Goal: Task Accomplishment & Management: Use online tool/utility

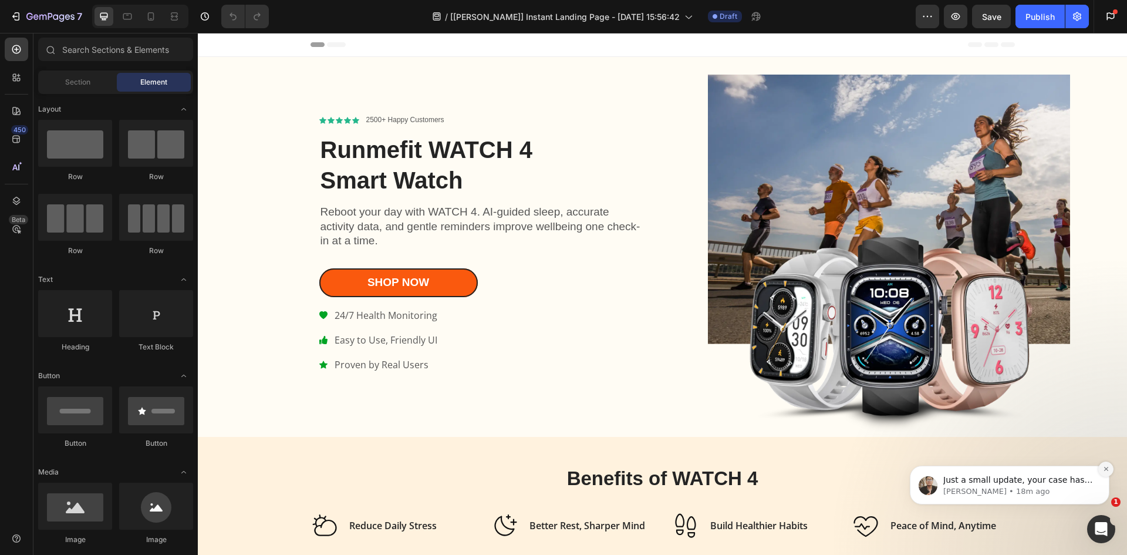
click at [1107, 470] on icon "Dismiss notification" at bounding box center [1106, 469] width 4 height 4
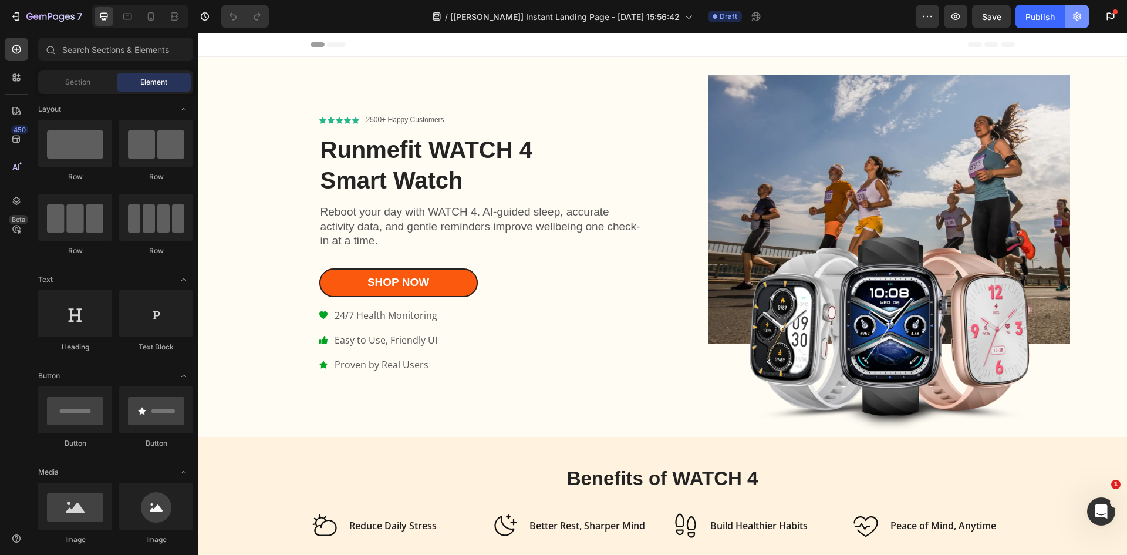
click at [1079, 15] on icon "button" at bounding box center [1077, 17] width 12 height 12
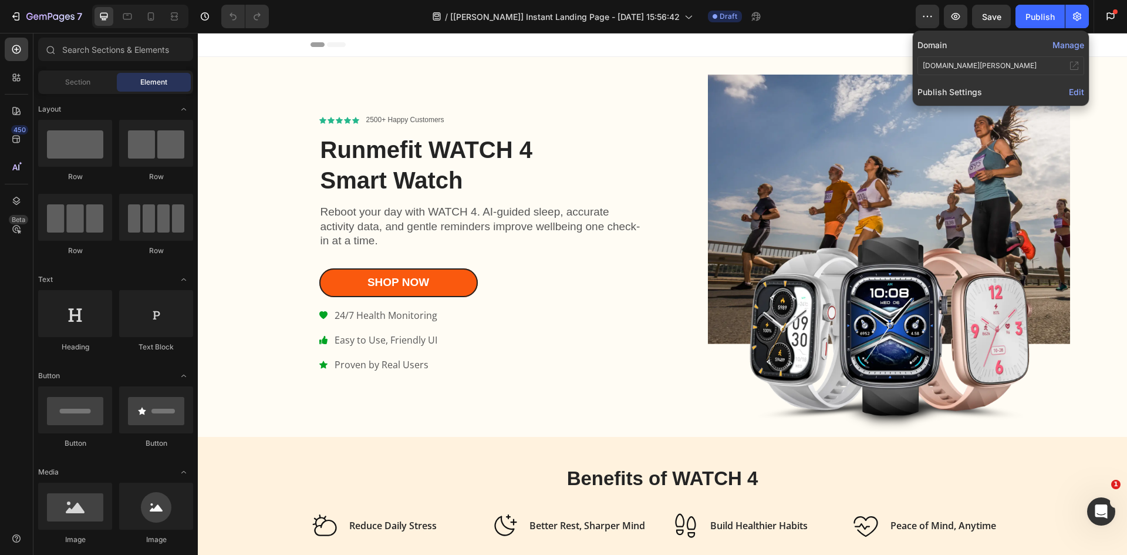
click at [1070, 46] on button "Manage" at bounding box center [1069, 45] width 32 height 12
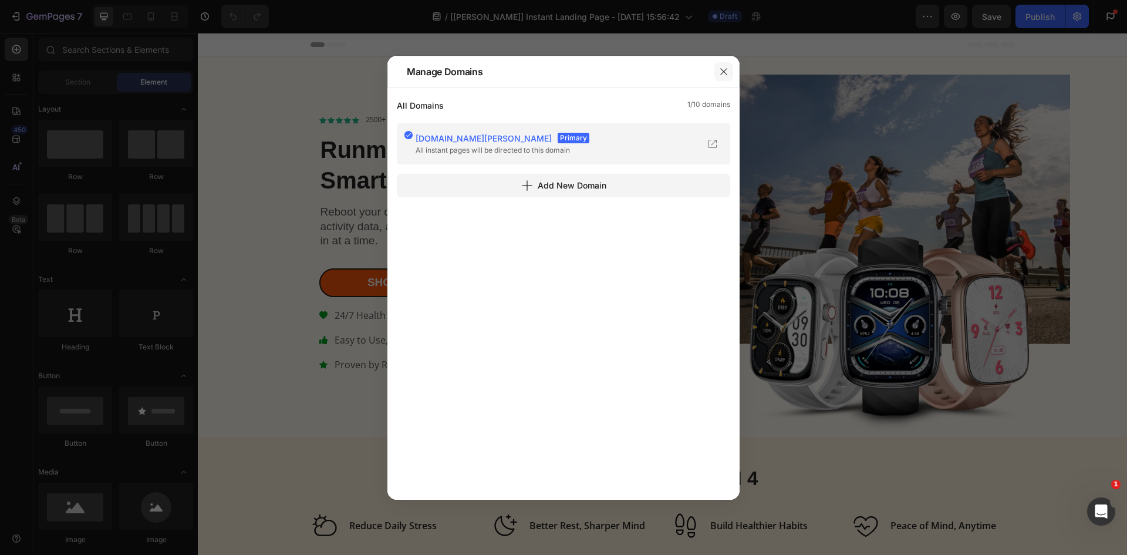
click at [724, 73] on icon "button" at bounding box center [723, 71] width 9 height 9
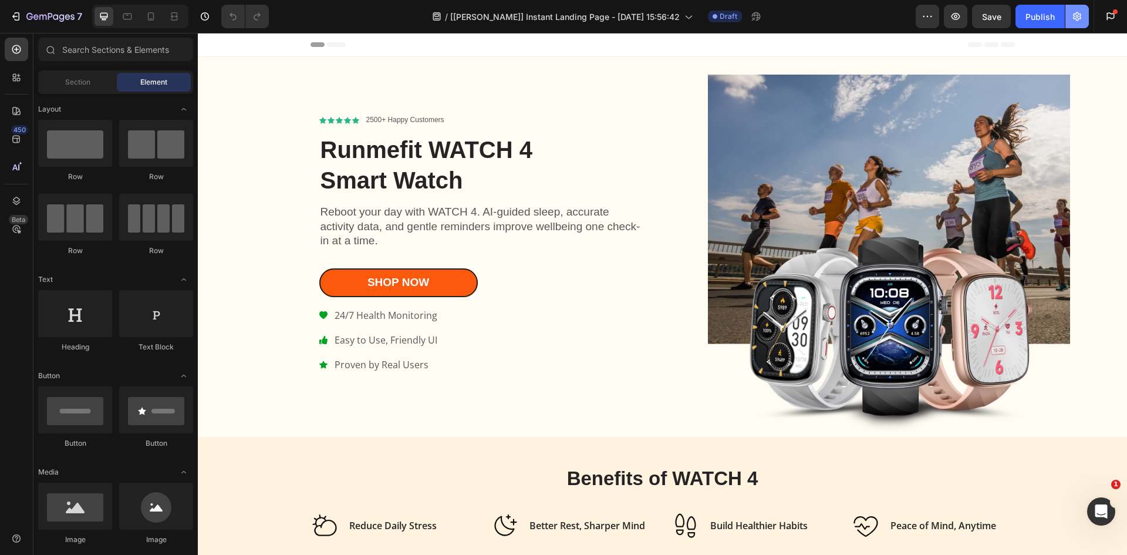
click at [1074, 17] on icon "button" at bounding box center [1077, 16] width 8 height 9
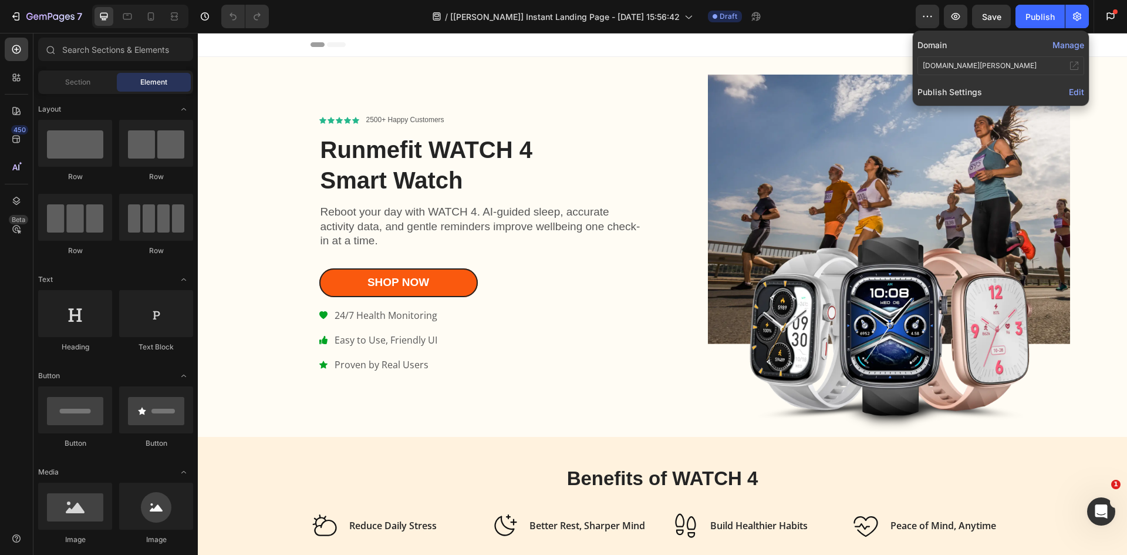
click at [1076, 89] on span "Edit" at bounding box center [1076, 92] width 15 height 10
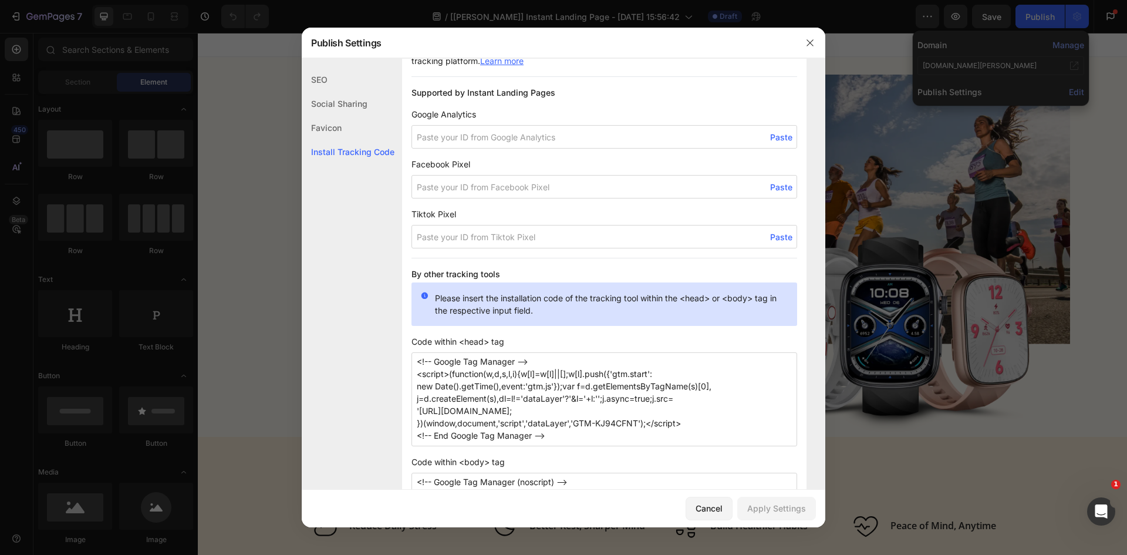
scroll to position [763, 0]
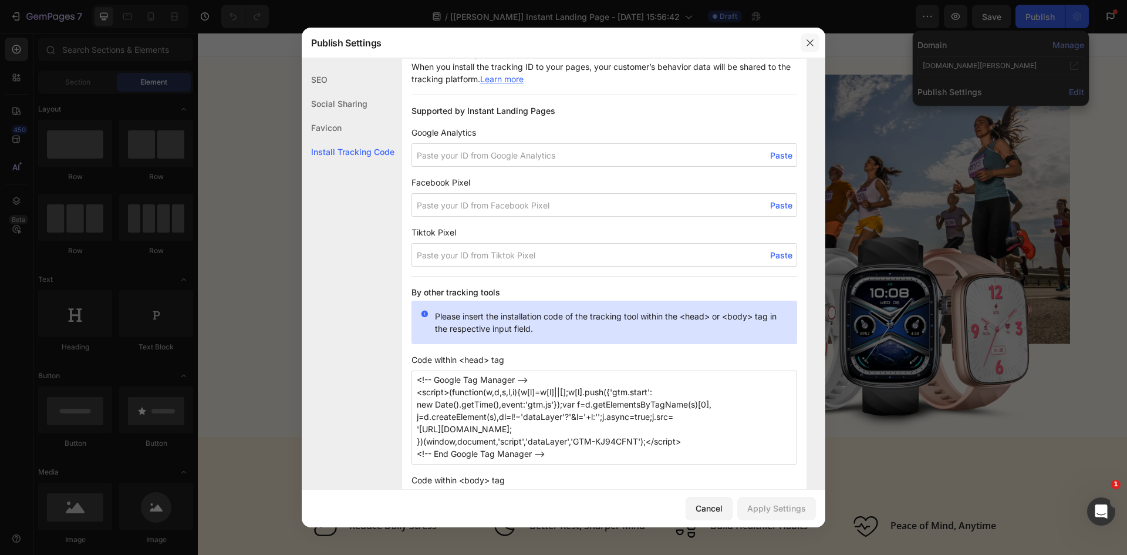
click at [810, 39] on icon "button" at bounding box center [810, 42] width 9 height 9
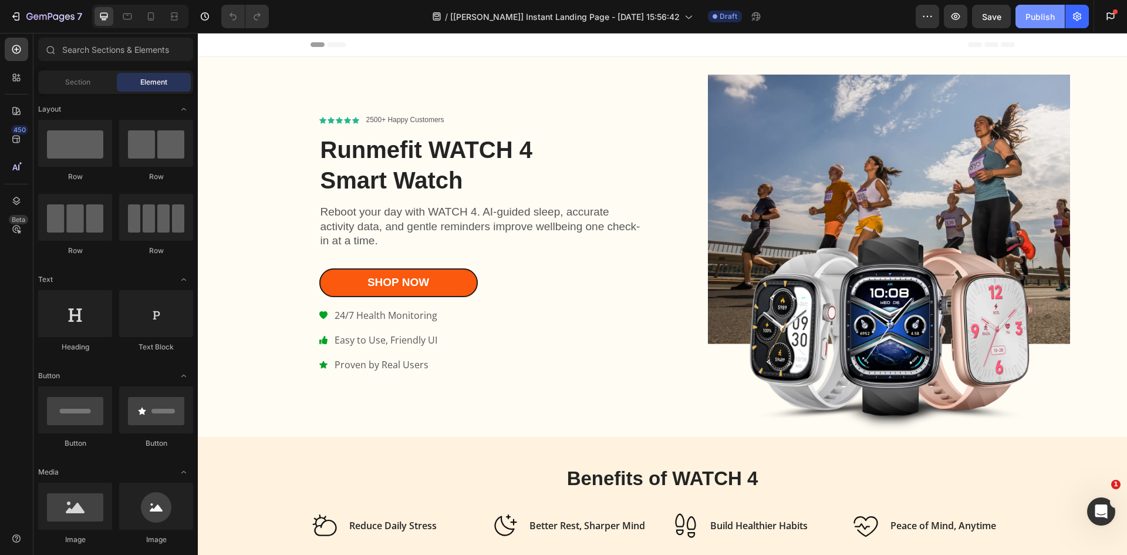
click at [1041, 11] on div "Publish" at bounding box center [1040, 17] width 29 height 12
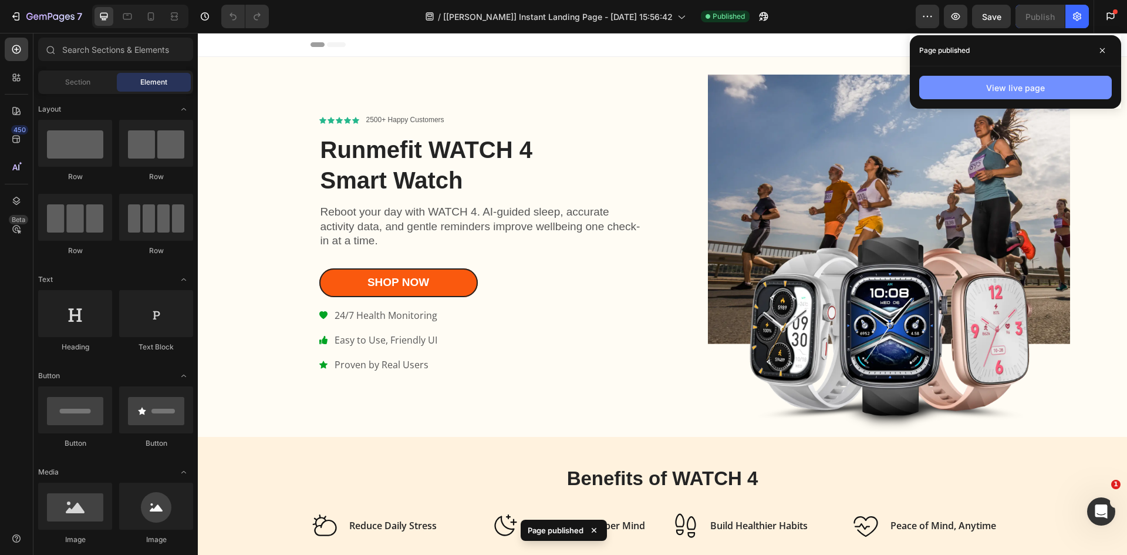
click at [965, 98] on button "View live page" at bounding box center [1015, 87] width 193 height 23
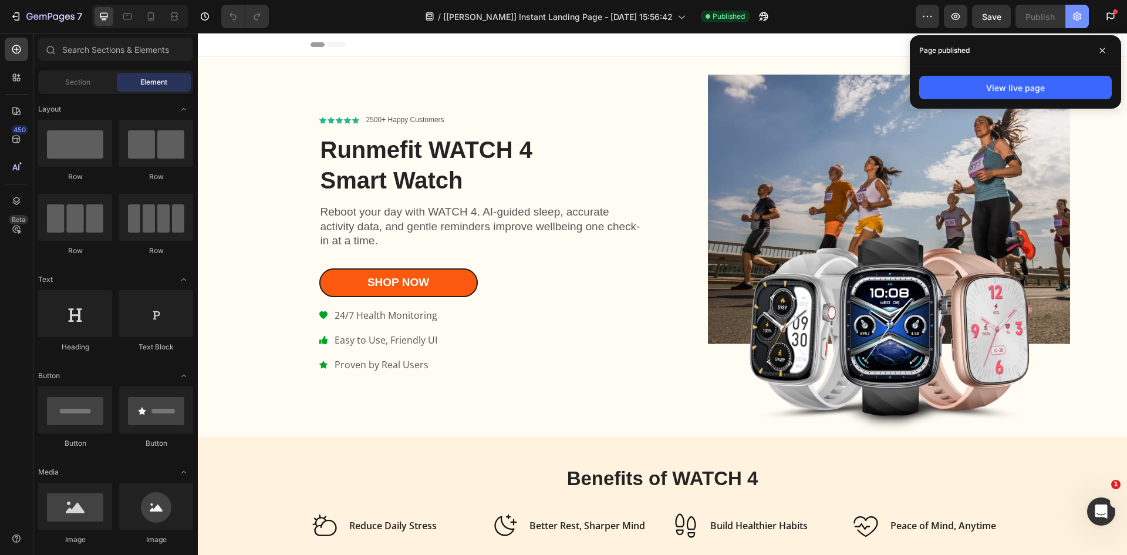
click at [1080, 16] on icon "button" at bounding box center [1077, 17] width 12 height 12
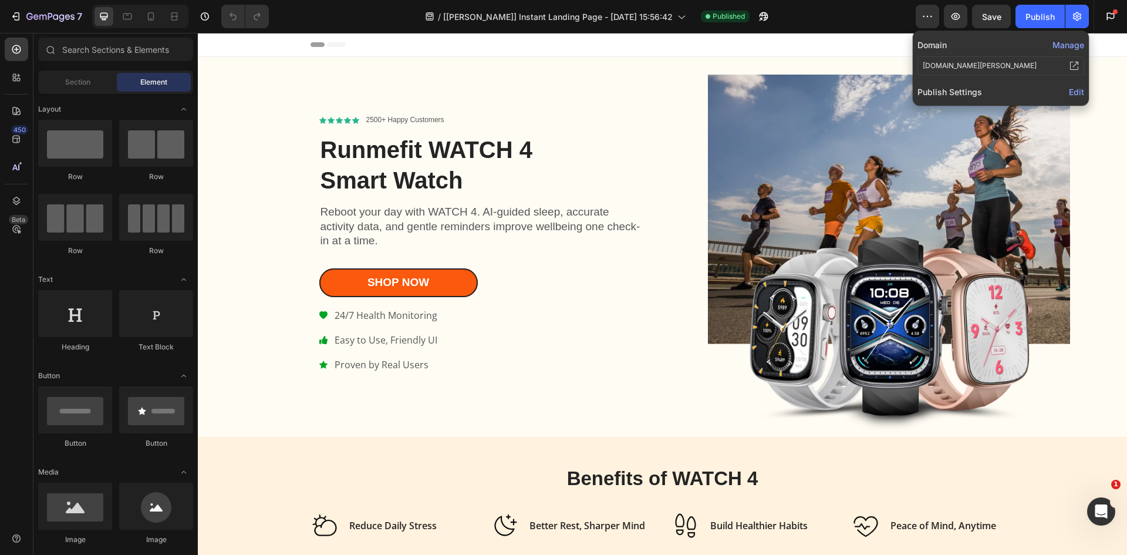
click at [1075, 92] on span "Edit" at bounding box center [1076, 92] width 15 height 10
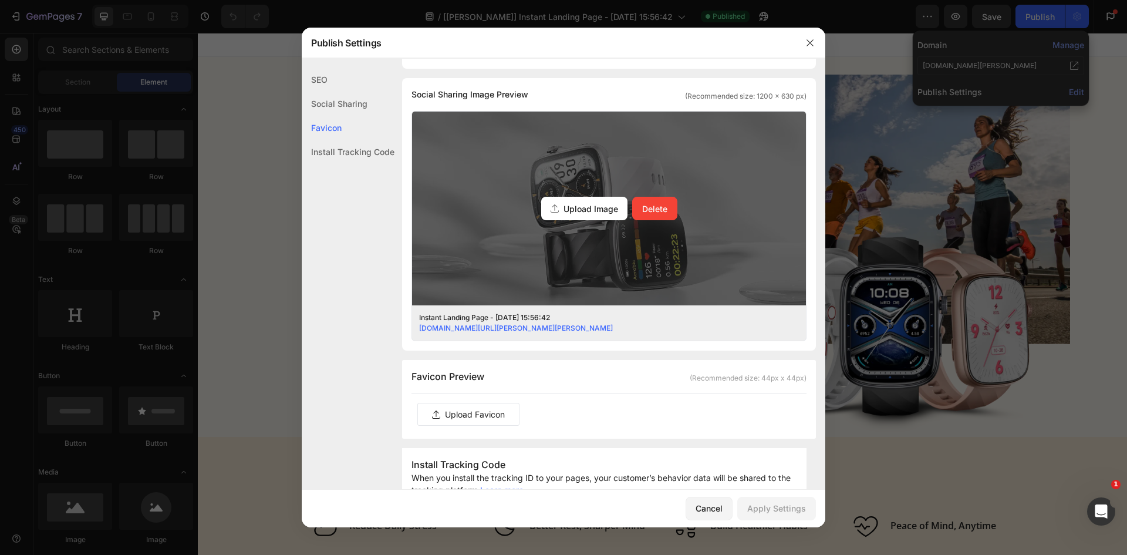
scroll to position [587, 0]
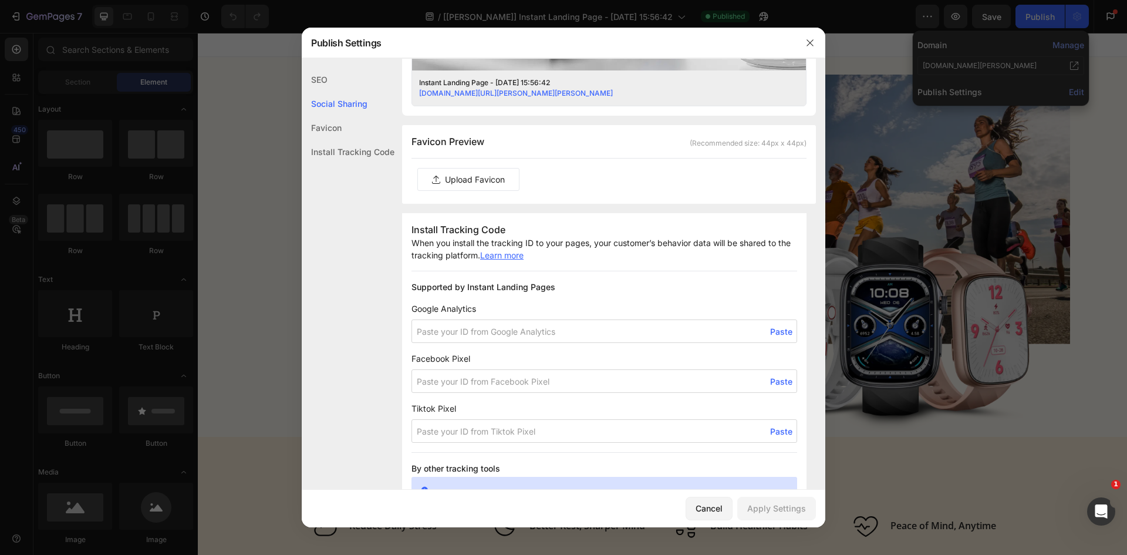
click at [470, 332] on input at bounding box center [605, 330] width 386 height 23
paste input "G-8Z3TYM1H6L"
type input "G-8Z3TYM1H6L"
click at [526, 305] on span "Google Analytics" at bounding box center [605, 308] width 386 height 12
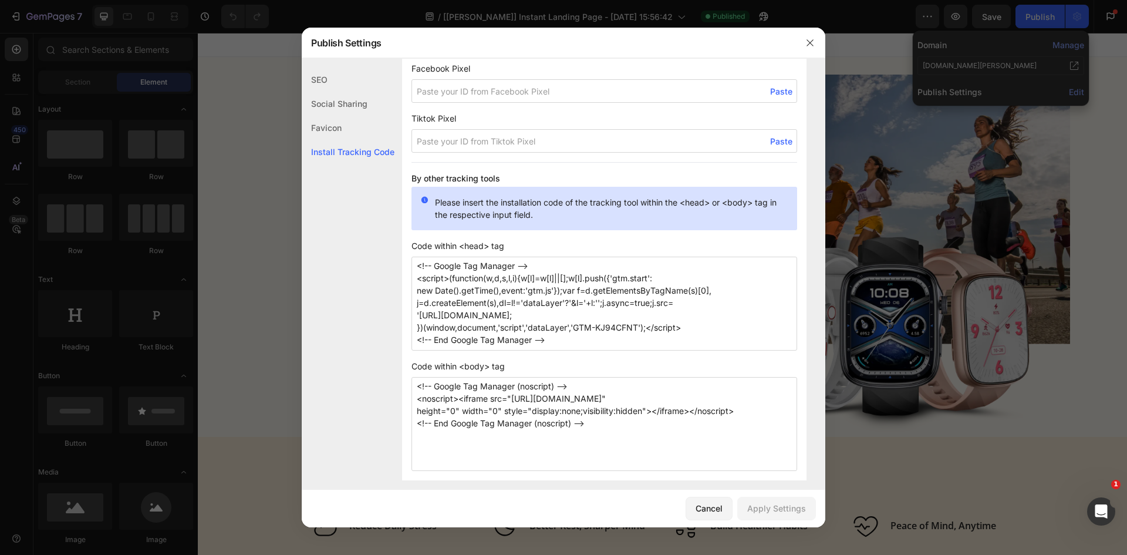
scroll to position [887, 0]
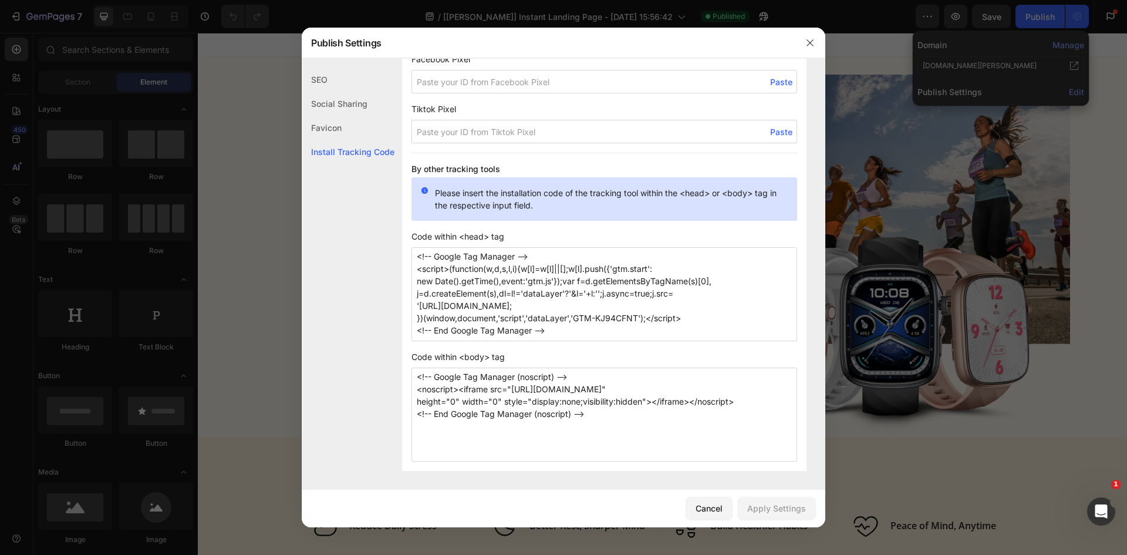
click at [562, 326] on textarea "<!-- Google Tag Manager --> <script>(function(w,d,s,l,i){w[l]=w[l]||[];w[l].pus…" at bounding box center [605, 294] width 386 height 94
paste textarea "<!-- Facebook Pixel Code --> <script> !function(f,b,e,v,n,t,s) {if(f.fbq)return…"
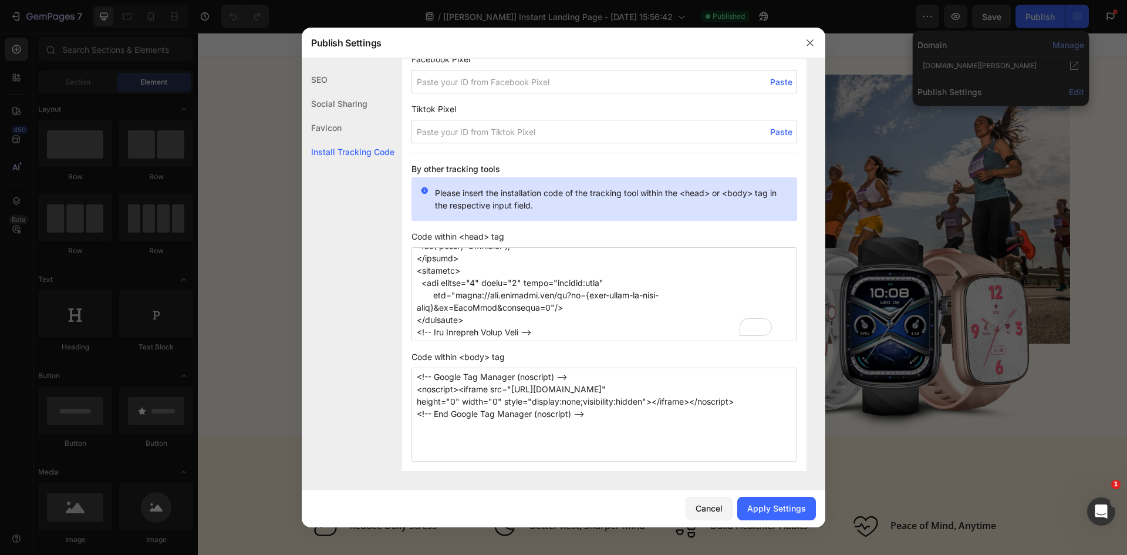
scroll to position [232, 0]
type textarea "<!-- Google Tag Manager --> <script>(function(w,d,s,l,i){w[l]=w[l]||[];w[l].pus…"
click at [767, 508] on div "Apply Settings" at bounding box center [776, 508] width 59 height 12
drag, startPoint x: 810, startPoint y: 43, endPoint x: 616, endPoint y: 9, distance: 196.0
click at [810, 43] on icon "button" at bounding box center [810, 42] width 9 height 9
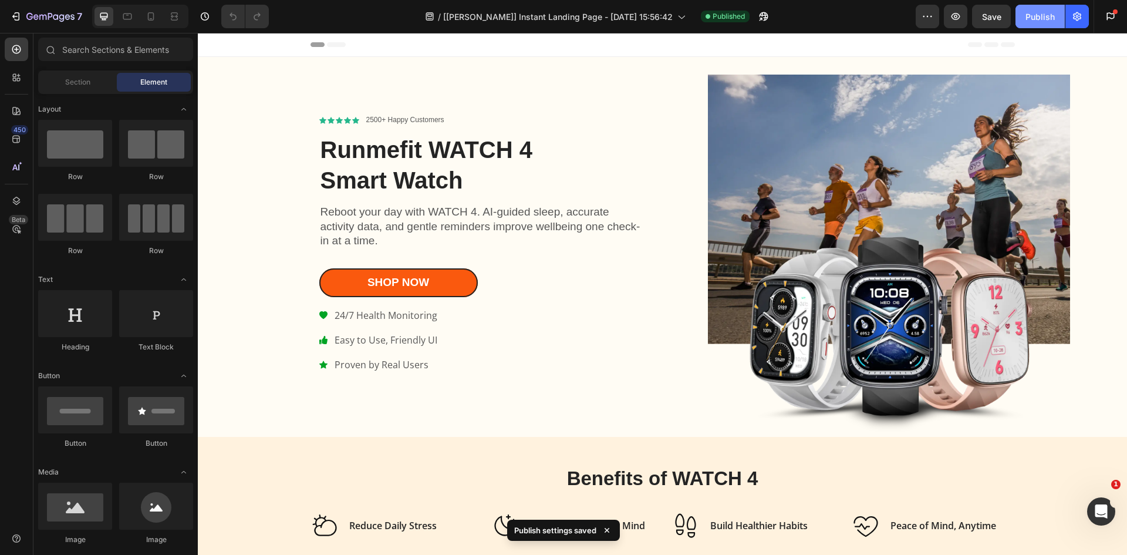
drag, startPoint x: 1028, startPoint y: 18, endPoint x: 824, endPoint y: 5, distance: 204.1
click at [1028, 18] on div "Publish" at bounding box center [1040, 17] width 29 height 12
click at [1072, 16] on icon "button" at bounding box center [1077, 17] width 12 height 12
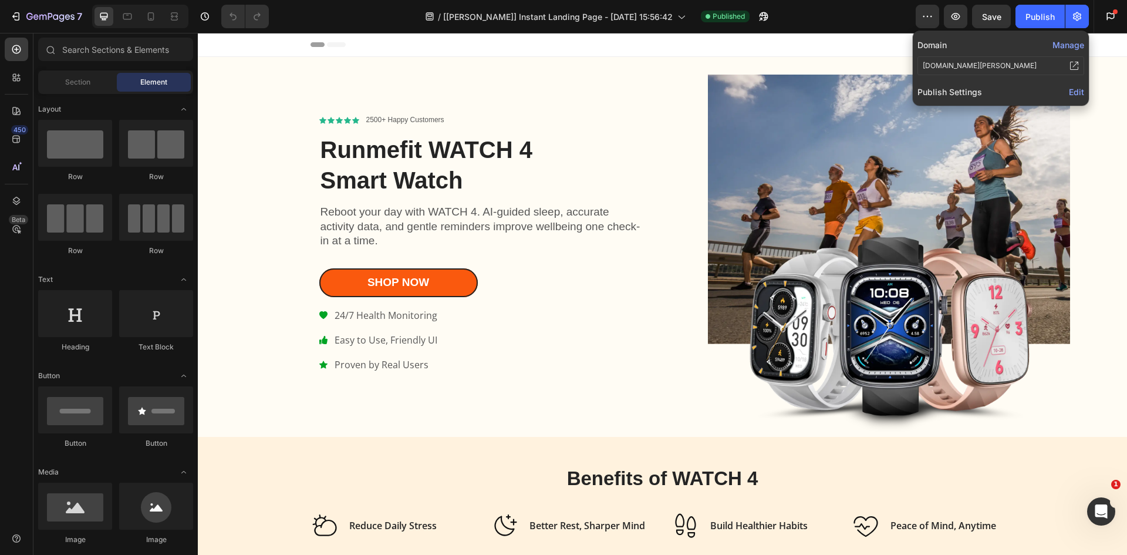
click at [1078, 95] on span "Edit" at bounding box center [1076, 92] width 15 height 10
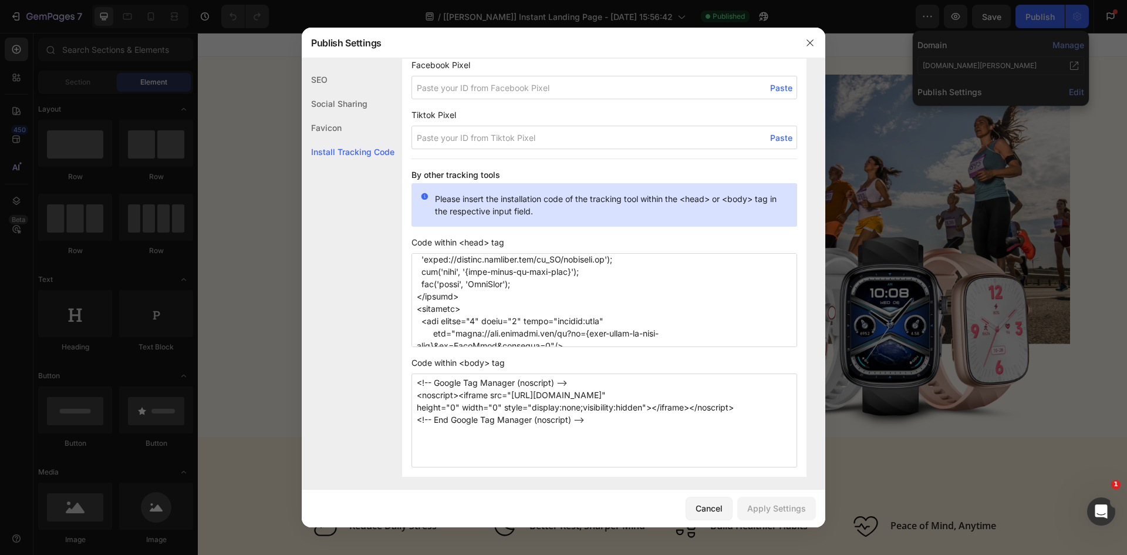
scroll to position [174, 0]
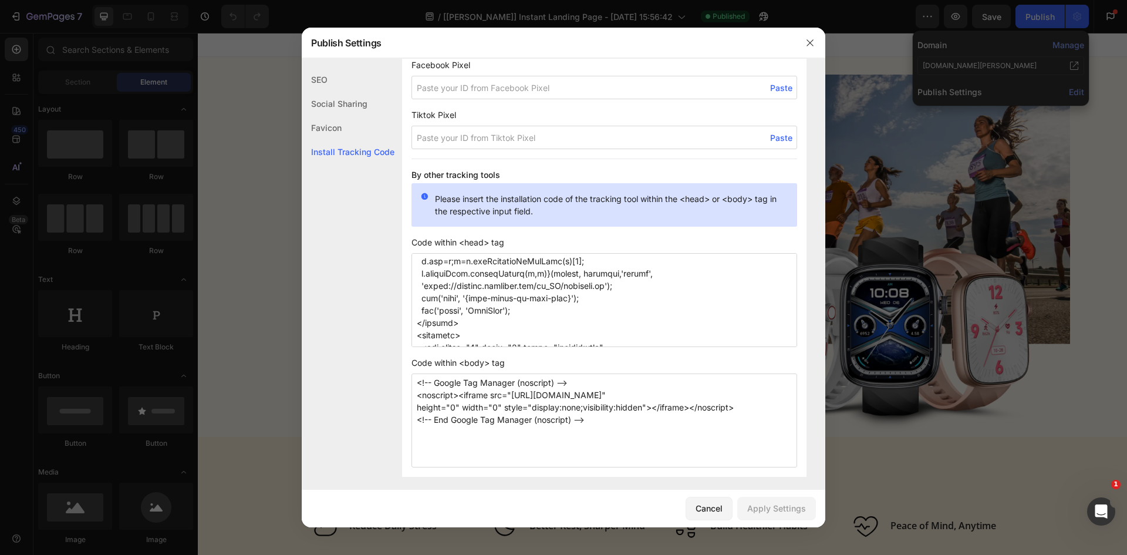
click at [460, 297] on textarea at bounding box center [605, 300] width 386 height 94
click at [561, 299] on textarea "To enrich screen reader interactions, please activate Accessibility in Grammarl…" at bounding box center [605, 300] width 386 height 94
paste textarea "24121121794215005"
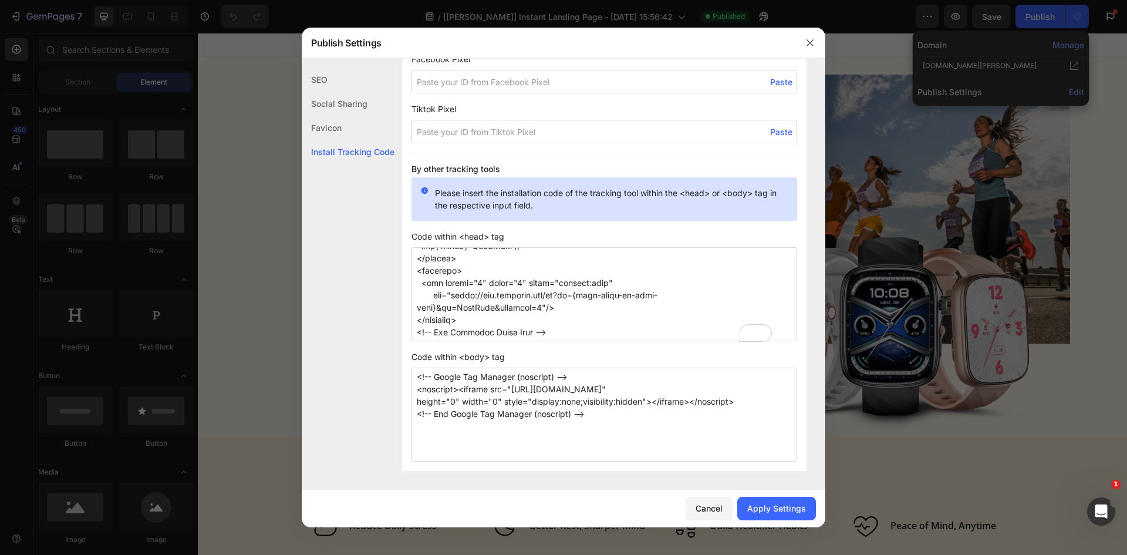
scroll to position [895, 0]
click at [584, 284] on textarea "To enrich screen reader interactions, please activate Accessibility in Grammarl…" at bounding box center [605, 294] width 386 height 94
click at [436, 300] on textarea "To enrich screen reader interactions, please activate Accessibility in Grammarl…" at bounding box center [605, 294] width 386 height 94
paste textarea "24121121794215005"
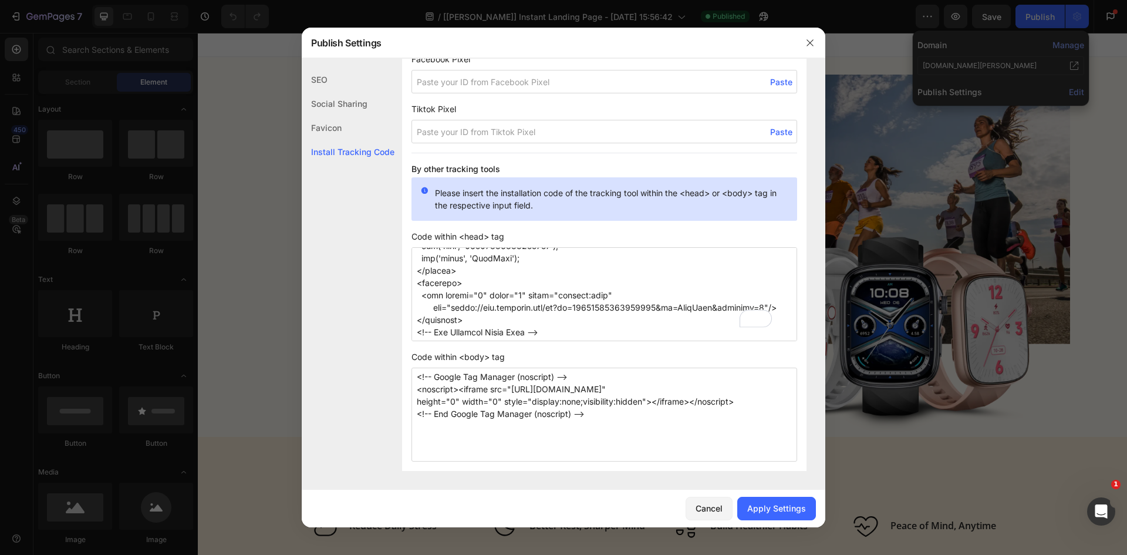
type textarea "<!-- Google Tag Manager --> <script>(function(w,d,s,l,i){w[l]=w[l]||[];w[l].pus…"
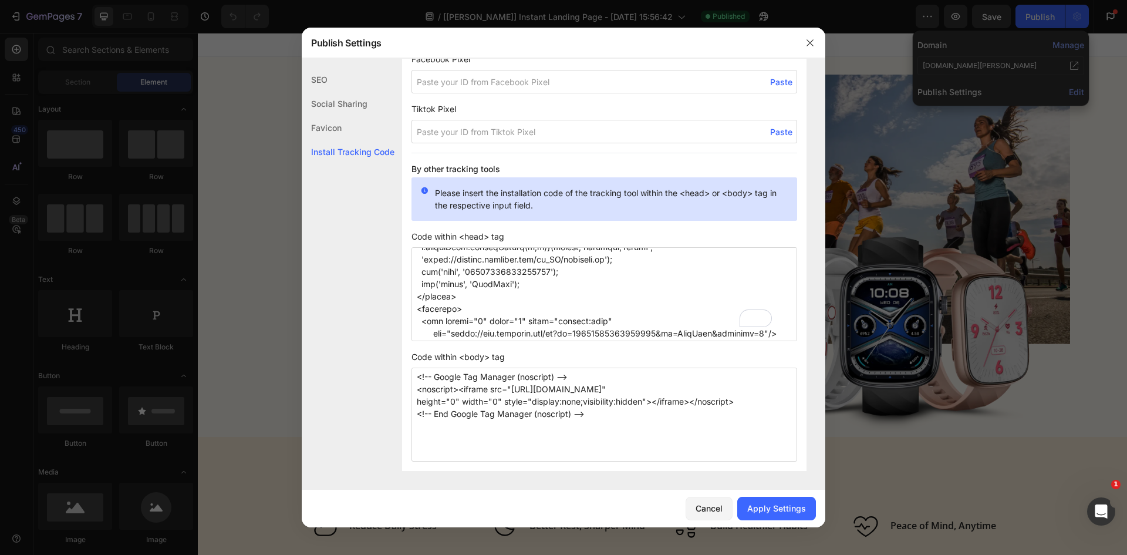
scroll to position [174, 0]
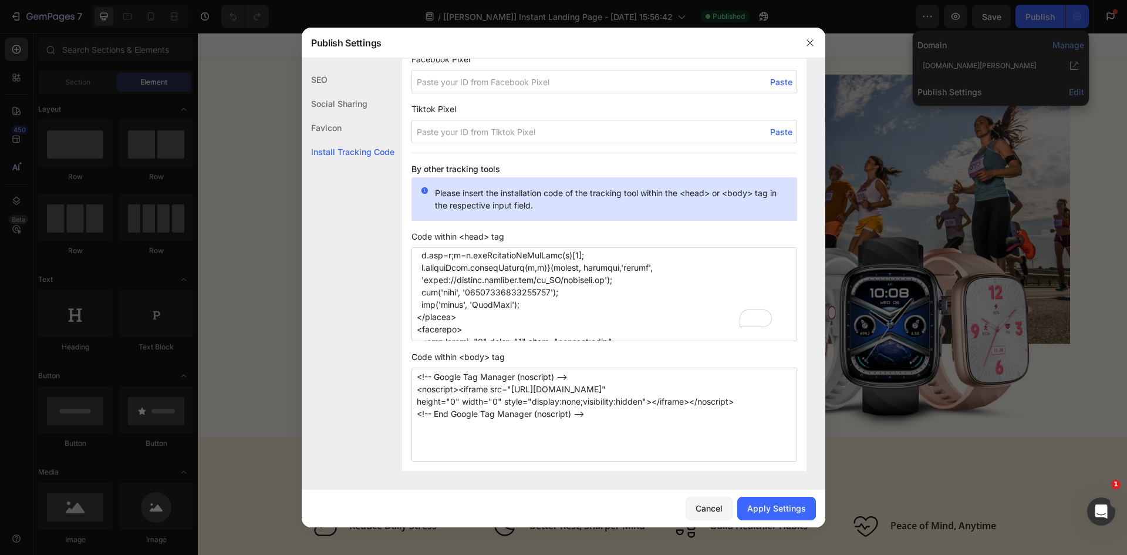
click at [495, 309] on textarea "To enrich screen reader interactions, please activate Accessibility in Grammarl…" at bounding box center [605, 294] width 386 height 94
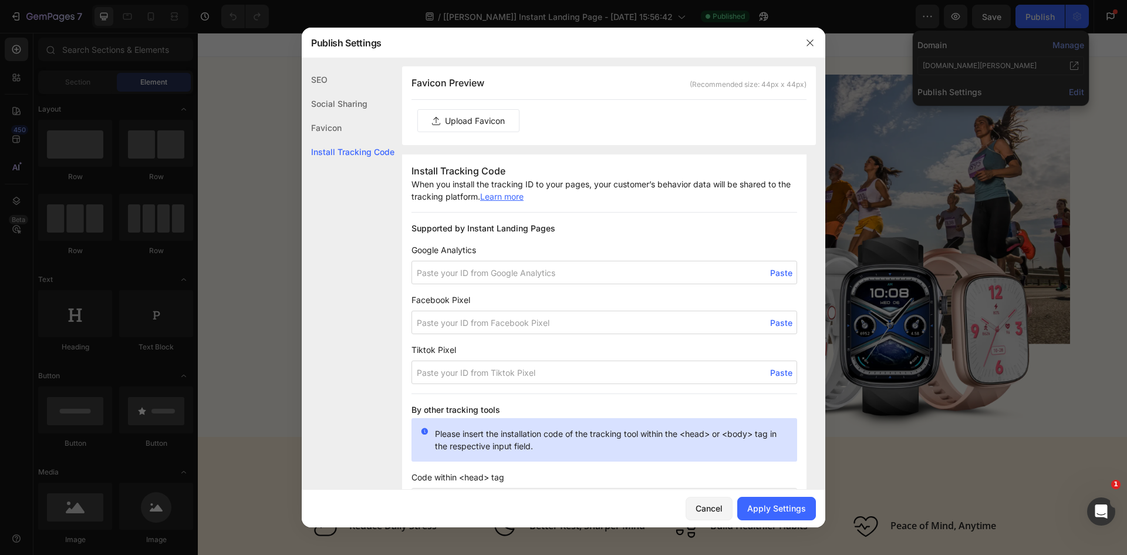
drag, startPoint x: 761, startPoint y: 508, endPoint x: 766, endPoint y: 461, distance: 47.2
click at [761, 508] on div "Apply Settings" at bounding box center [776, 508] width 59 height 12
click at [812, 46] on icon "button" at bounding box center [810, 42] width 9 height 9
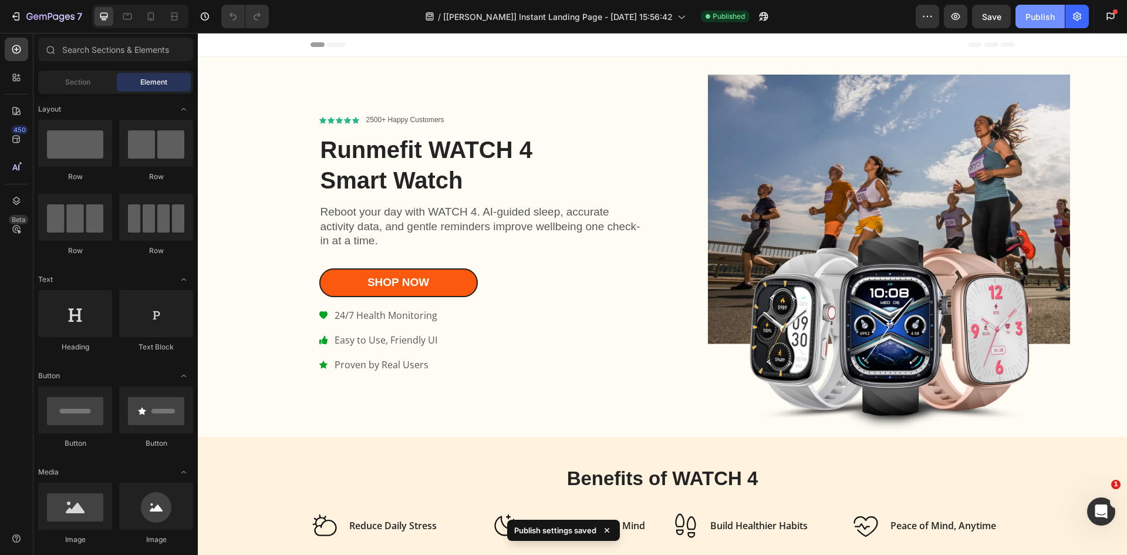
click at [1027, 19] on div "Publish" at bounding box center [1040, 17] width 29 height 12
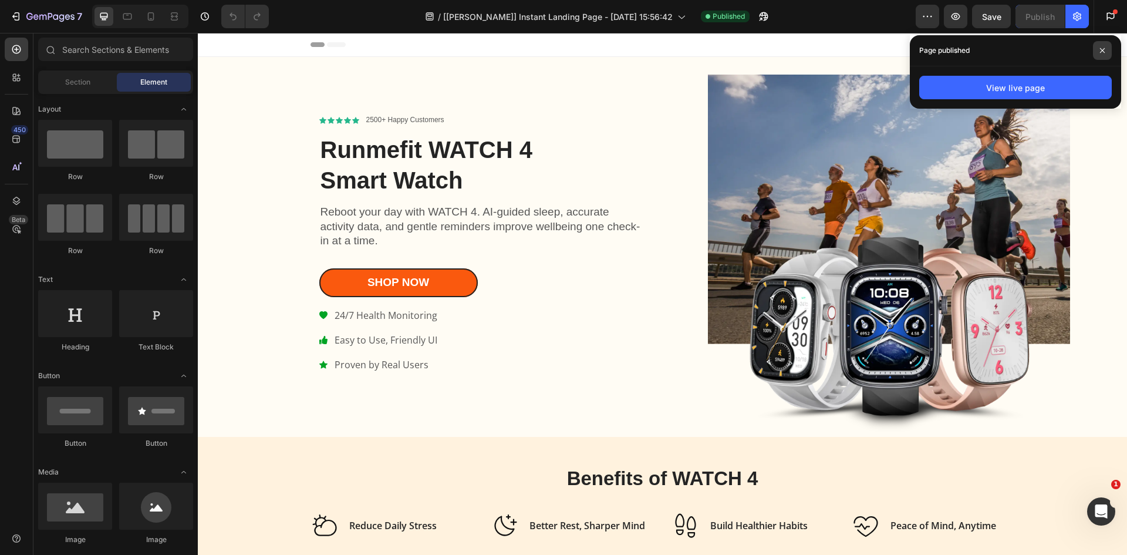
click at [1100, 50] on icon at bounding box center [1103, 51] width 6 height 6
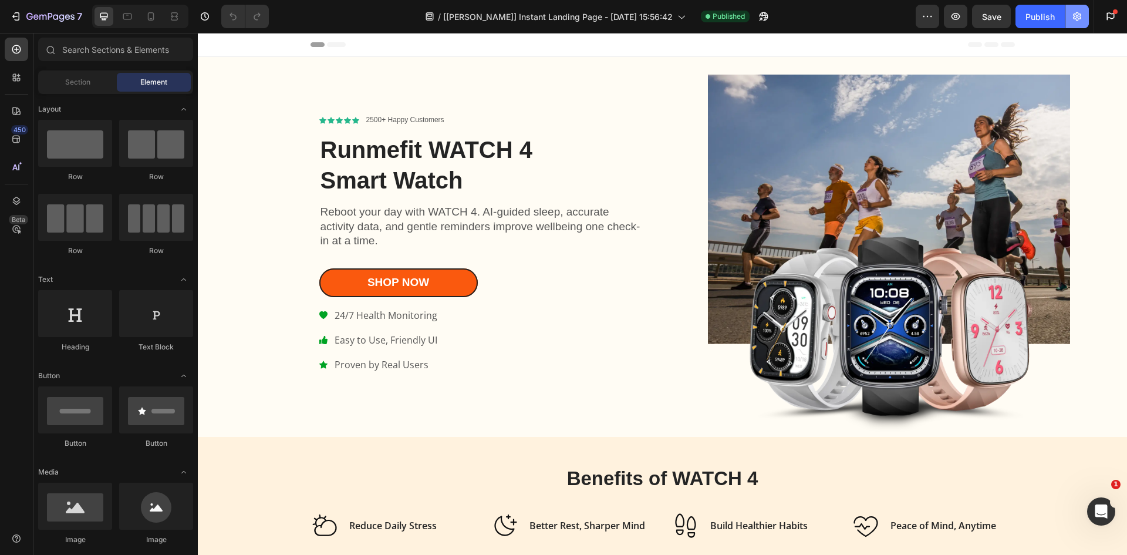
click at [1088, 14] on button "button" at bounding box center [1077, 16] width 23 height 23
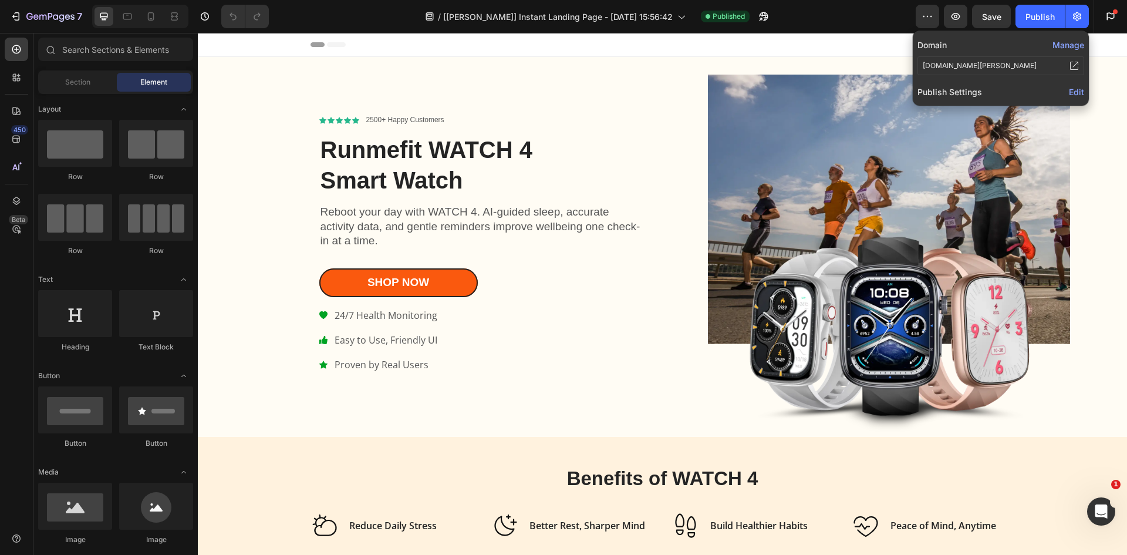
click at [1073, 93] on span "Edit" at bounding box center [1076, 92] width 15 height 10
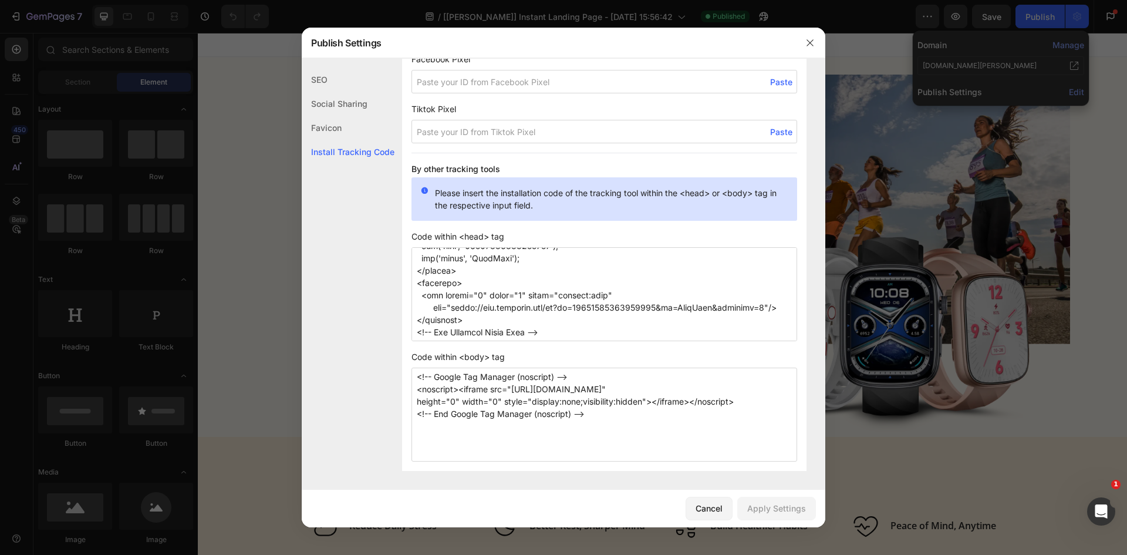
scroll to position [232, 0]
click at [579, 335] on textarea at bounding box center [605, 294] width 386 height 94
paste textarea "<!-- Google tag (gtag.js) --> <script async src="[URL][DOMAIN_NAME]"></script> …"
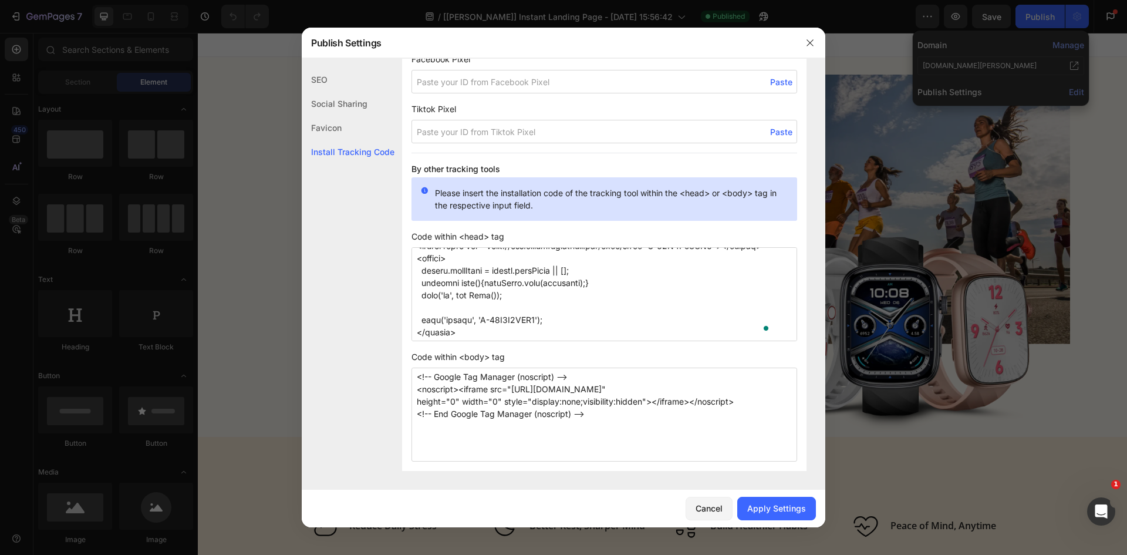
scroll to position [353, 0]
click at [477, 320] on textarea "To enrich screen reader interactions, please activate Accessibility in Grammarl…" at bounding box center [605, 294] width 386 height 94
click at [540, 325] on textarea "To enrich screen reader interactions, please activate Accessibility in Grammarl…" at bounding box center [605, 294] width 386 height 94
paste textarea "8Z3TYM1H6L"
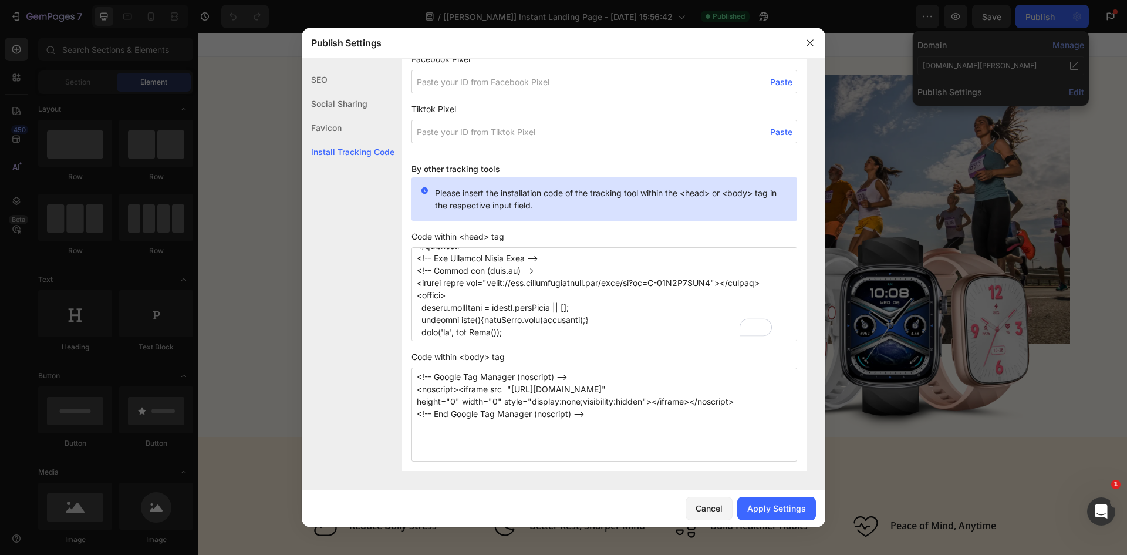
scroll to position [294, 0]
click at [682, 296] on textarea "To enrich screen reader interactions, please activate Accessibility in Grammarl…" at bounding box center [605, 294] width 386 height 94
click at [744, 294] on textarea "To enrich screen reader interactions, please activate Accessibility in Grammarl…" at bounding box center [605, 294] width 386 height 94
paste textarea "8Z3TYM1H6L"
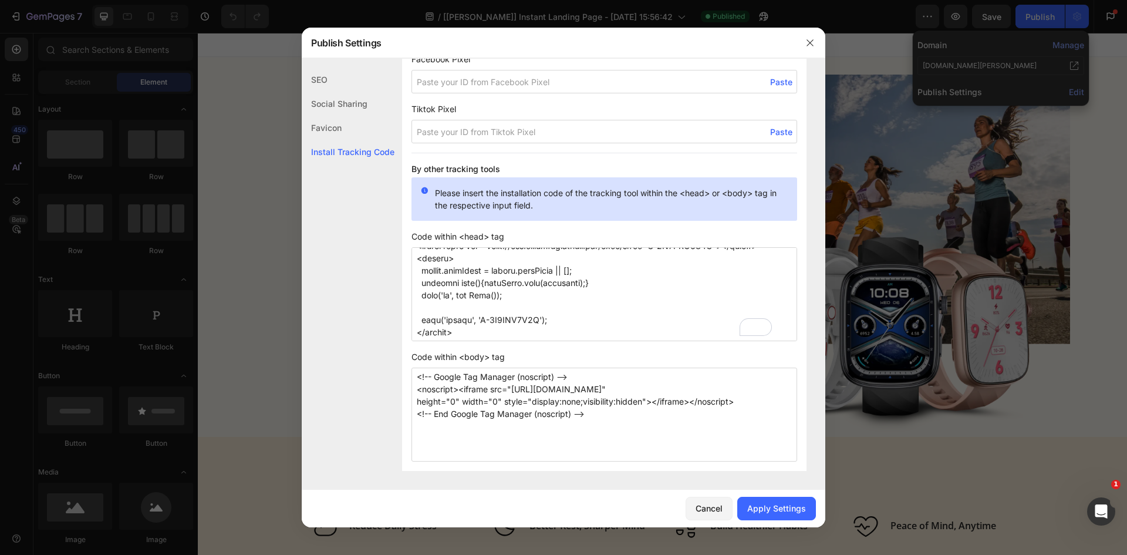
scroll to position [315, 0]
type textarea "<!-- Google Tag Manager --> <script>(function(w,d,s,l,i){w[l]=w[l]||[];w[l].pus…"
click at [756, 508] on div "Apply Settings" at bounding box center [776, 508] width 59 height 12
click at [807, 38] on icon "button" at bounding box center [810, 42] width 9 height 9
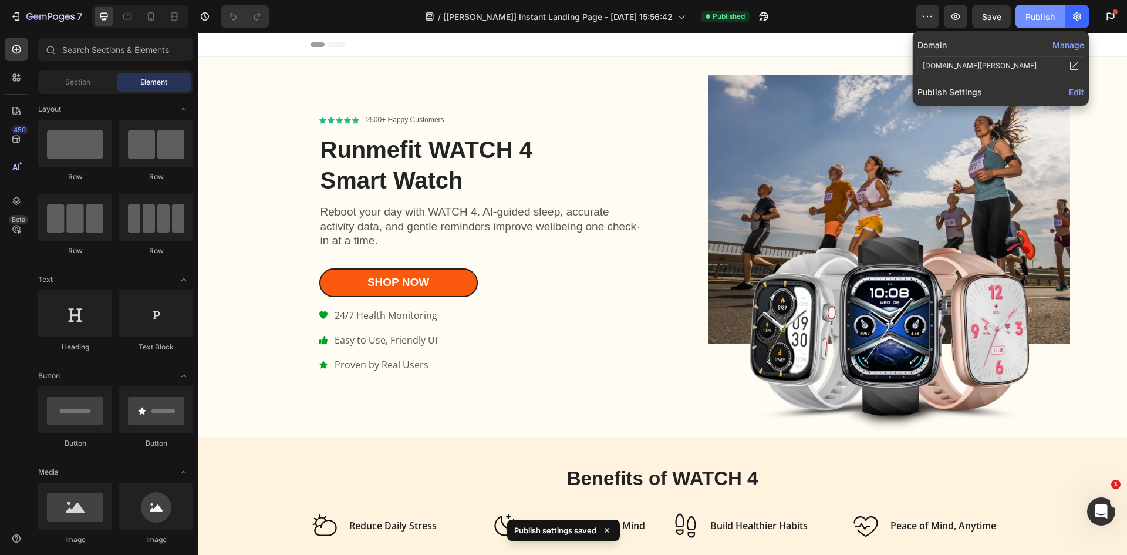
click at [1026, 5] on button "Publish" at bounding box center [1040, 16] width 49 height 23
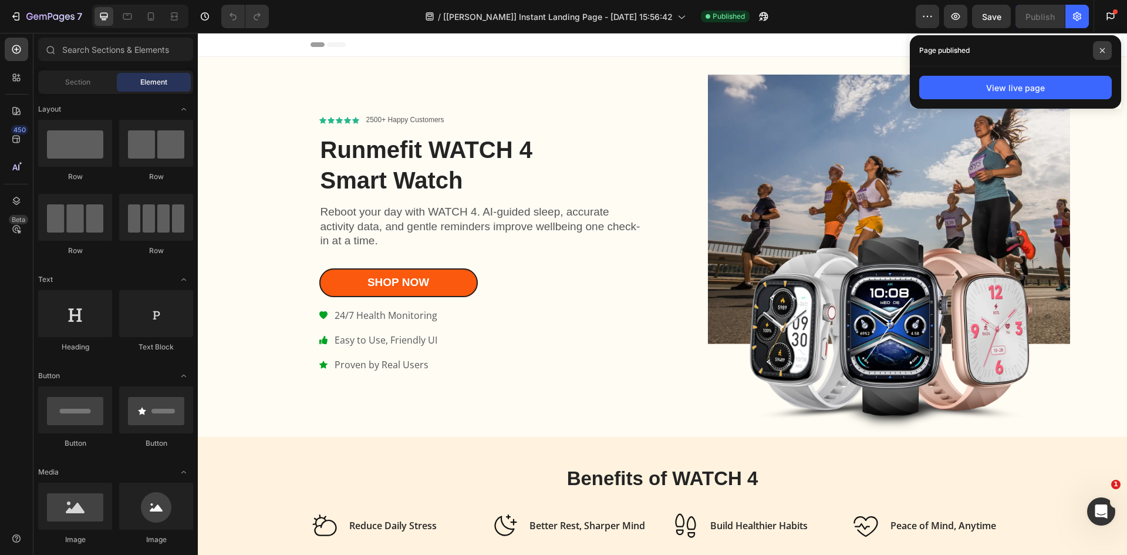
click at [1096, 46] on span at bounding box center [1102, 50] width 19 height 19
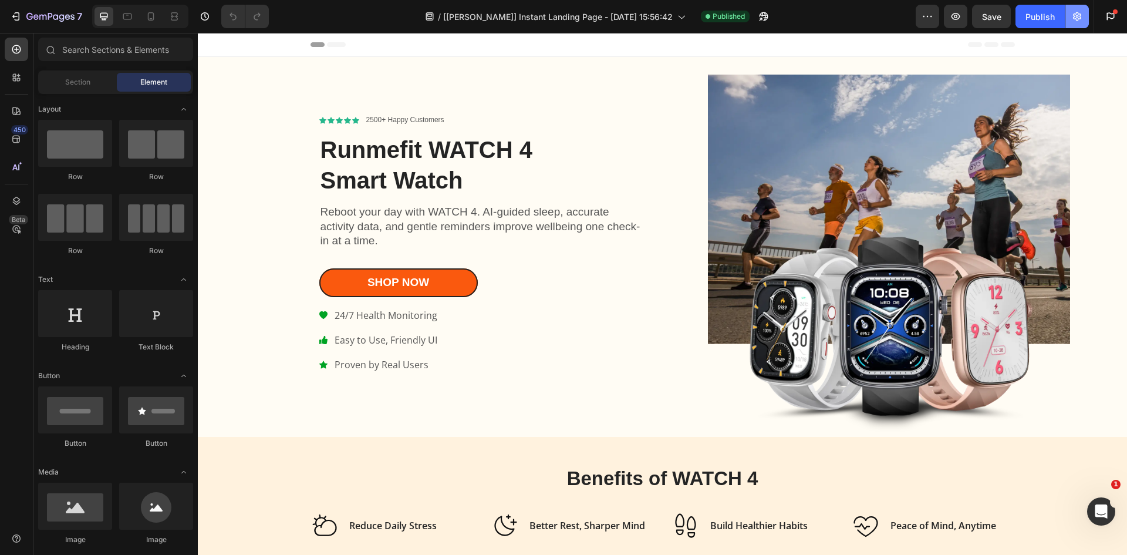
click at [1077, 21] on icon "button" at bounding box center [1077, 17] width 12 height 12
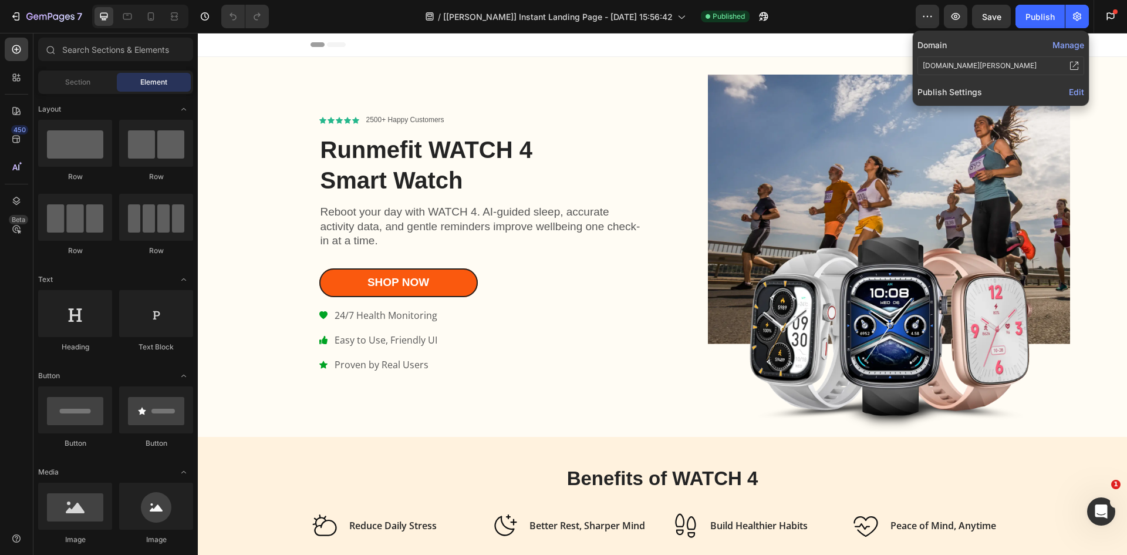
click at [1079, 90] on span "Edit" at bounding box center [1076, 92] width 15 height 10
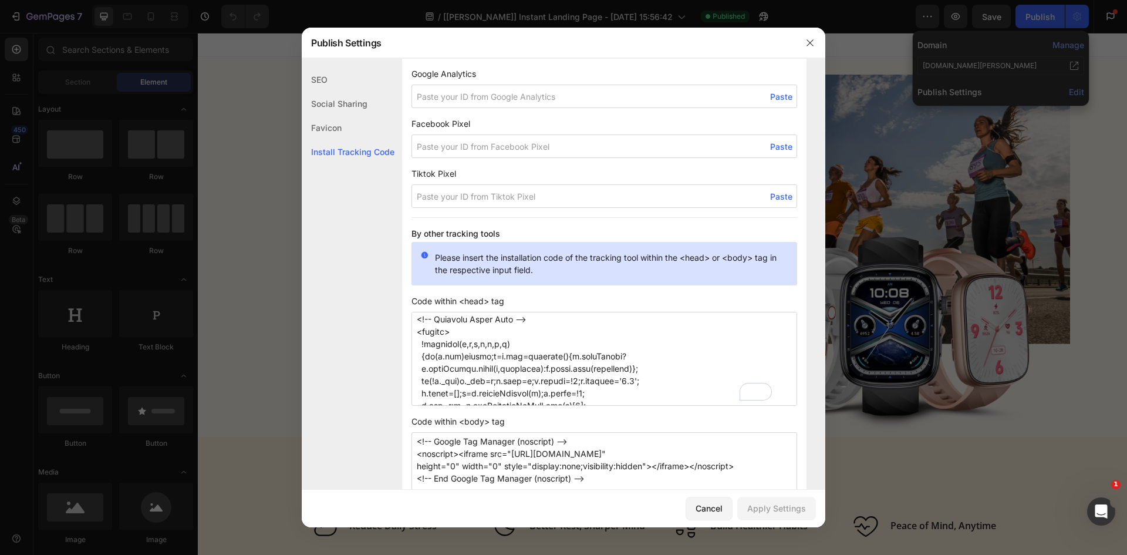
scroll to position [88, 0]
click at [349, 331] on div "SEO Social Sharing Favicon Install Tracking Code" at bounding box center [348, 318] width 93 height 500
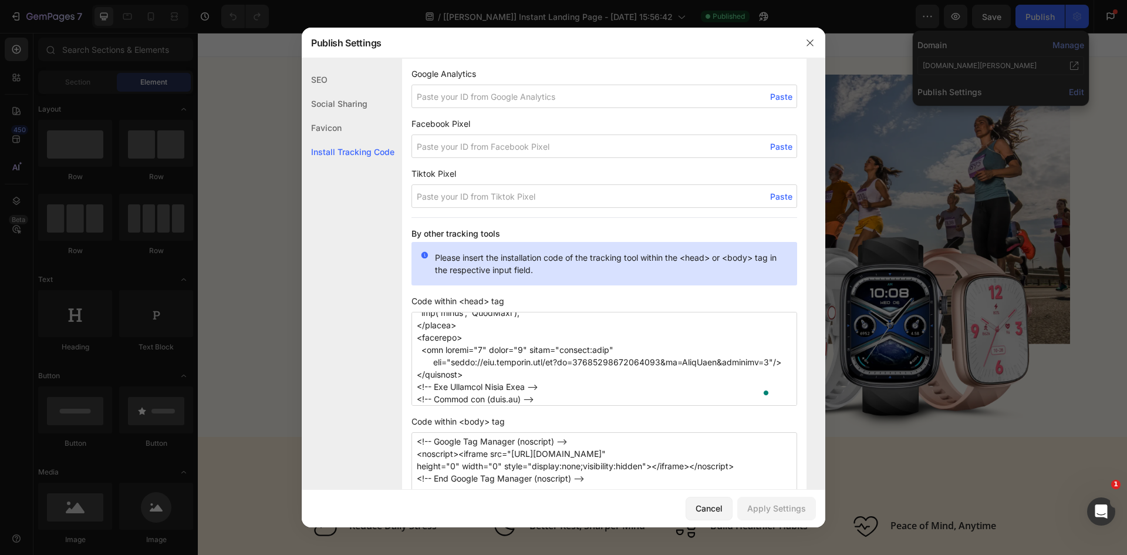
scroll to position [230, 0]
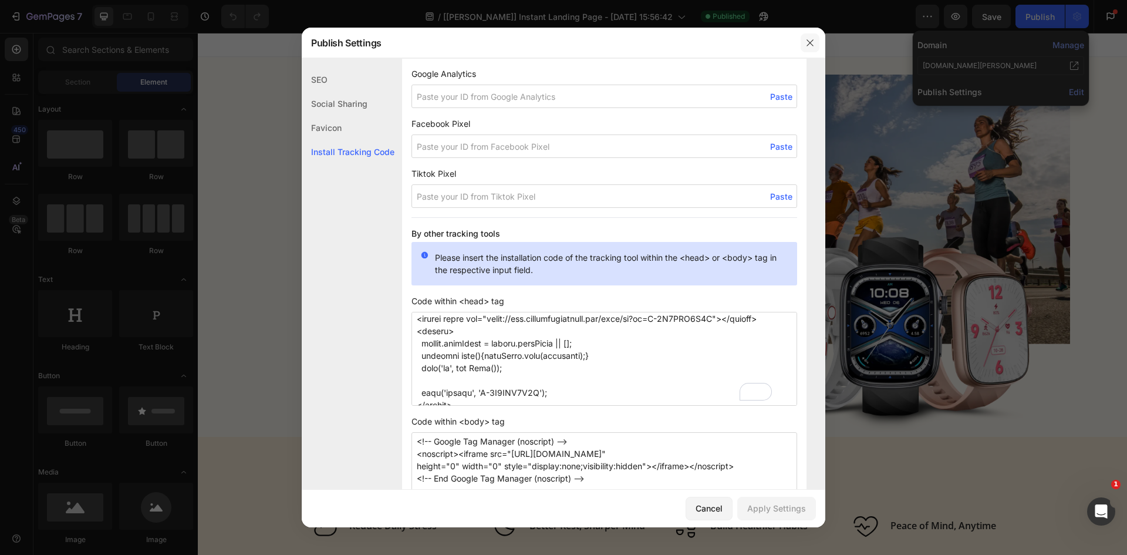
click at [809, 39] on icon "button" at bounding box center [810, 42] width 9 height 9
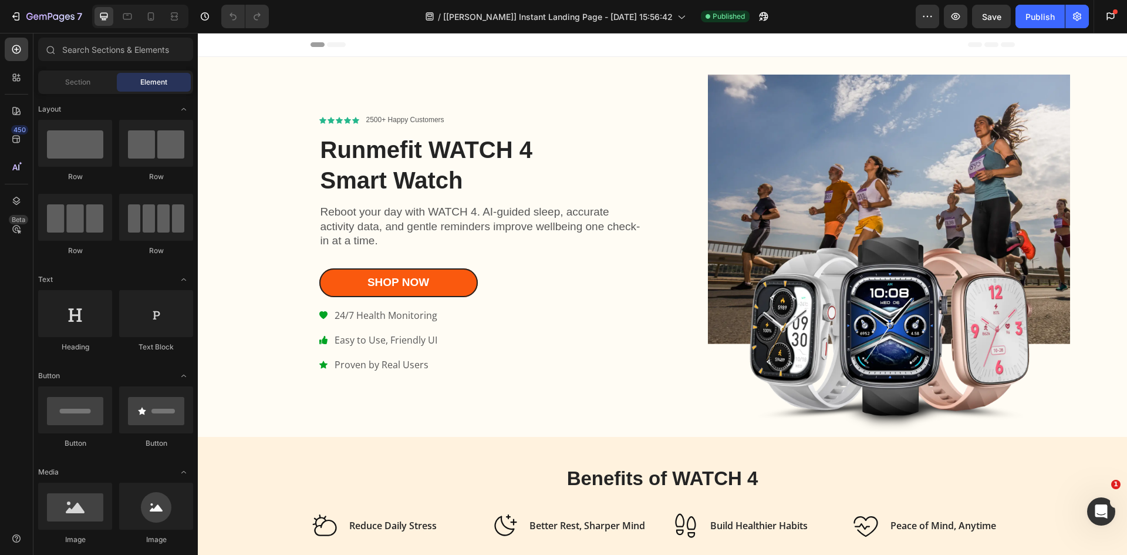
click at [1100, 31] on div "Get started 2 of 3 complete Insert template from library Import products from S…" at bounding box center [1108, 16] width 29 height 33
click at [16, 203] on icon at bounding box center [17, 201] width 8 height 8
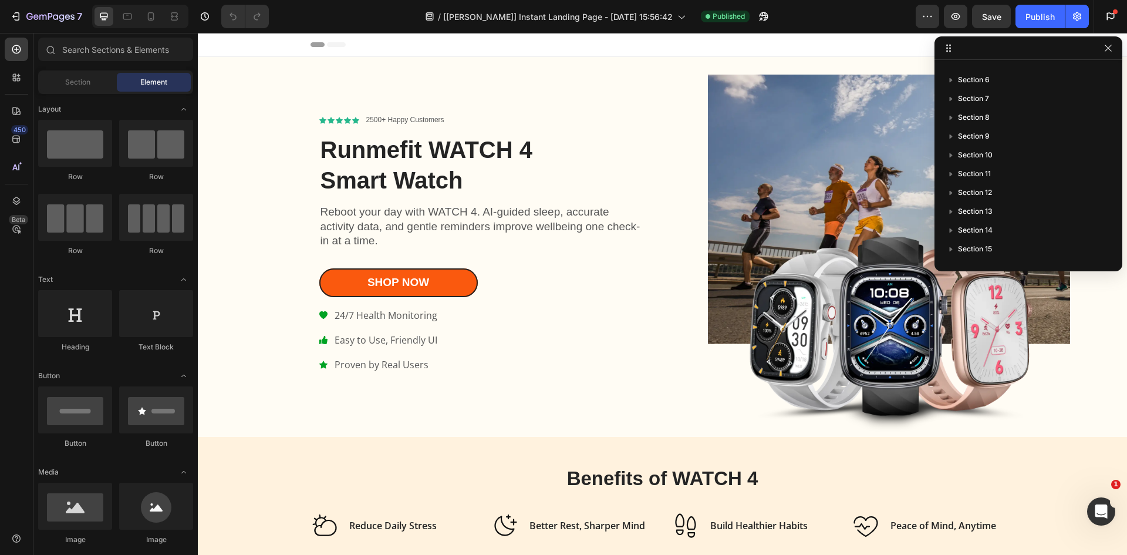
click at [972, 55] on div at bounding box center [1029, 47] width 188 height 23
click at [1103, 47] on button "button" at bounding box center [1108, 48] width 14 height 14
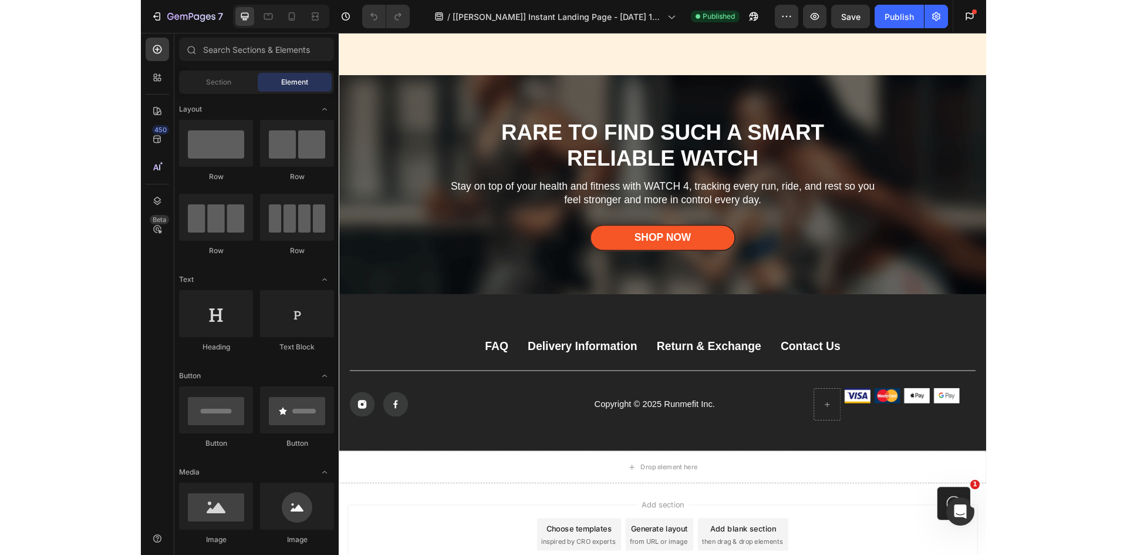
scroll to position [6041, 0]
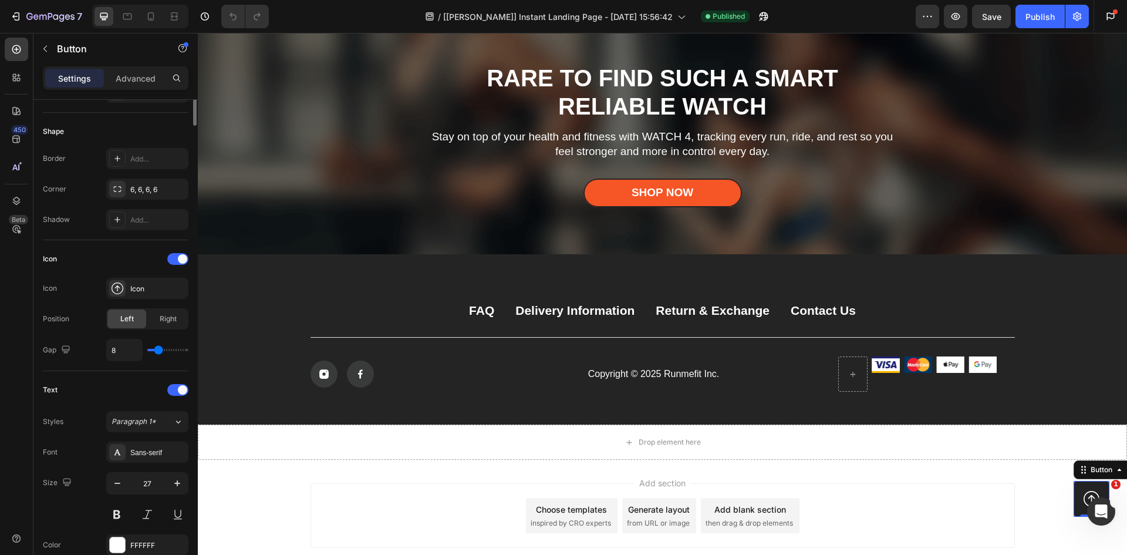
scroll to position [0, 0]
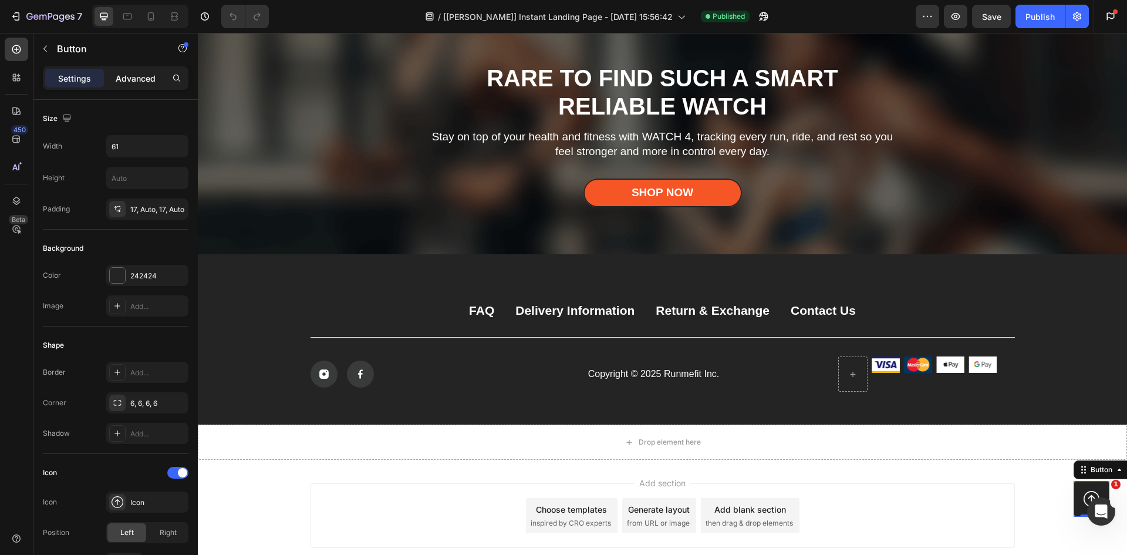
click at [136, 75] on p "Advanced" at bounding box center [136, 78] width 40 height 12
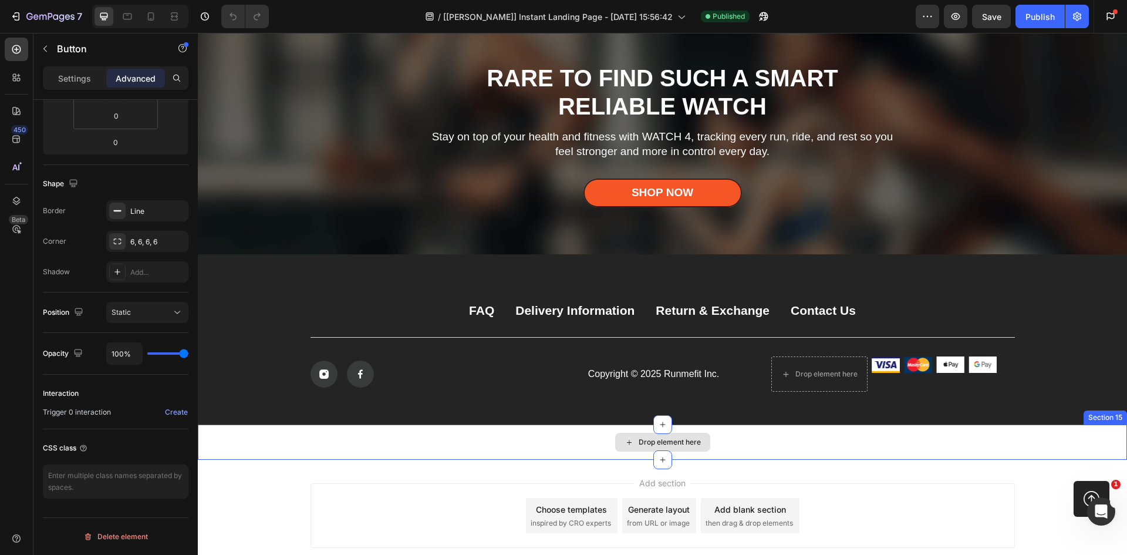
scroll to position [6086, 0]
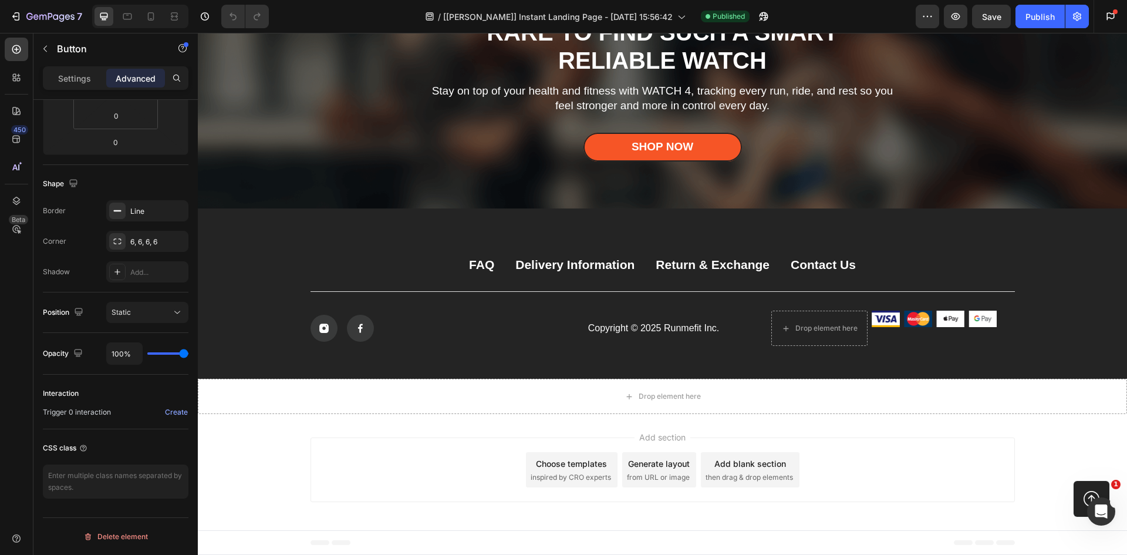
drag, startPoint x: 1071, startPoint y: 485, endPoint x: 1076, endPoint y: 474, distance: 11.8
click at [1074, 485] on link at bounding box center [1092, 499] width 36 height 36
click at [1074, 483] on link at bounding box center [1092, 499] width 36 height 36
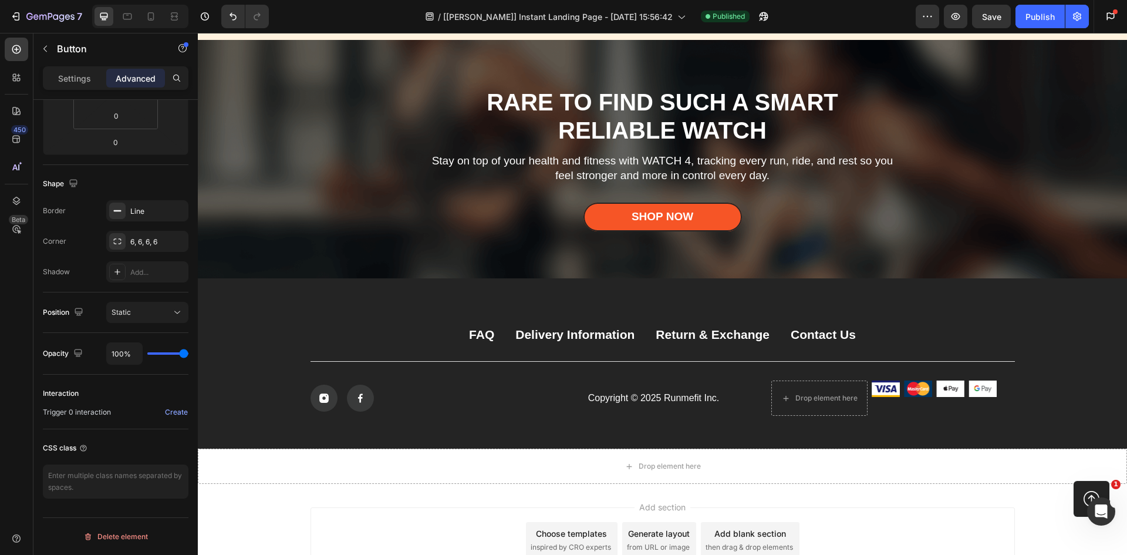
scroll to position [5910, 0]
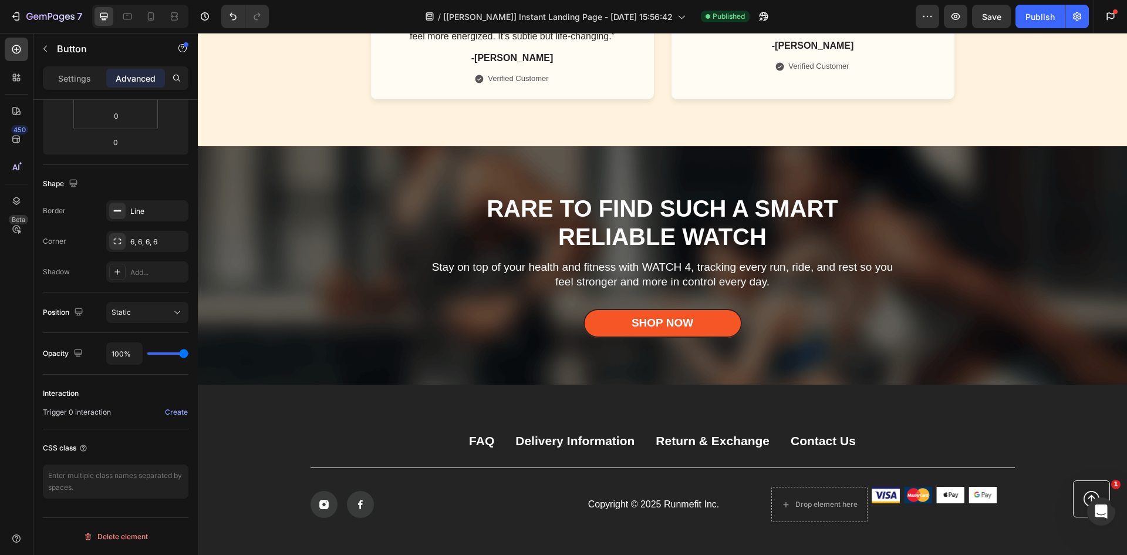
click at [1076, 490] on link at bounding box center [1092, 499] width 36 height 36
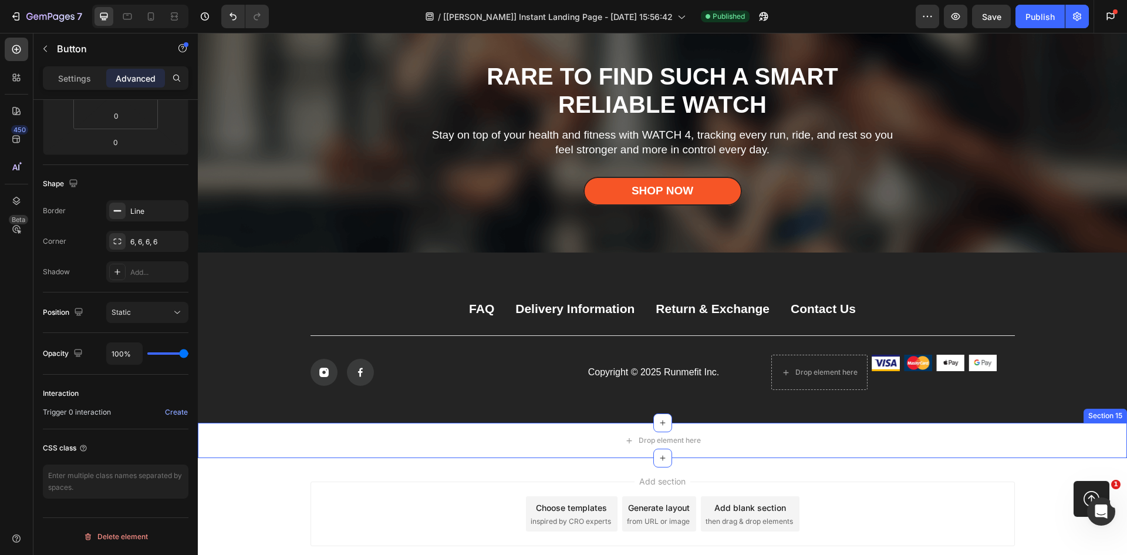
scroll to position [6086, 0]
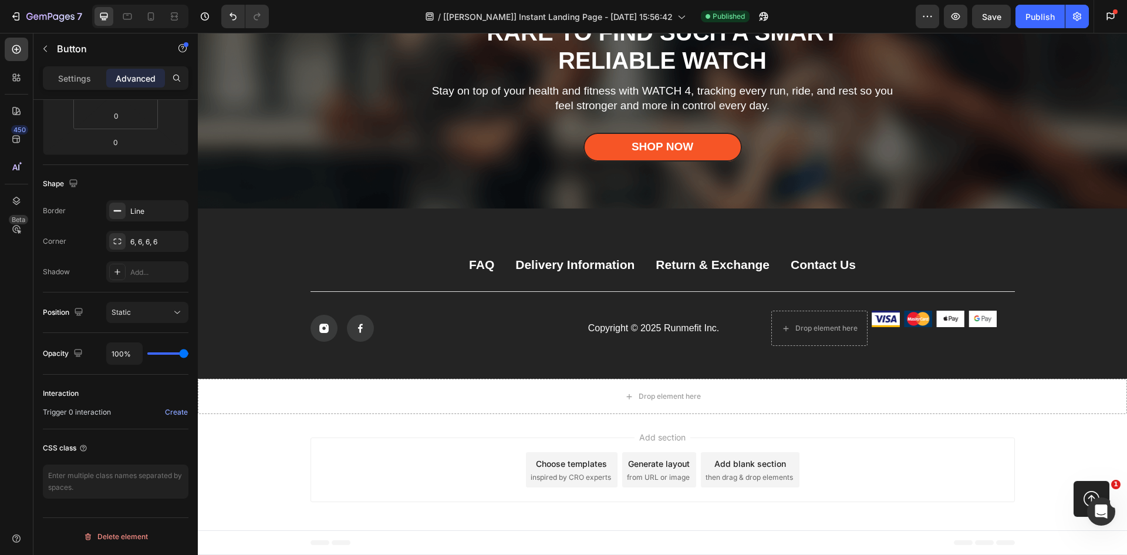
click at [1074, 494] on link at bounding box center [1092, 499] width 36 height 36
click at [757, 391] on div "Drop element here" at bounding box center [662, 396] width 929 height 35
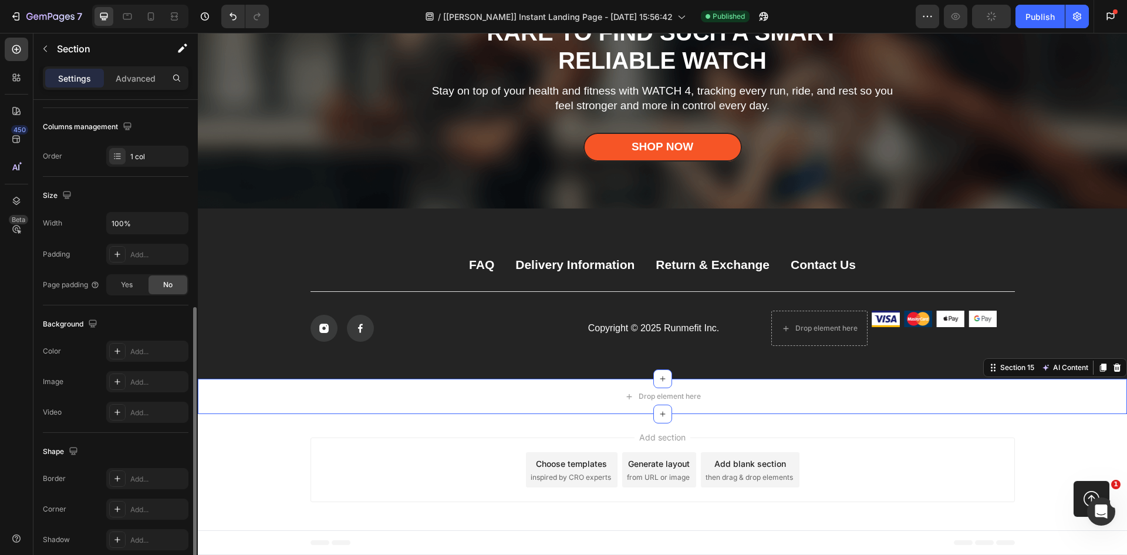
scroll to position [228, 0]
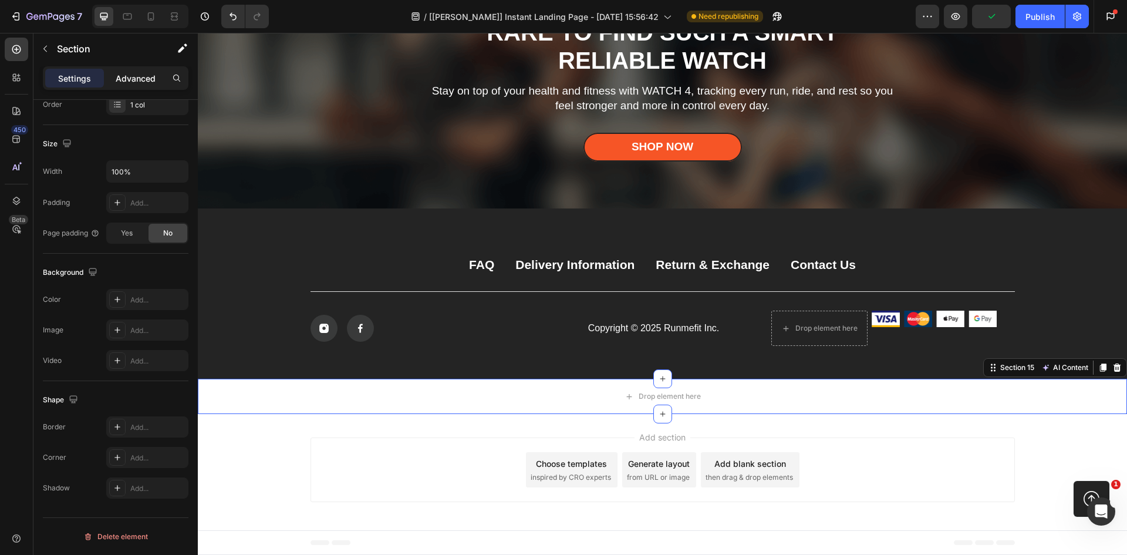
click at [130, 75] on p "Advanced" at bounding box center [136, 78] width 40 height 12
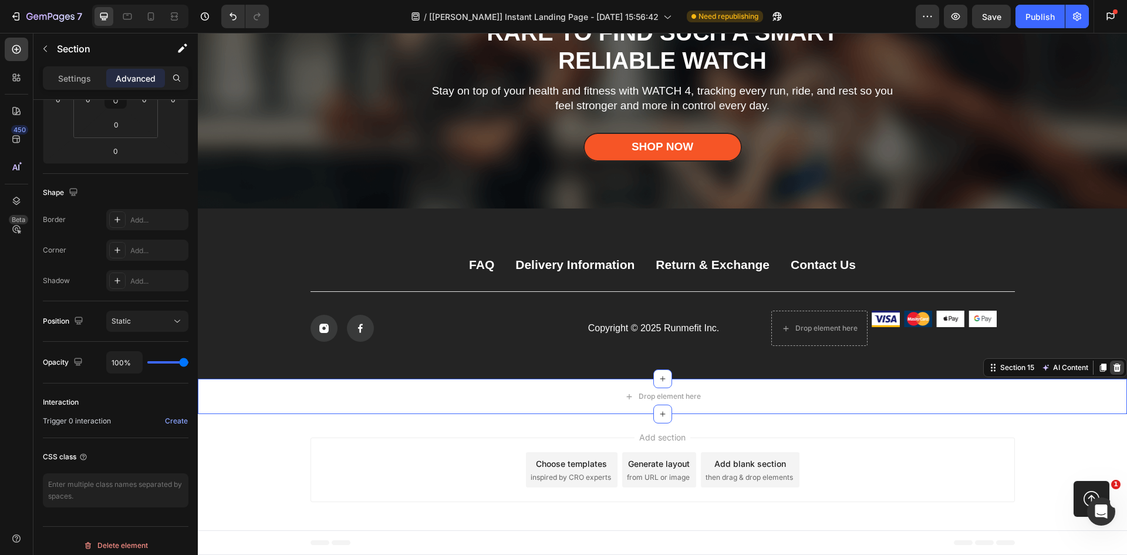
click at [1113, 368] on icon at bounding box center [1117, 367] width 9 height 9
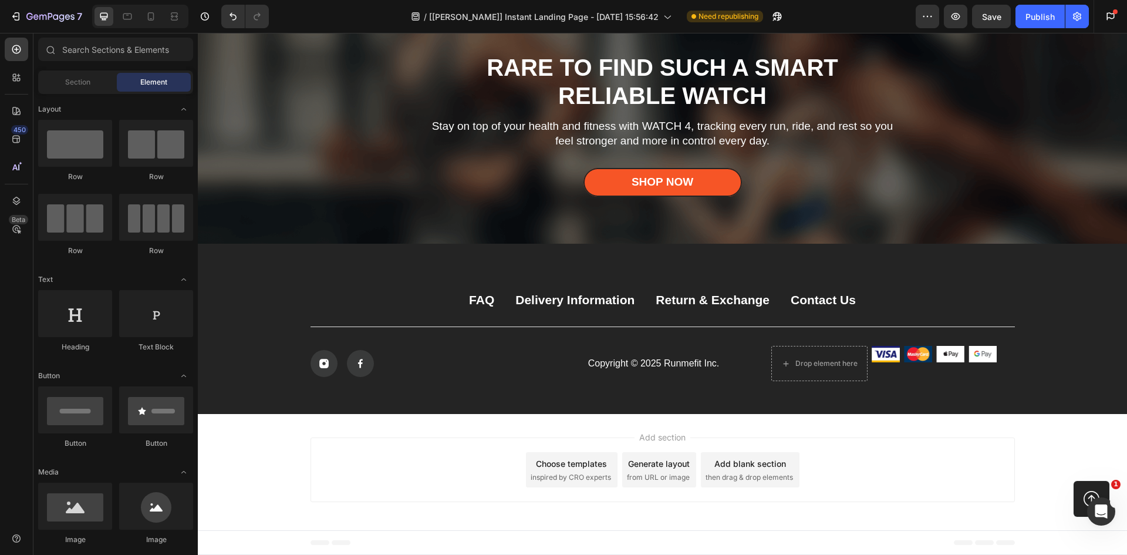
scroll to position [6051, 0]
click at [230, 22] on button "Undo/Redo" at bounding box center [232, 16] width 23 height 23
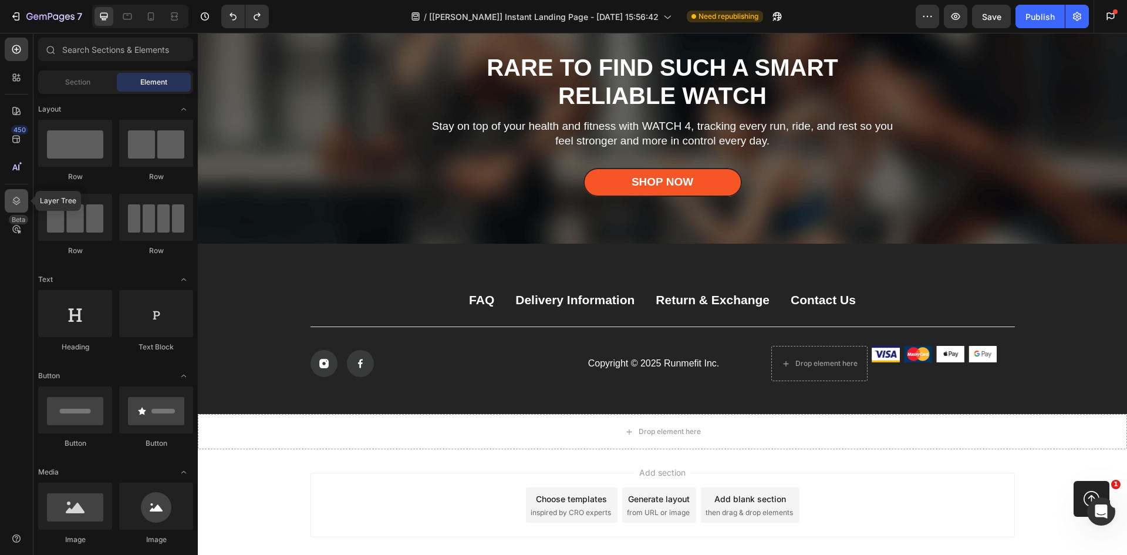
click at [14, 201] on icon at bounding box center [17, 201] width 12 height 12
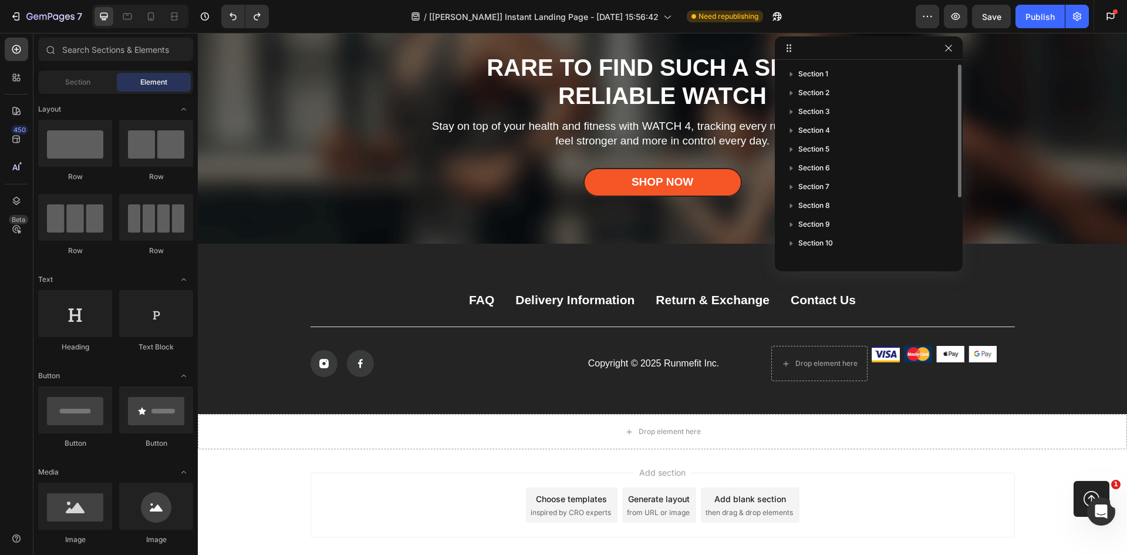
scroll to position [88, 0]
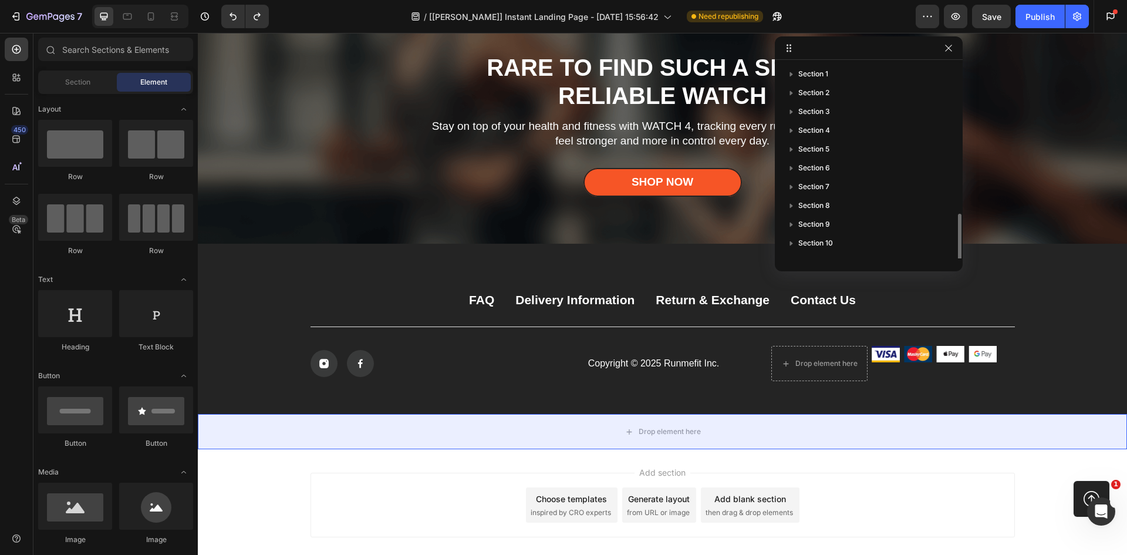
scroll to position [88, 0]
click at [794, 250] on icon "button" at bounding box center [792, 249] width 12 height 12
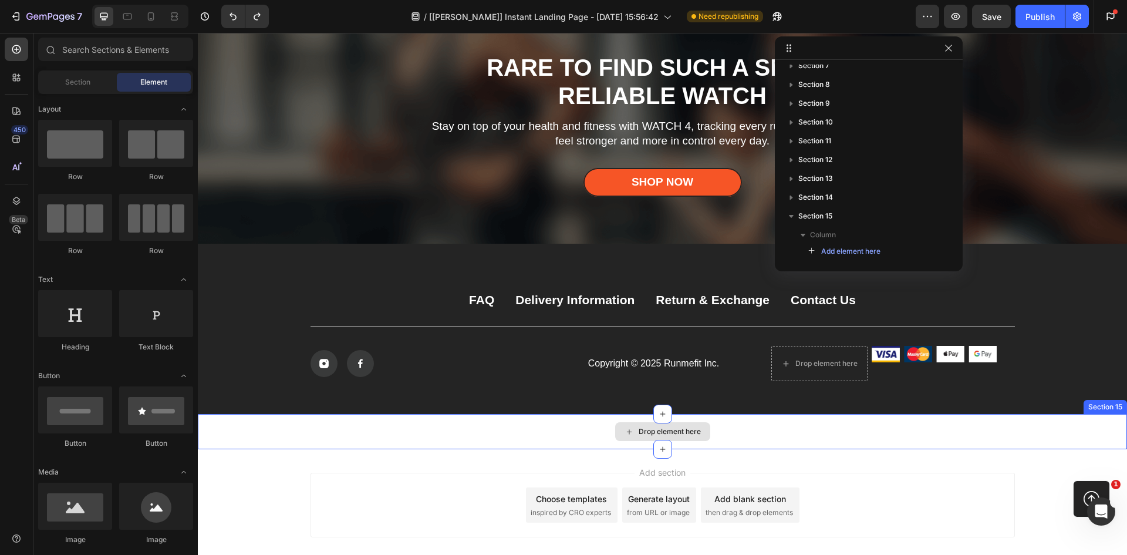
click at [749, 442] on div "Drop element here" at bounding box center [662, 431] width 929 height 35
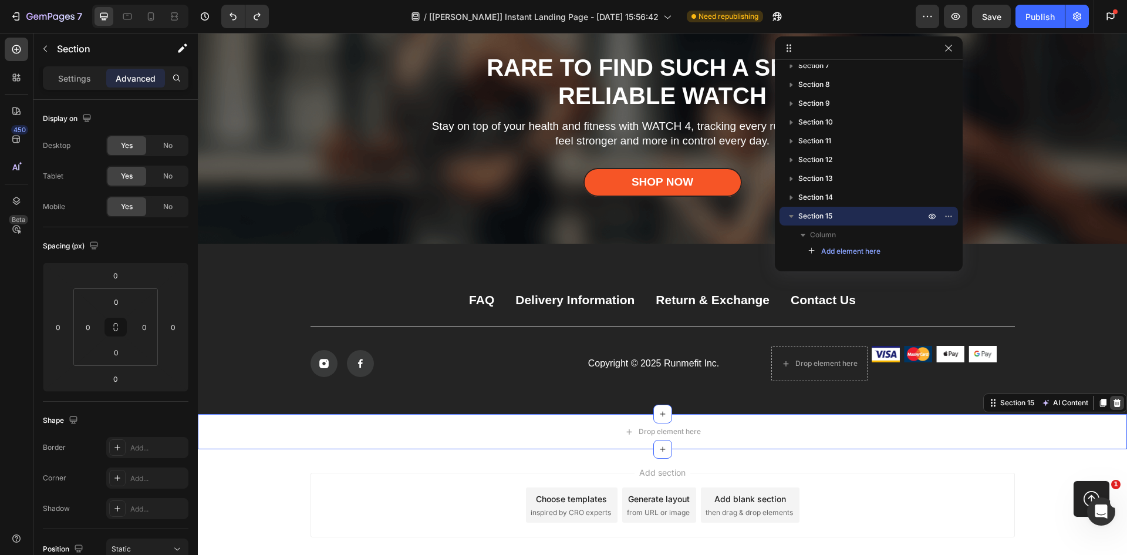
click at [1113, 403] on icon at bounding box center [1117, 402] width 9 height 9
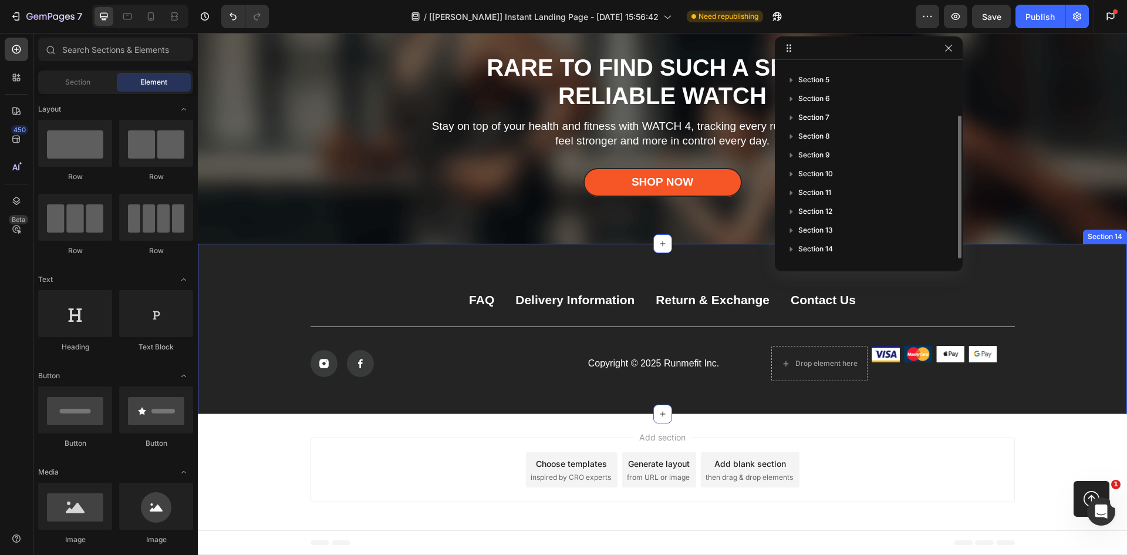
scroll to position [69, 0]
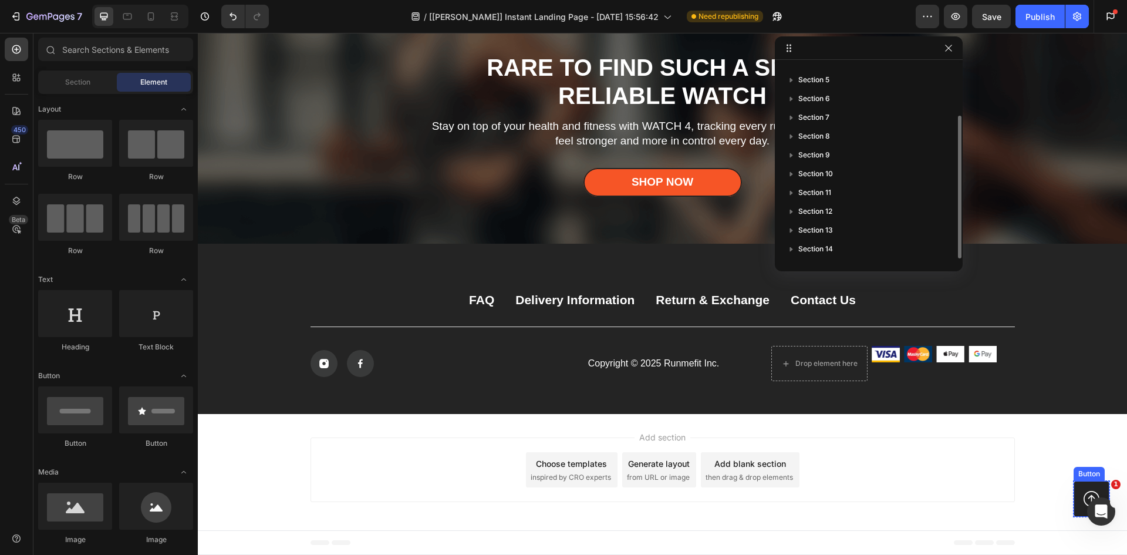
click at [1074, 487] on link at bounding box center [1092, 499] width 36 height 36
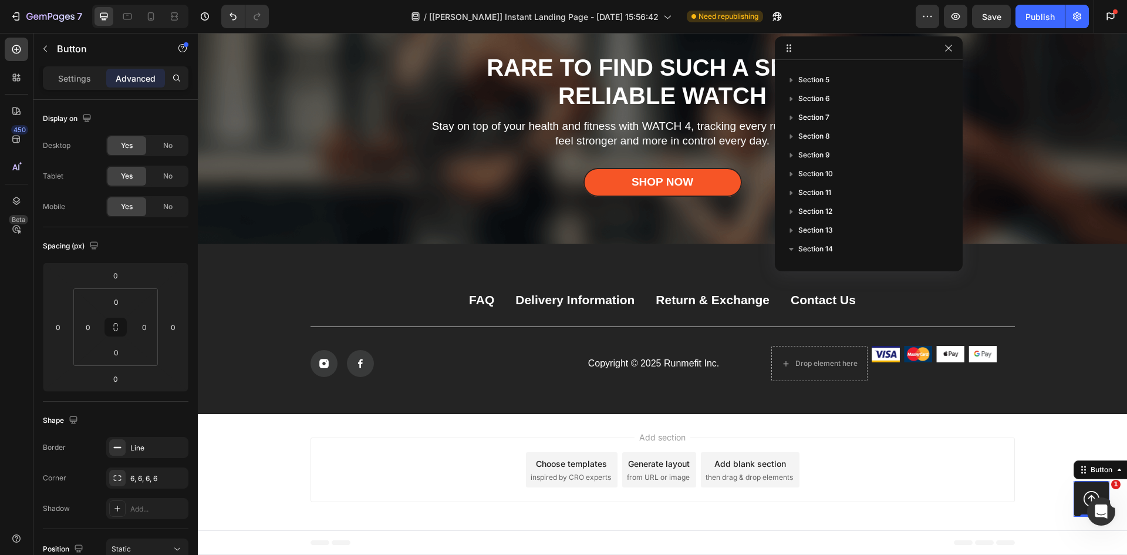
scroll to position [182, 0]
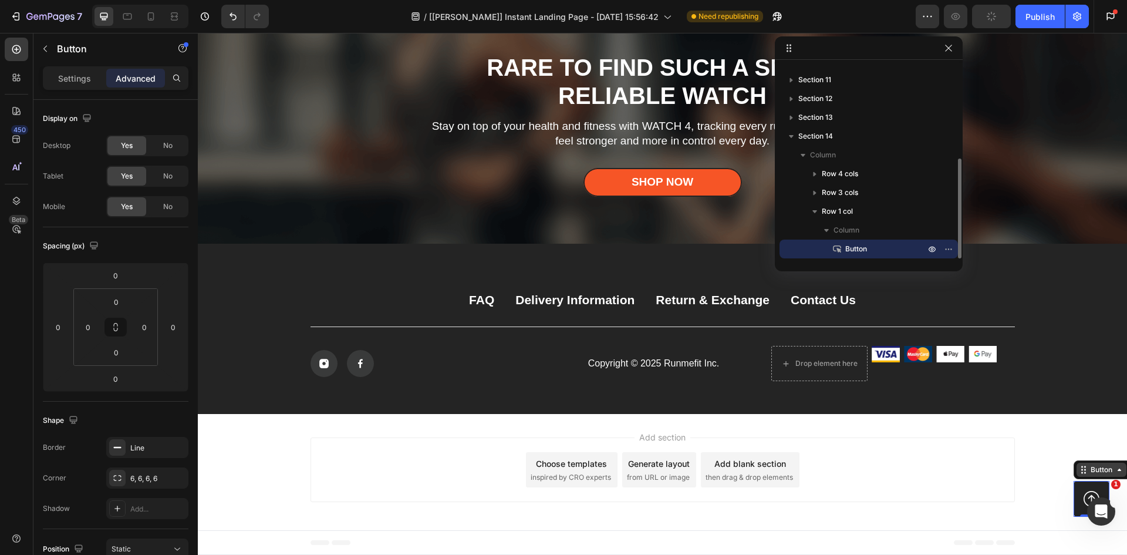
click at [1088, 467] on div "Button" at bounding box center [1101, 469] width 26 height 11
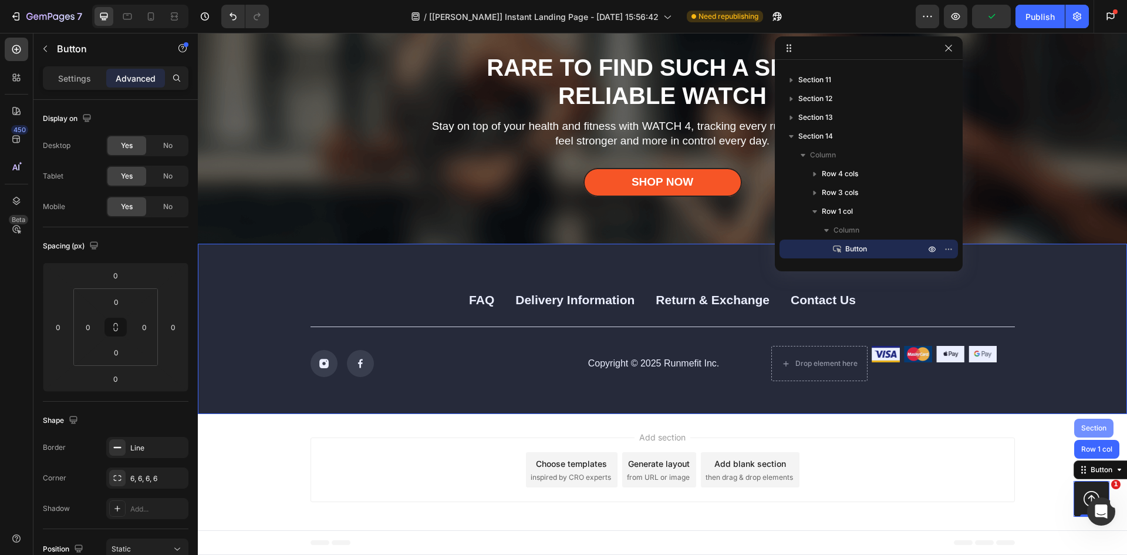
click at [1080, 430] on div "Section" at bounding box center [1094, 427] width 30 height 7
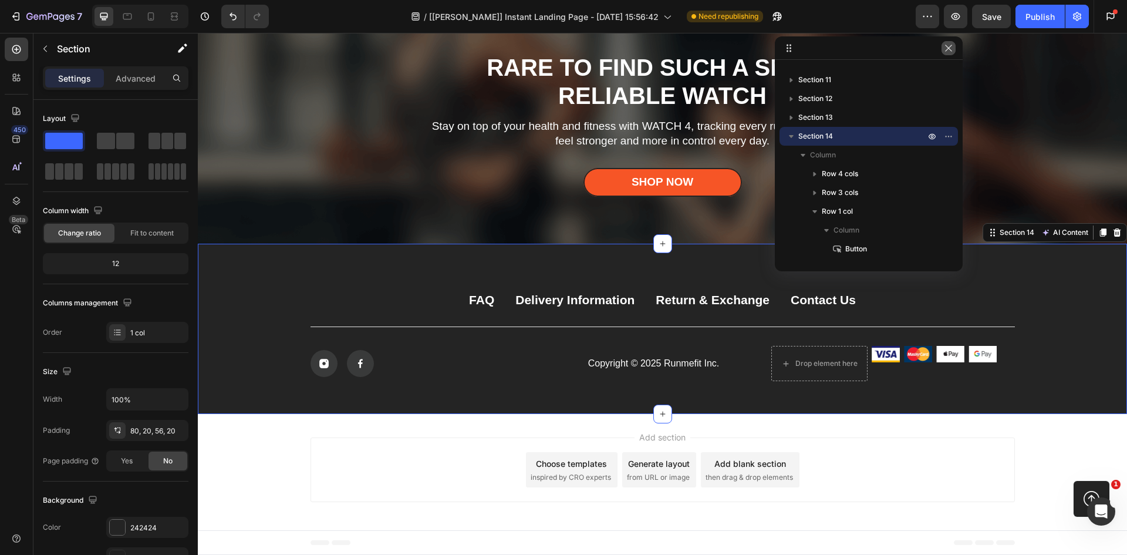
click at [945, 46] on icon "button" at bounding box center [948, 47] width 9 height 9
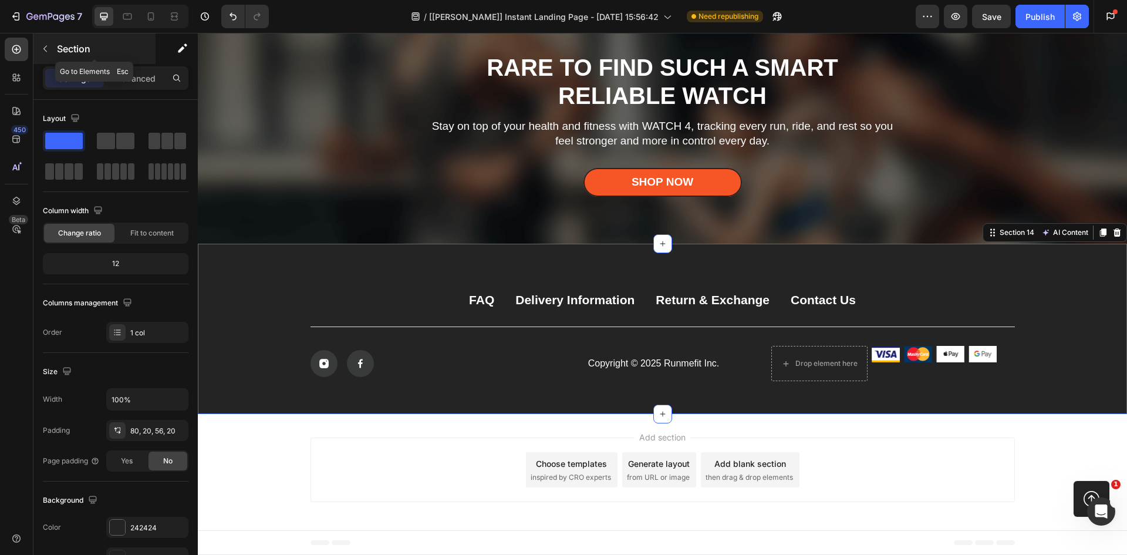
click at [41, 50] on icon "button" at bounding box center [45, 48] width 9 height 9
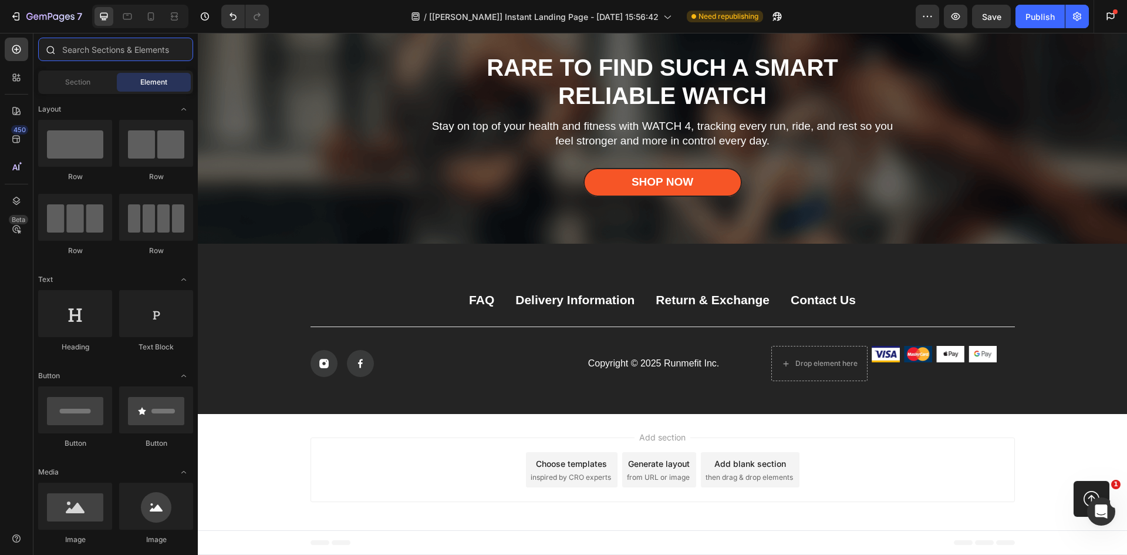
click at [82, 55] on input "text" at bounding box center [115, 49] width 155 height 23
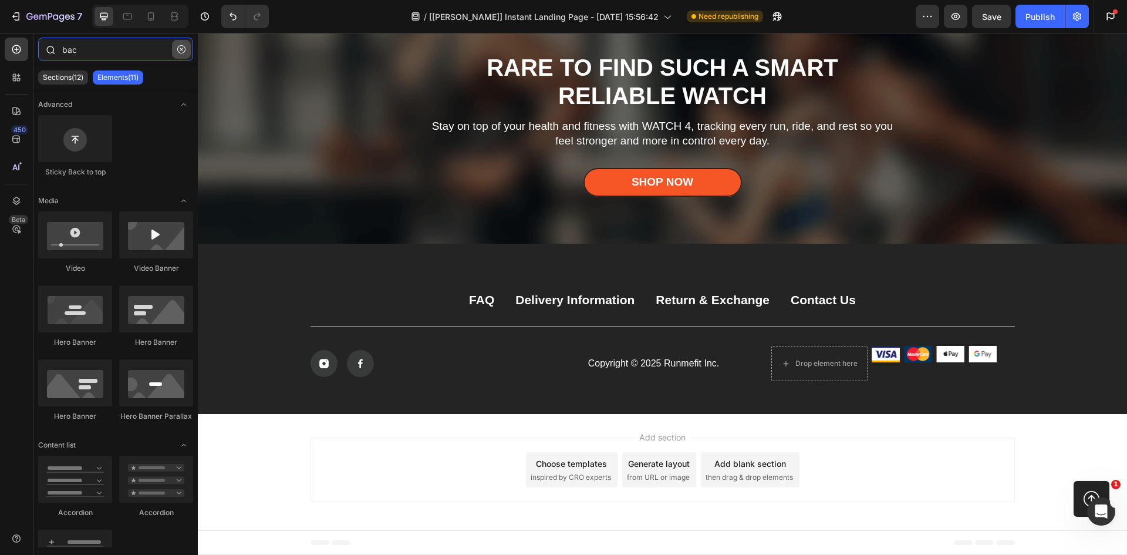
type input "bac"
click at [176, 48] on button "button" at bounding box center [181, 49] width 19 height 19
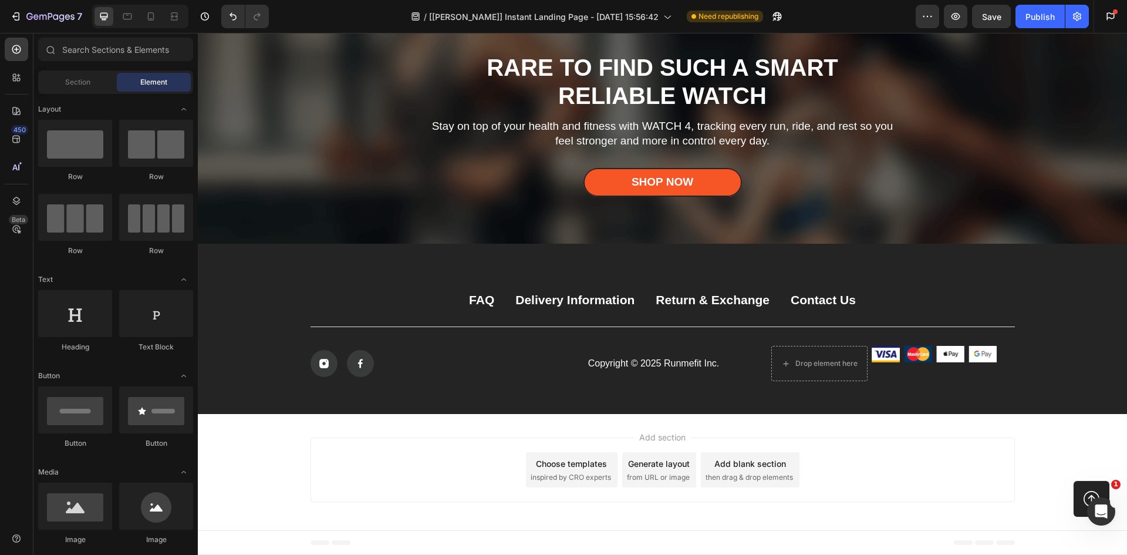
click at [0, 302] on div "450 Beta" at bounding box center [16, 294] width 33 height 522
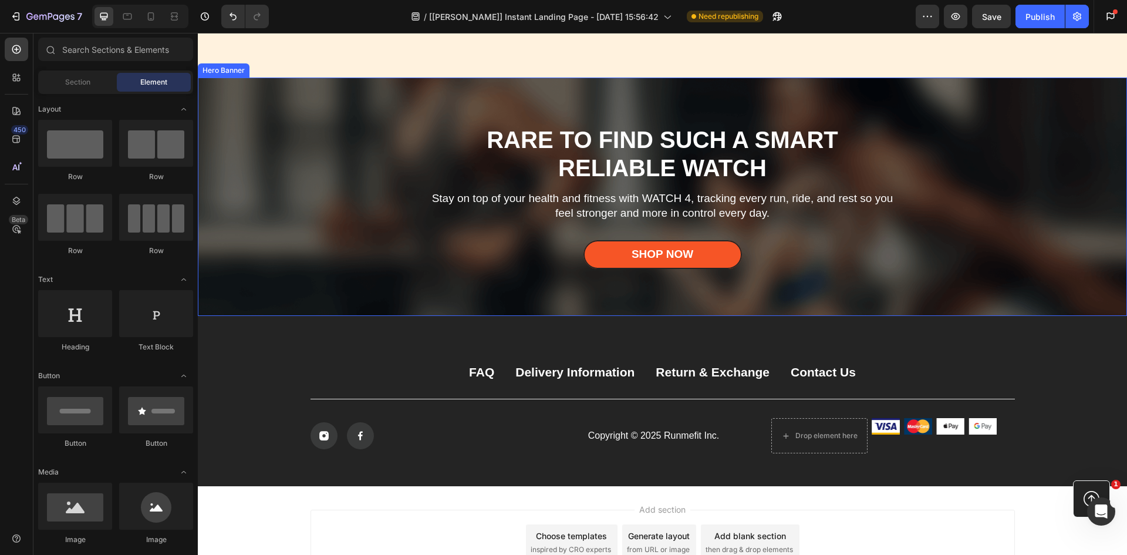
scroll to position [6051, 0]
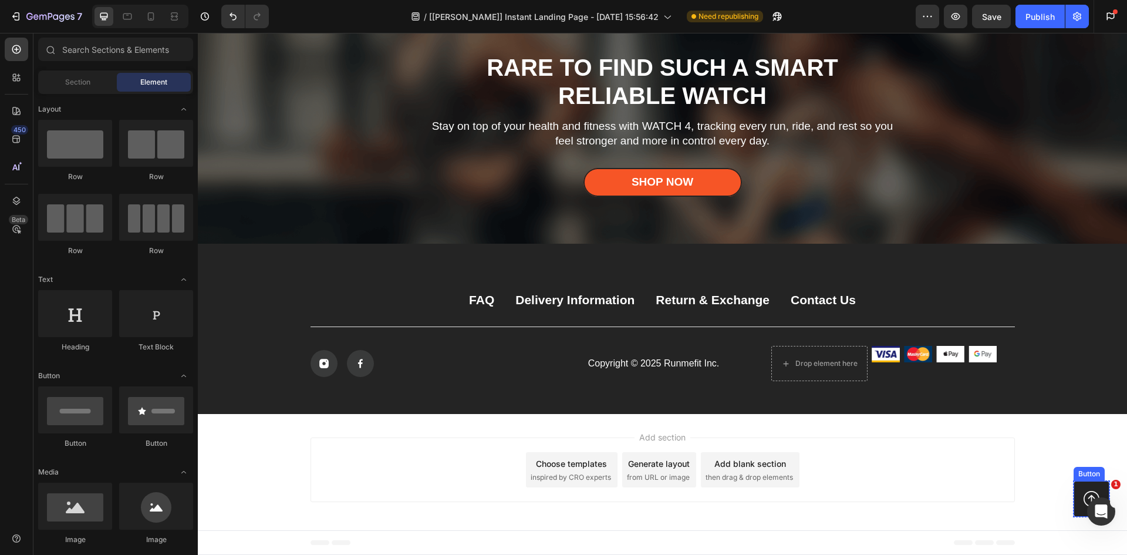
drag, startPoint x: 1075, startPoint y: 505, endPoint x: 1080, endPoint y: 485, distance: 20.5
click at [1084, 505] on icon at bounding box center [1092, 499] width 16 height 16
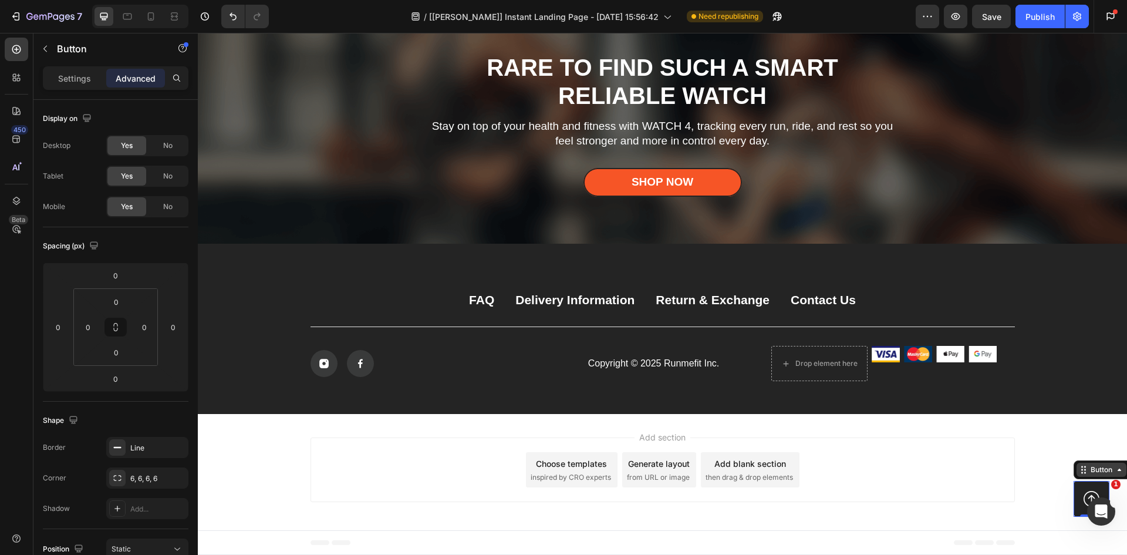
click at [1088, 471] on div "Button" at bounding box center [1101, 469] width 26 height 11
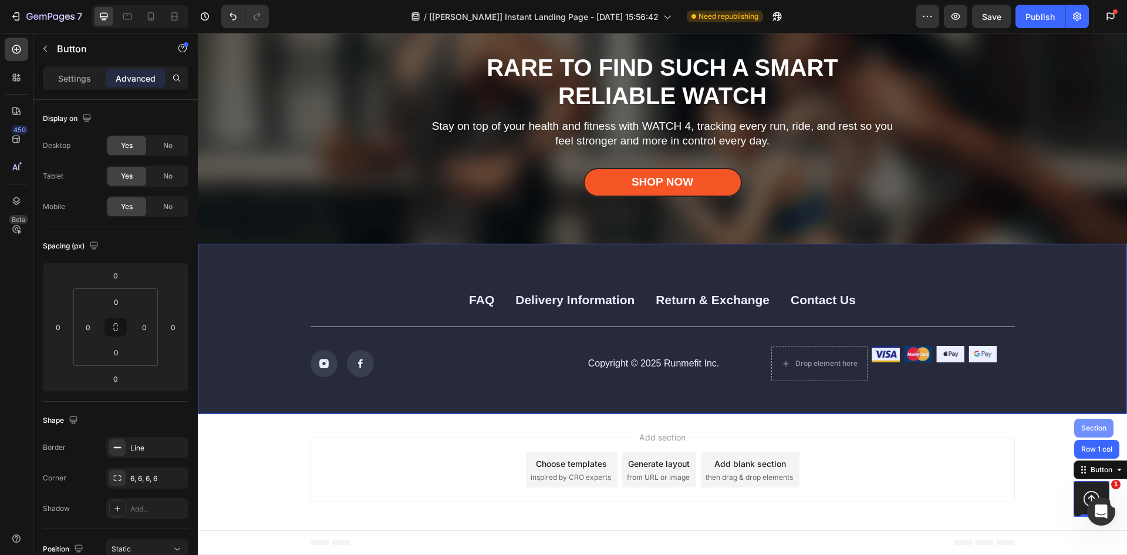
click at [1079, 429] on div "Section" at bounding box center [1094, 427] width 30 height 7
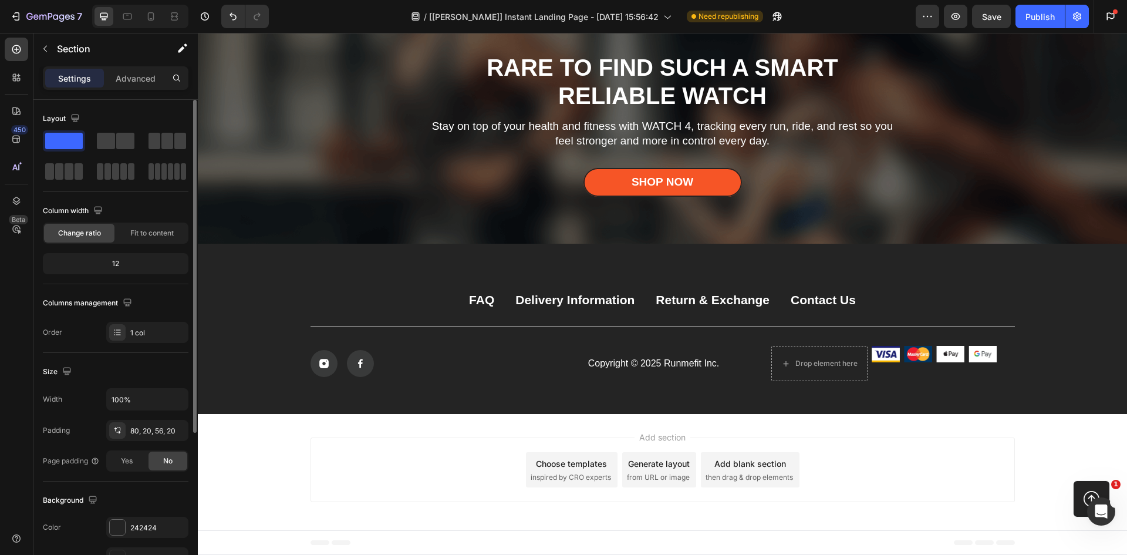
scroll to position [176, 0]
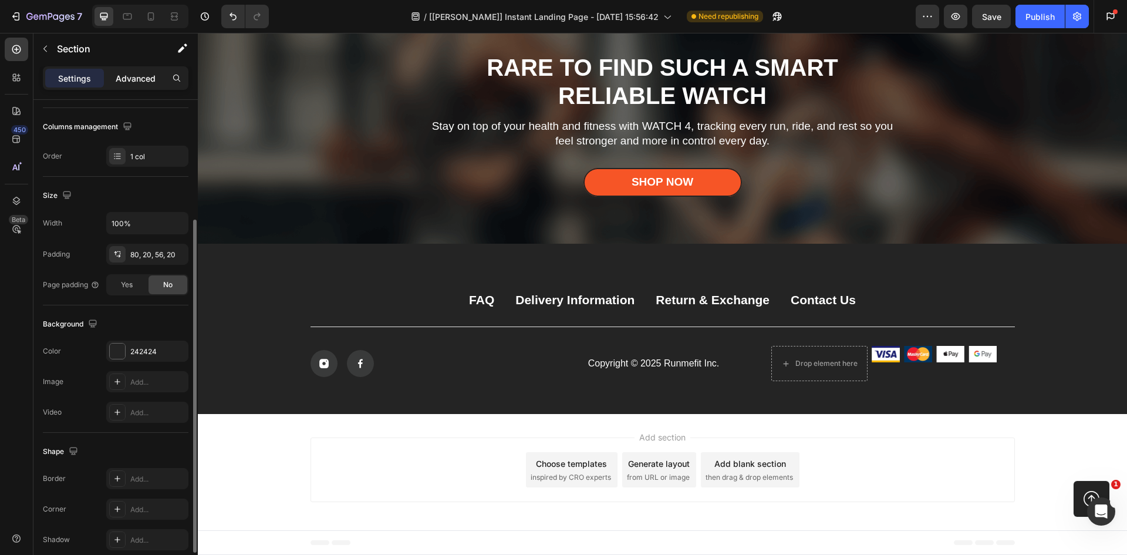
click at [126, 76] on p "Advanced" at bounding box center [136, 78] width 40 height 12
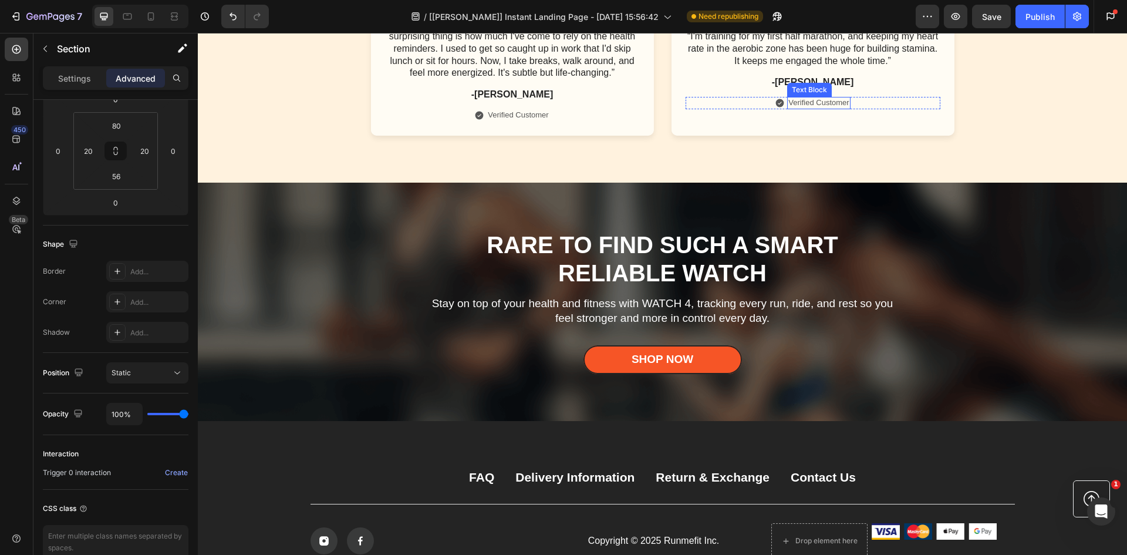
scroll to position [6051, 0]
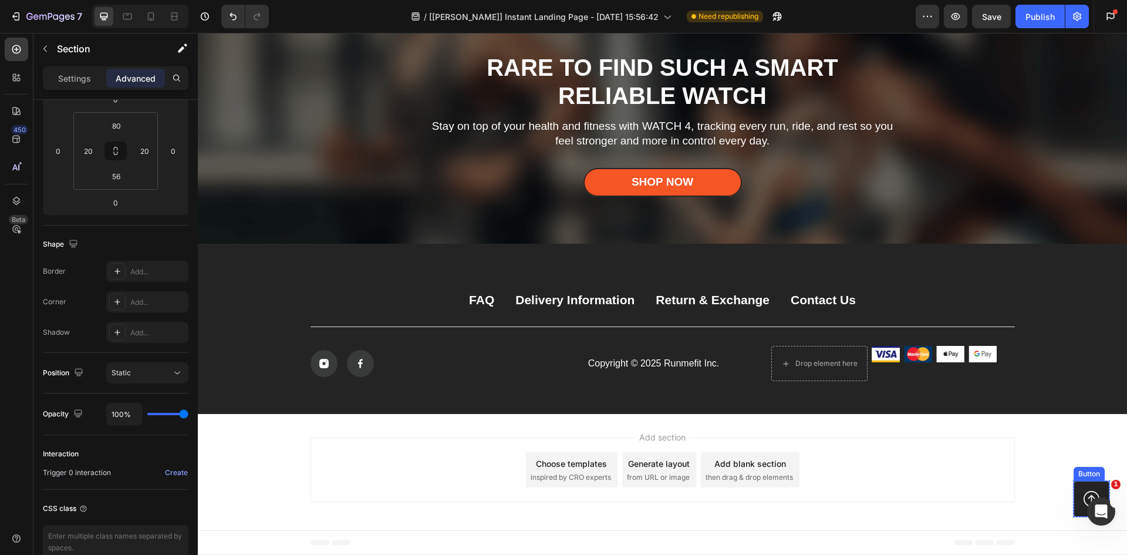
drag, startPoint x: 1079, startPoint y: 476, endPoint x: 1069, endPoint y: 474, distance: 9.6
click at [1079, 476] on div "Button" at bounding box center [1089, 474] width 26 height 11
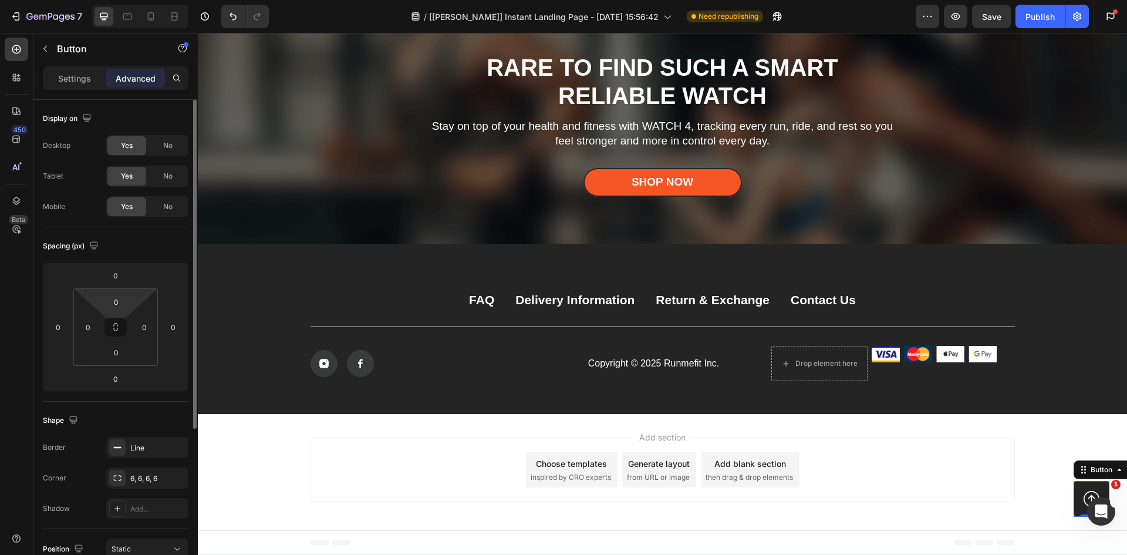
scroll to position [237, 0]
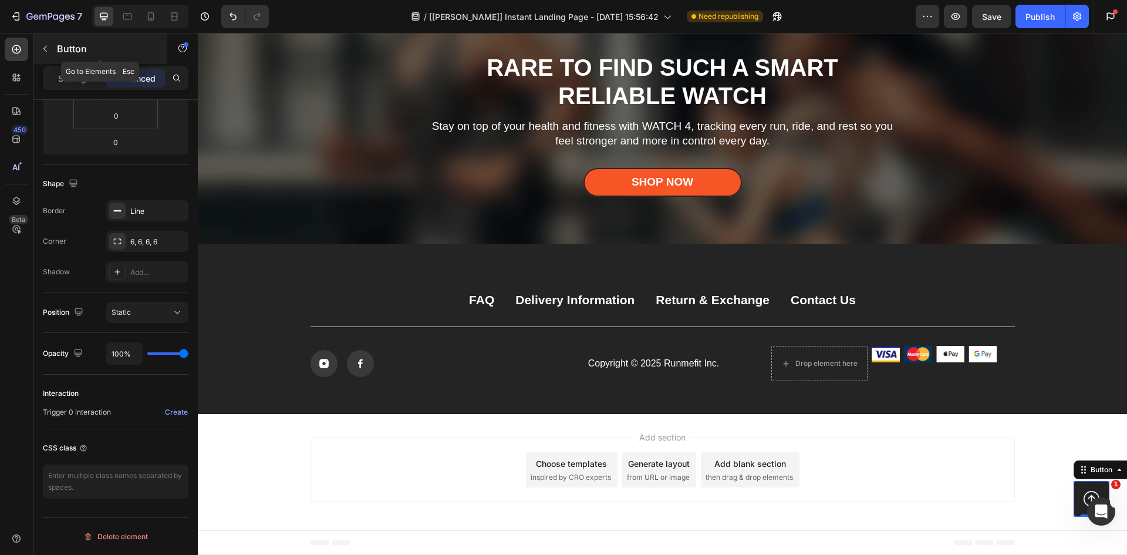
click at [47, 52] on icon "button" at bounding box center [45, 48] width 9 height 9
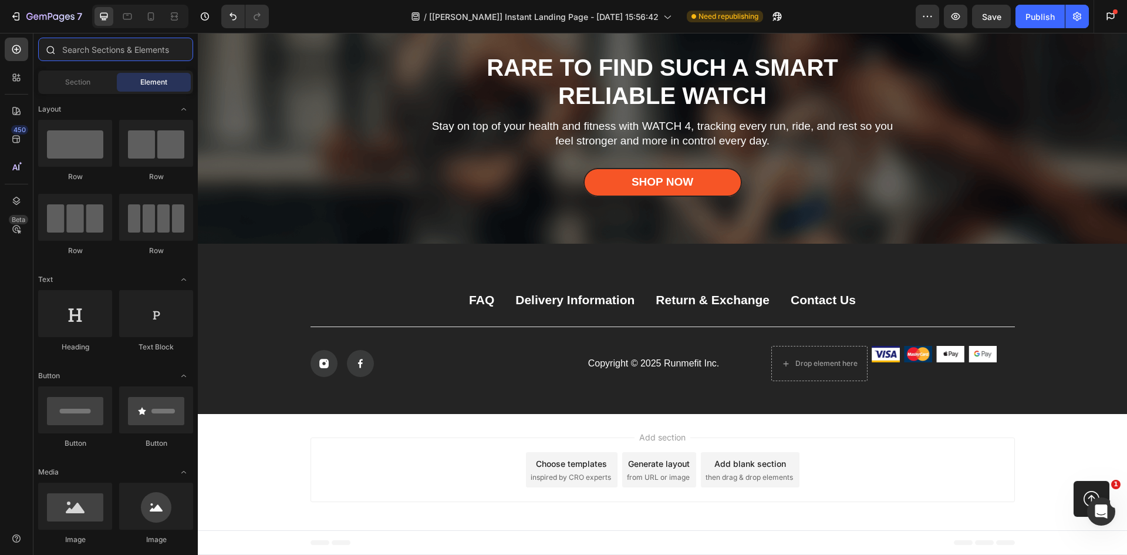
click at [107, 55] on input "text" at bounding box center [115, 49] width 155 height 23
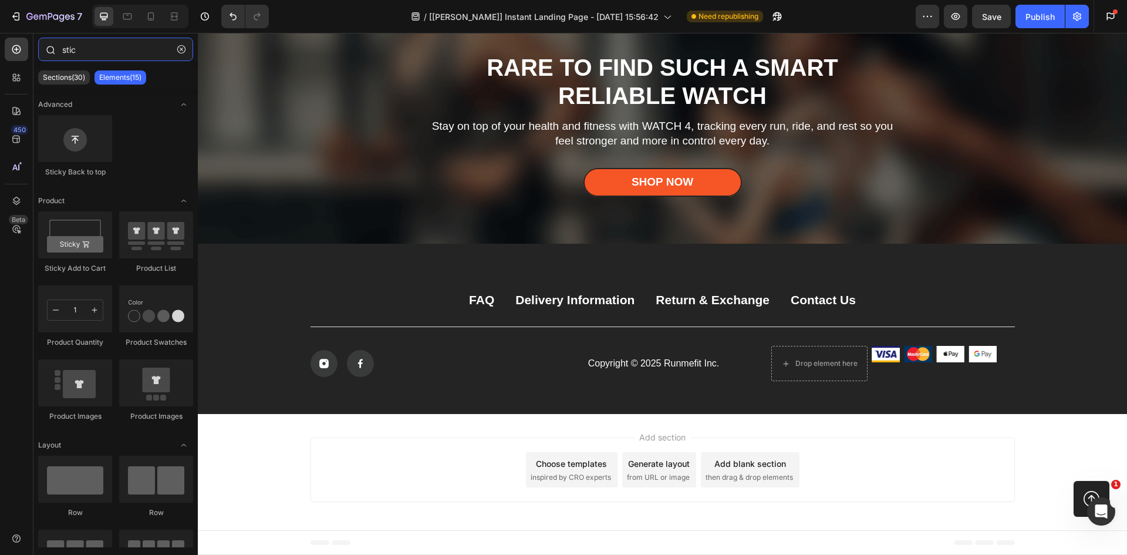
type input "stic"
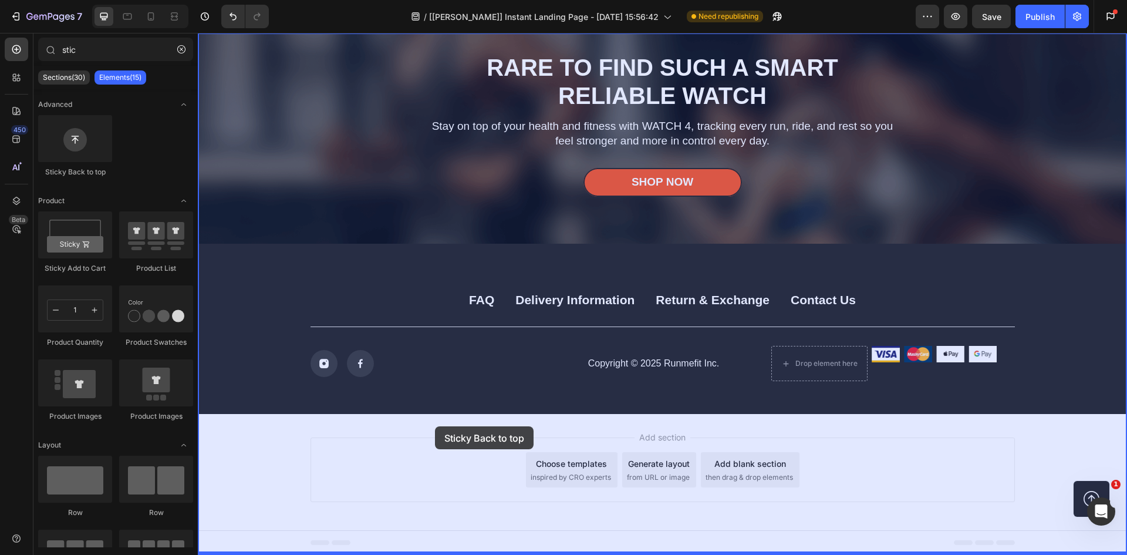
drag, startPoint x: 265, startPoint y: 181, endPoint x: 435, endPoint y: 426, distance: 298.2
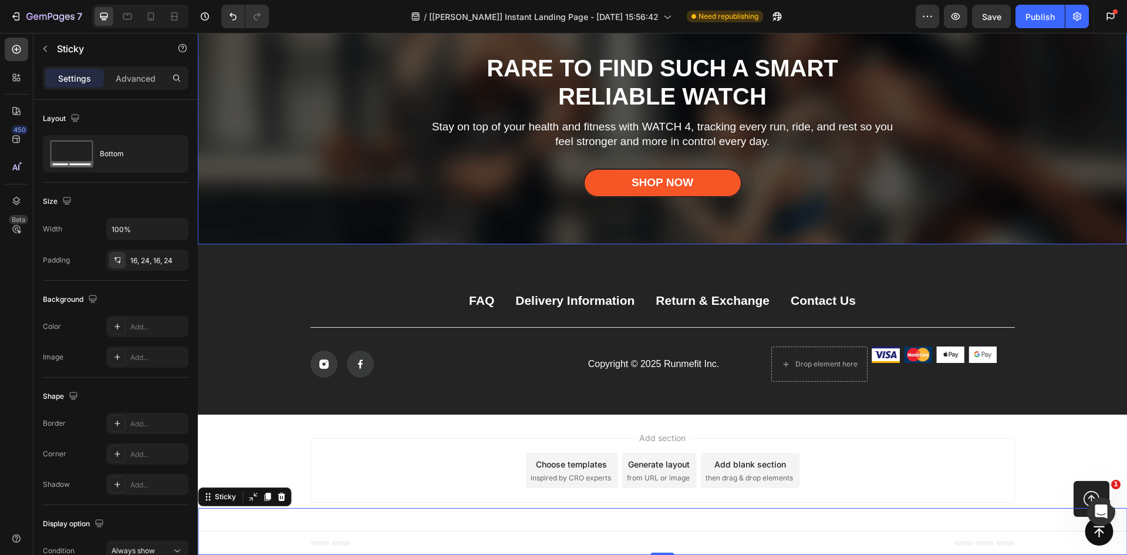
scroll to position [6051, 0]
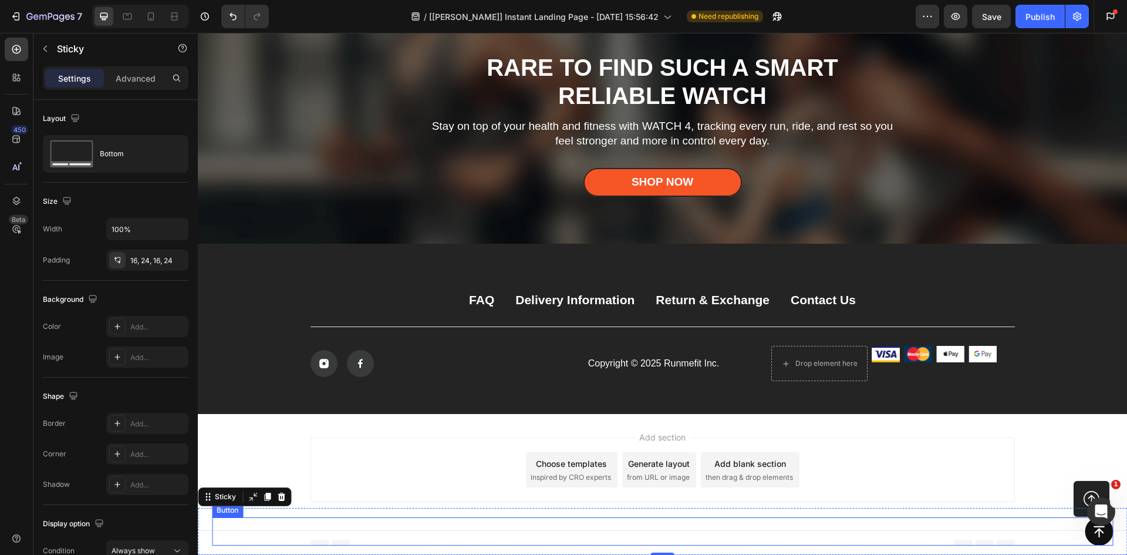
click at [1059, 540] on div "Button" at bounding box center [662, 531] width 901 height 28
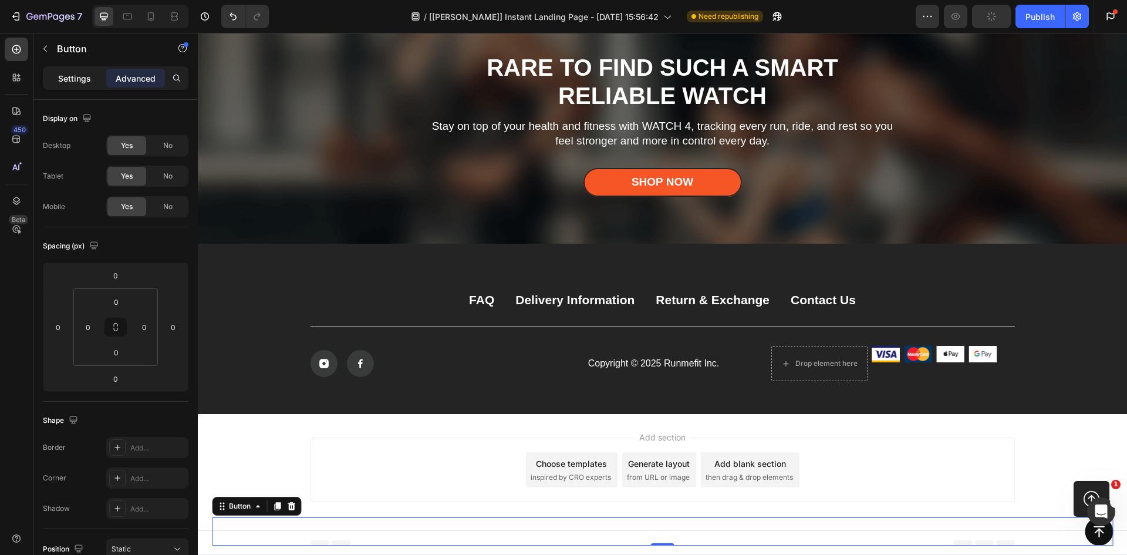
click at [79, 79] on p "Settings" at bounding box center [74, 78] width 33 height 12
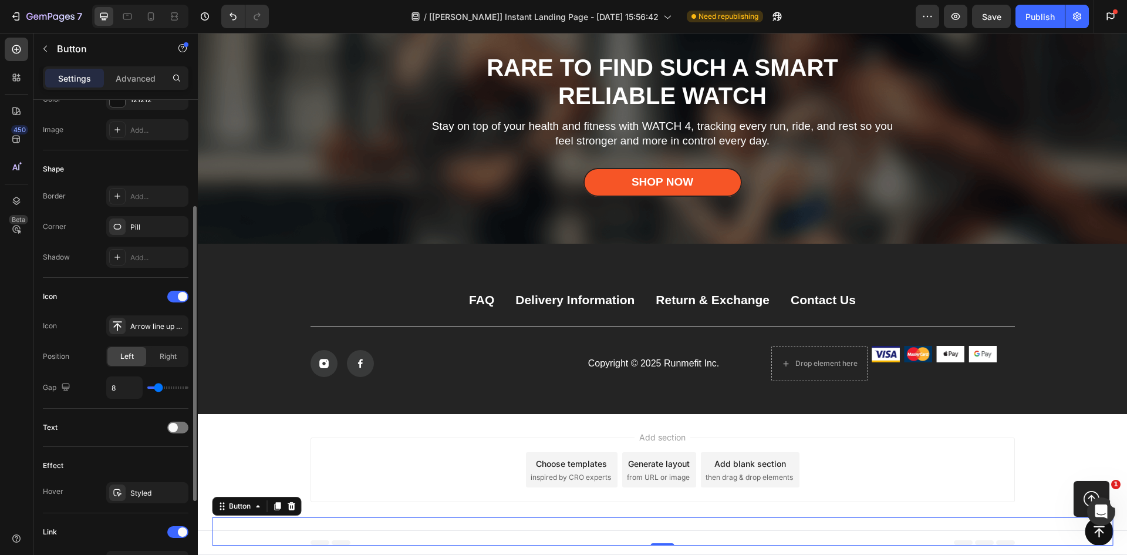
scroll to position [321, 0]
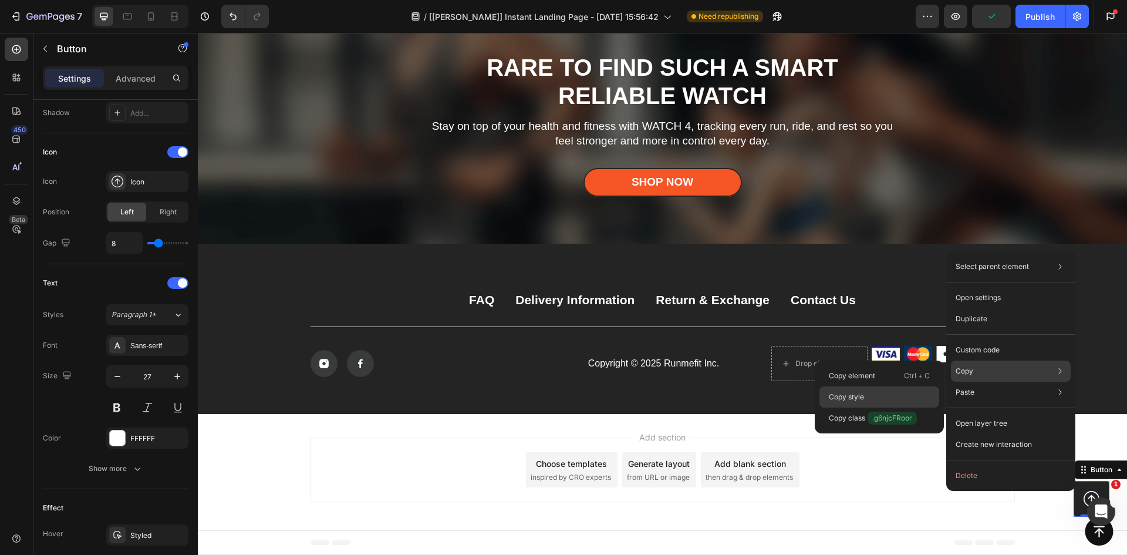
drag, startPoint x: 869, startPoint y: 400, endPoint x: 696, endPoint y: 378, distance: 174.6
click at [869, 407] on div "Copy style" at bounding box center [880, 417] width 120 height 21
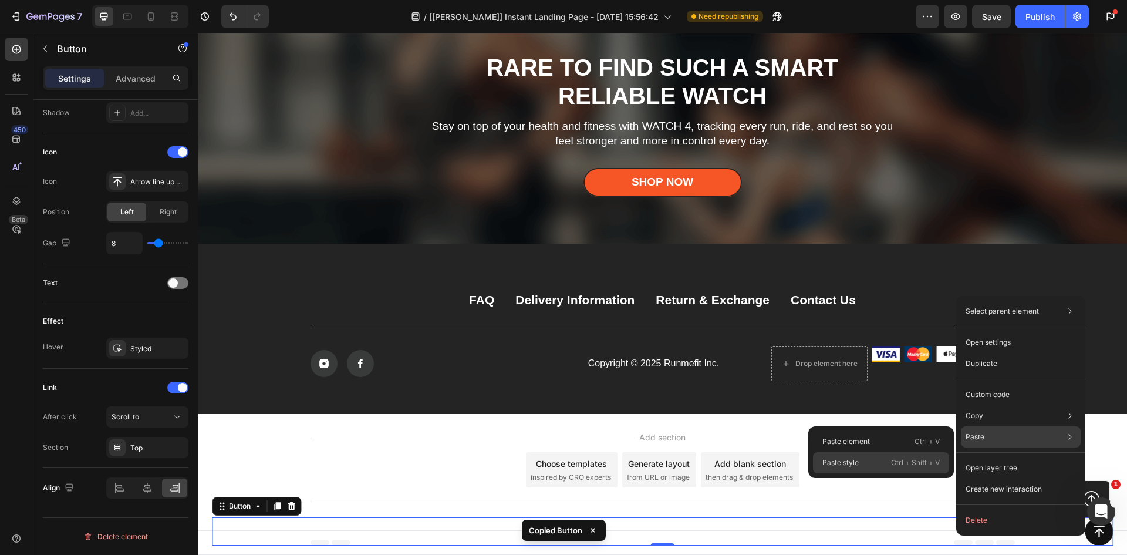
click at [889, 461] on div "Paste style Ctrl + Shift + V" at bounding box center [881, 462] width 136 height 21
type input "61"
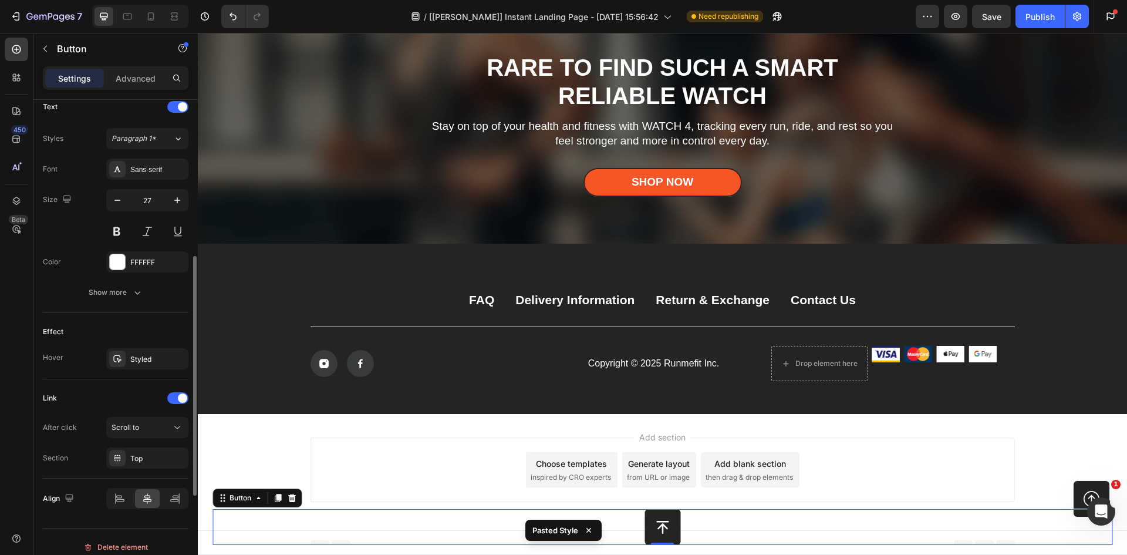
scroll to position [507, 0]
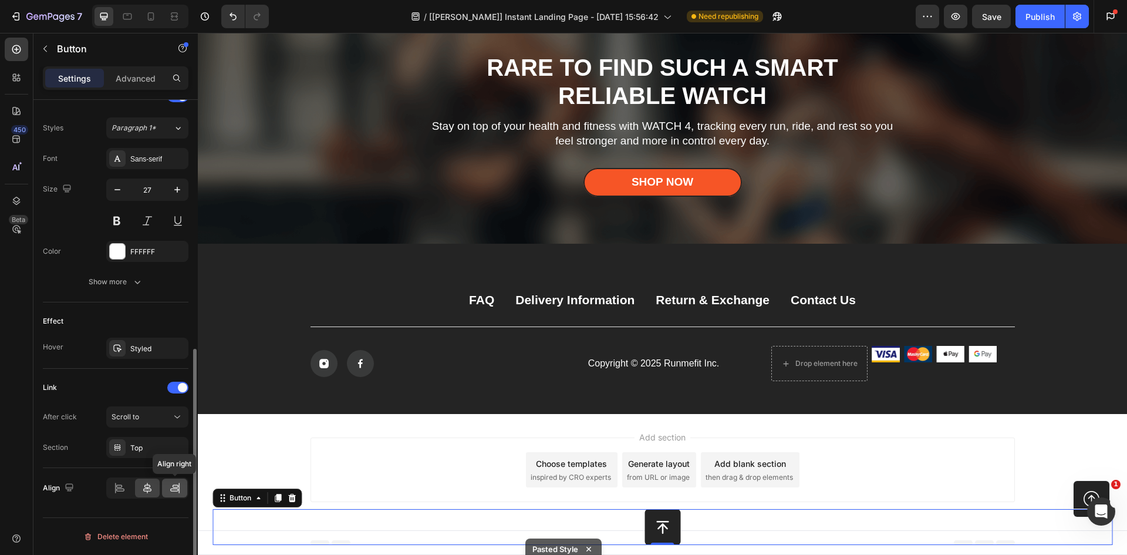
click at [170, 487] on icon at bounding box center [175, 488] width 12 height 12
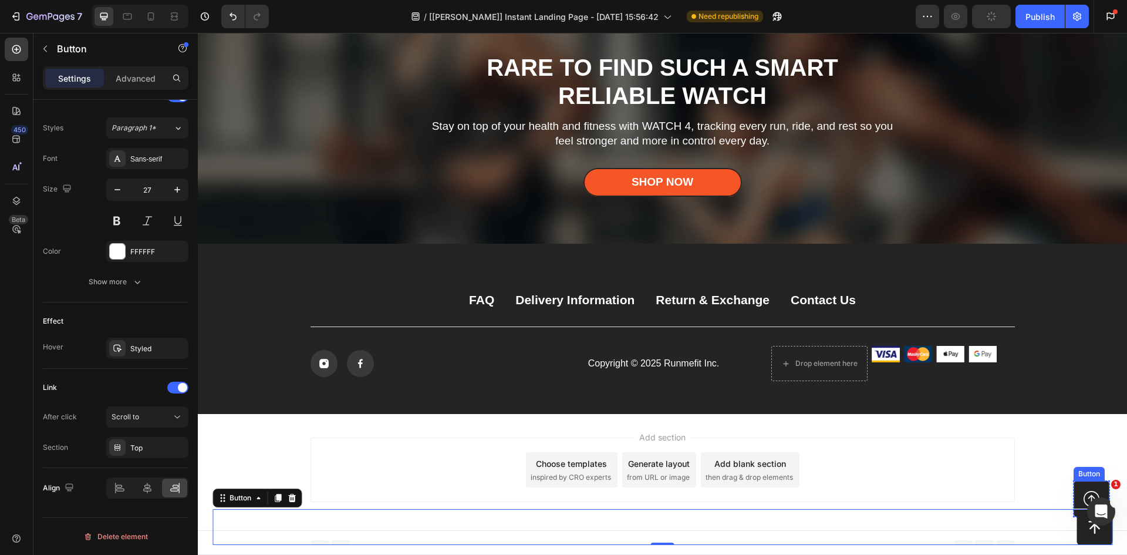
click at [1074, 478] on div "Button" at bounding box center [1089, 474] width 31 height 14
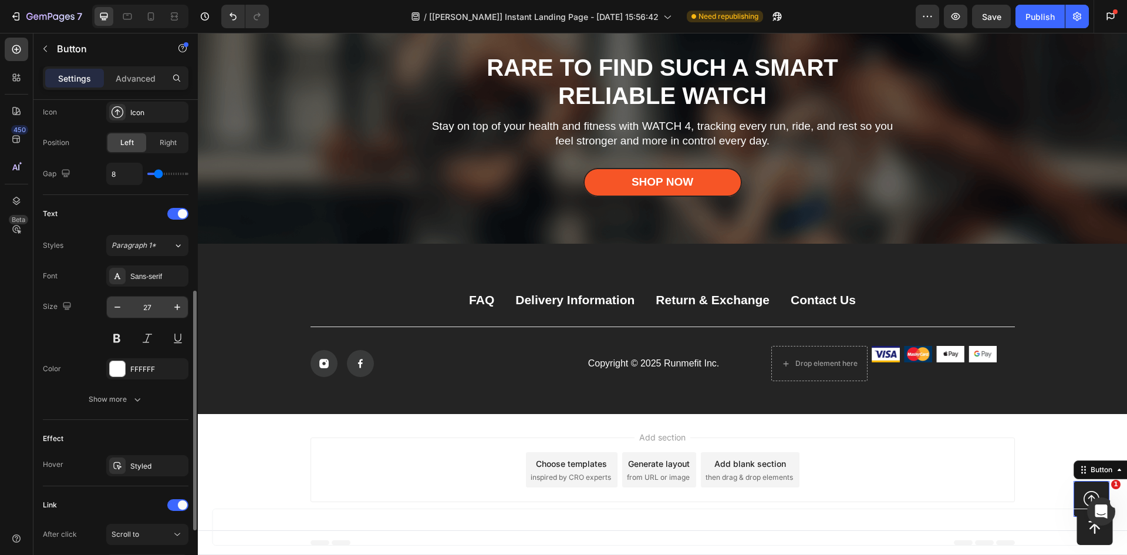
scroll to position [331, 0]
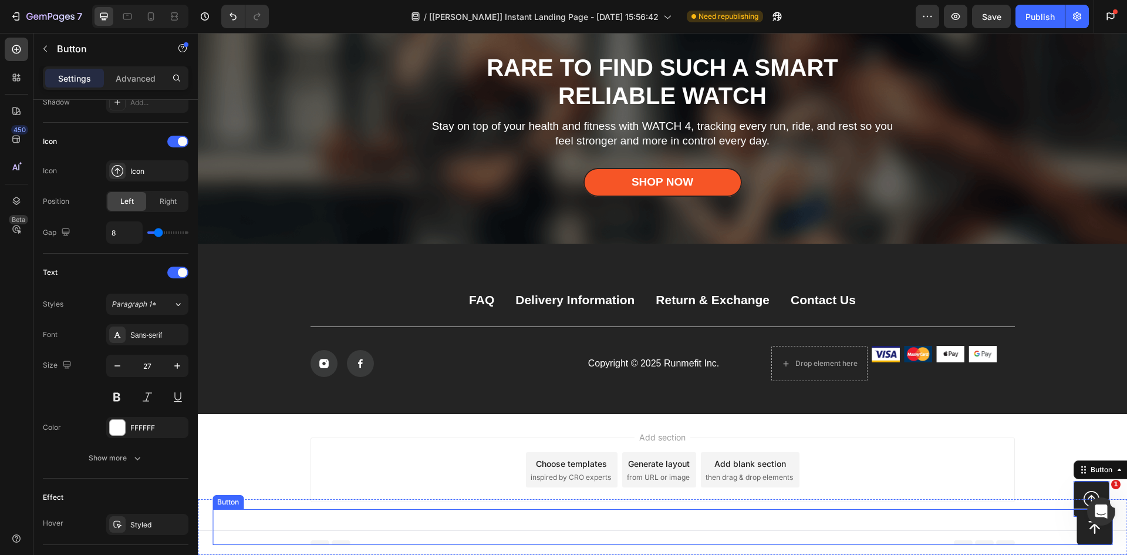
click at [1077, 531] on button at bounding box center [1095, 527] width 36 height 36
click at [1086, 491] on icon at bounding box center [1092, 499] width 16 height 16
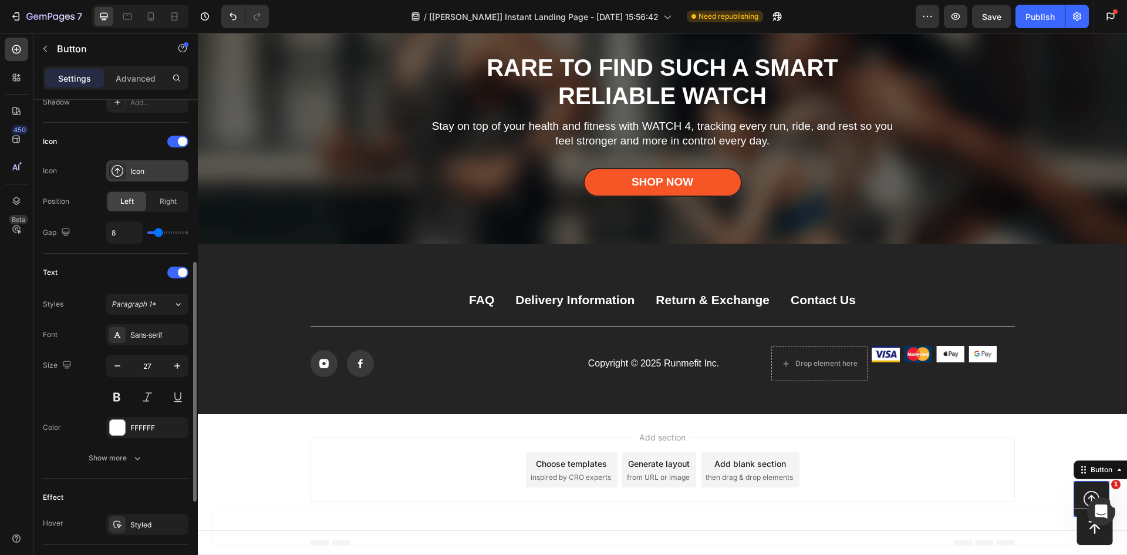
click at [128, 177] on div "Icon" at bounding box center [147, 170] width 82 height 21
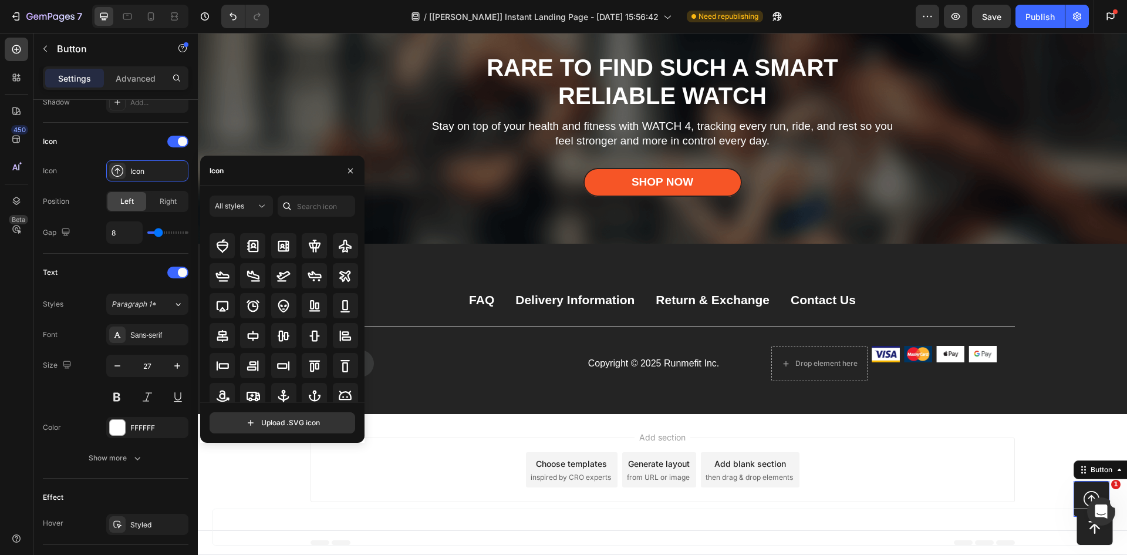
scroll to position [0, 0]
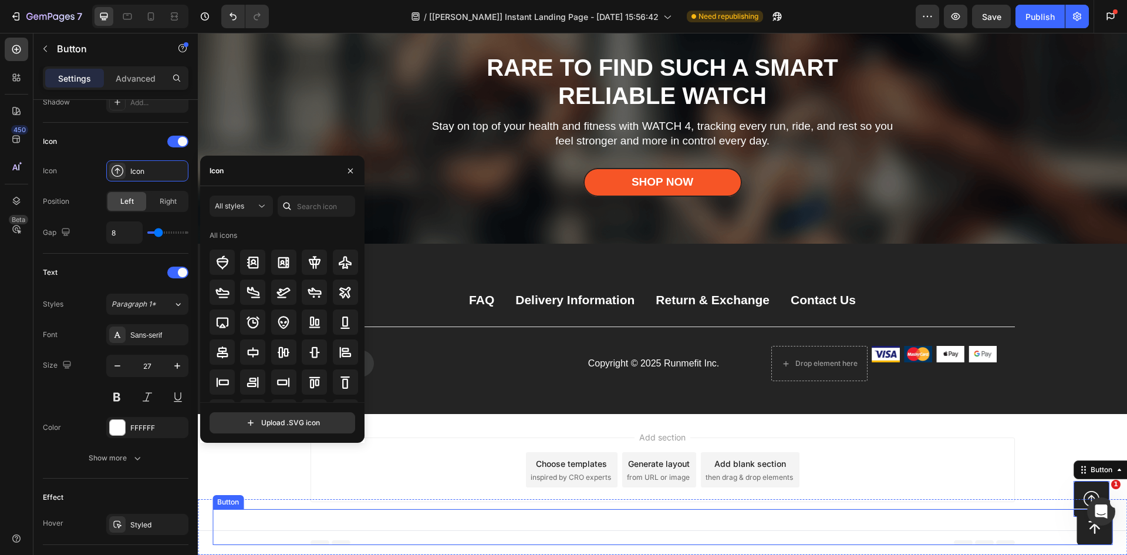
click at [1087, 531] on icon at bounding box center [1095, 527] width 16 height 16
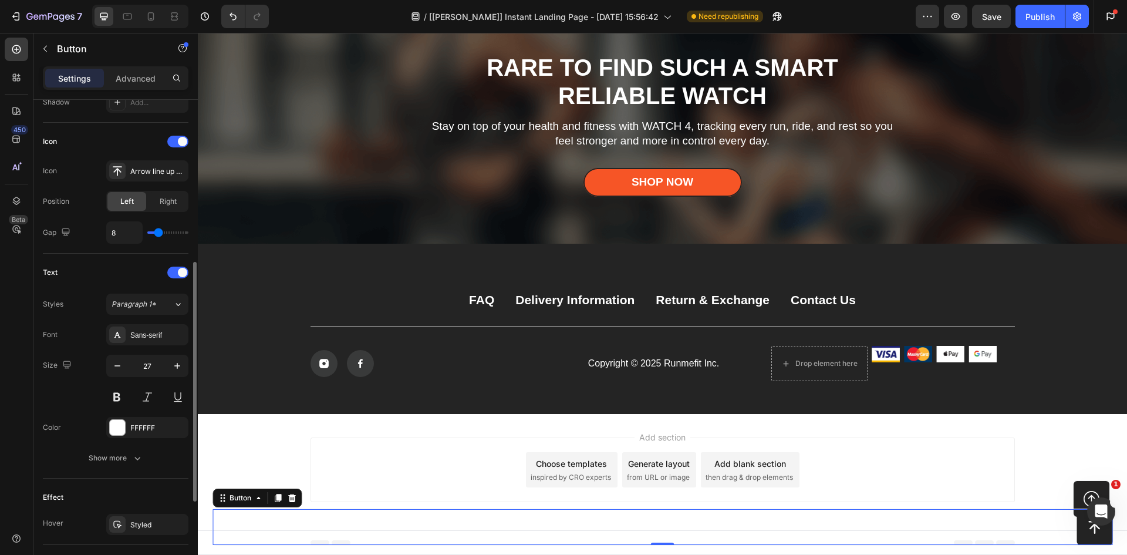
click at [149, 181] on div "Icon Icon Arrow line up bold Position Left Right Gap 8" at bounding box center [116, 188] width 146 height 112
click at [146, 172] on div "Arrow line up bold" at bounding box center [157, 171] width 55 height 11
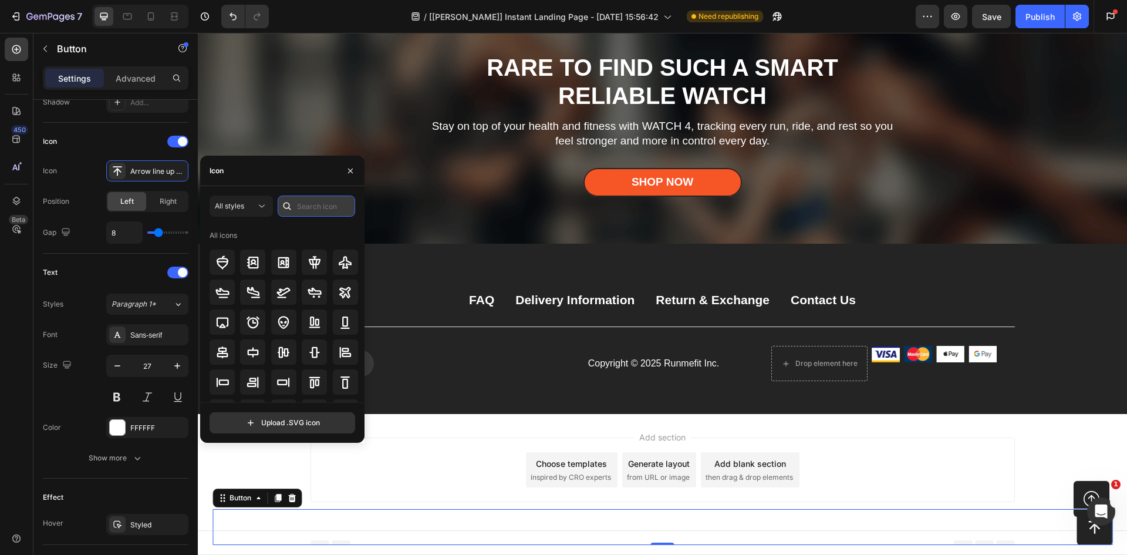
click at [304, 211] on input "text" at bounding box center [316, 206] width 77 height 21
type input "a"
type input "ả"
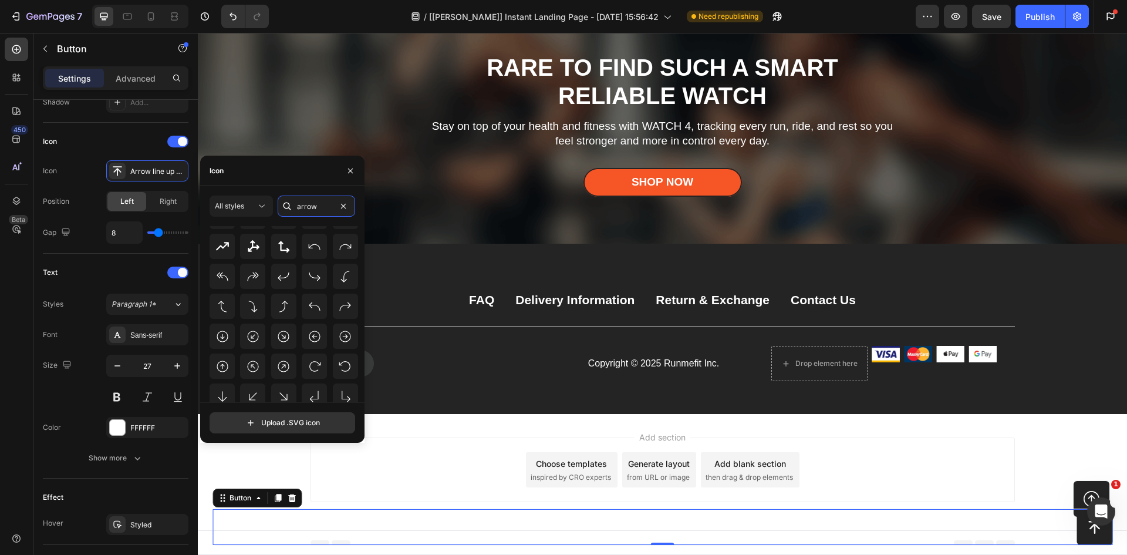
scroll to position [751, 0]
type input "arrow"
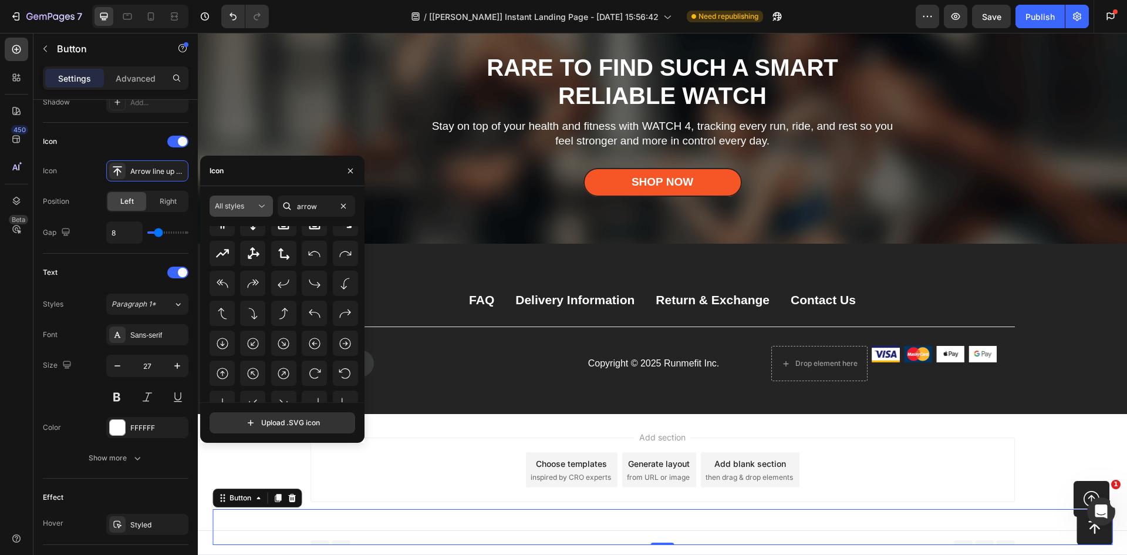
click at [236, 208] on span "All styles" at bounding box center [229, 205] width 29 height 9
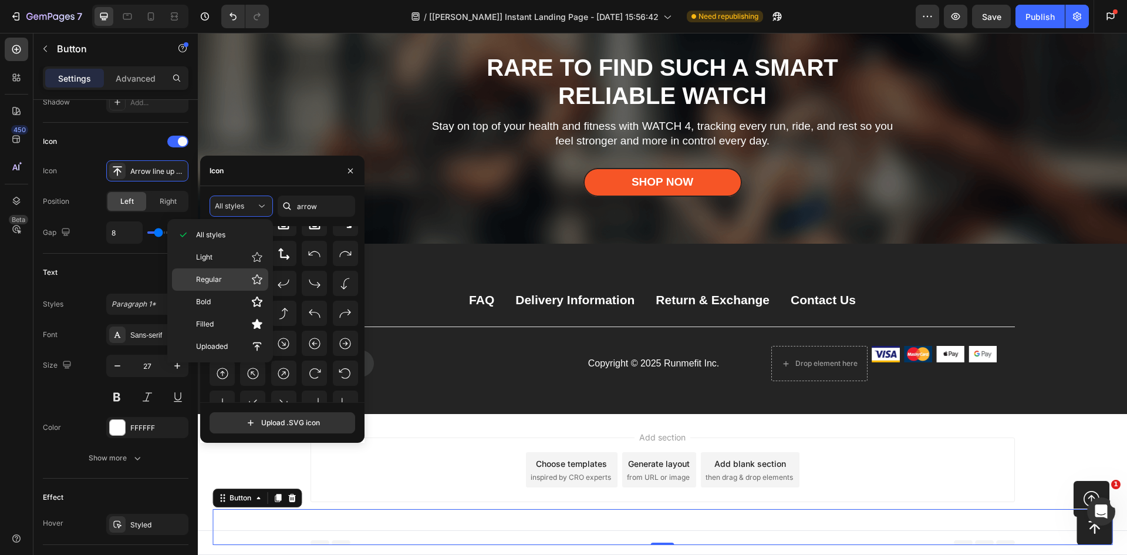
click at [223, 275] on p "Regular" at bounding box center [229, 280] width 67 height 12
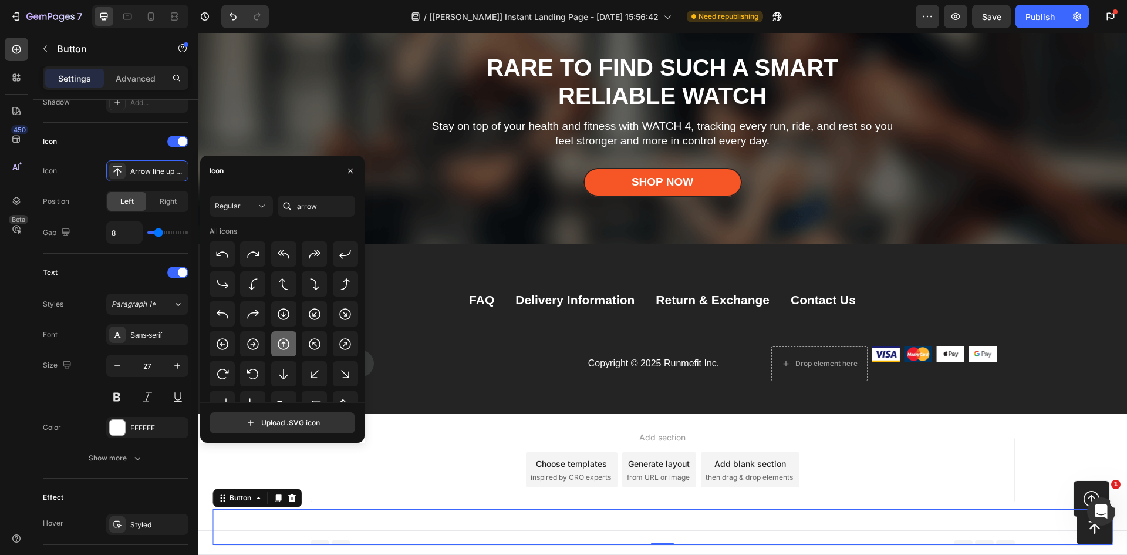
click at [277, 339] on icon at bounding box center [284, 344] width 14 height 14
click at [0, 291] on div "450 Beta" at bounding box center [16, 294] width 33 height 522
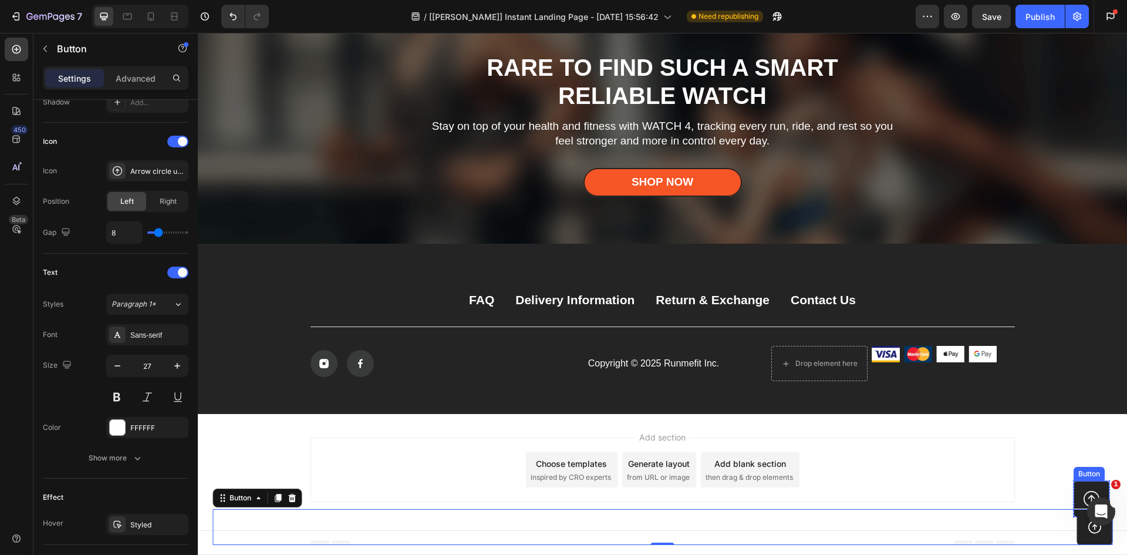
click at [1086, 493] on icon at bounding box center [1092, 499] width 16 height 16
click at [1087, 533] on icon at bounding box center [1095, 527] width 16 height 16
click at [177, 363] on icon "button" at bounding box center [177, 366] width 6 height 6
click at [161, 366] on input "29" at bounding box center [147, 365] width 39 height 21
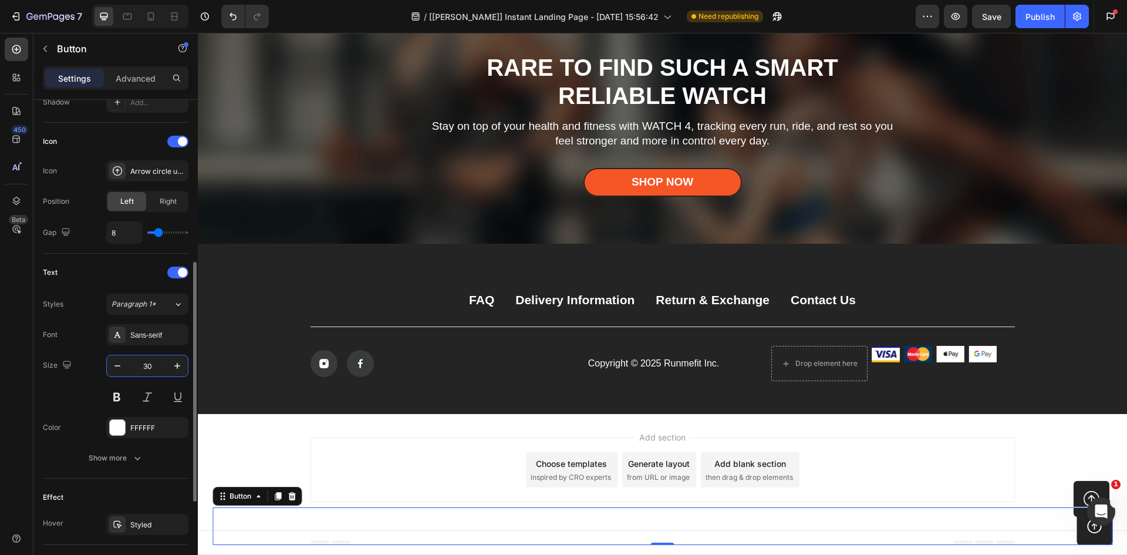
type input "3"
type input "4"
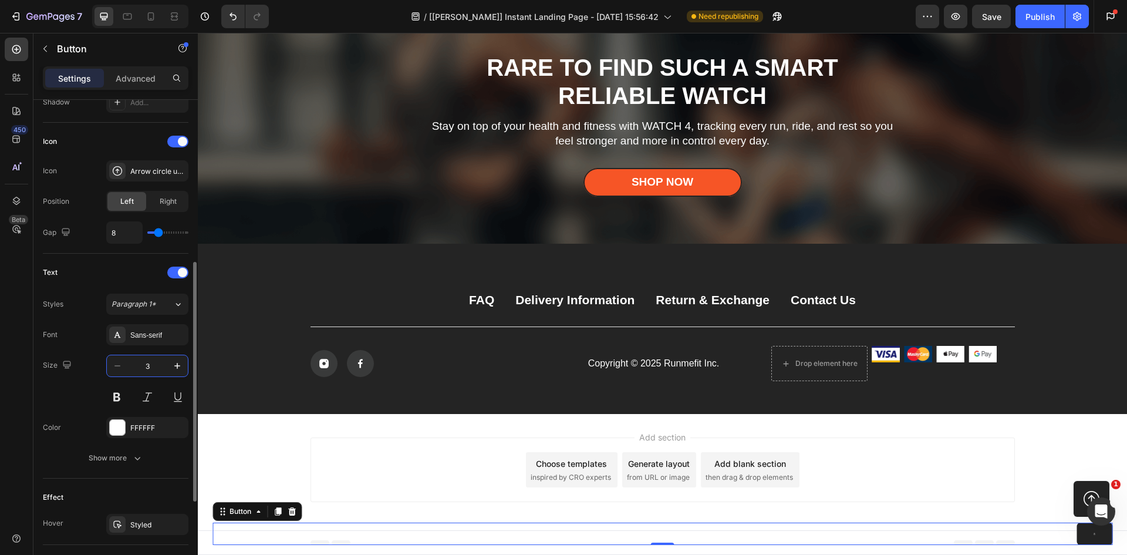
type input "30"
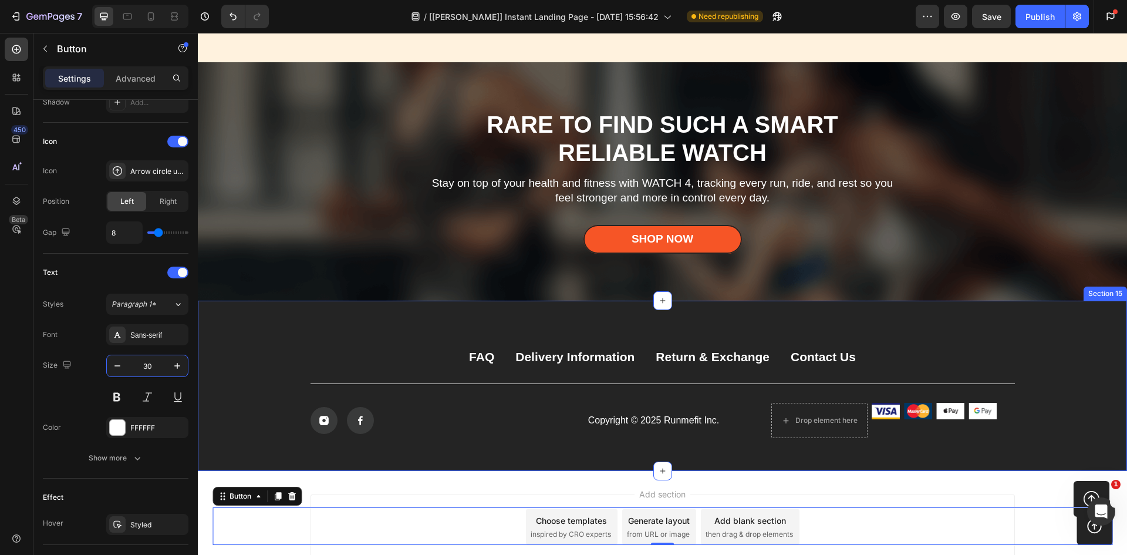
scroll to position [6051, 0]
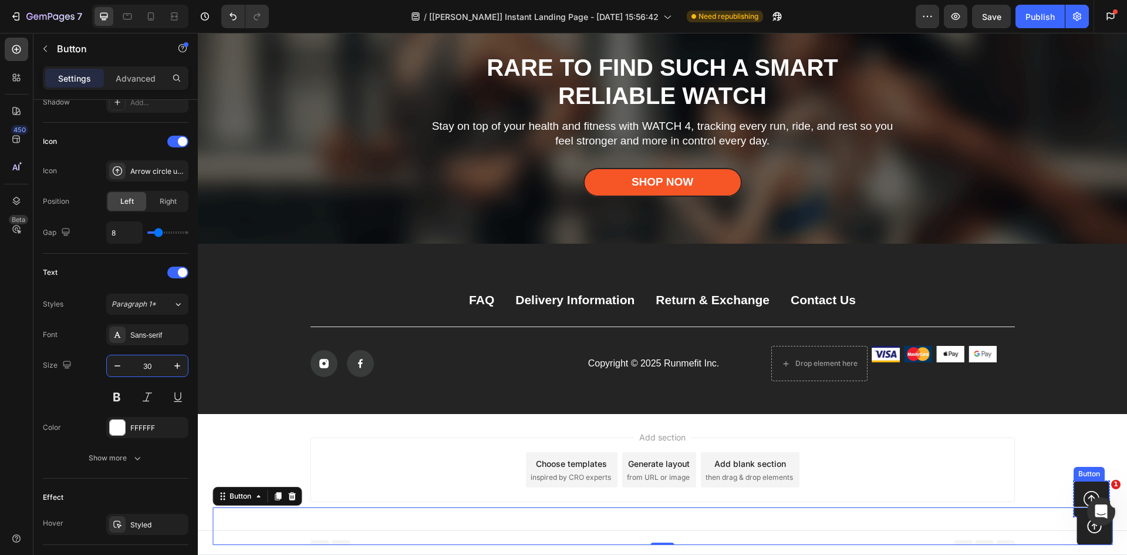
click at [1074, 493] on link at bounding box center [1092, 499] width 36 height 36
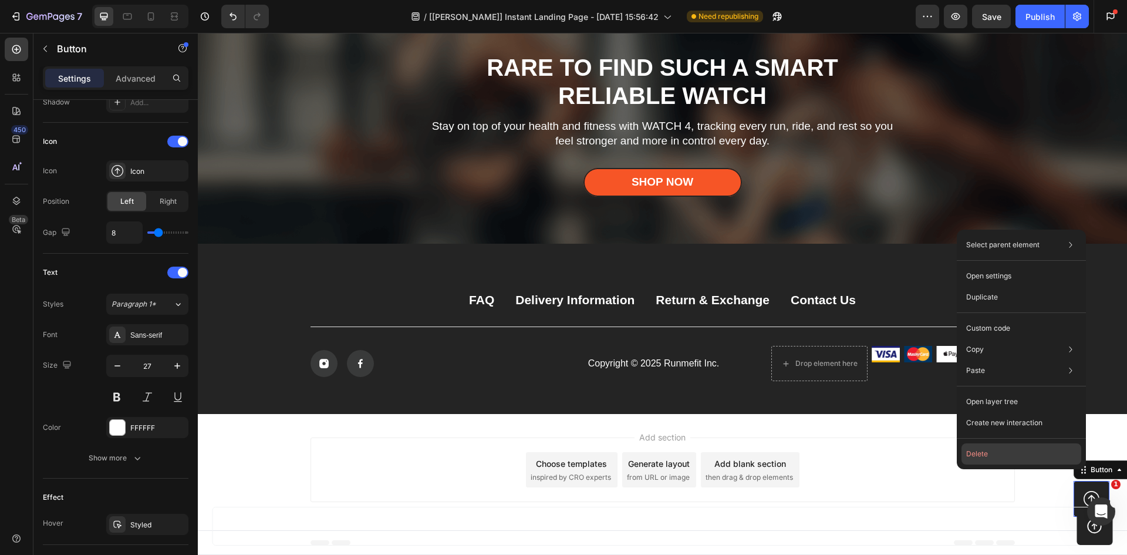
click at [1024, 459] on button "Delete" at bounding box center [1022, 453] width 120 height 21
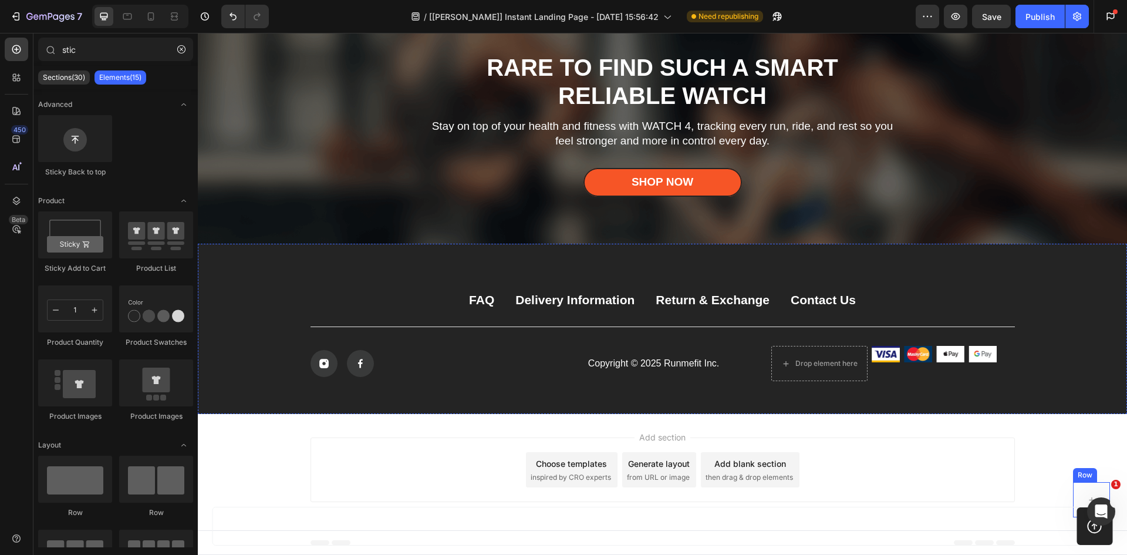
click at [1079, 478] on div "Row" at bounding box center [1085, 475] width 24 height 14
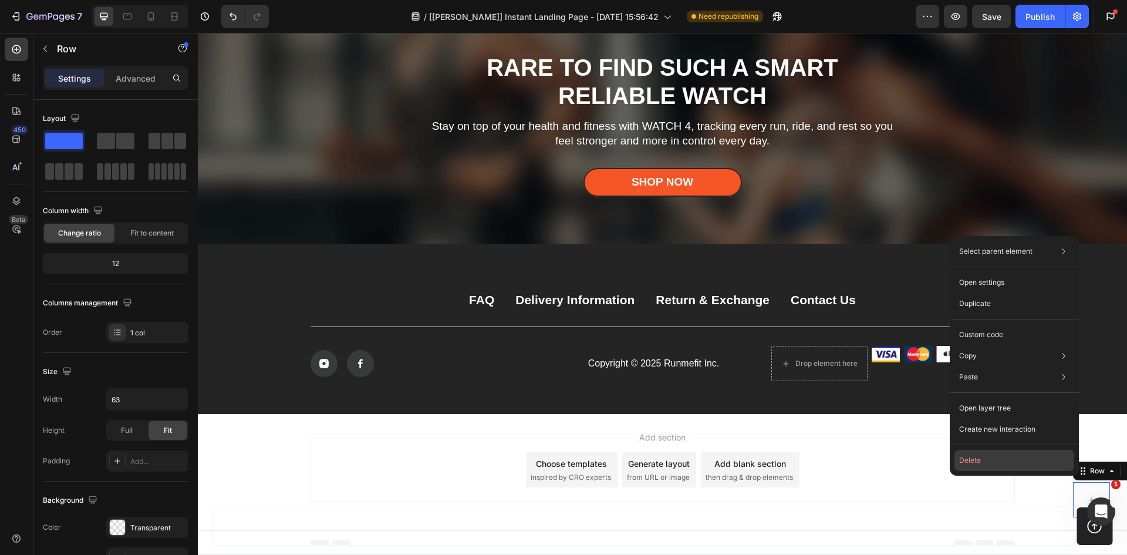
click at [1043, 455] on button "Delete" at bounding box center [1015, 460] width 120 height 21
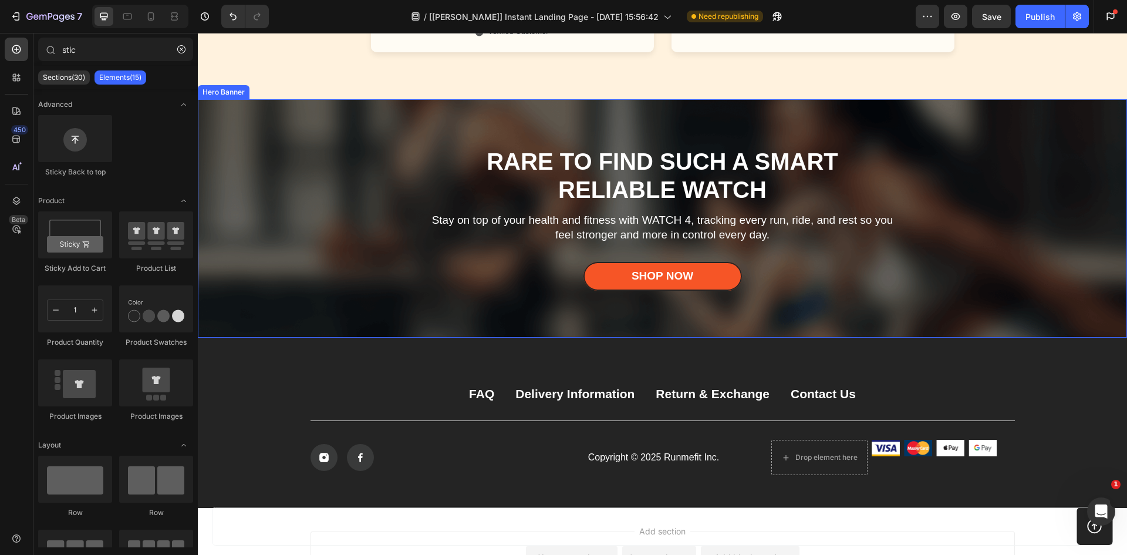
scroll to position [5875, 0]
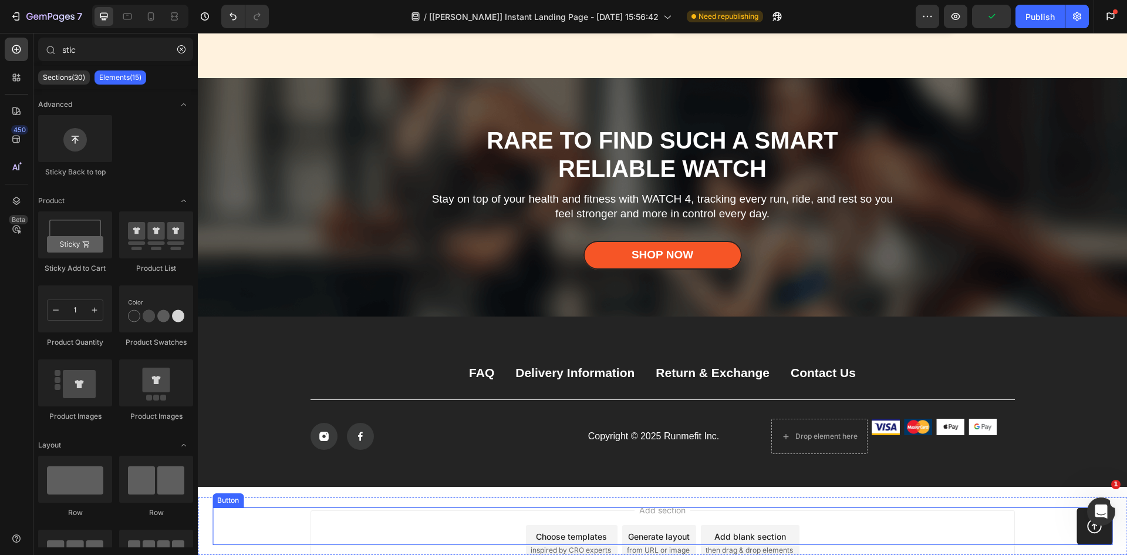
click at [879, 527] on div "Button" at bounding box center [662, 526] width 901 height 39
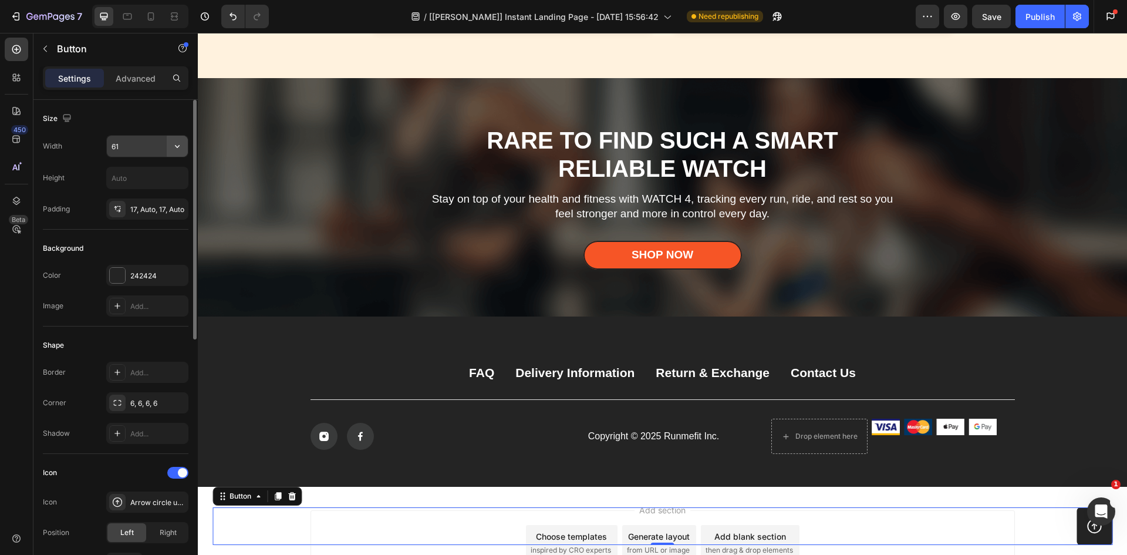
click at [182, 151] on icon "button" at bounding box center [177, 146] width 12 height 12
click at [141, 122] on div "Size" at bounding box center [116, 118] width 146 height 19
click at [119, 211] on icon at bounding box center [118, 211] width 4 height 3
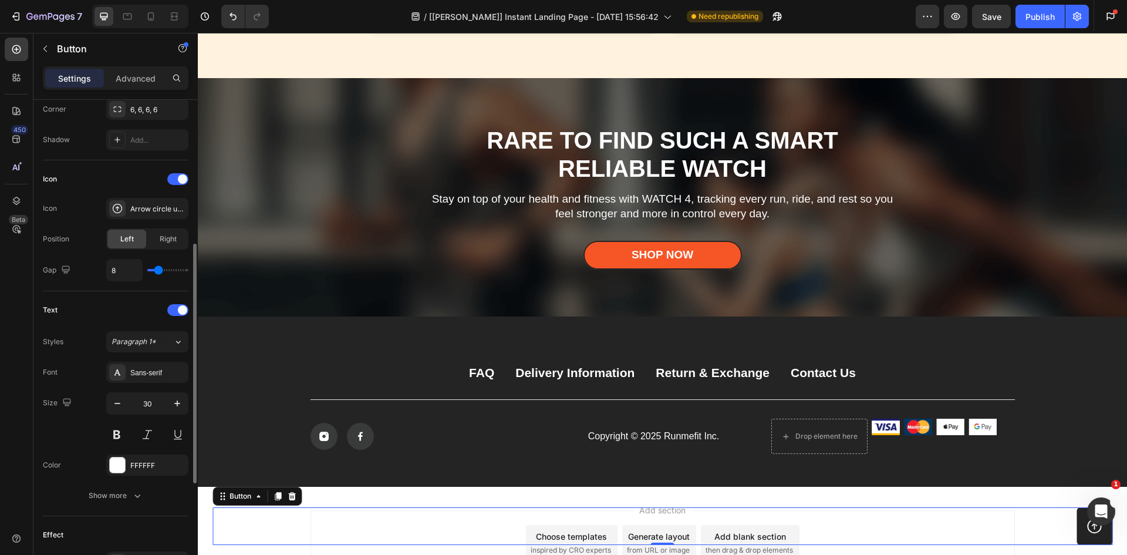
scroll to position [117, 0]
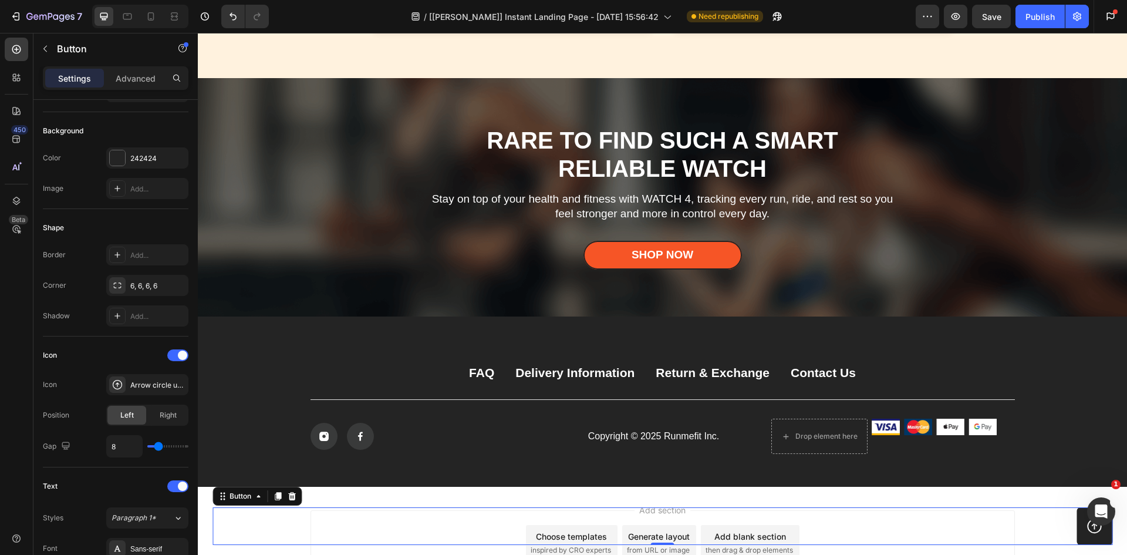
click at [130, 77] on p "Advanced" at bounding box center [136, 78] width 40 height 12
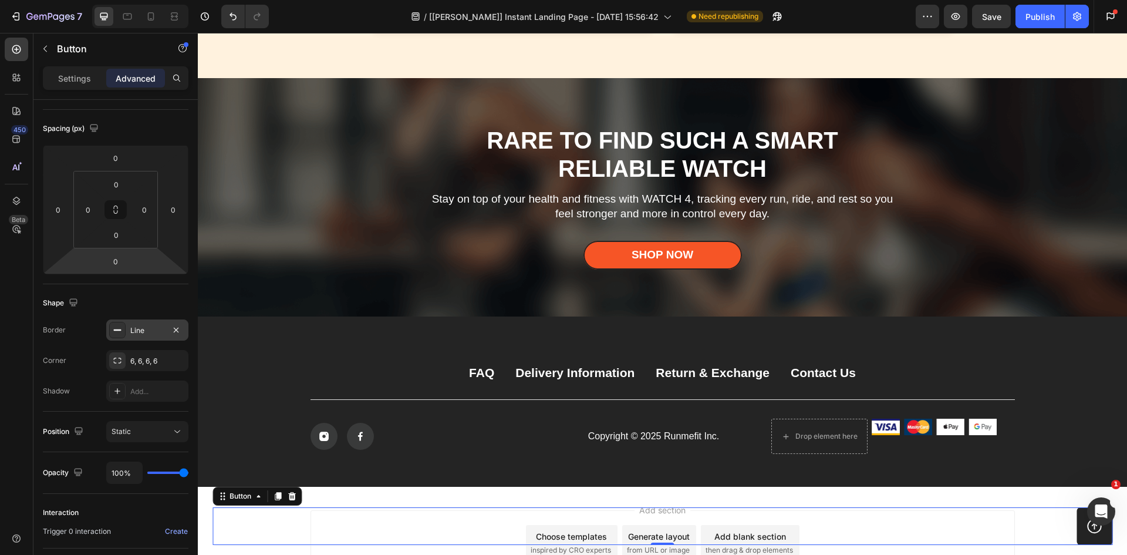
click at [133, 333] on div "Line" at bounding box center [147, 330] width 34 height 11
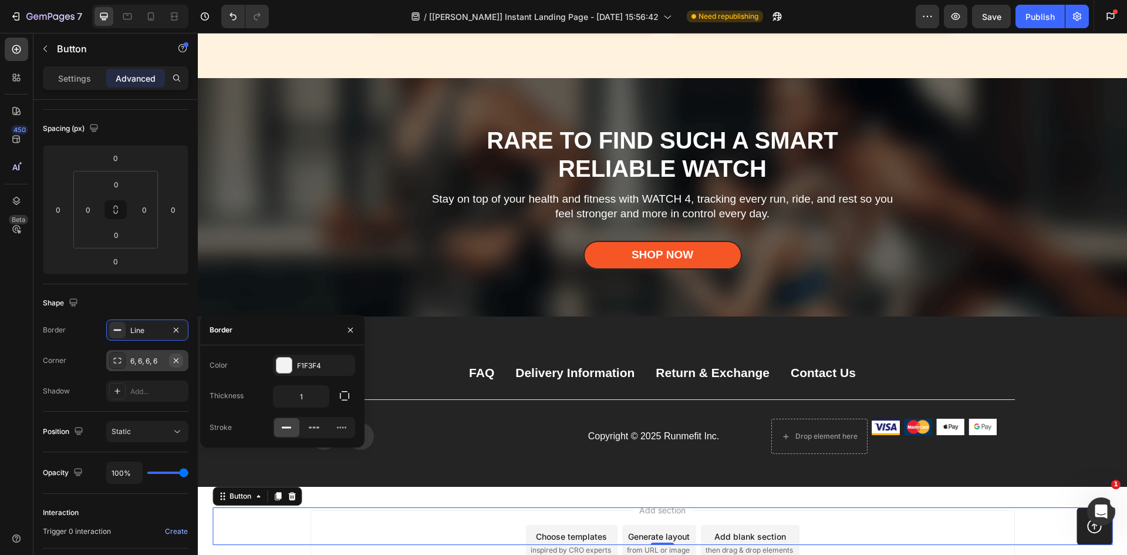
click at [179, 359] on icon "button" at bounding box center [175, 360] width 9 height 9
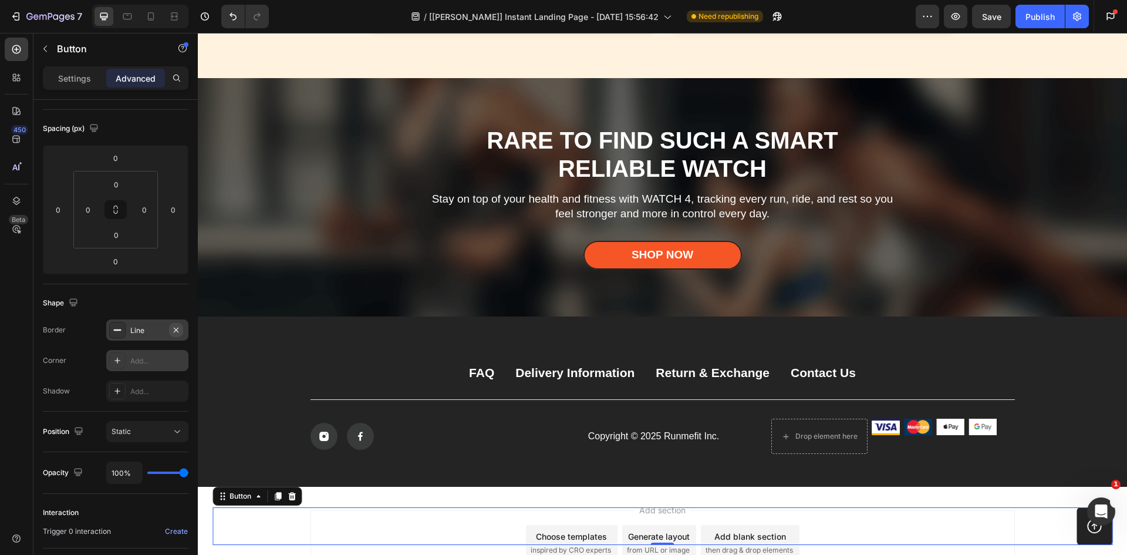
click at [177, 331] on icon "button" at bounding box center [176, 329] width 5 height 5
click at [70, 83] on p "Settings" at bounding box center [74, 78] width 33 height 12
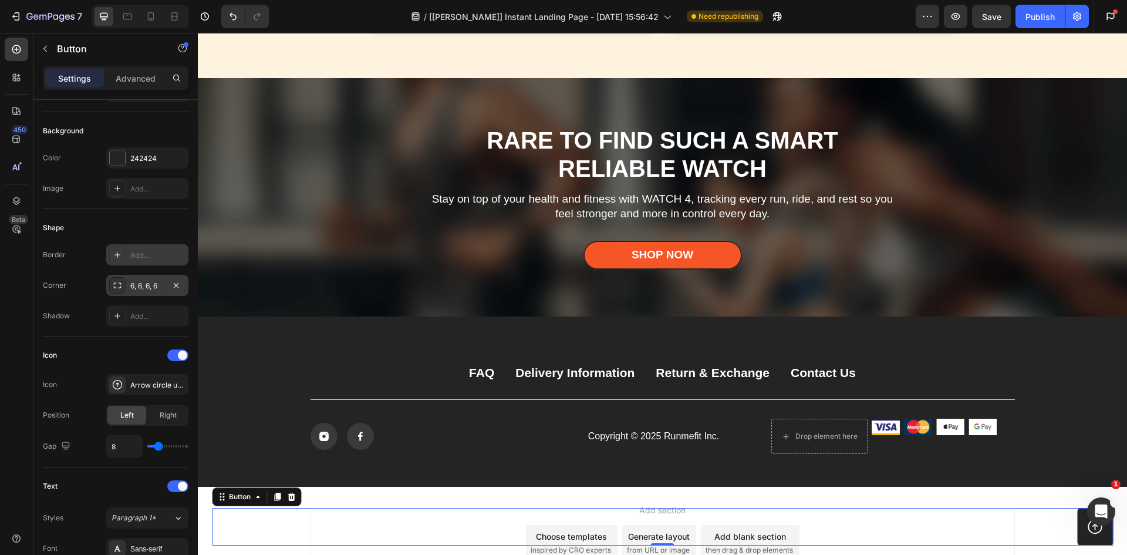
click at [120, 257] on icon at bounding box center [117, 254] width 9 height 9
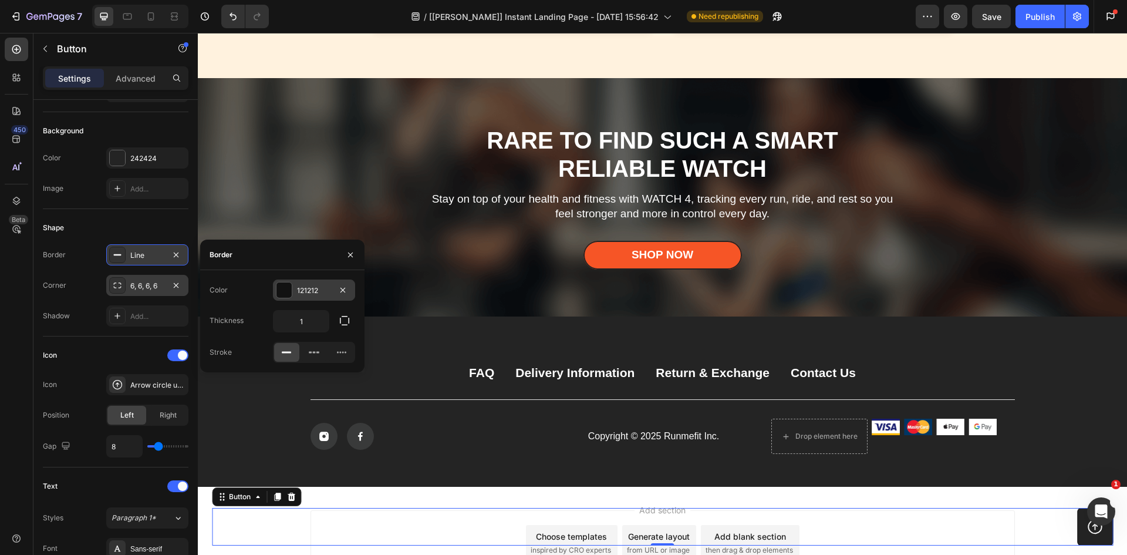
click at [297, 292] on div "121212" at bounding box center [314, 290] width 34 height 11
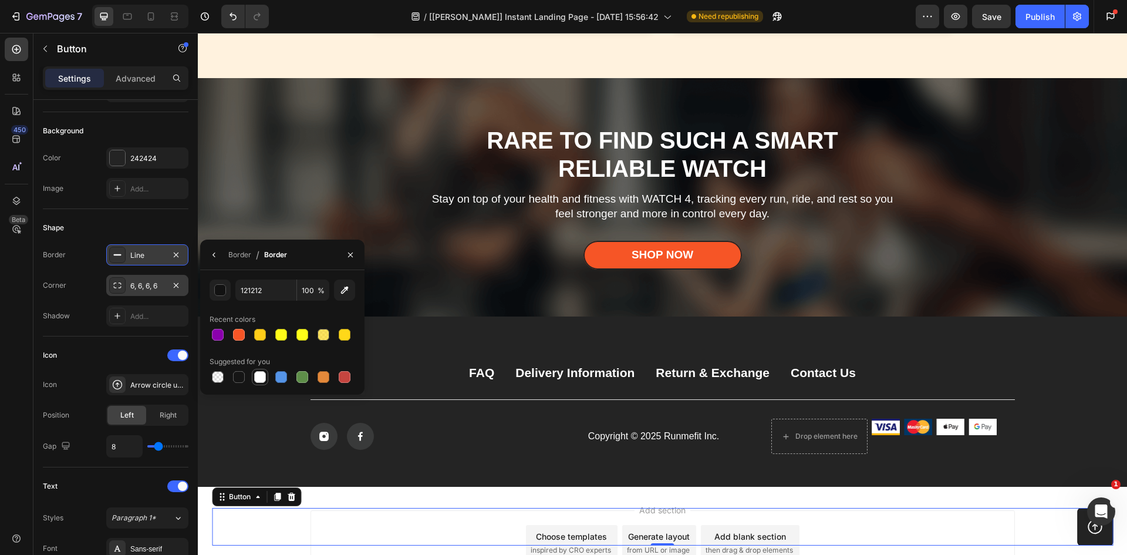
click at [264, 380] on div at bounding box center [260, 377] width 12 height 12
click at [253, 296] on input "FFFFFF" at bounding box center [265, 289] width 61 height 21
type input "F1F3F4"
click at [18, 353] on div "450 Beta" at bounding box center [16, 282] width 23 height 489
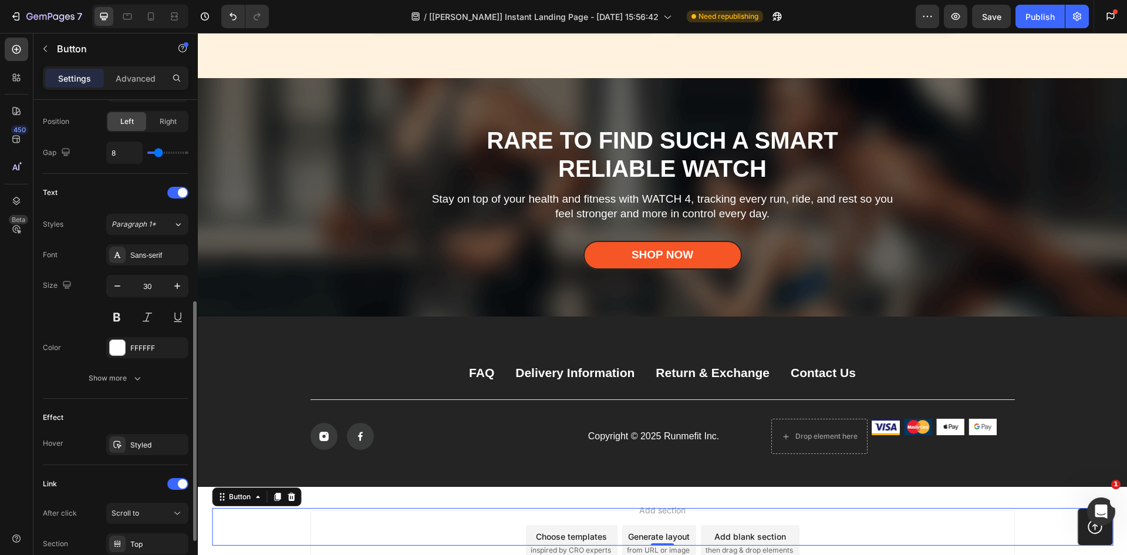
scroll to position [507, 0]
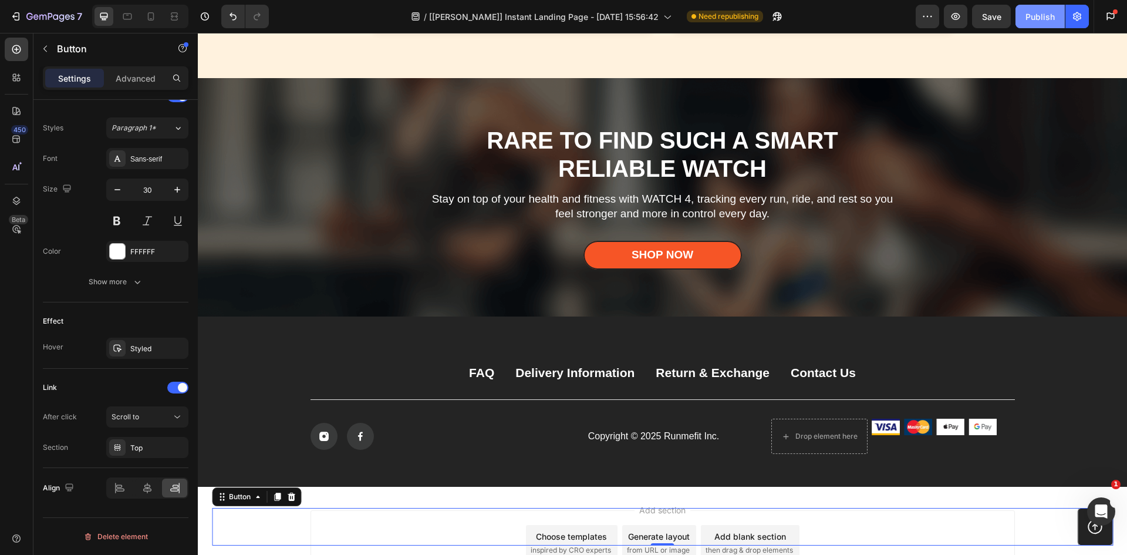
click at [1050, 18] on div "Publish" at bounding box center [1040, 17] width 29 height 12
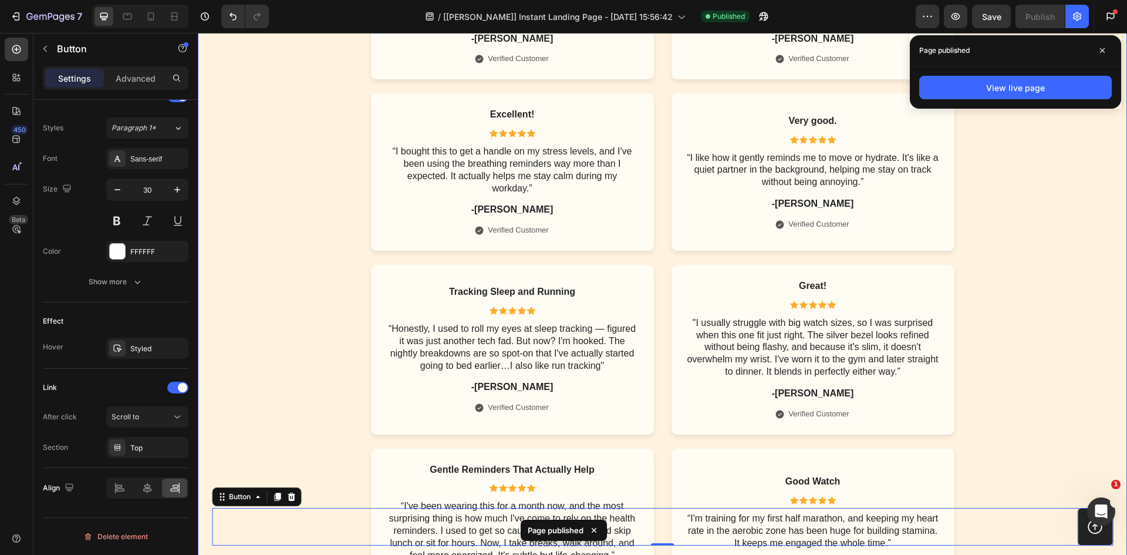
scroll to position [5288, 0]
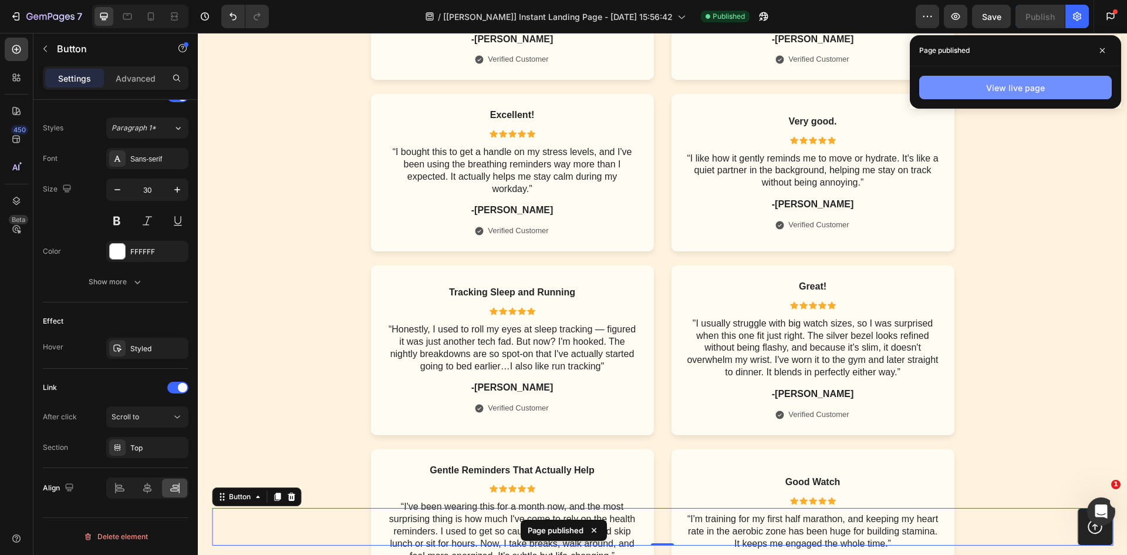
click at [998, 93] on div "View live page" at bounding box center [1015, 88] width 59 height 12
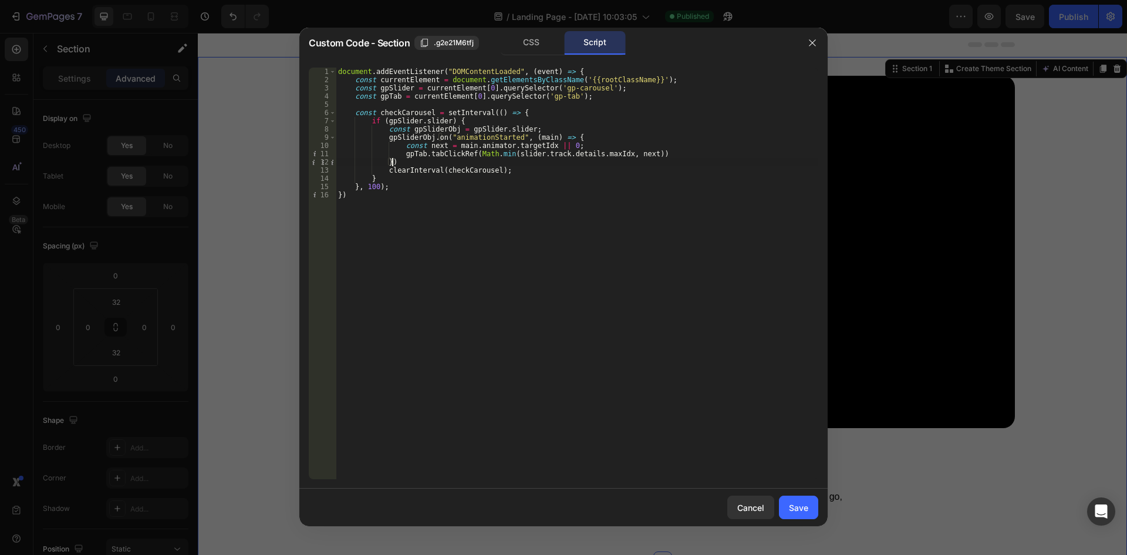
click at [505, 154] on div "document . addEventListener ( "DOMContentLoaded" , ( event ) => { const current…" at bounding box center [577, 282] width 483 height 428
click at [385, 139] on div "document . addEventListener ( "DOMContentLoaded" , ( event ) => { const current…" at bounding box center [577, 282] width 483 height 428
click at [427, 137] on div "document . addEventListener ( "DOMContentLoaded" , ( event ) => { const current…" at bounding box center [577, 282] width 483 height 428
click at [511, 165] on div "document . addEventListener ( "DOMContentLoaded" , ( event ) => { const current…" at bounding box center [577, 282] width 483 height 428
click at [470, 155] on div "document . addEventListener ( "DOMContentLoaded" , ( event ) => { const current…" at bounding box center [577, 282] width 483 height 428
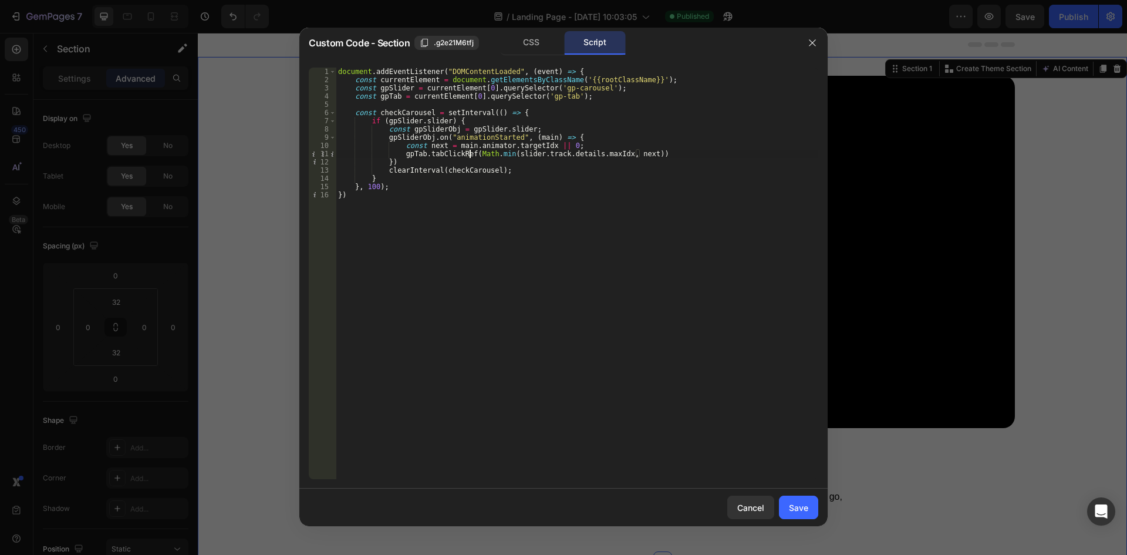
click at [635, 153] on div "document . addEventListener ( "DOMContentLoaded" , ( event ) => { const current…" at bounding box center [577, 282] width 483 height 428
paste textarea "main.track.absToRel("
click at [557, 213] on div "document . addEventListener ( "DOMContentLoaded" , ( event ) => { const current…" at bounding box center [577, 282] width 483 height 428
click at [578, 151] on div "document . addEventListener ( "DOMContentLoaded" , ( event ) => { const current…" at bounding box center [577, 282] width 483 height 428
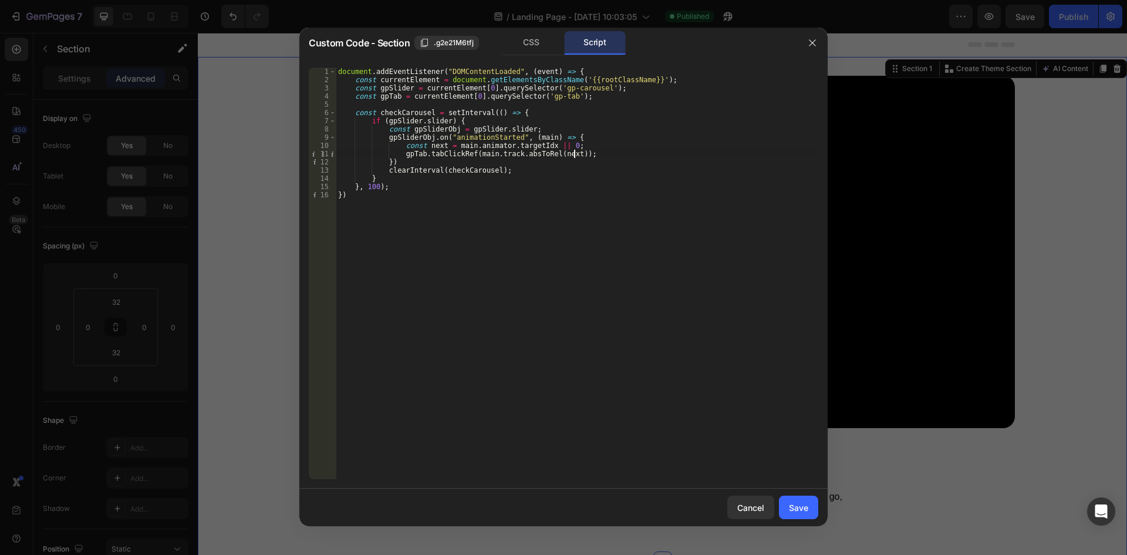
scroll to position [0, 19]
type textarea "gpTab.tabClickRef(main.track.absToRel(next));"
click at [799, 512] on div "Save" at bounding box center [798, 507] width 19 height 12
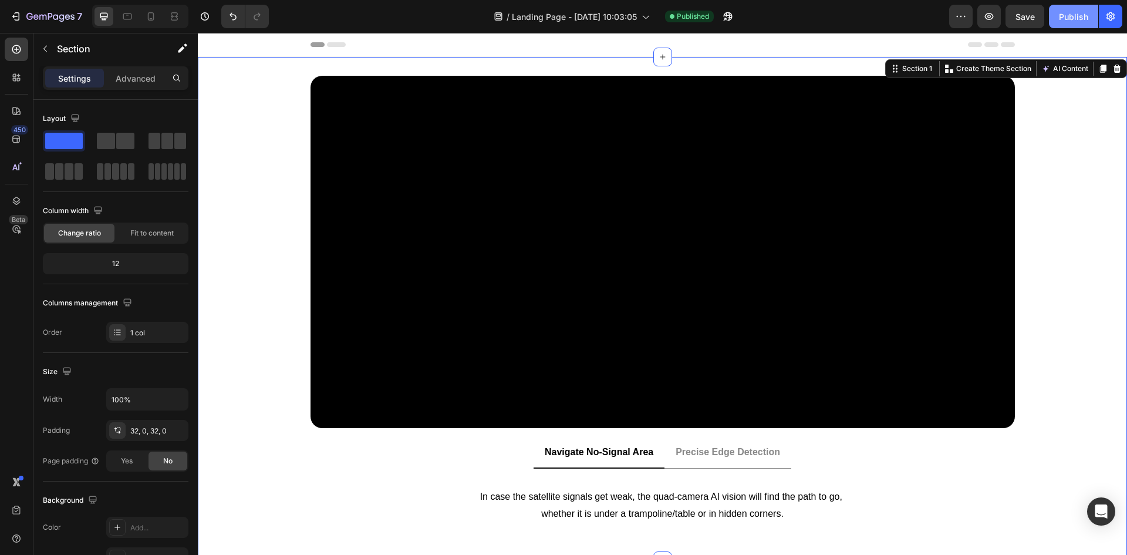
click at [1063, 14] on div "Publish" at bounding box center [1073, 17] width 29 height 12
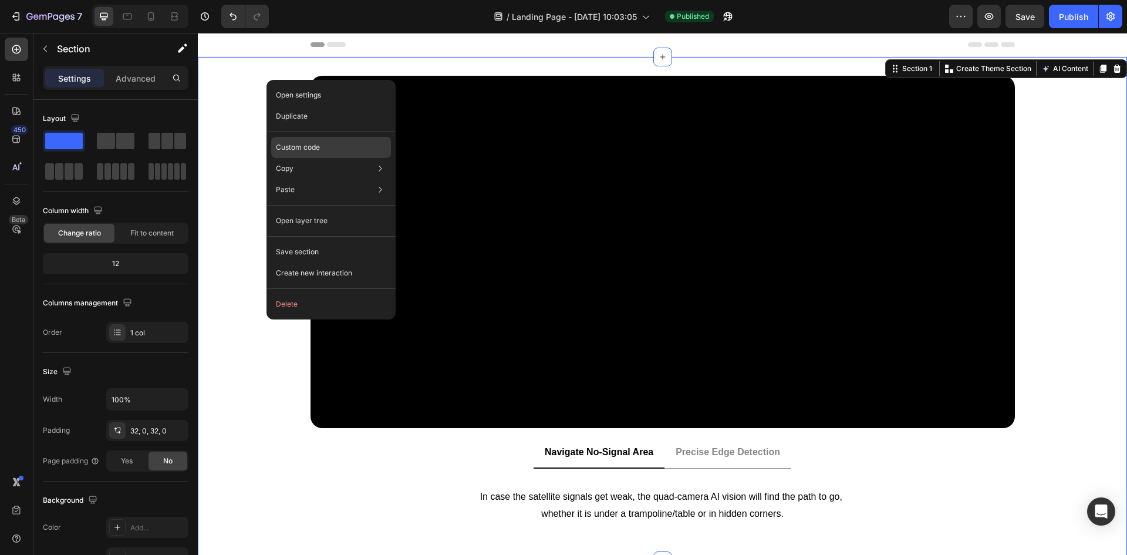
click at [310, 149] on p "Custom code" at bounding box center [298, 147] width 44 height 11
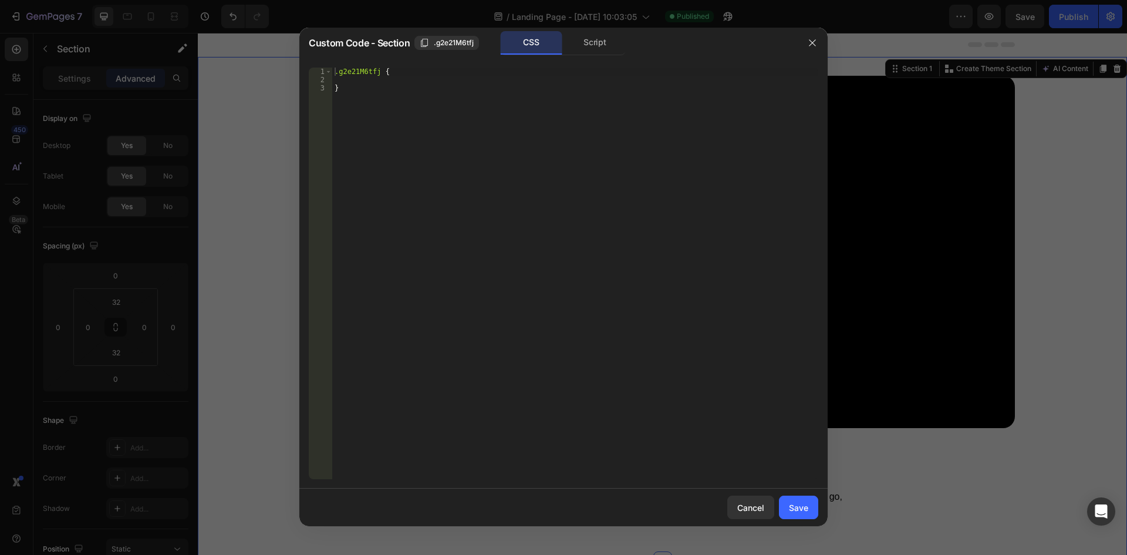
click at [564, 38] on div "CSS Script" at bounding box center [563, 43] width 125 height 24
click at [573, 39] on div "Script" at bounding box center [595, 42] width 62 height 23
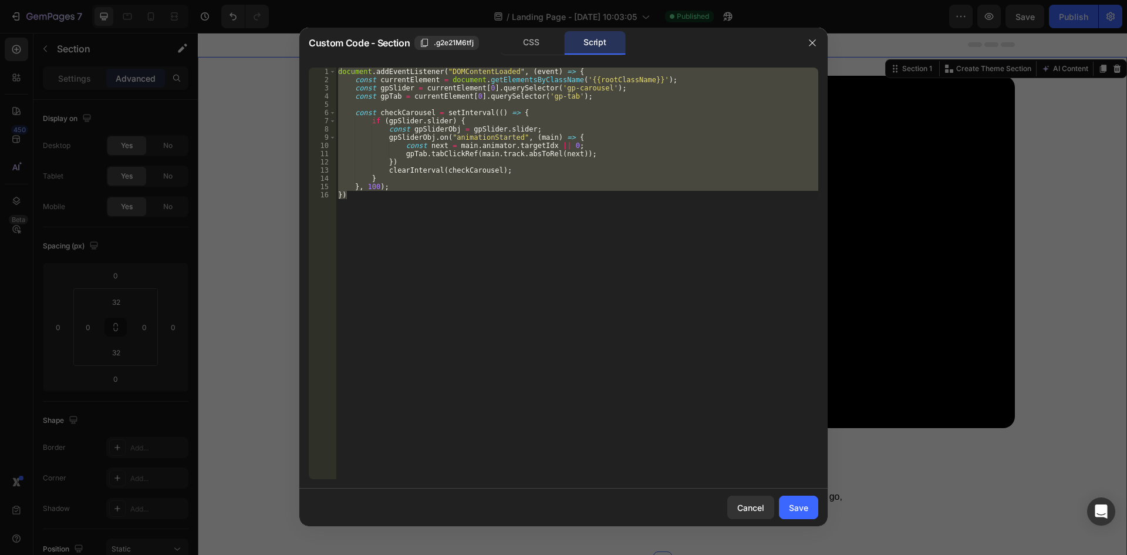
click at [498, 111] on div "document . addEventListener ( "DOMContentLoaded" , ( event ) => { const current…" at bounding box center [577, 274] width 483 height 412
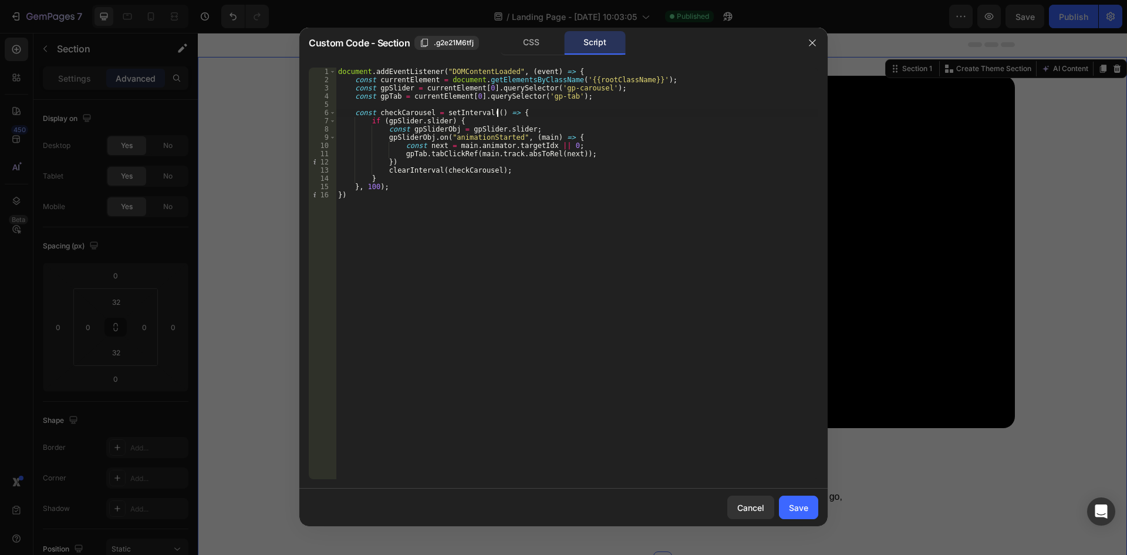
click at [434, 182] on div "document . addEventListener ( "DOMContentLoaded" , ( event ) => { const current…" at bounding box center [577, 282] width 483 height 428
drag, startPoint x: 429, startPoint y: 160, endPoint x: 514, endPoint y: 174, distance: 86.2
click at [429, 160] on div "document . addEventListener ( "DOMContentLoaded" , ( event ) => { const current…" at bounding box center [577, 282] width 483 height 428
type textarea "})"
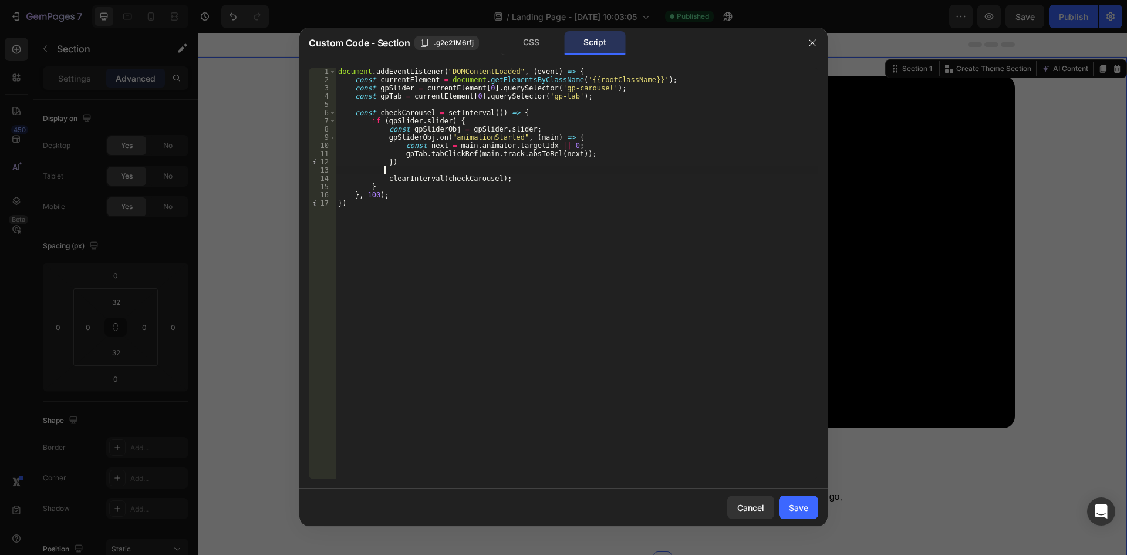
paste textarea "})"
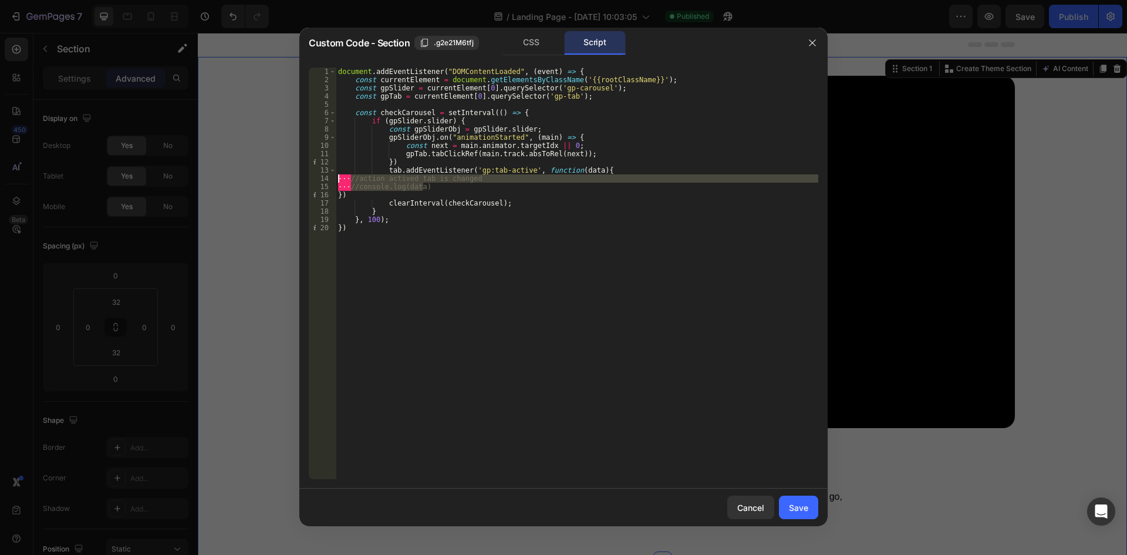
drag, startPoint x: 424, startPoint y: 184, endPoint x: 303, endPoint y: 177, distance: 121.7
click at [303, 177] on div "}) 1 2 3 4 5 6 7 8 9 10 11 12 13 14 15 16 17 18 19 20 document . addEventListen…" at bounding box center [563, 273] width 528 height 430
type textarea "//action actived tab is changed //console.log(data)"
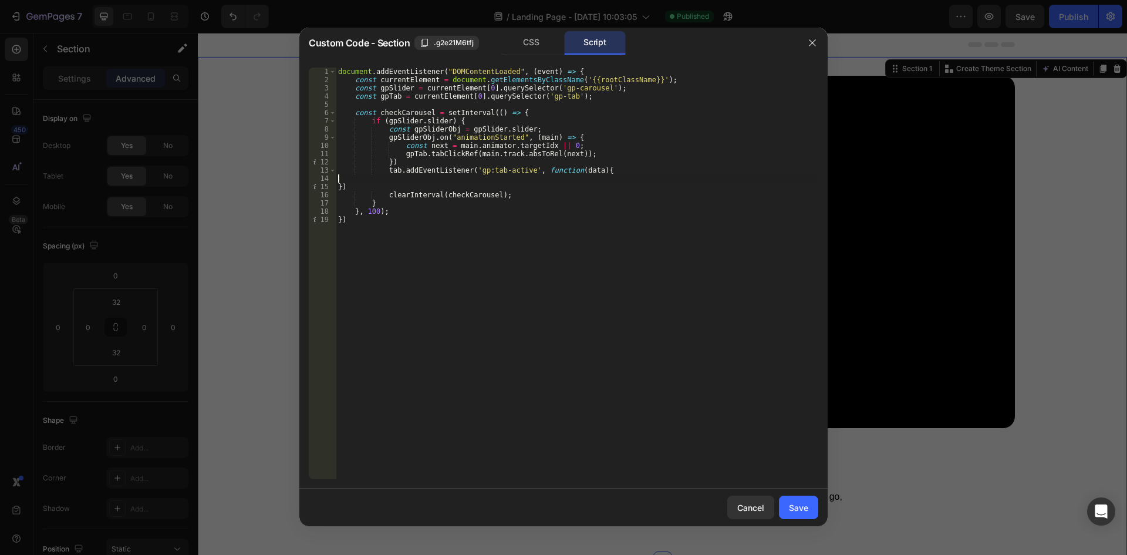
click at [340, 191] on div "document . addEventListener ( "DOMContentLoaded" , ( event ) => { const current…" at bounding box center [577, 282] width 483 height 428
type textarea "})"
click at [418, 163] on div "document . addEventListener ( "DOMContentLoaded" , ( event ) => { const current…" at bounding box center [577, 282] width 483 height 428
click at [402, 194] on div "document . addEventListener ( "DOMContentLoaded" , ( event ) => { const current…" at bounding box center [577, 282] width 483 height 428
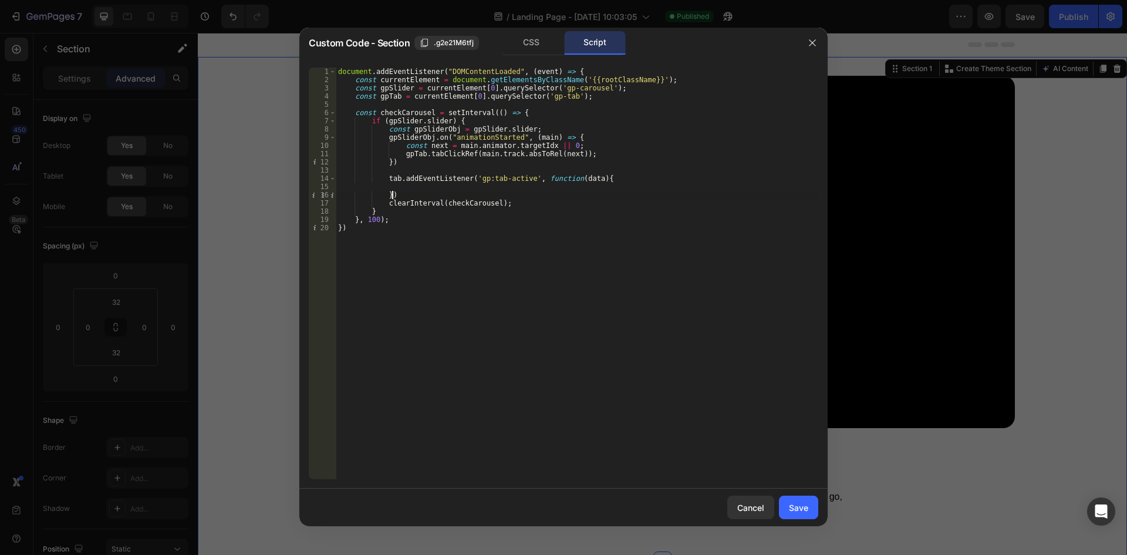
type textarea "})"
click at [435, 188] on div "document . addEventListener ( "DOMContentLoaded" , ( event ) => { const current…" at bounding box center [577, 282] width 483 height 428
click at [376, 99] on div "document . addEventListener ( "DOMContentLoaded" , ( event ) => { const current…" at bounding box center [577, 282] width 483 height 428
click at [399, 97] on div "document . addEventListener ( "DOMContentLoaded" , ( event ) => { const current…" at bounding box center [577, 282] width 483 height 428
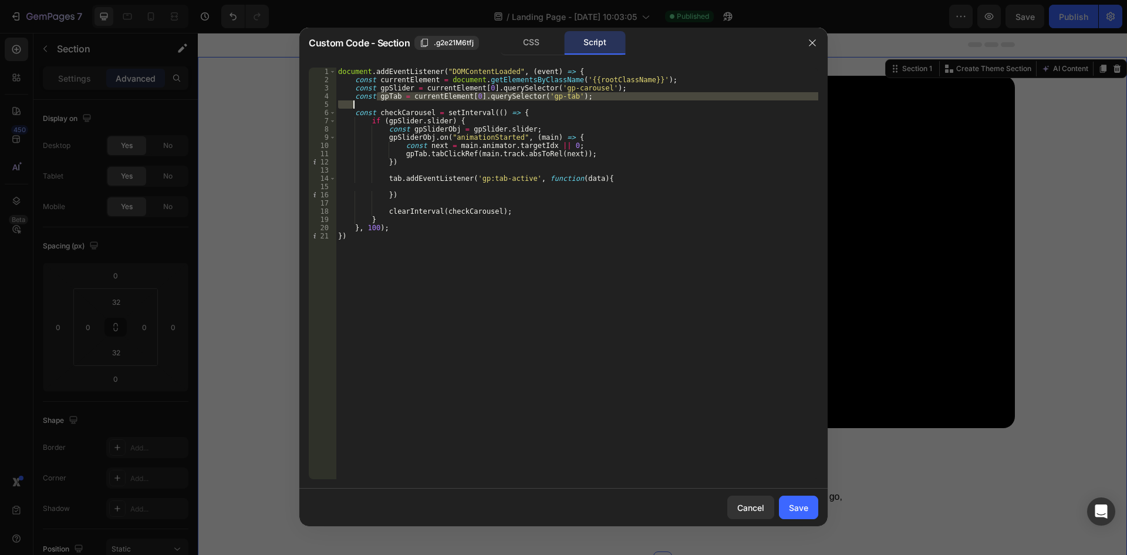
click at [393, 103] on div "document . addEventListener ( "DOMContentLoaded" , ( event ) => { const current…" at bounding box center [577, 282] width 483 height 428
click at [393, 96] on div "document . addEventListener ( "DOMContentLoaded" , ( event ) => { const current…" at bounding box center [577, 274] width 483 height 412
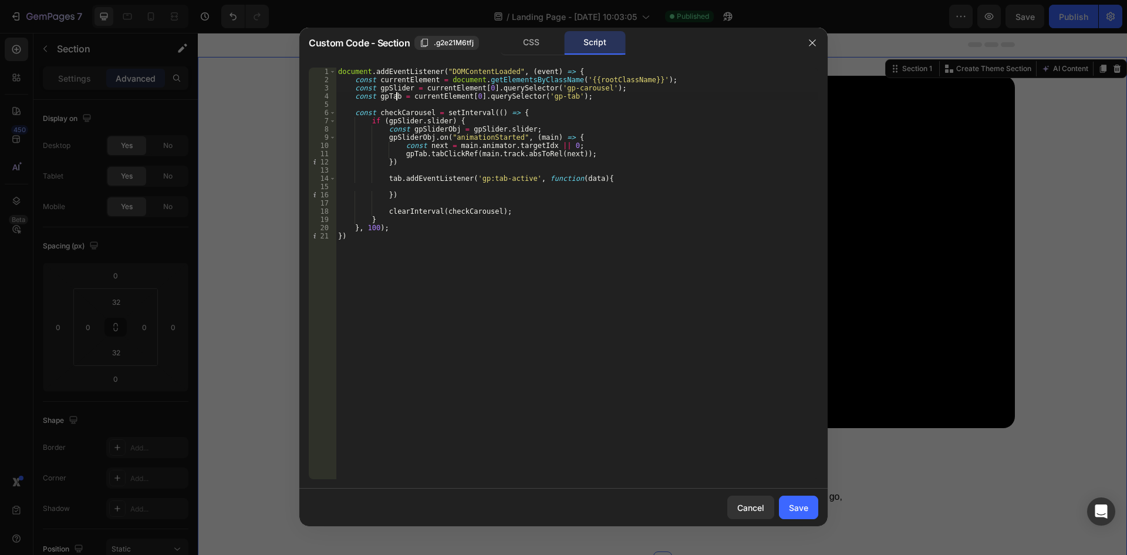
click at [397, 97] on div "document . addEventListener ( "DOMContentLoaded" , ( event ) => { const current…" at bounding box center [577, 282] width 483 height 428
click at [377, 98] on div "document . addEventListener ( "DOMContentLoaded" , ( event ) => { const current…" at bounding box center [577, 282] width 483 height 428
click at [385, 176] on div "document . addEventListener ( "DOMContentLoaded" , ( event ) => { const current…" at bounding box center [577, 282] width 483 height 428
click at [395, 179] on div "document . addEventListener ( "DOMContentLoaded" , ( event ) => { const current…" at bounding box center [577, 282] width 483 height 428
paste textarea "gpT"
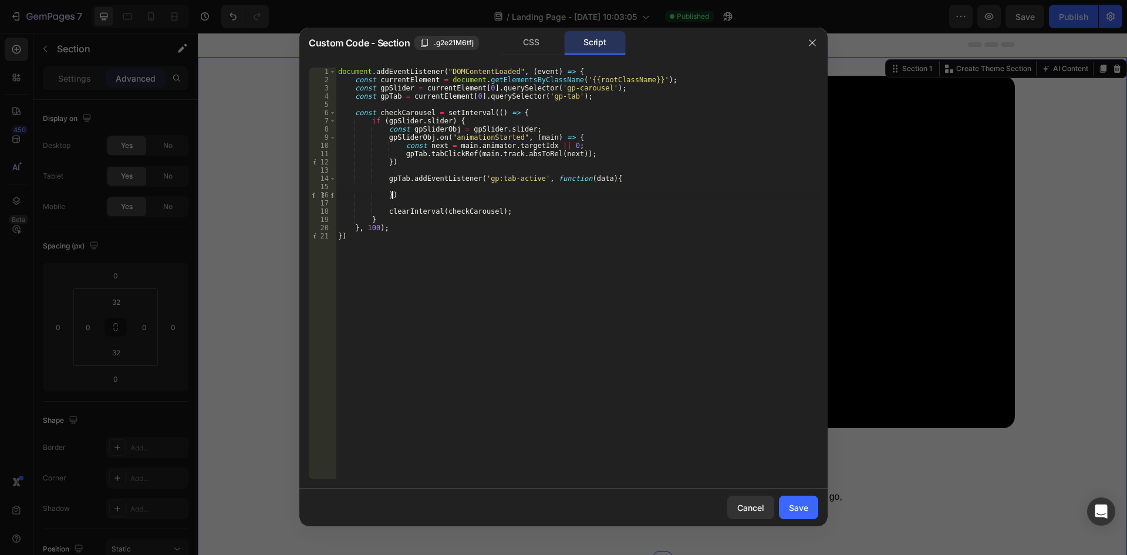
click at [429, 194] on div "document . addEventListener ( "DOMContentLoaded" , ( event ) => { const current…" at bounding box center [577, 282] width 483 height 428
type textarea "})"
click at [410, 187] on div "document . addEventListener ( "DOMContentLoaded" , ( event ) => { const current…" at bounding box center [577, 282] width 483 height 428
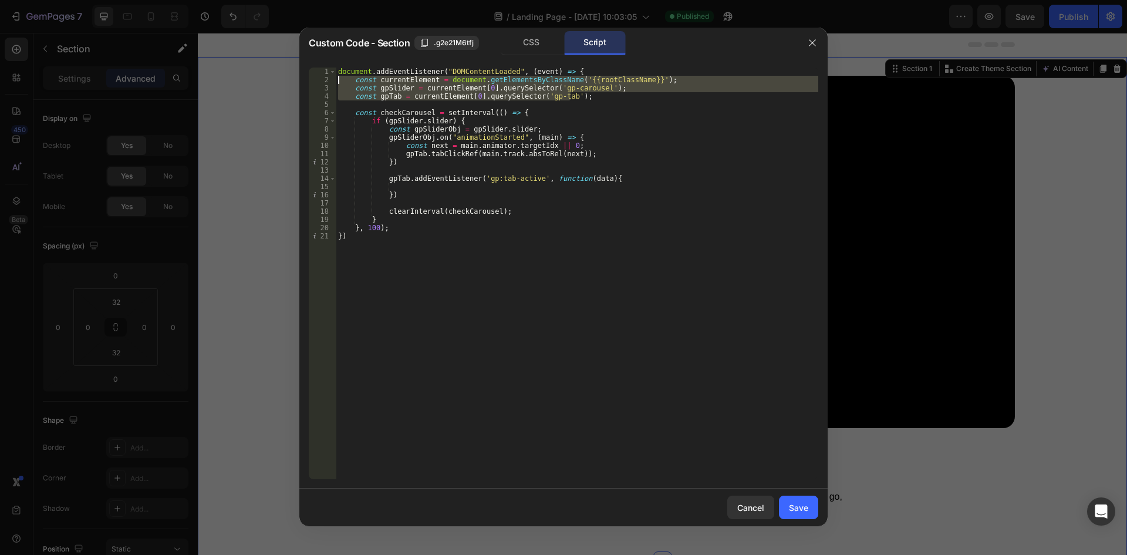
drag, startPoint x: 516, startPoint y: 95, endPoint x: 238, endPoint y: 83, distance: 278.5
click at [238, 83] on div "Custom Code - Section .g2e21M6tfj CSS Script 1 2 3 4 5 6 7 8 9 10 11 12 13 14 1…" at bounding box center [563, 277] width 1127 height 555
click at [441, 45] on span ".g2e21M6tfj" at bounding box center [454, 43] width 40 height 11
click at [454, 110] on div "document . addEventListener ( "DOMContentLoaded" , ( event ) => { const current…" at bounding box center [577, 282] width 483 height 428
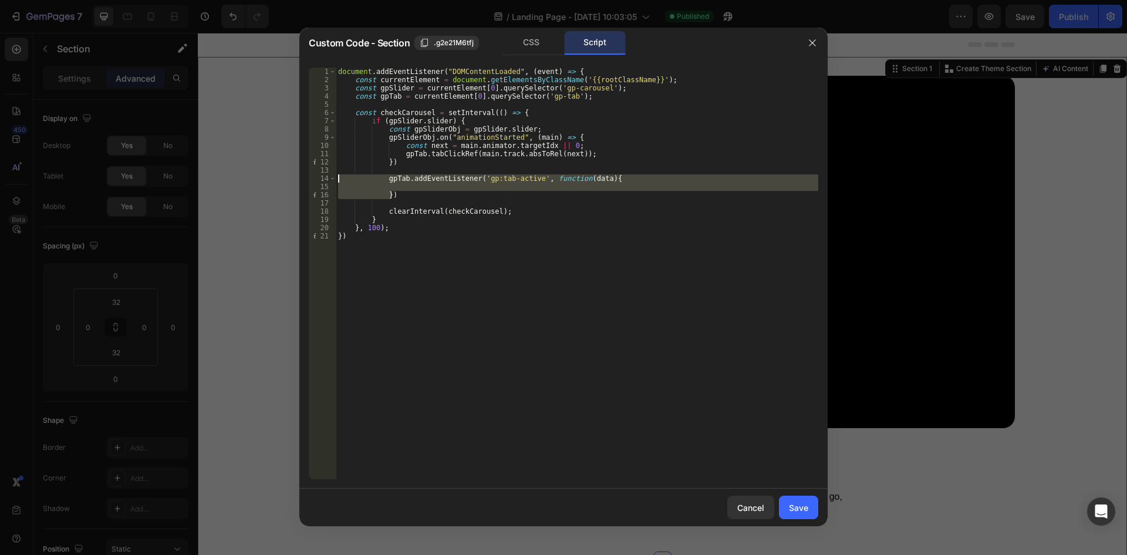
drag, startPoint x: 400, startPoint y: 193, endPoint x: 299, endPoint y: 180, distance: 101.7
click at [299, 180] on div "Custom Code - Section .g2e21M6tfj CSS Script const checkCarousel = setInterval(…" at bounding box center [563, 277] width 1127 height 555
type textarea "gpTab.addEventListener('gp:tab-active', function(data){"
click at [423, 187] on div "document . addEventListener ( "DOMContentLoaded" , ( event ) => { const current…" at bounding box center [577, 274] width 483 height 412
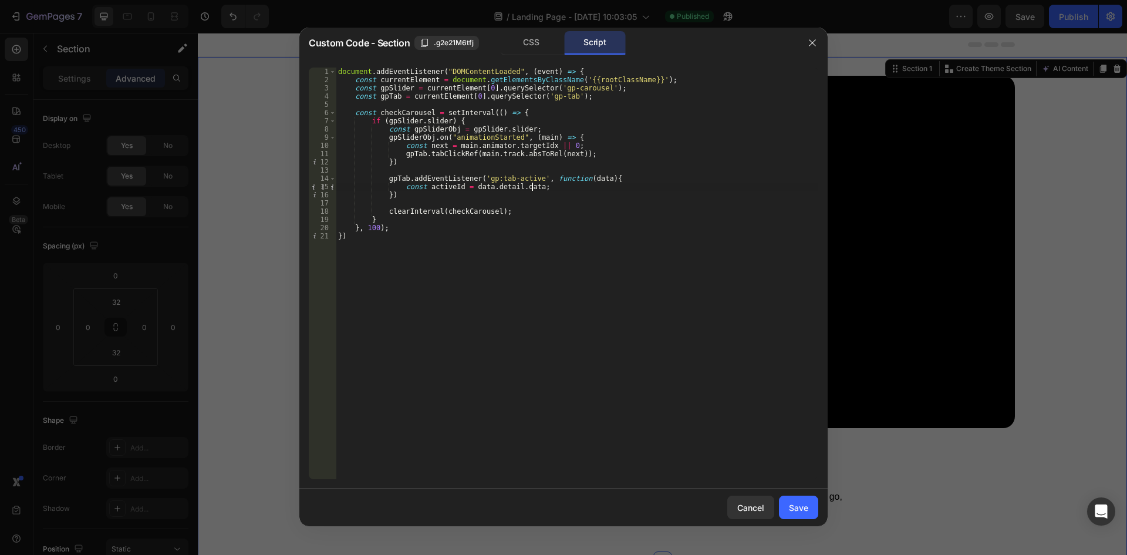
scroll to position [0, 15]
drag, startPoint x: 375, startPoint y: 87, endPoint x: 387, endPoint y: 89, distance: 11.9
click at [375, 87] on div "document . addEventListener ( "DOMContentLoaded" , ( event ) => { const current…" at bounding box center [577, 282] width 483 height 428
click at [409, 86] on div "document . addEventListener ( "DOMContentLoaded" , ( event ) => { const current…" at bounding box center [577, 282] width 483 height 428
click at [383, 136] on div "document . addEventListener ( "DOMContentLoaded" , ( event ) => { const current…" at bounding box center [577, 282] width 483 height 428
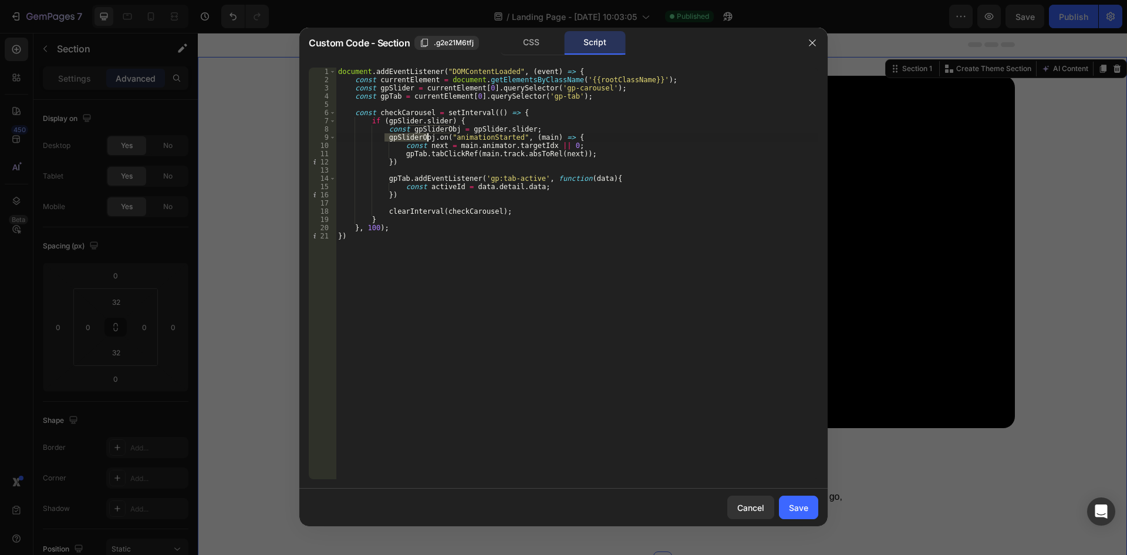
click at [428, 138] on div "document . addEventListener ( "DOMContentLoaded" , ( event ) => { const current…" at bounding box center [577, 282] width 483 height 428
click at [551, 190] on div "document . addEventListener ( "DOMContentLoaded" , ( event ) => { const current…" at bounding box center [577, 282] width 483 height 428
type textarea "const activeId = data.detail.data;"
paste textarea "gpSliderObj"
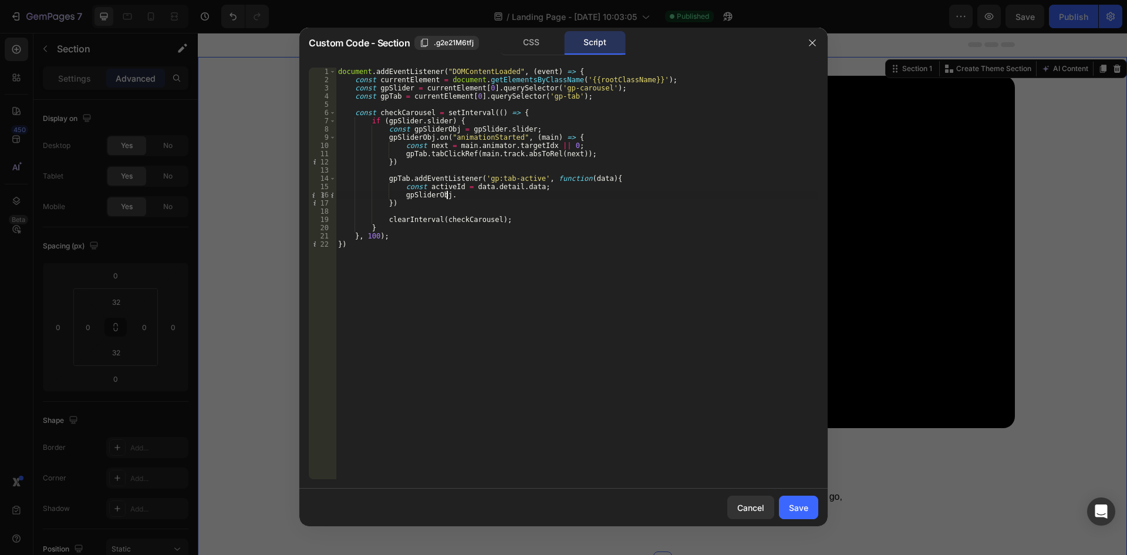
scroll to position [0, 8]
paste textarea "moveToIdx"
click at [424, 187] on div "document . addEventListener ( "DOMContentLoaded" , ( event ) => { const current…" at bounding box center [577, 282] width 483 height 428
click at [453, 188] on div "document . addEventListener ( "DOMContentLoaded" , ( event ) => { const current…" at bounding box center [577, 282] width 483 height 428
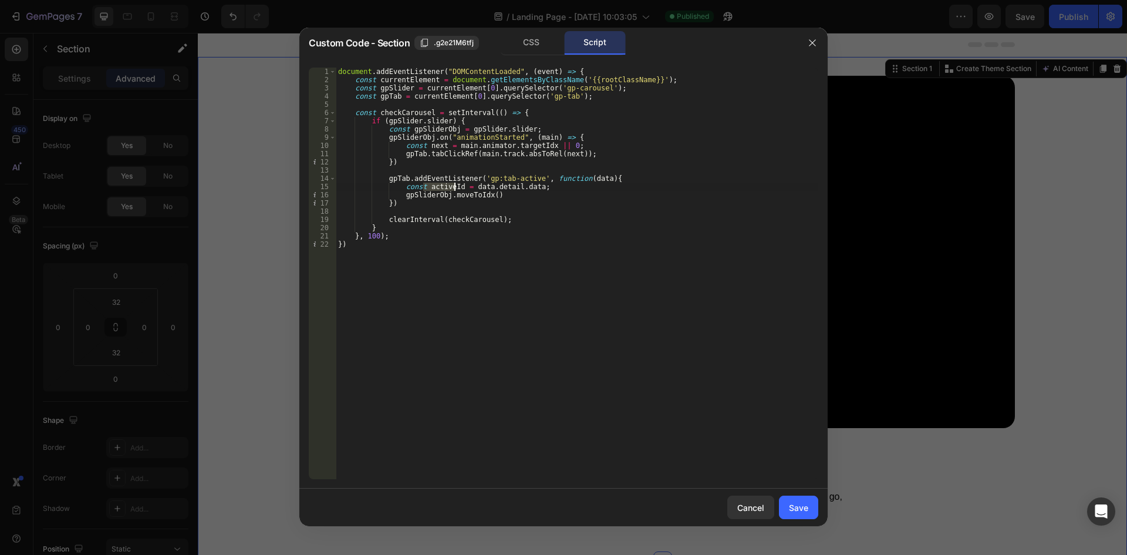
click at [484, 196] on div "document . addEventListener ( "DOMContentLoaded" , ( event ) => { const current…" at bounding box center [577, 282] width 483 height 428
paste textarea "activeId"
type textarea "gpSliderObj.moveToIdx(activeId);"
click at [802, 512] on div "Save" at bounding box center [798, 507] width 19 height 12
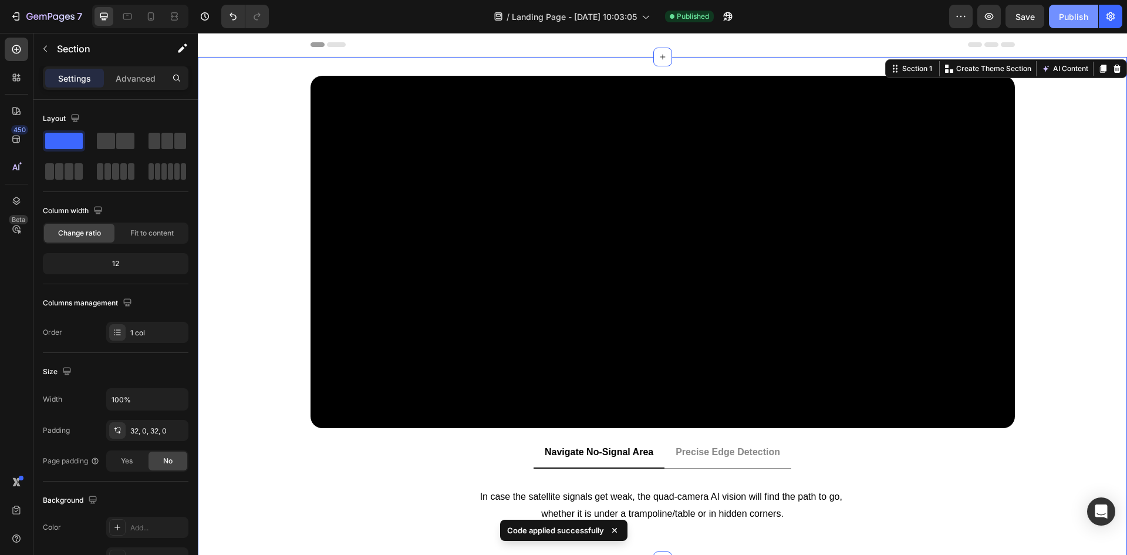
click at [1077, 14] on div "Publish" at bounding box center [1073, 17] width 29 height 12
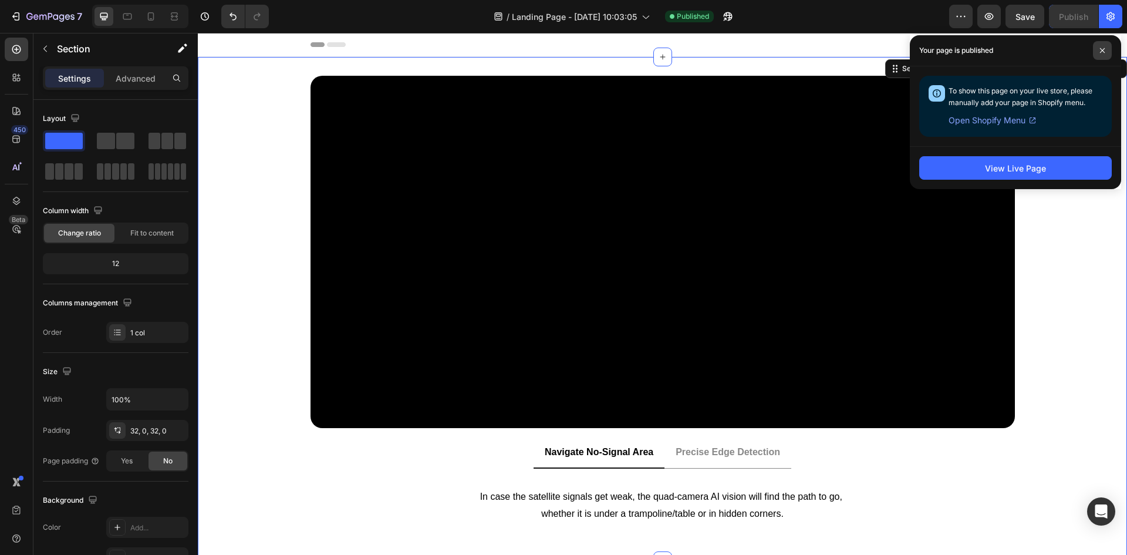
click at [1101, 53] on span at bounding box center [1102, 50] width 19 height 19
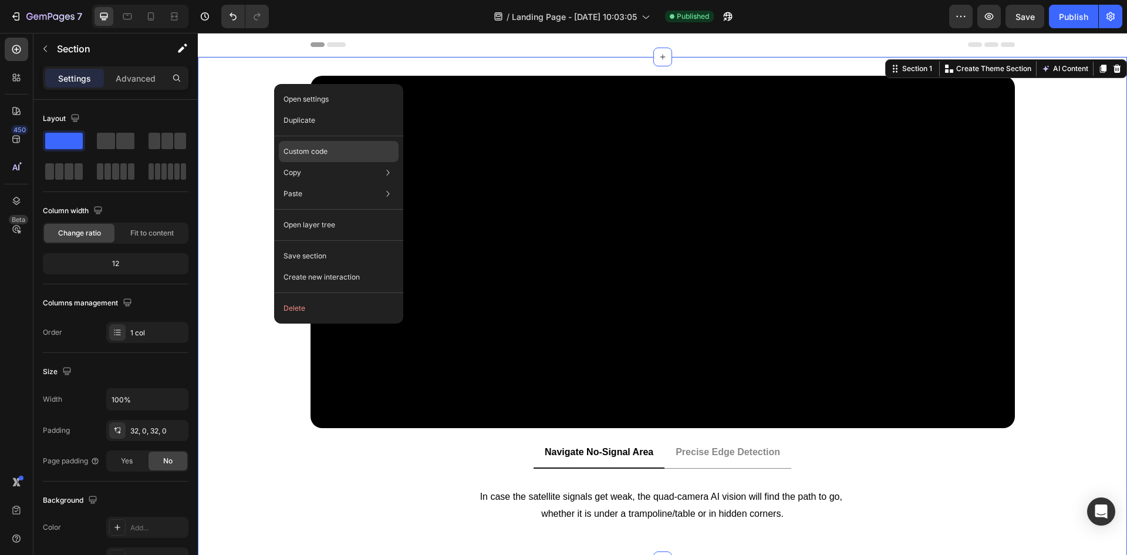
click at [304, 149] on p "Custom code" at bounding box center [306, 151] width 44 height 11
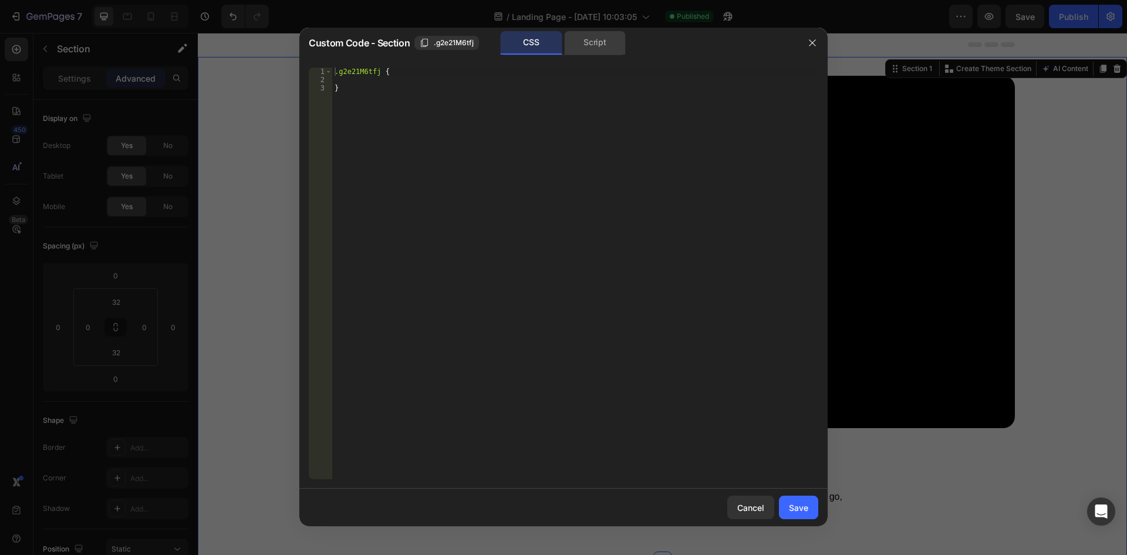
click at [594, 54] on div "Script" at bounding box center [595, 42] width 62 height 23
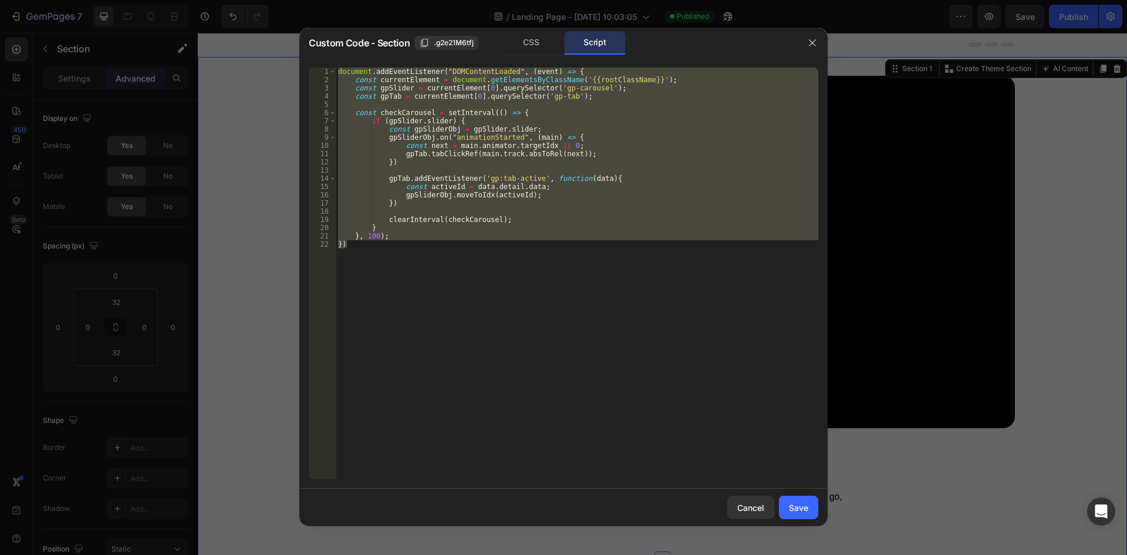
click at [488, 137] on div "document . addEventListener ( "DOMContentLoaded" , ( event ) => { const current…" at bounding box center [577, 274] width 483 height 412
type textarea "gpSliderObj.on("animationStarted", (main) => {"
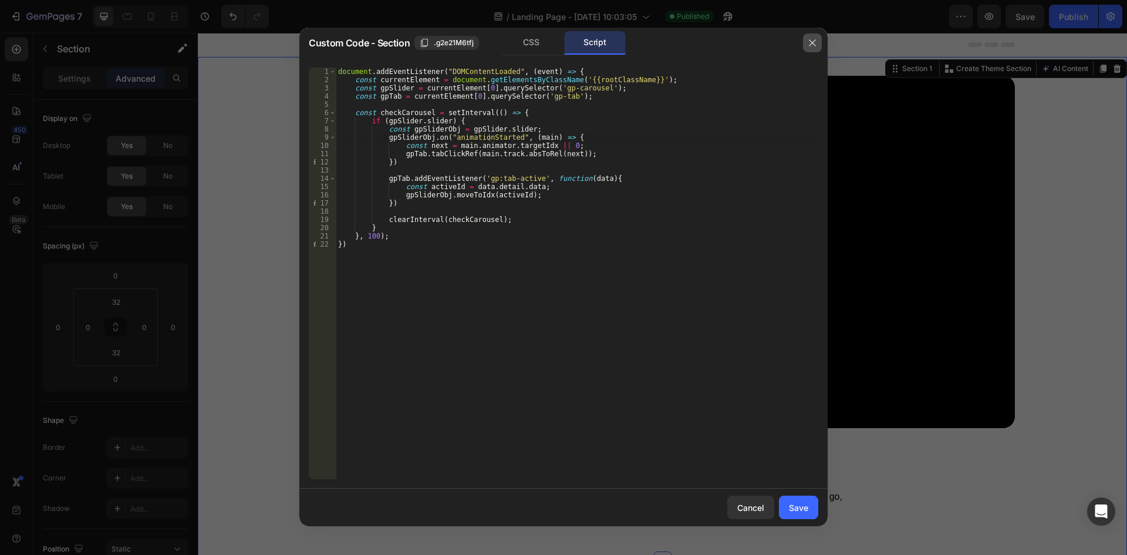
click at [817, 45] on icon "button" at bounding box center [812, 42] width 9 height 9
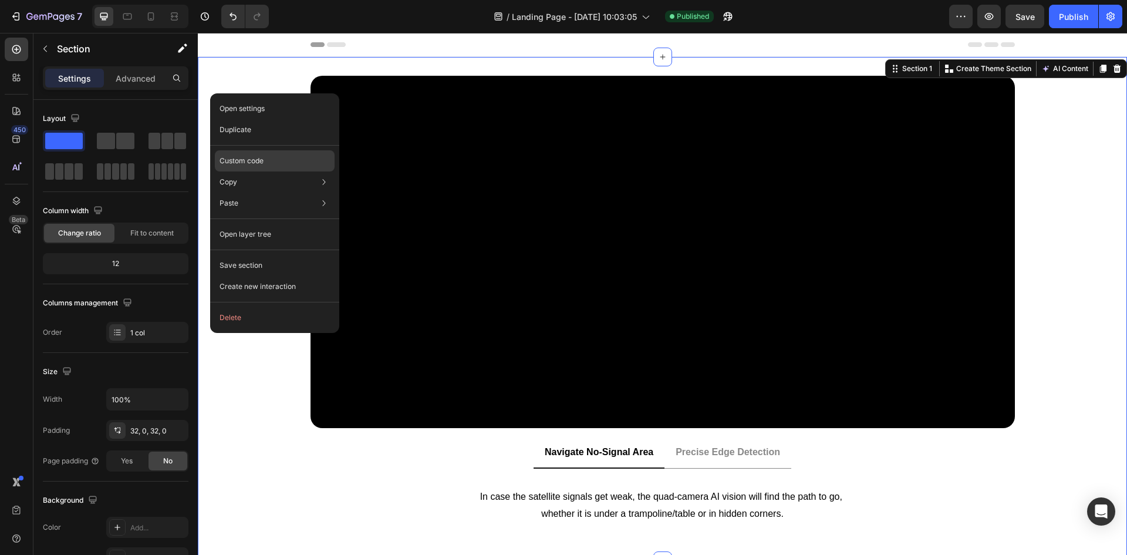
click at [250, 193] on div "Custom code" at bounding box center [275, 203] width 120 height 21
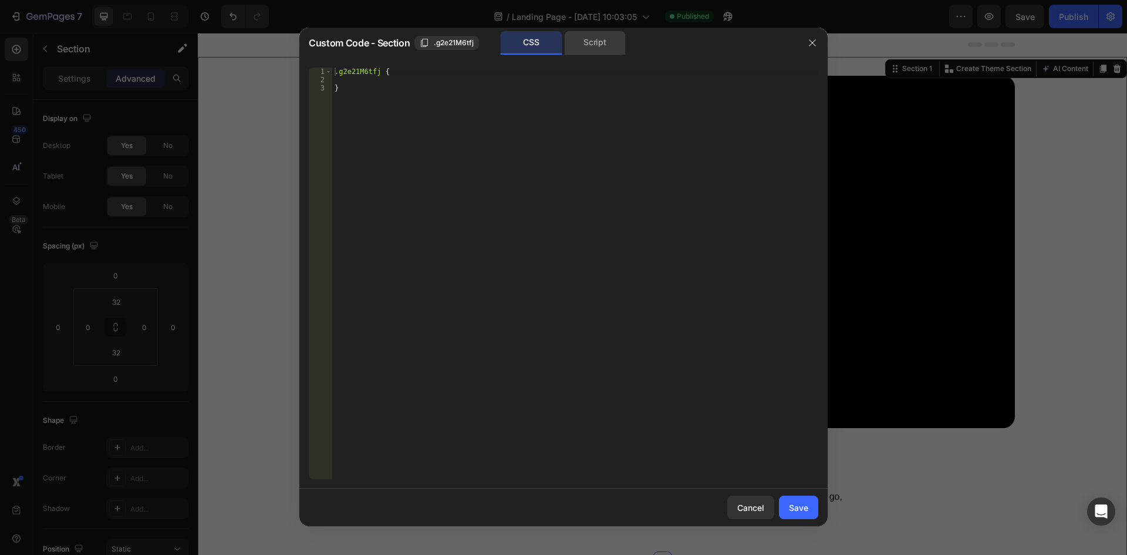
click at [582, 42] on div "Script" at bounding box center [595, 42] width 62 height 23
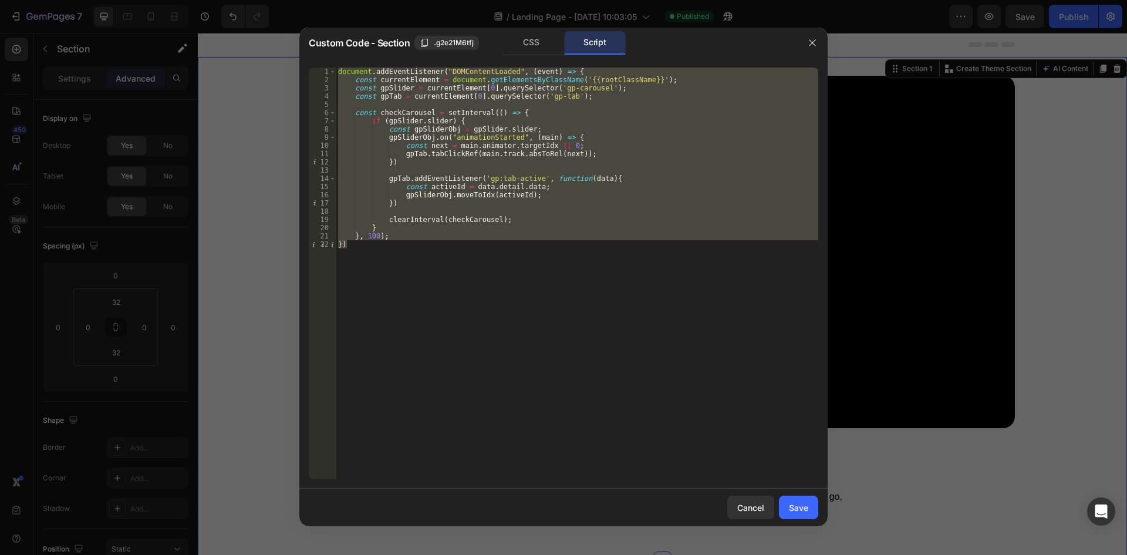
click at [460, 278] on div "document . addEventListener ( "DOMContentLoaded" , ( event ) => { const current…" at bounding box center [577, 274] width 483 height 412
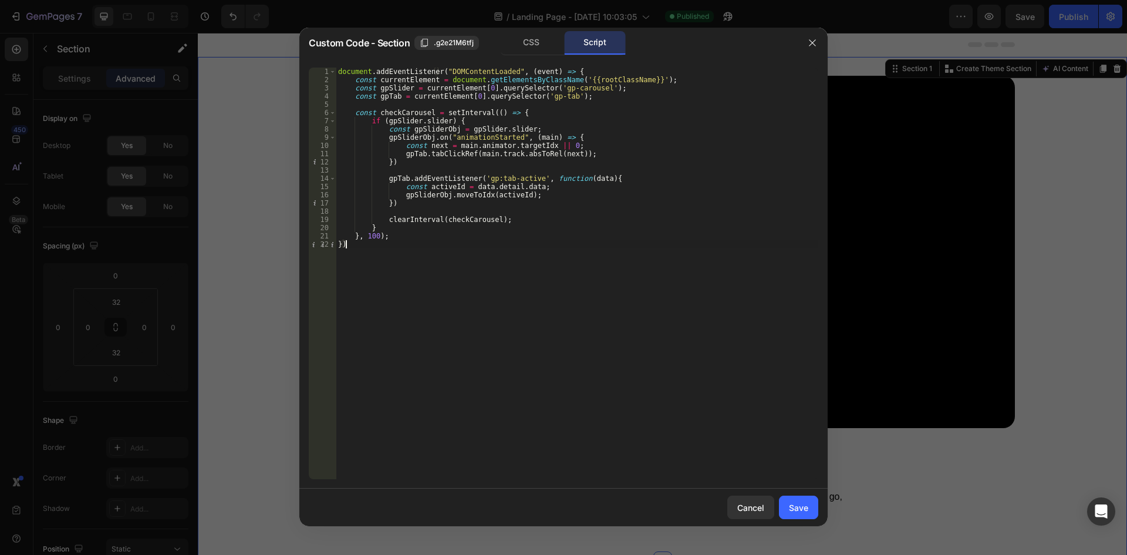
click at [570, 70] on div "document . addEventListener ( "DOMContentLoaded" , ( event ) => { const current…" at bounding box center [577, 282] width 483 height 428
click at [662, 46] on div "CSS Script" at bounding box center [675, 43] width 244 height 24
click at [446, 154] on div "document . addEventListener ( "DOMContentLoaded" , ( event ) => { const current…" at bounding box center [577, 282] width 483 height 428
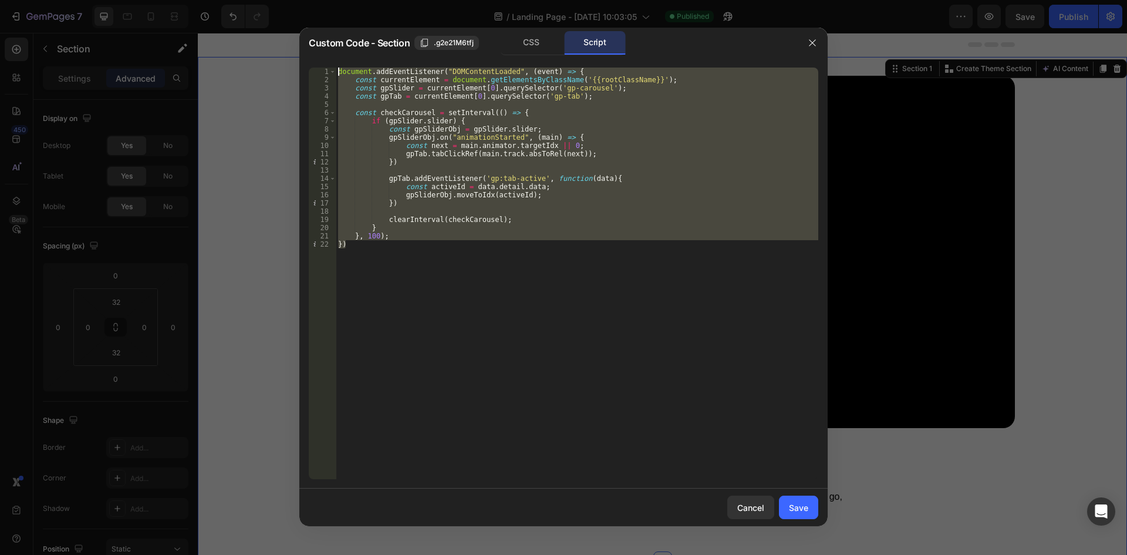
drag, startPoint x: 362, startPoint y: 244, endPoint x: 318, endPoint y: 66, distance: 183.3
click at [318, 66] on div "gpTab.tabClickRef(main.track.absToRel(next)); 1 2 3 4 5 6 7 8 9 10 11 12 13 14 …" at bounding box center [563, 273] width 528 height 430
type textarea "document.addEventListener("DOMContentLoaded", (event) => { const currentElement…"
click at [810, 42] on icon "button" at bounding box center [812, 42] width 9 height 9
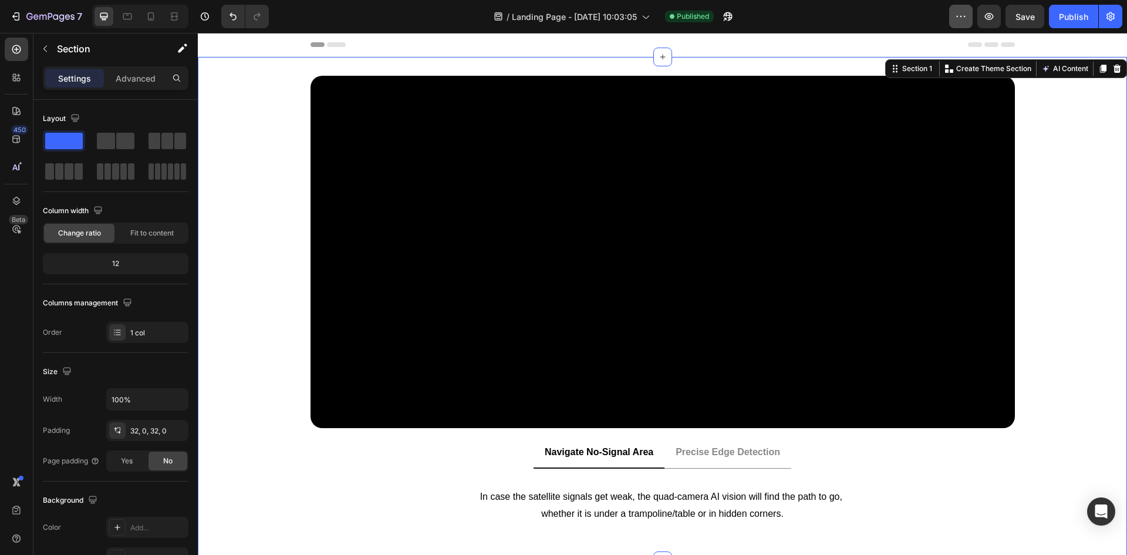
click at [957, 16] on icon "button" at bounding box center [961, 17] width 12 height 12
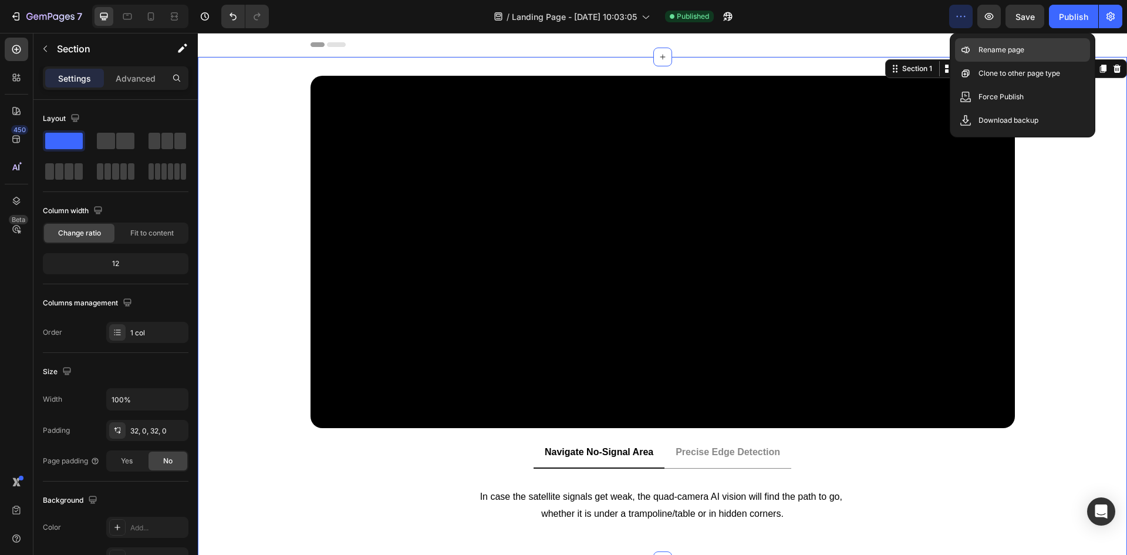
click at [984, 50] on p "Rename page" at bounding box center [1002, 50] width 46 height 12
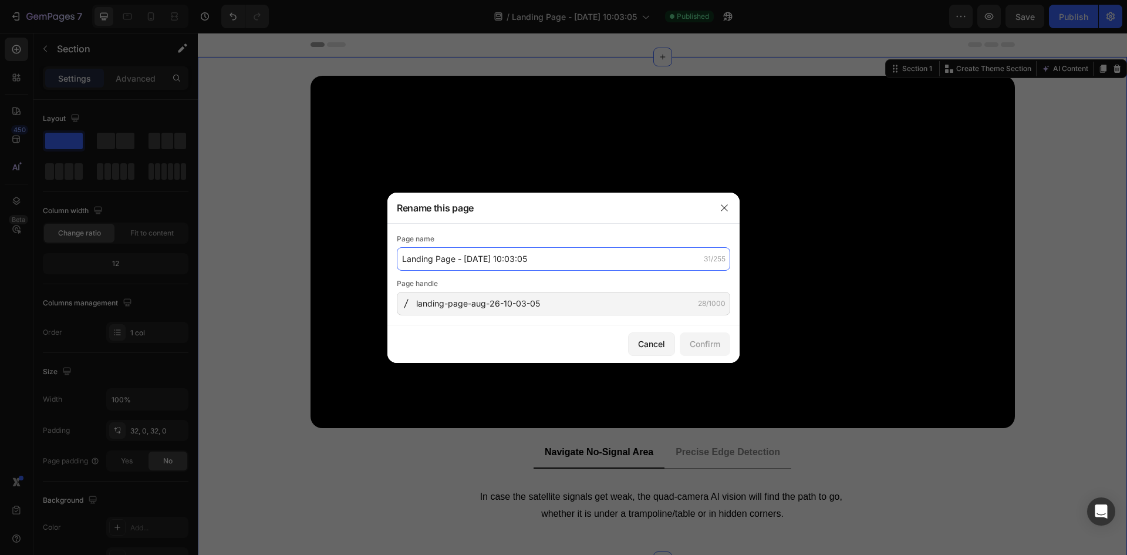
click at [538, 260] on input "Landing Page - Aug 26, 10:03:05" at bounding box center [563, 258] width 333 height 23
type input "Customize Sync Tab With Carousel"
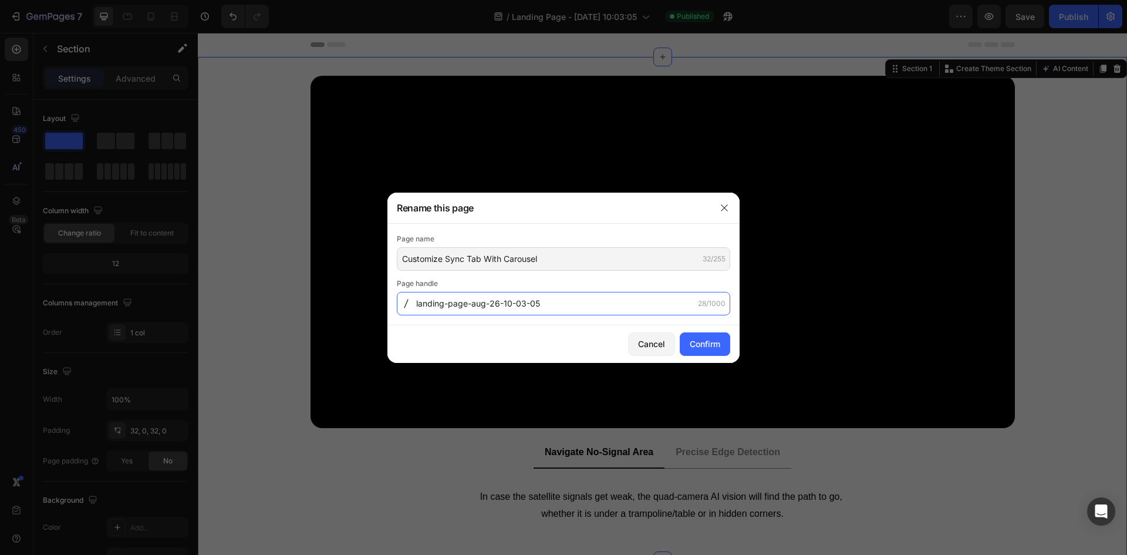
click at [505, 303] on input "landing-page-aug-26-10-03-05" at bounding box center [563, 303] width 333 height 23
paste input "Customize-Sync-Tab-With-Carousel"
click at [422, 305] on input "Customize-Sync-Tab-With-Carousel" at bounding box center [563, 303] width 333 height 23
type input "customize-sync-tab-with-carousel"
click at [701, 345] on div "Confirm" at bounding box center [705, 344] width 31 height 12
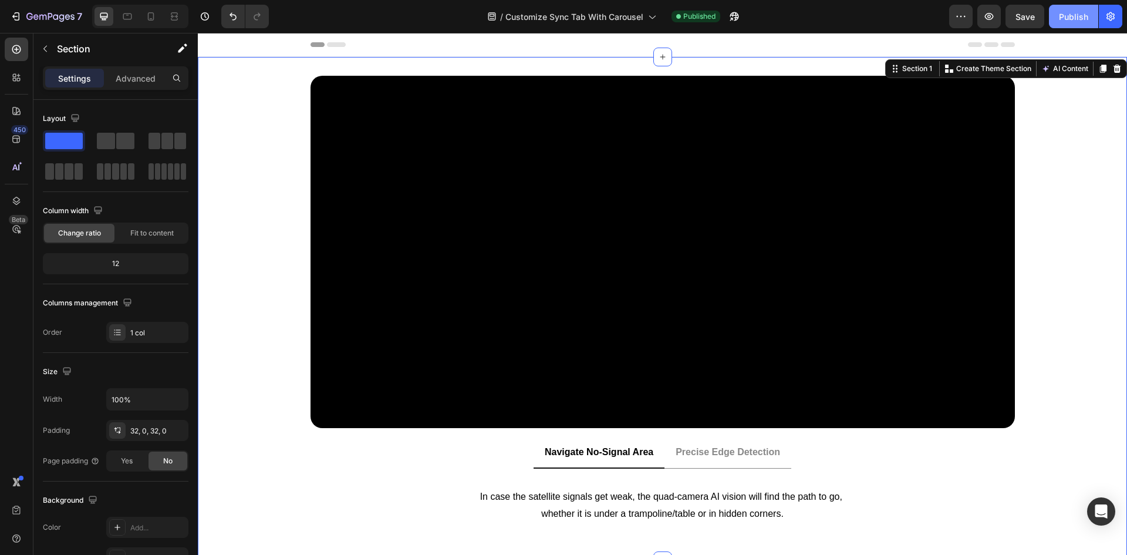
click at [1066, 15] on div "Publish" at bounding box center [1073, 17] width 29 height 12
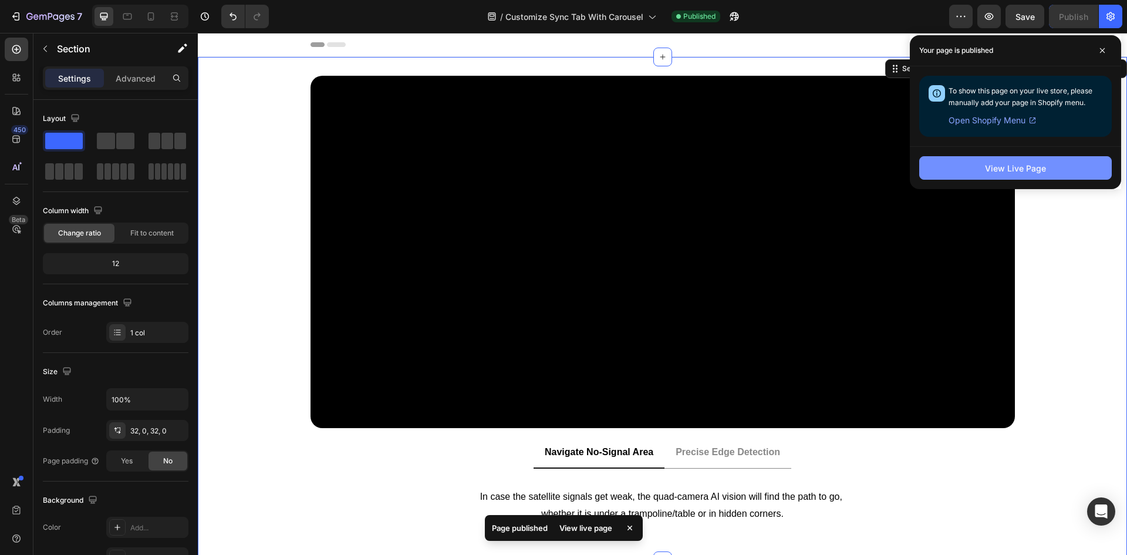
click at [982, 165] on button "View Live Page" at bounding box center [1015, 167] width 193 height 23
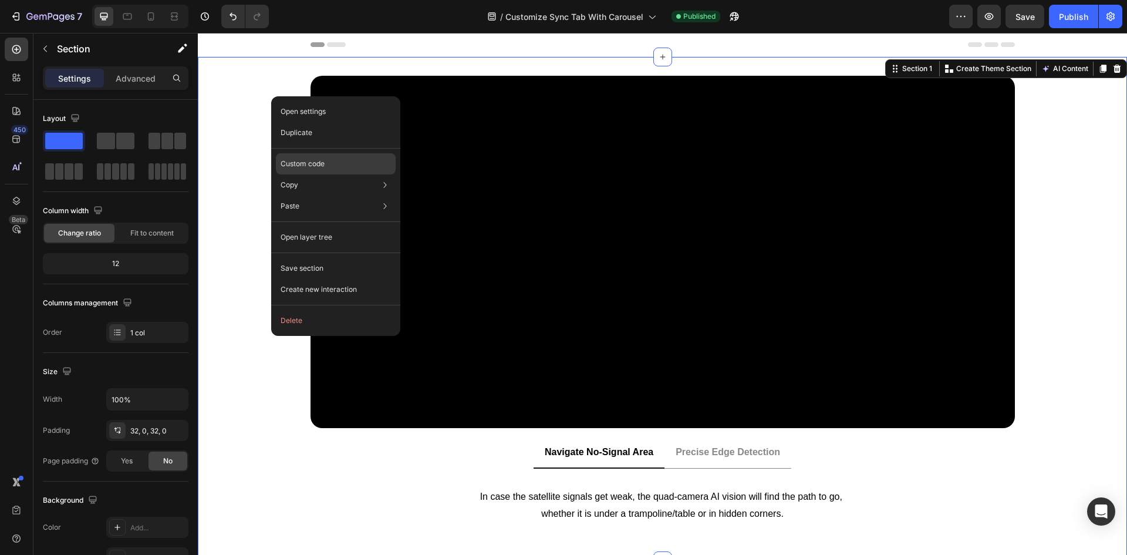
click at [319, 162] on p "Custom code" at bounding box center [303, 164] width 44 height 11
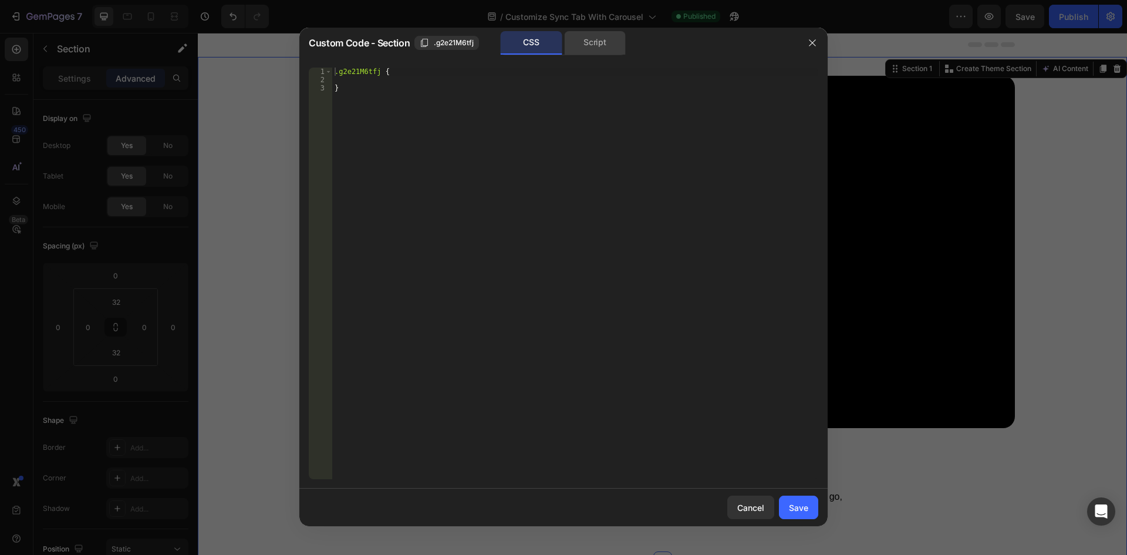
click at [579, 40] on div "Script" at bounding box center [595, 42] width 62 height 23
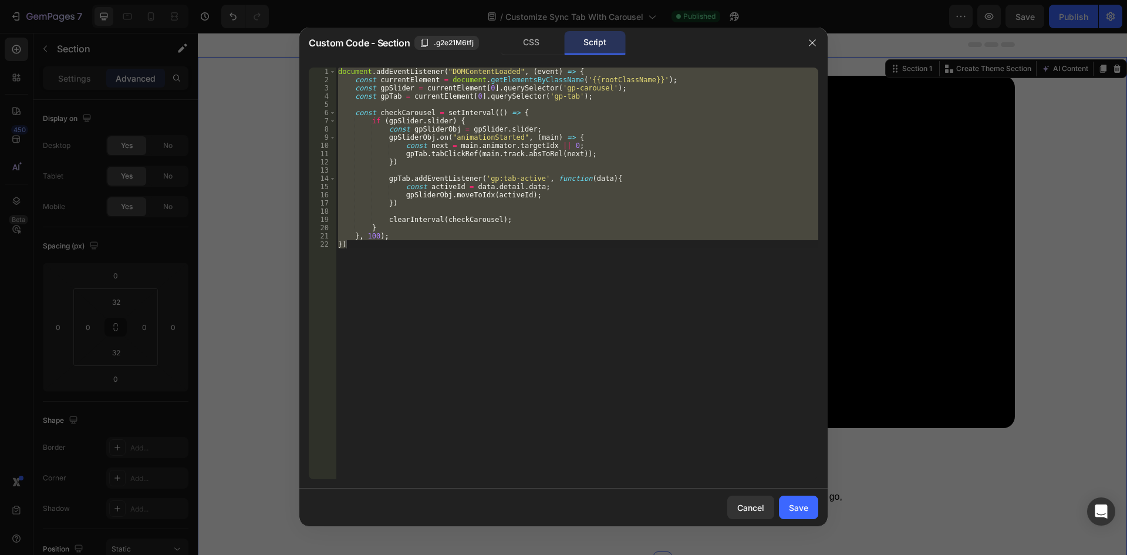
type textarea "}, 100); })"
click at [430, 107] on div "document . addEventListener ( "DOMContentLoaded" , ( event ) => { const current…" at bounding box center [577, 274] width 483 height 412
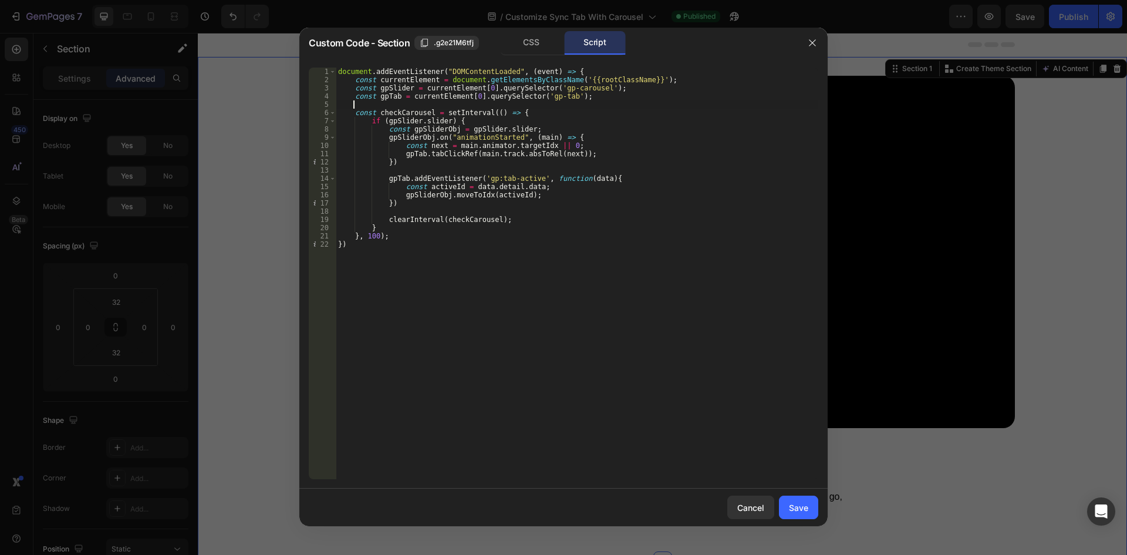
scroll to position [0, 1]
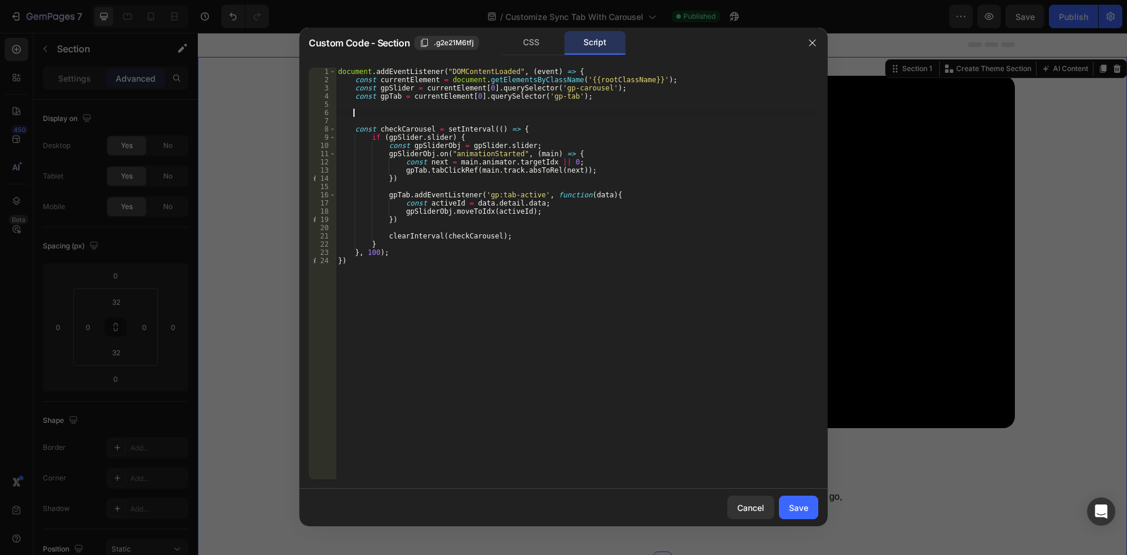
paste textarea "}"
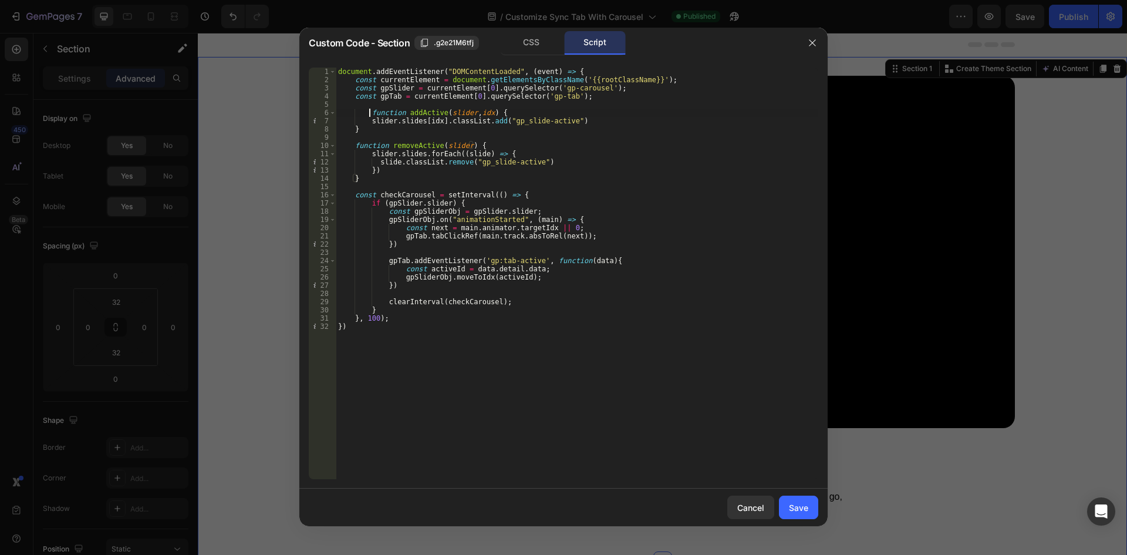
click at [369, 114] on div "document . addEventListener ( "DOMContentLoaded" , ( event ) => { const current…" at bounding box center [577, 282] width 483 height 428
click at [542, 214] on div "document . addEventListener ( "DOMContentLoaded" , ( event ) => { const current…" at bounding box center [577, 282] width 483 height 428
type textarea "const gpSliderObj = gpSlider.slider;"
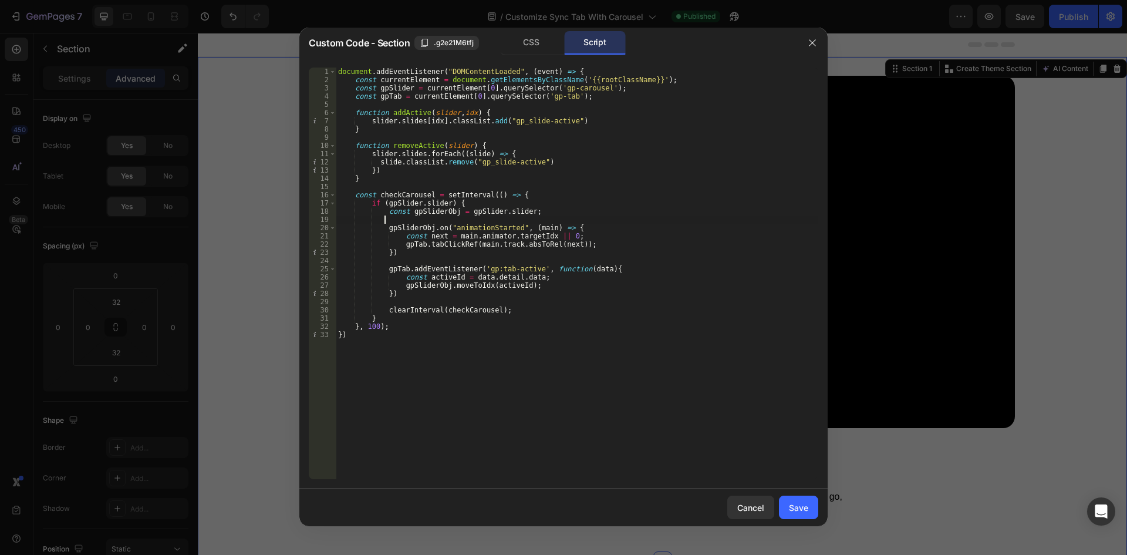
scroll to position [0, 3]
paste textarea "slideObj.slides[0].classList.add("gp_reset-first-item");"
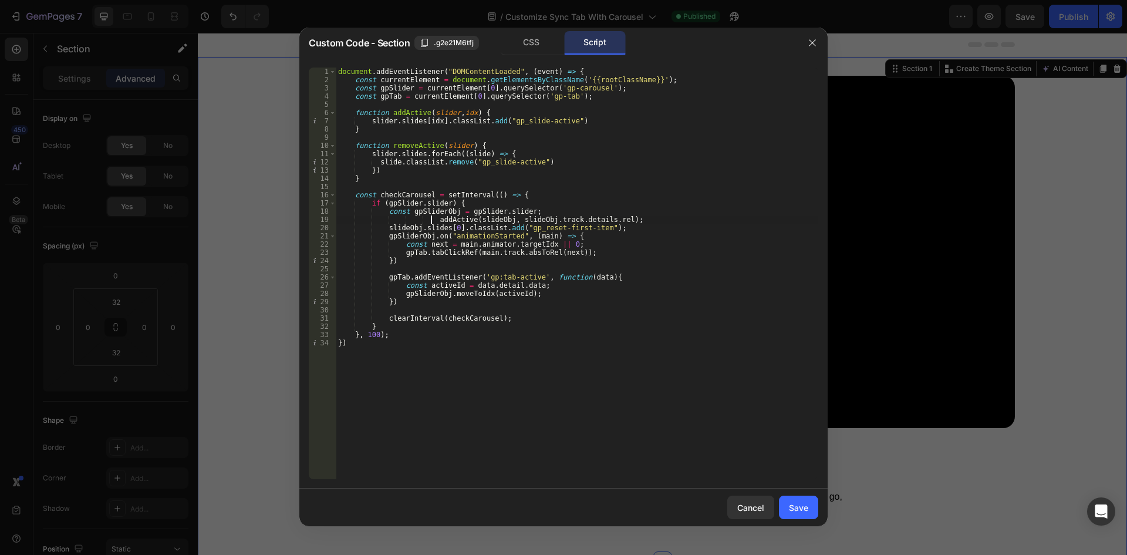
click at [432, 221] on div "document . addEventListener ( "DOMContentLoaded" , ( event ) => { const current…" at bounding box center [577, 282] width 483 height 428
click at [408, 212] on div "document . addEventListener ( "DOMContentLoaded" , ( event ) => { const current…" at bounding box center [577, 282] width 483 height 428
click at [451, 213] on div "document . addEventListener ( "DOMContentLoaded" , ( event ) => { const current…" at bounding box center [577, 282] width 483 height 428
click at [424, 217] on div "document . addEventListener ( "DOMContentLoaded" , ( event ) => { const current…" at bounding box center [577, 282] width 483 height 428
click at [453, 221] on div "document . addEventListener ( "DOMContentLoaded" , ( event ) => { const current…" at bounding box center [577, 282] width 483 height 428
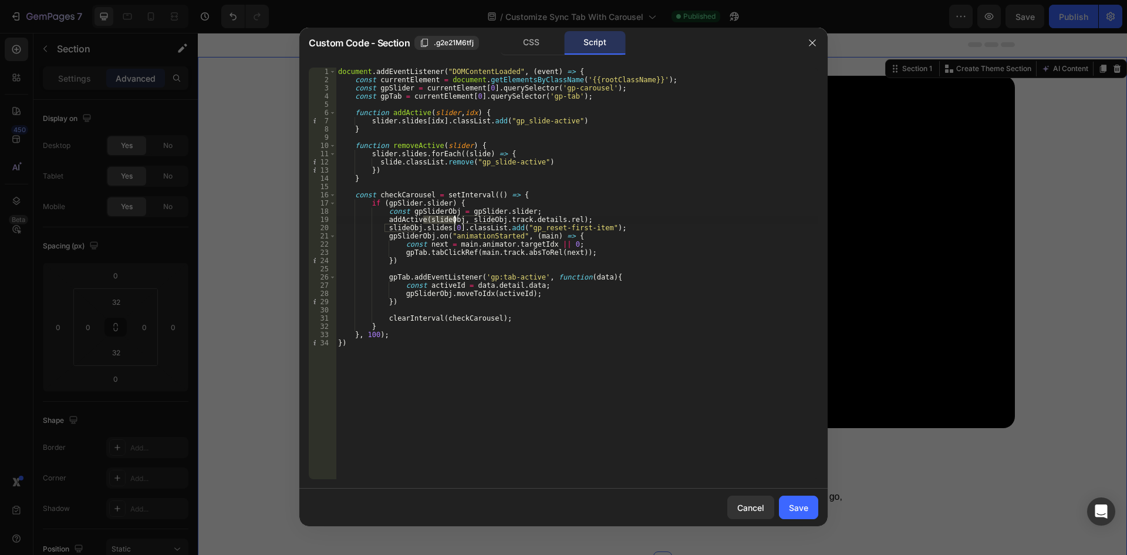
paste textarea "gpSlider"
click at [476, 222] on div "document . addEventListener ( "DOMContentLoaded" , ( event ) => { const current…" at bounding box center [577, 282] width 483 height 428
click at [505, 222] on div "document . addEventListener ( "DOMContentLoaded" , ( event ) => { const current…" at bounding box center [577, 282] width 483 height 428
paste textarea "gpSlider"
click at [386, 227] on div "document . addEventListener ( "DOMContentLoaded" , ( event ) => { const current…" at bounding box center [577, 282] width 483 height 428
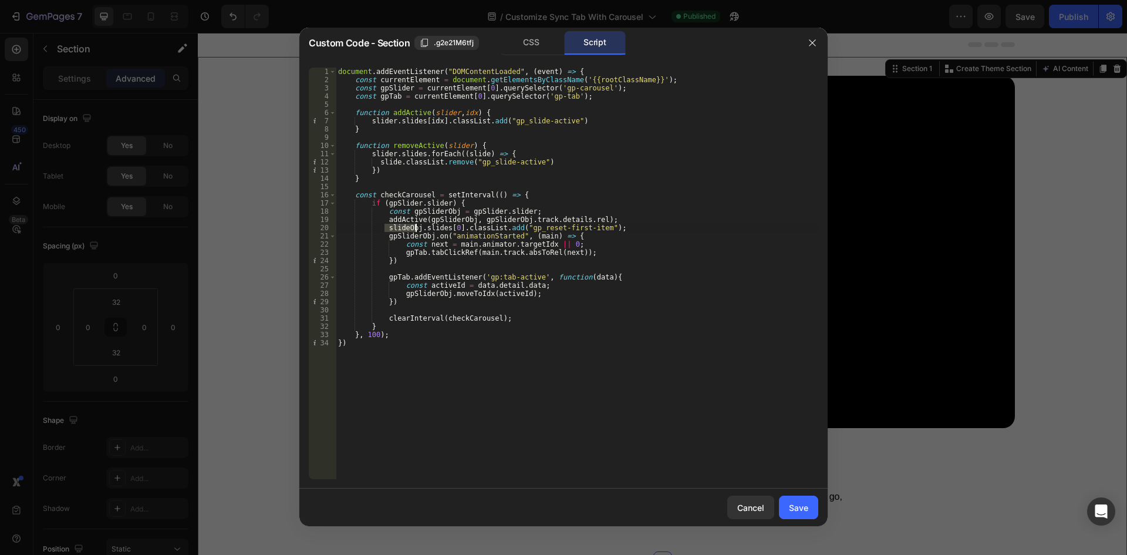
click at [415, 228] on div "document . addEventListener ( "DOMContentLoaded" , ( event ) => { const current…" at bounding box center [577, 282] width 483 height 428
paste textarea "gpSlider"
type textarea "gpSliderObj.slides[0].classList.add("gp_reset-first-item");"
click at [633, 230] on div "document . addEventListener ( "DOMContentLoaded" , ( event ) => { const current…" at bounding box center [577, 282] width 483 height 428
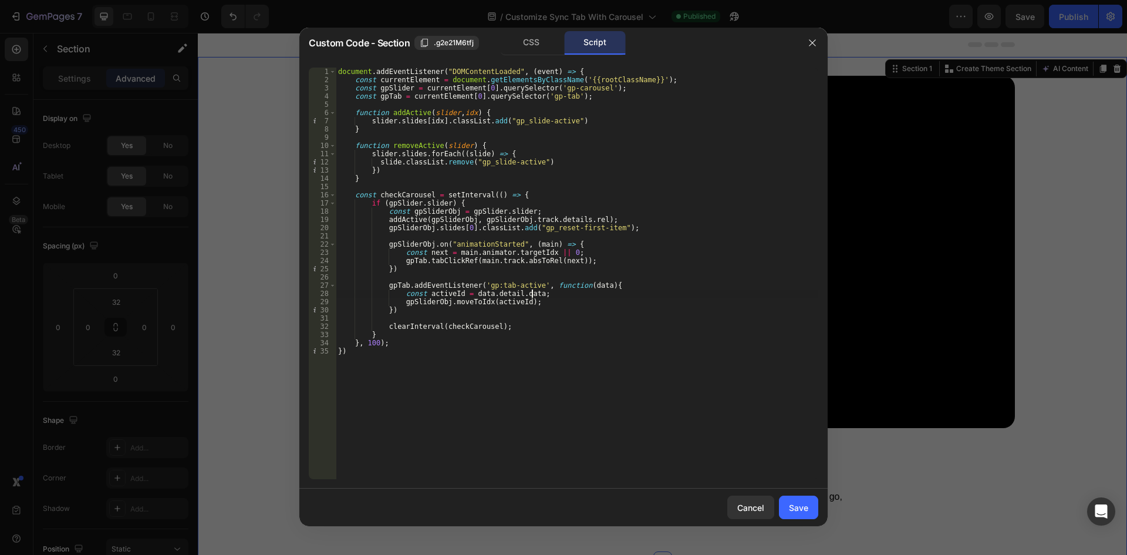
click at [569, 295] on div "document . addEventListener ( "DOMContentLoaded" , ( event ) => { const current…" at bounding box center [577, 282] width 483 height 428
click at [533, 305] on div "document . addEventListener ( "DOMContentLoaded" , ( event ) => { const current…" at bounding box center [577, 282] width 483 height 428
type textarea "gpSliderObj.moveToIdx(activeId);"
paste textarea "removeActive(main);"
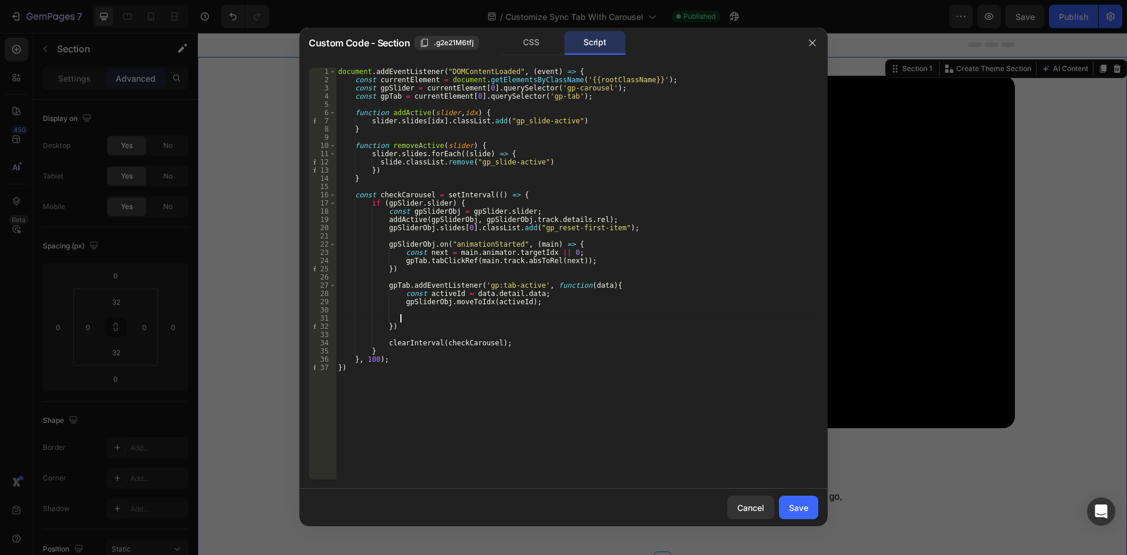
type textarea "removeActive(main);"
paste textarea "addActive(main, main.track.absToRel(next));"
type textarea "addActive(main, main.track.absToRel(next));"
type textarea "removeActive(main);"
click at [585, 263] on div "document . addEventListener ( "DOMContentLoaded" , ( event ) => { const current…" at bounding box center [577, 282] width 483 height 428
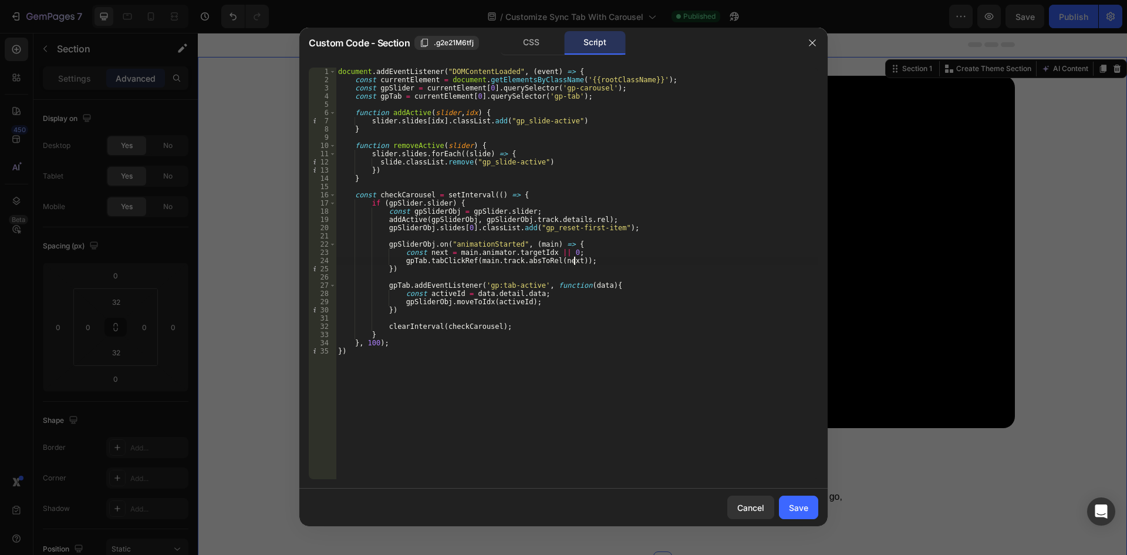
click at [576, 242] on div "document . addEventListener ( "DOMContentLoaded" , ( event ) => { const current…" at bounding box center [577, 282] width 483 height 428
type textarea "gpSliderObj.on("animationStarted", (main) => {"
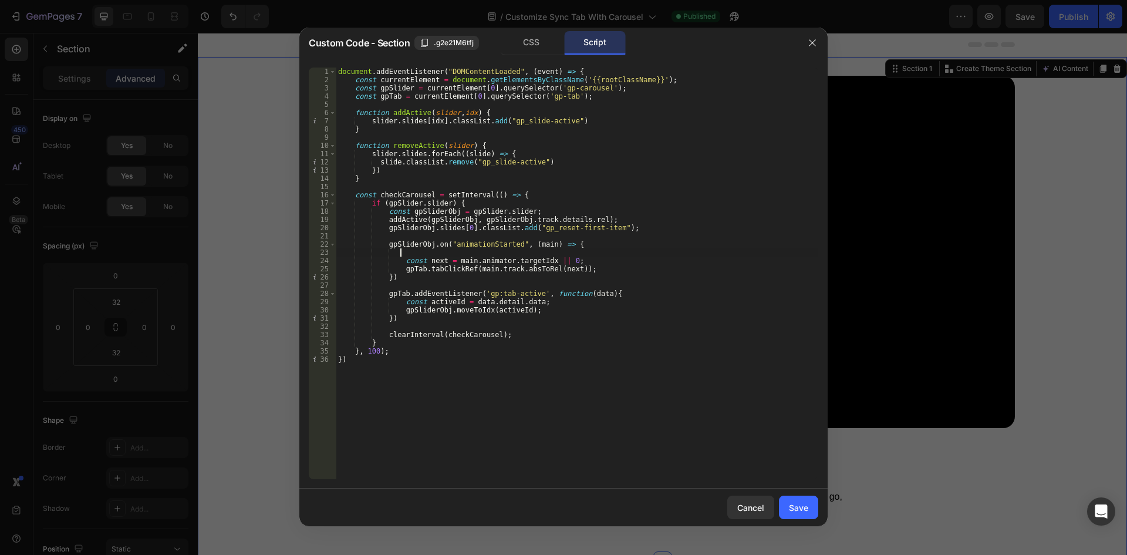
paste textarea "removeActive(main);"
click at [594, 273] on div "document . addEventListener ( "DOMContentLoaded" , ( event ) => { const current…" at bounding box center [577, 282] width 483 height 428
type textarea "gpTab.tabClickRef(main.track.absToRel(next));"
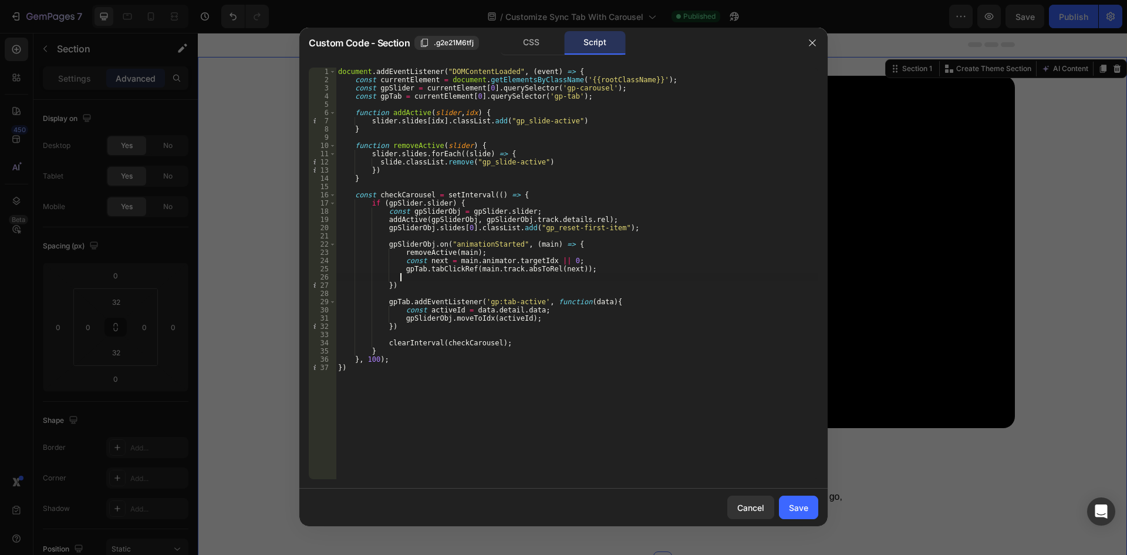
paste textarea "addActive(main, main.track.absToRel(next));"
click at [427, 146] on div "document . addEventListener ( "DOMContentLoaded" , ( event ) => { const current…" at bounding box center [577, 282] width 483 height 428
type textarea "}, 100); })"
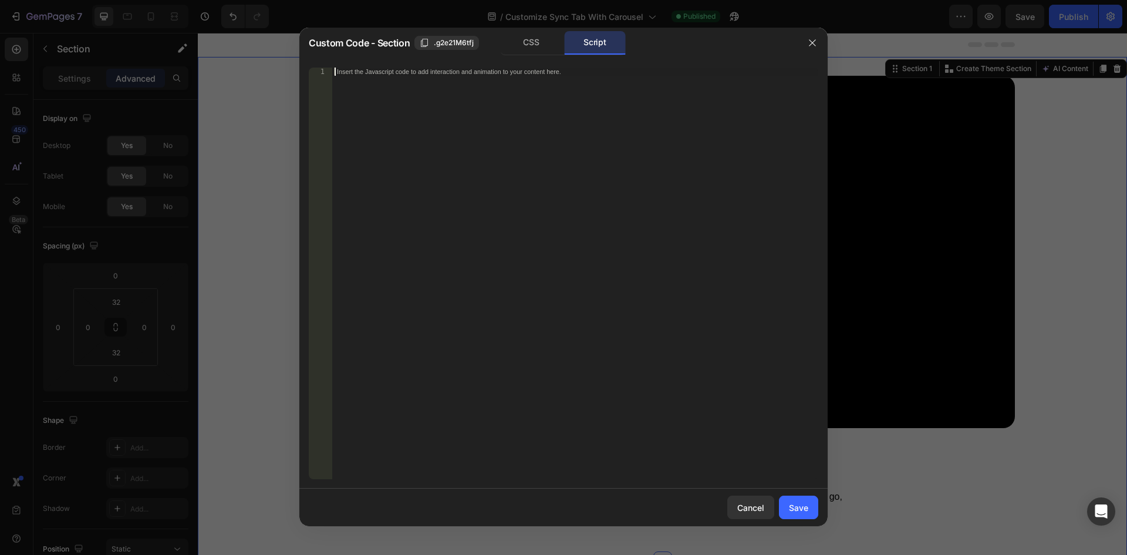
scroll to position [0, 0]
click at [791, 499] on button "Save" at bounding box center [798, 507] width 39 height 23
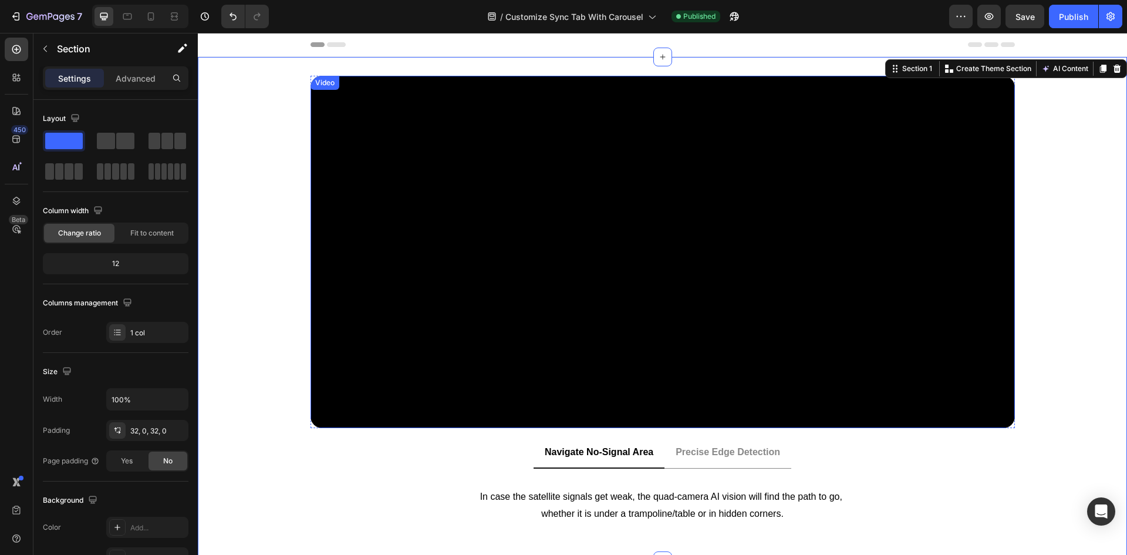
click at [451, 142] on video at bounding box center [663, 252] width 705 height 352
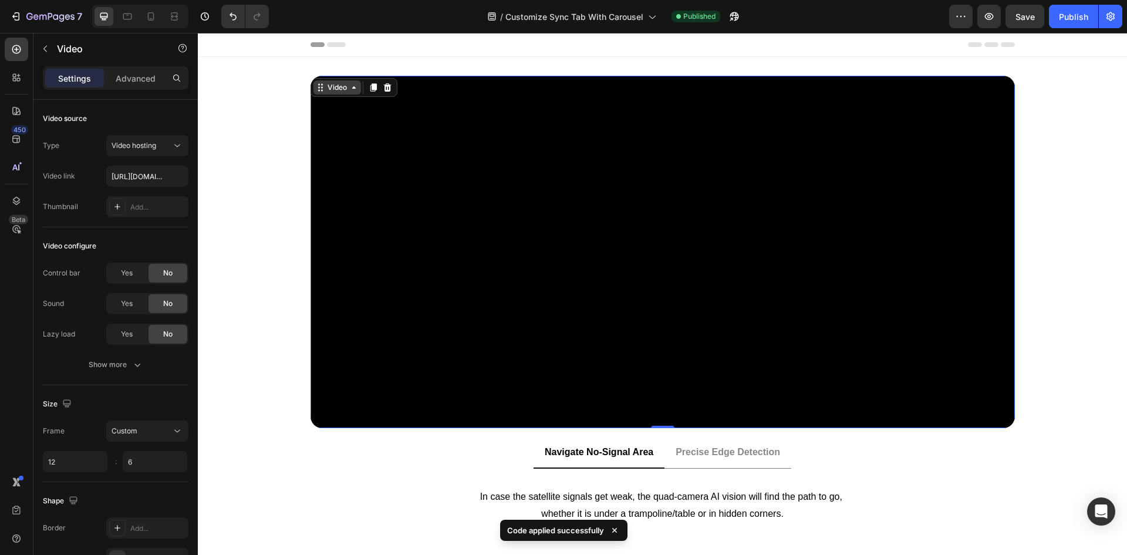
click at [325, 87] on div "Video" at bounding box center [337, 87] width 24 height 11
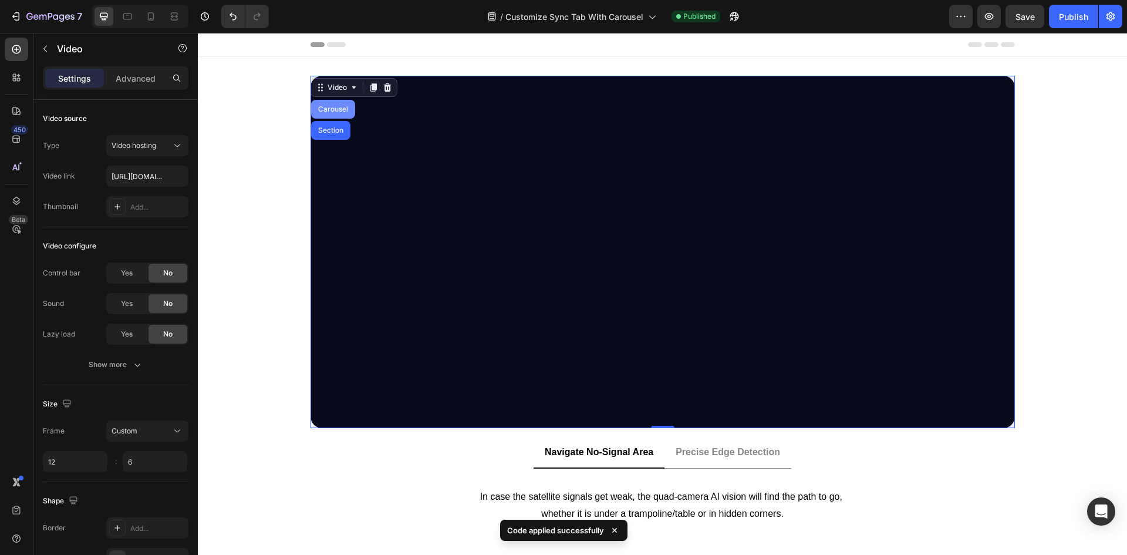
click at [325, 104] on div "Carousel" at bounding box center [333, 109] width 44 height 19
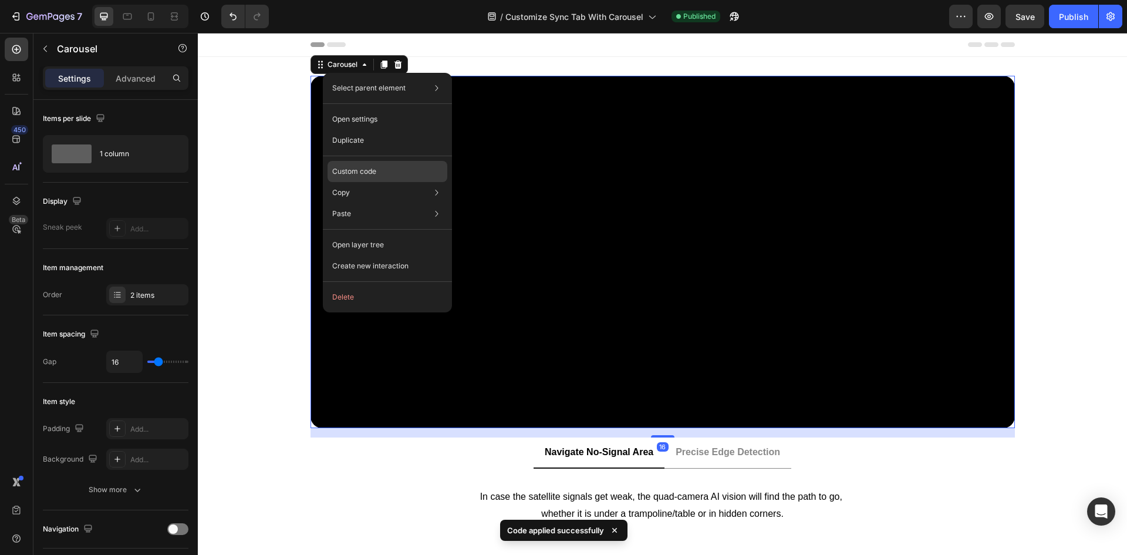
click at [353, 203] on div "Custom code" at bounding box center [388, 213] width 120 height 21
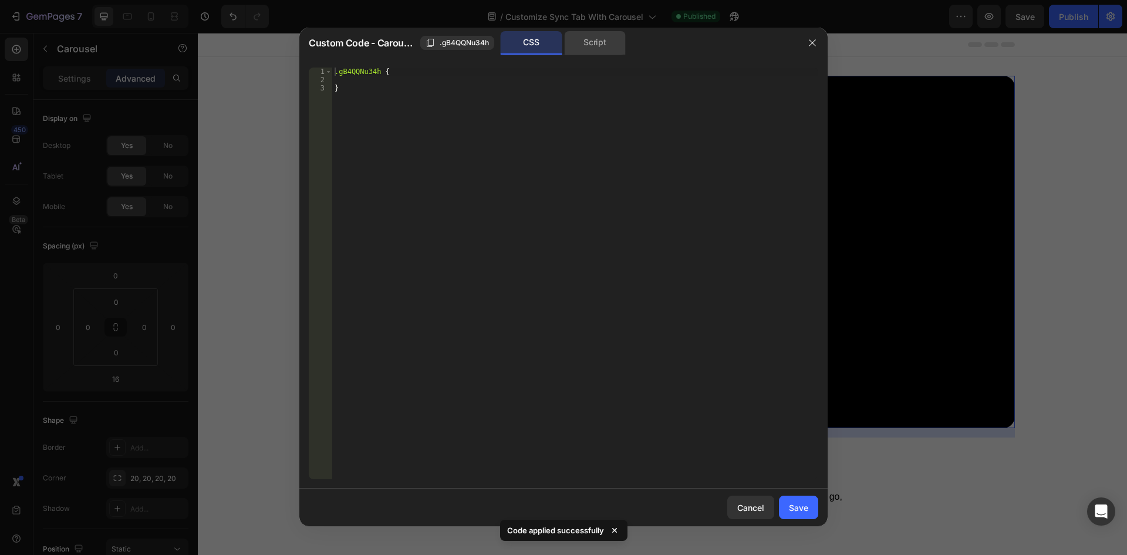
click at [595, 38] on div "Script" at bounding box center [595, 42] width 62 height 23
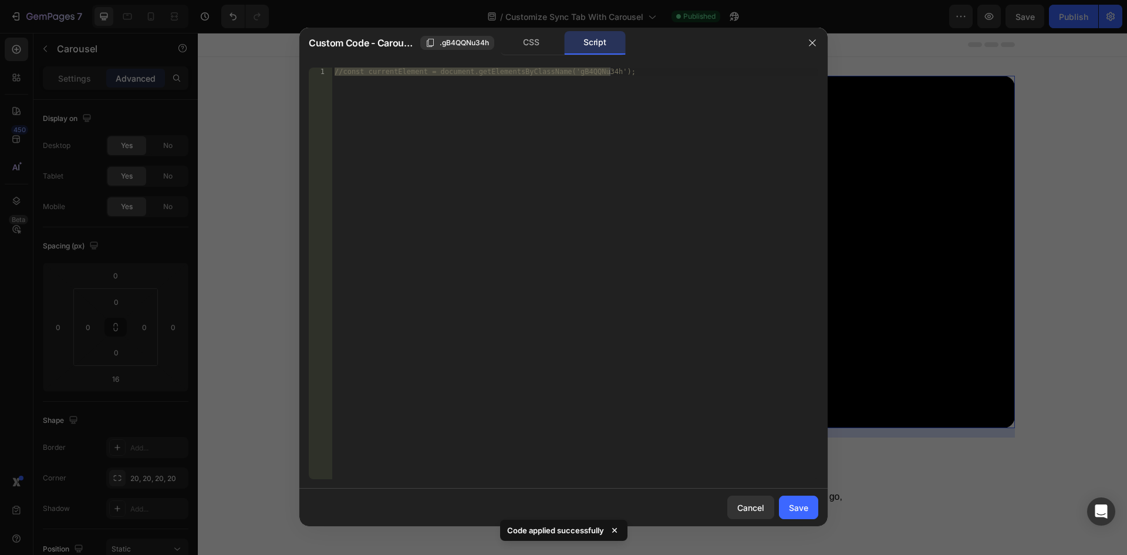
click at [520, 151] on div "//const currentElement = document.getElementsByClassName('gB4QQNu34h');" at bounding box center [575, 274] width 486 height 412
paste textarea "})"
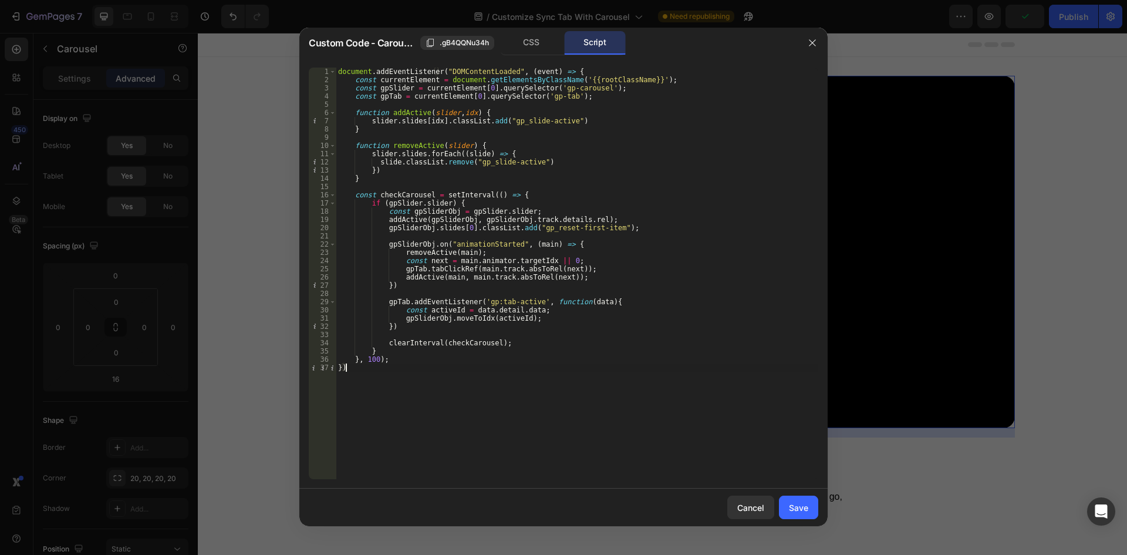
click at [444, 79] on div "document . addEventListener ( "DOMContentLoaded" , ( event ) => { const current…" at bounding box center [577, 282] width 483 height 428
click at [461, 46] on span ".gB4QQNu34h" at bounding box center [464, 43] width 49 height 11
click at [493, 89] on div "document . addEventListener ( "DOMContentLoaded" , ( event ) => { const current…" at bounding box center [577, 282] width 483 height 428
click at [488, 87] on div "document . addEventListener ( "DOMContentLoaded" , ( event ) => { const current…" at bounding box center [577, 282] width 483 height 428
click at [539, 90] on div "document . addEventListener ( "DOMContentLoaded" , ( event ) => { const current…" at bounding box center [577, 282] width 483 height 428
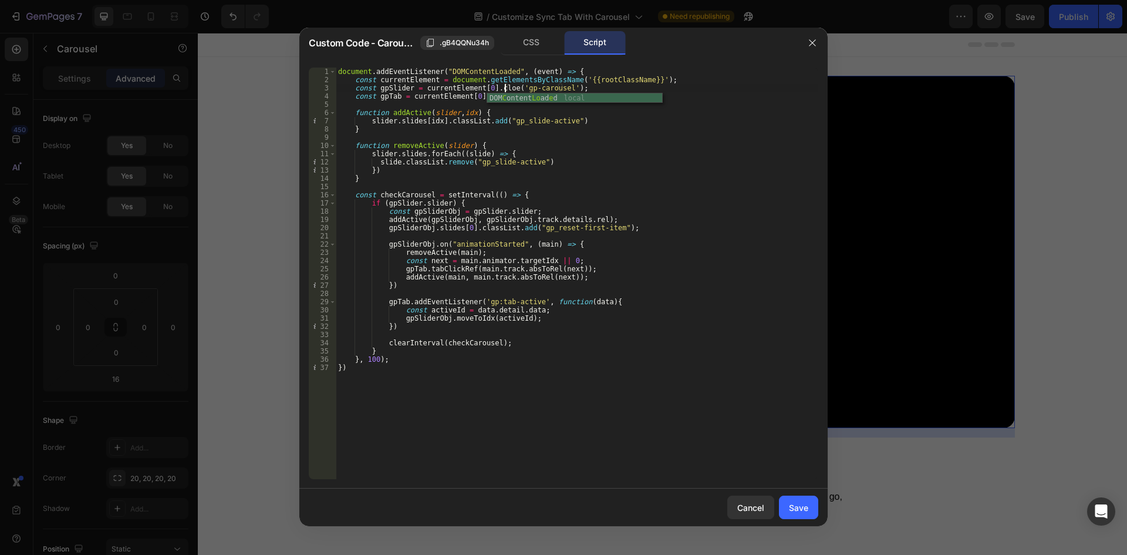
scroll to position [0, 14]
type textarea "const gpSlider = currentElement[0].closest('gp-carousel');"
click at [602, 91] on div "document . addEventListener ( "DOMContentLoaded" , ( event ) => { const current…" at bounding box center [577, 282] width 483 height 428
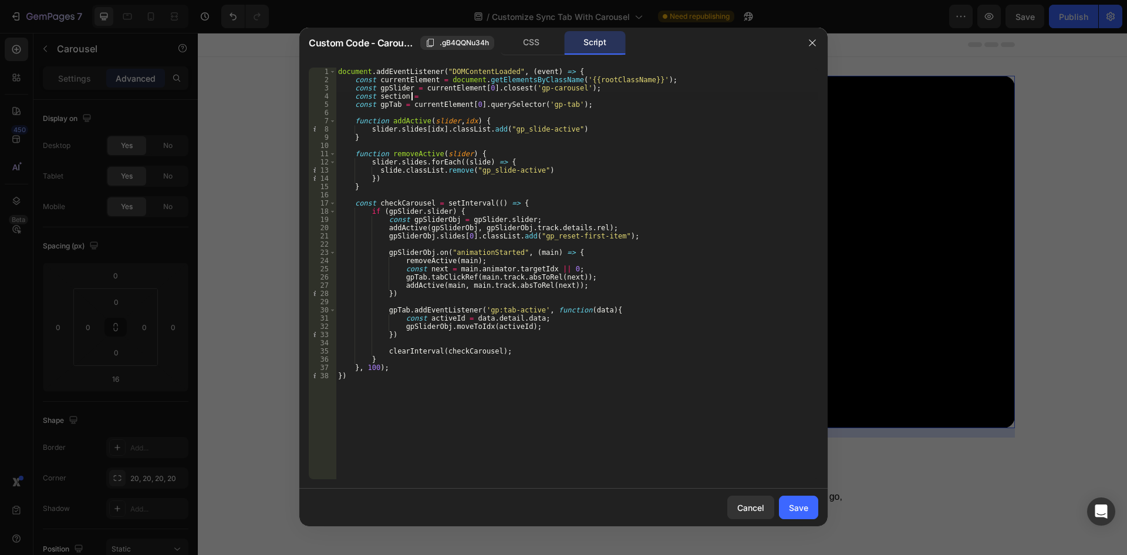
scroll to position [0, 6]
click at [376, 89] on div "document . addEventListener ( "DOMContentLoaded" , ( event ) => { const current…" at bounding box center [577, 282] width 483 height 428
click at [407, 88] on div "document . addEventListener ( "DOMContentLoaded" , ( event ) => { const current…" at bounding box center [577, 282] width 483 height 428
click at [453, 98] on div "document . addEventListener ( "DOMContentLoaded" , ( event ) => { const current…" at bounding box center [577, 282] width 483 height 428
paste textarea "gpSlider"
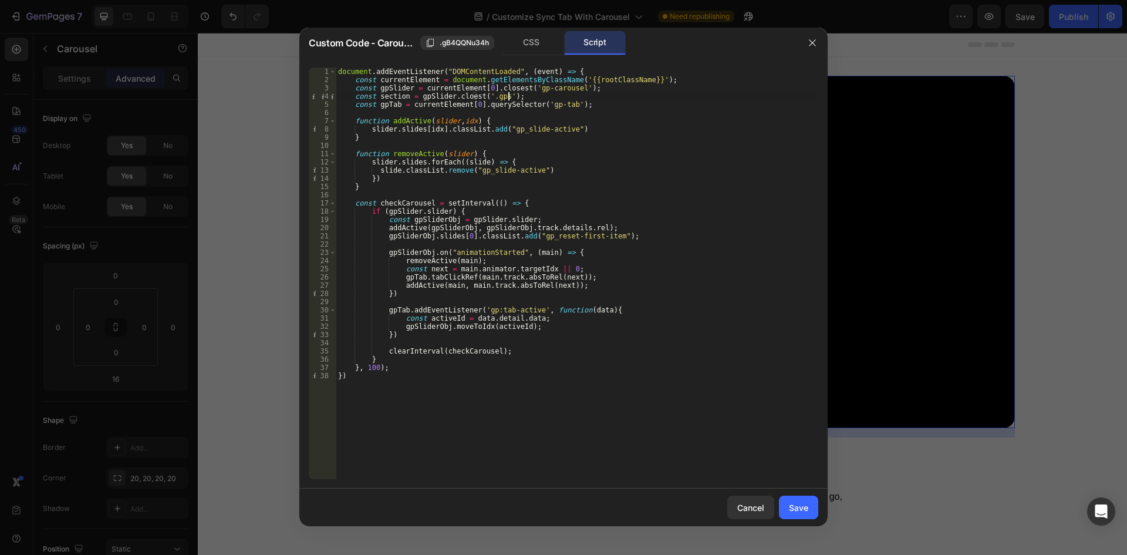
scroll to position [0, 14]
click at [461, 97] on div "document . addEventListener ( "DOMContentLoaded" , ( event ) => { const current…" at bounding box center [577, 282] width 483 height 428
click at [376, 98] on div "document . addEventListener ( "DOMContentLoaded" , ( event ) => { const current…" at bounding box center [577, 282] width 483 height 428
click at [405, 96] on div "document . addEventListener ( "DOMContentLoaded" , ( event ) => { const current…" at bounding box center [577, 282] width 483 height 428
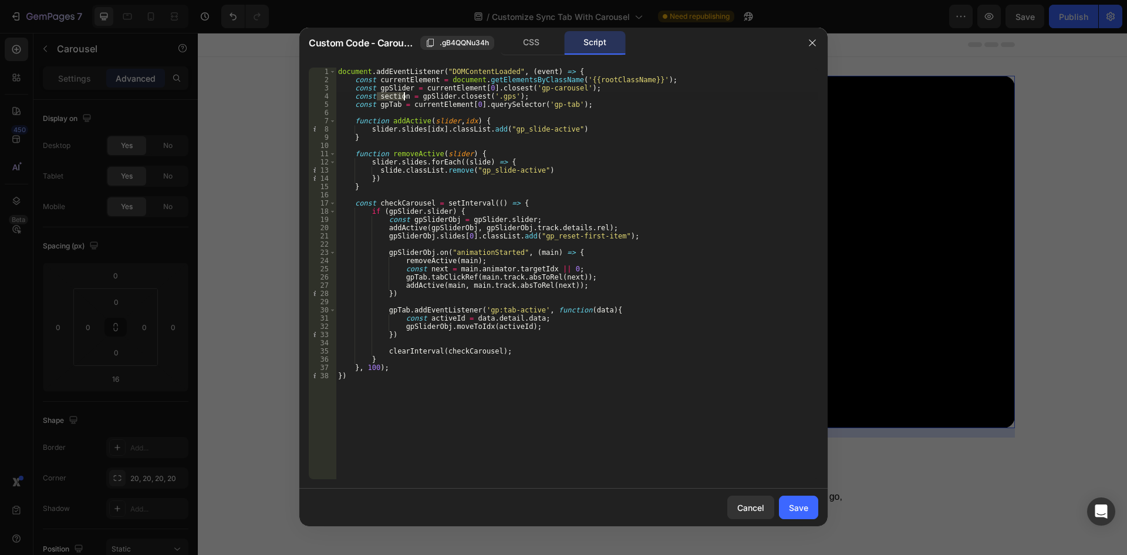
click at [444, 103] on div "document . addEventListener ( "DOMContentLoaded" , ( event ) => { const current…" at bounding box center [577, 282] width 483 height 428
click at [407, 105] on div "document . addEventListener ( "DOMContentLoaded" , ( event ) => { const current…" at bounding box center [577, 282] width 483 height 428
click at [473, 103] on div "document . addEventListener ( "DOMContentLoaded" , ( event ) => { const current…" at bounding box center [577, 282] width 483 height 428
paste textarea "section"
click at [669, 130] on div "document . addEventListener ( "DOMContentLoaded" , ( event ) => { const current…" at bounding box center [577, 282] width 483 height 428
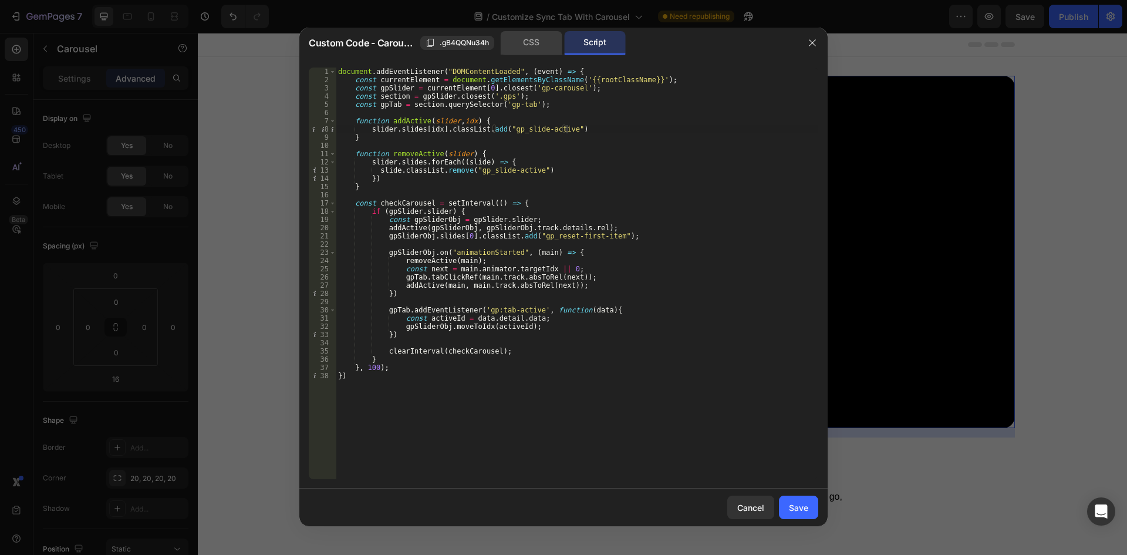
click at [535, 43] on div "CSS" at bounding box center [532, 42] width 62 height 23
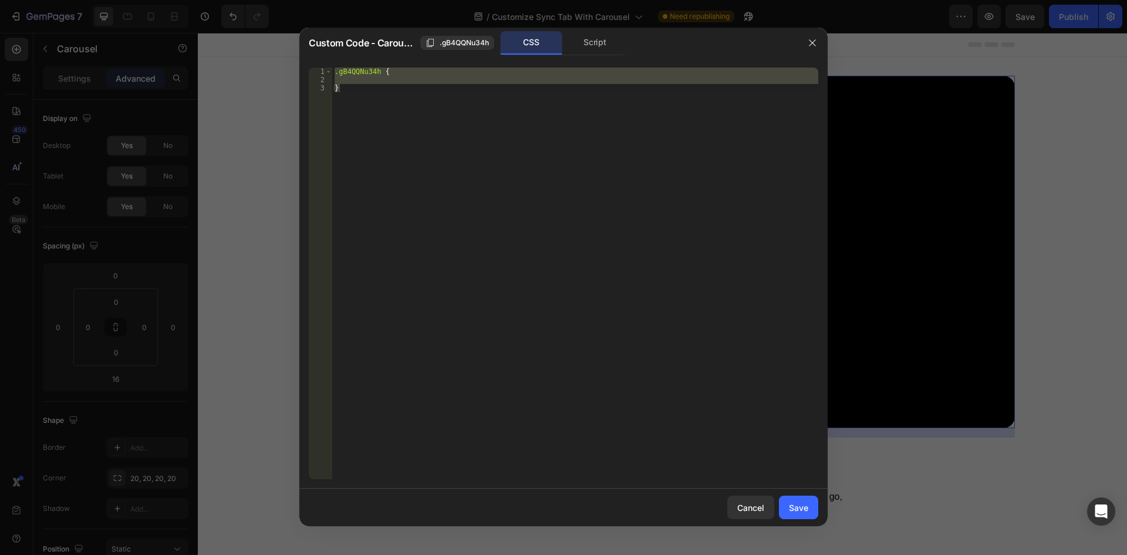
click at [549, 186] on div ".gB4QQNu34h { }" at bounding box center [575, 274] width 486 height 412
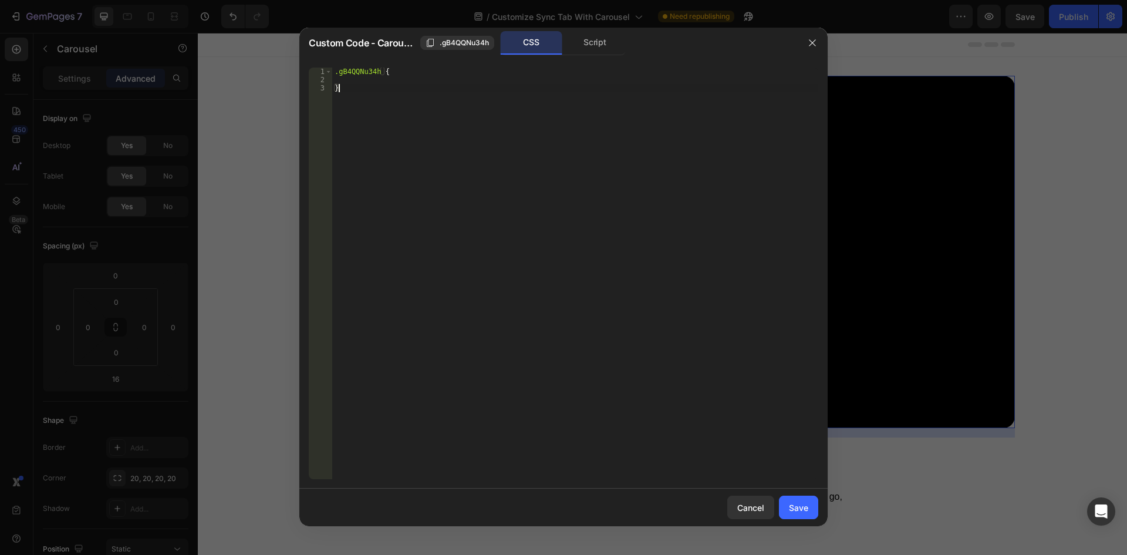
scroll to position [0, 0]
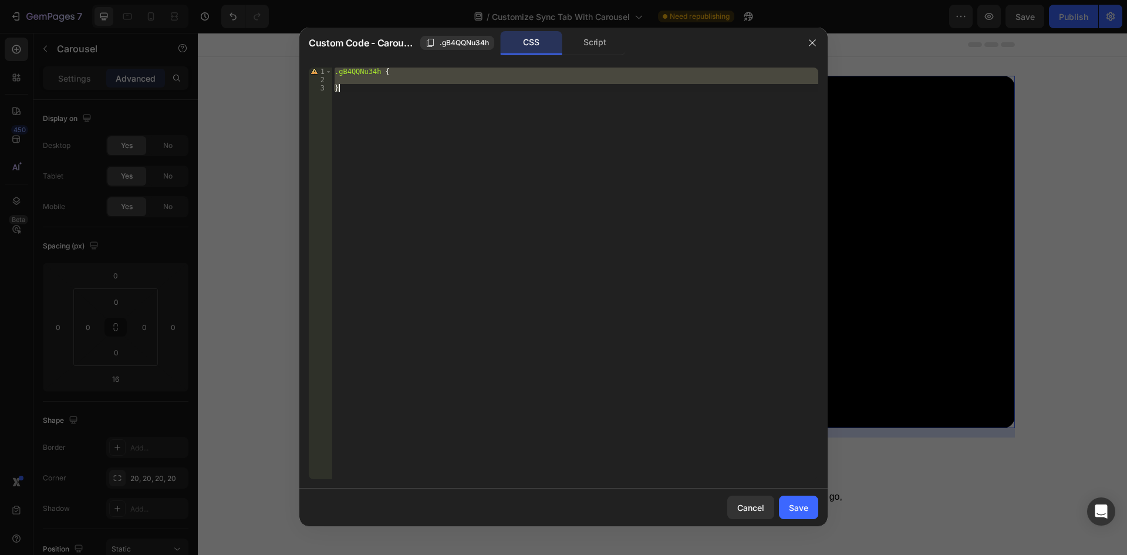
paste textarea
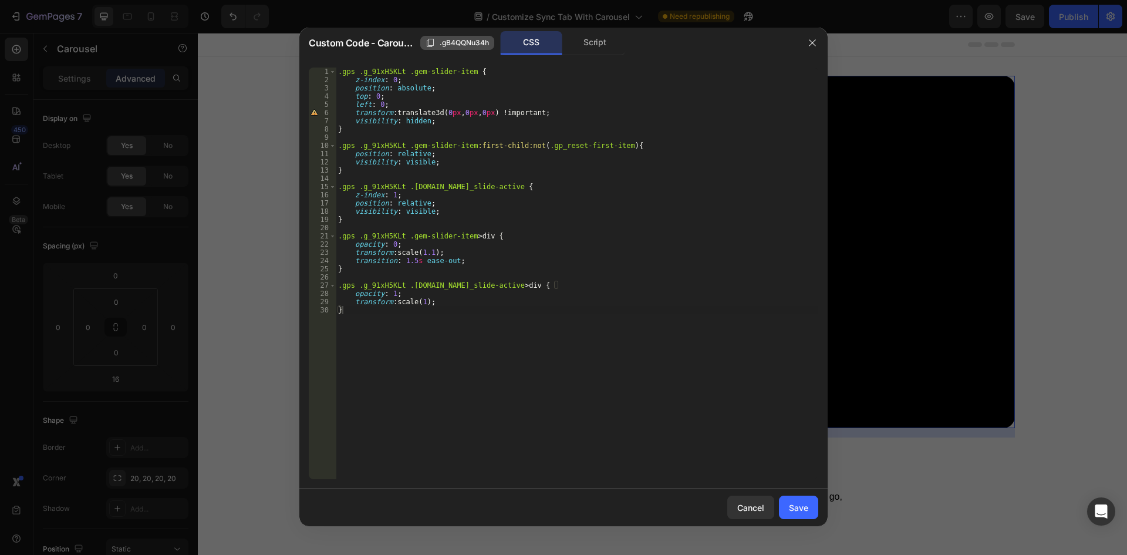
click at [466, 43] on span ".gB4QQNu34h" at bounding box center [464, 43] width 49 height 11
drag, startPoint x: 400, startPoint y: 72, endPoint x: 359, endPoint y: 74, distance: 41.2
click at [359, 74] on div ".gps .g_91xH5KLt .gem-slider-item { z-index : 0 ; position : absolute ; top : 0…" at bounding box center [577, 282] width 483 height 428
paste textarea "B4QQNu34h"
drag, startPoint x: 358, startPoint y: 146, endPoint x: 400, endPoint y: 146, distance: 41.7
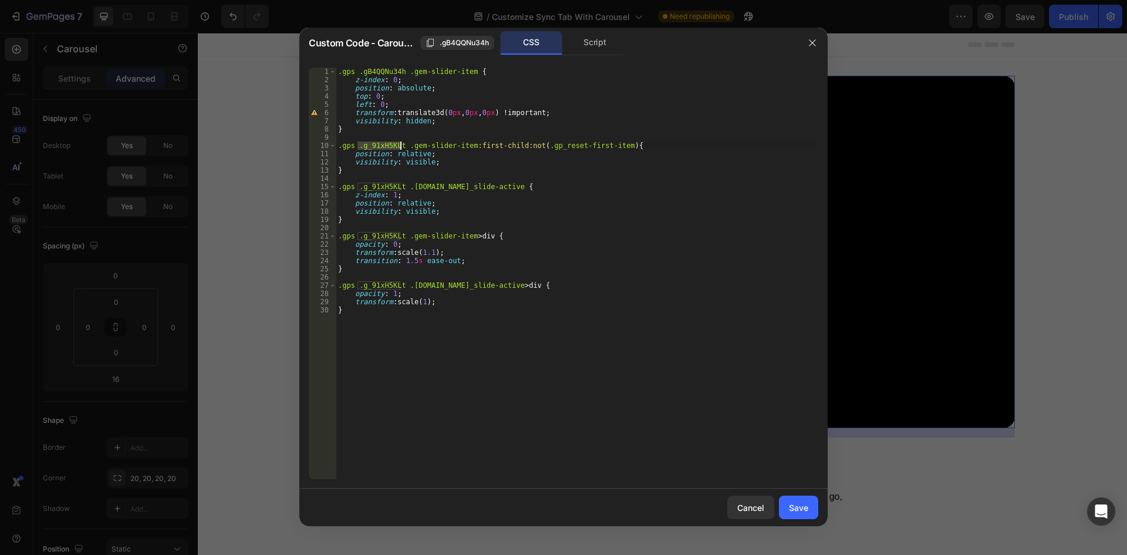
click at [400, 146] on div ".gps .gB4QQNu34h .gem-slider-item { z-index : 0 ; position : absolute ; top : 0…" at bounding box center [577, 282] width 483 height 428
paste textarea "B4QQNu34h"
drag, startPoint x: 359, startPoint y: 188, endPoint x: 399, endPoint y: 184, distance: 40.8
click at [399, 184] on div ".gps .gB4QQNu34h .gem-slider-item { z-index : 0 ; position : absolute ; top : 0…" at bounding box center [577, 282] width 483 height 428
paste textarea "B4QQNu34h"
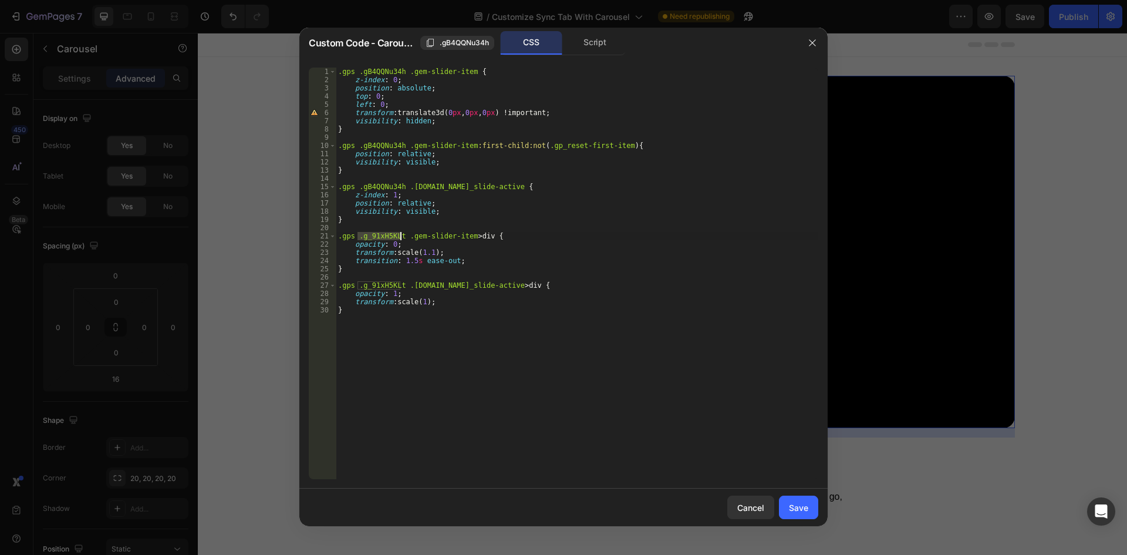
drag, startPoint x: 359, startPoint y: 235, endPoint x: 399, endPoint y: 235, distance: 40.5
click at [399, 235] on div ".gps .gB4QQNu34h .gem-slider-item { z-index : 0 ; position : absolute ; top : 0…" at bounding box center [577, 282] width 483 height 428
paste textarea "B4QQNu34h"
drag, startPoint x: 358, startPoint y: 285, endPoint x: 399, endPoint y: 286, distance: 41.1
click at [399, 286] on div ".gps .gB4QQNu34h .gem-slider-item { z-index : 0 ; position : absolute ; top : 0…" at bounding box center [577, 282] width 483 height 428
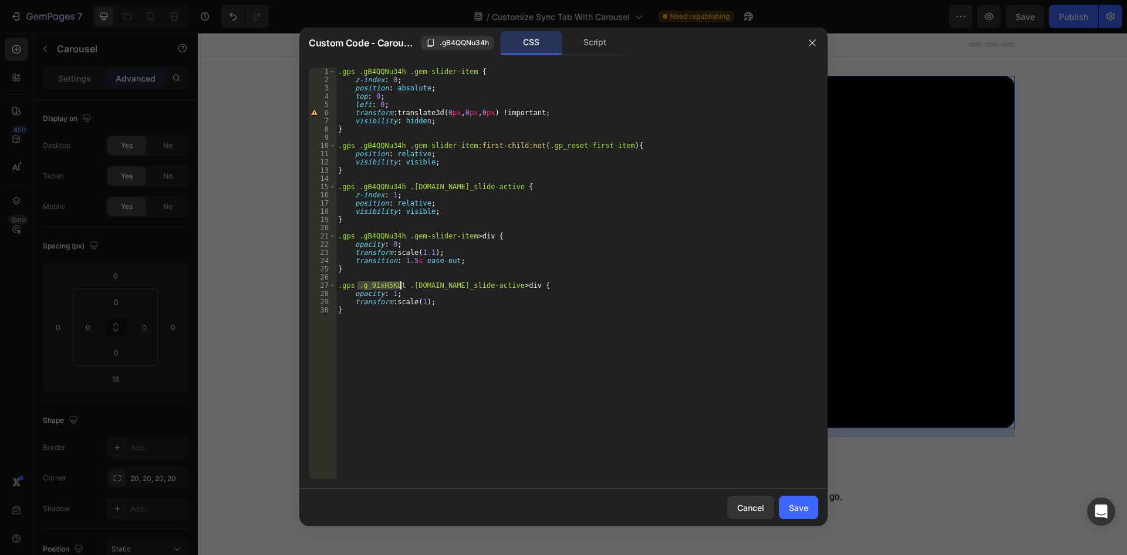
paste textarea "B4QQNu34h"
click at [599, 264] on div ".gps .gB4QQNu34h .gem-slider-item { z-index : 0 ; position : absolute ; top : 0…" at bounding box center [577, 282] width 483 height 428
type textarea "transition: 1.5s ease-out;"
drag, startPoint x: 794, startPoint y: 508, endPoint x: 882, endPoint y: 123, distance: 395.7
click at [794, 508] on div "Save" at bounding box center [798, 507] width 19 height 12
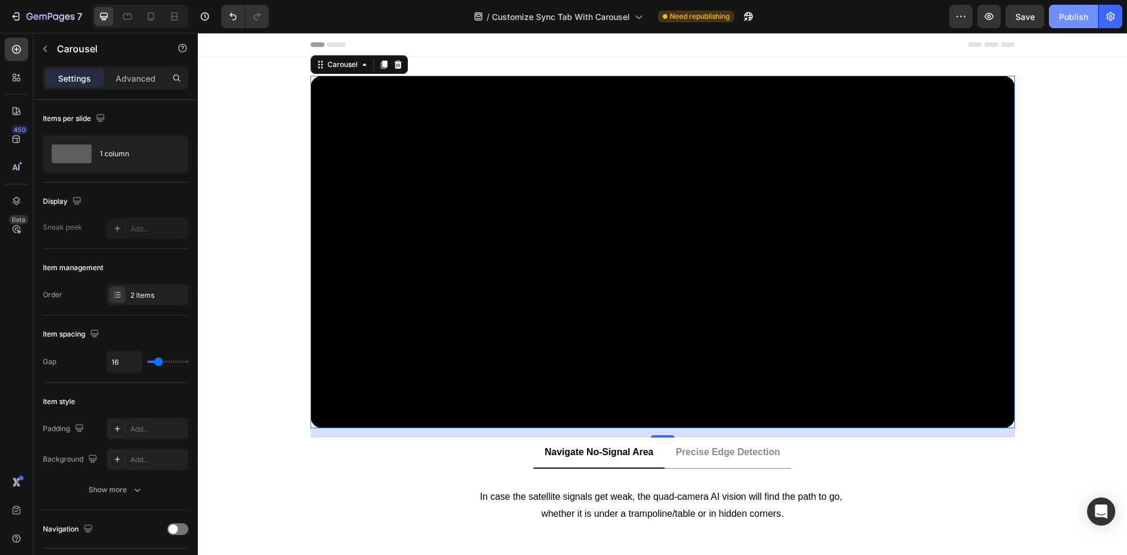
click at [1066, 12] on div "Publish" at bounding box center [1073, 17] width 29 height 12
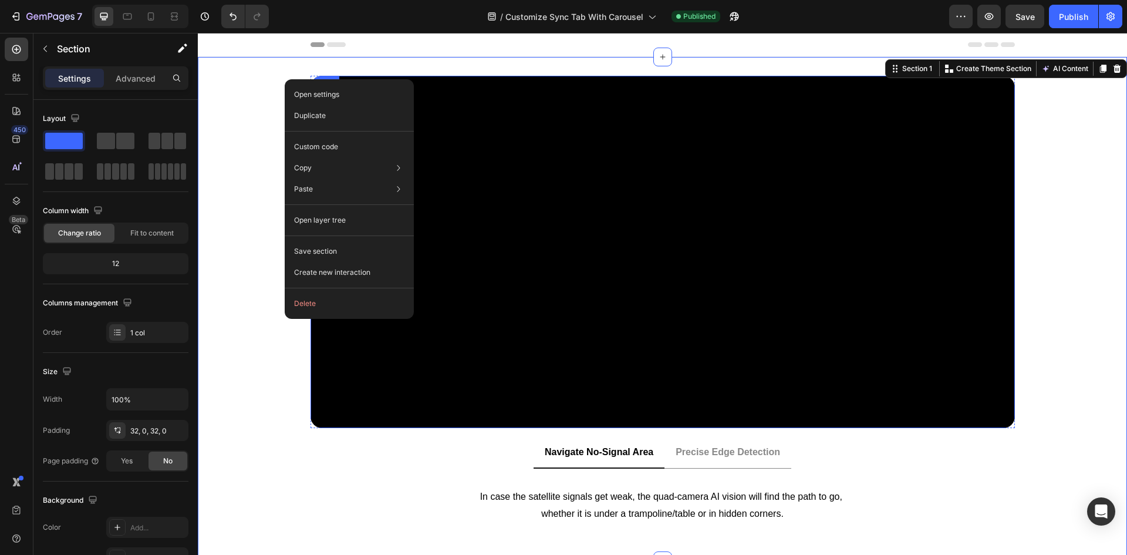
drag, startPoint x: 469, startPoint y: 83, endPoint x: 436, endPoint y: 82, distance: 32.3
click at [469, 82] on video at bounding box center [663, 252] width 705 height 352
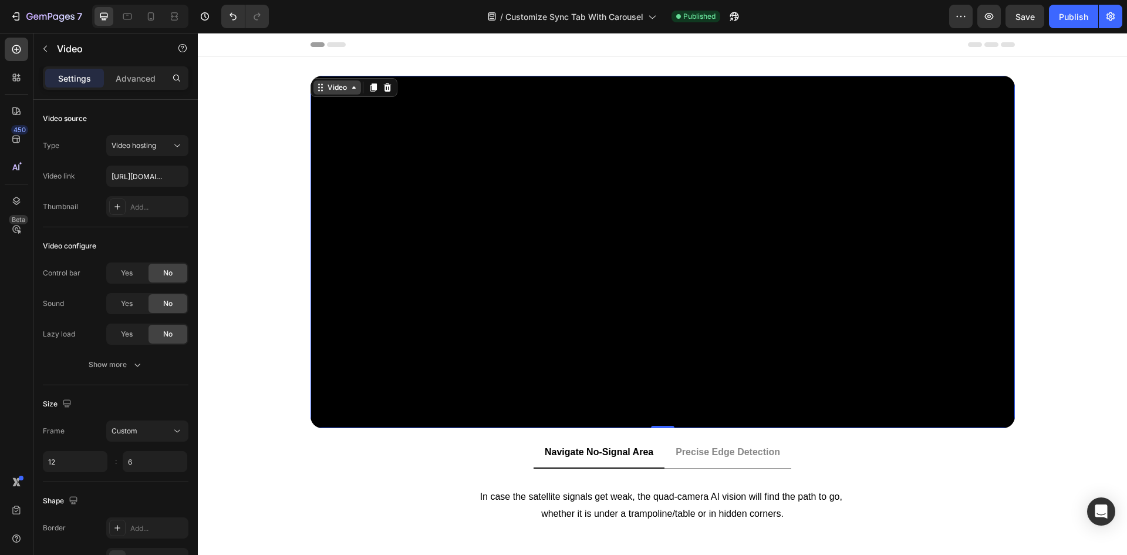
click at [349, 84] on icon at bounding box center [353, 87] width 9 height 9
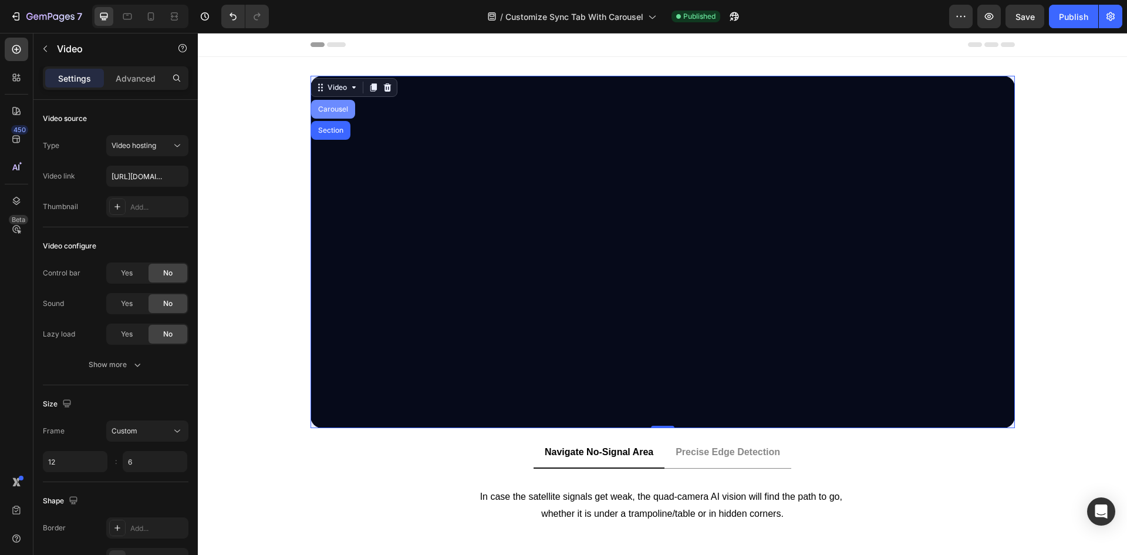
click at [325, 107] on div "Carousel" at bounding box center [333, 109] width 35 height 7
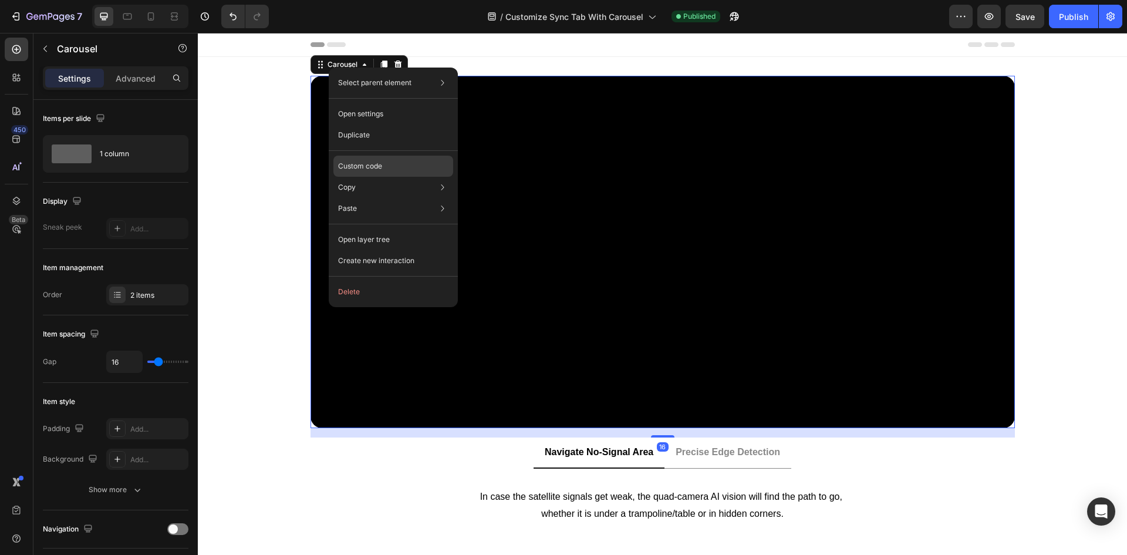
click at [348, 198] on div "Custom code" at bounding box center [393, 208] width 120 height 21
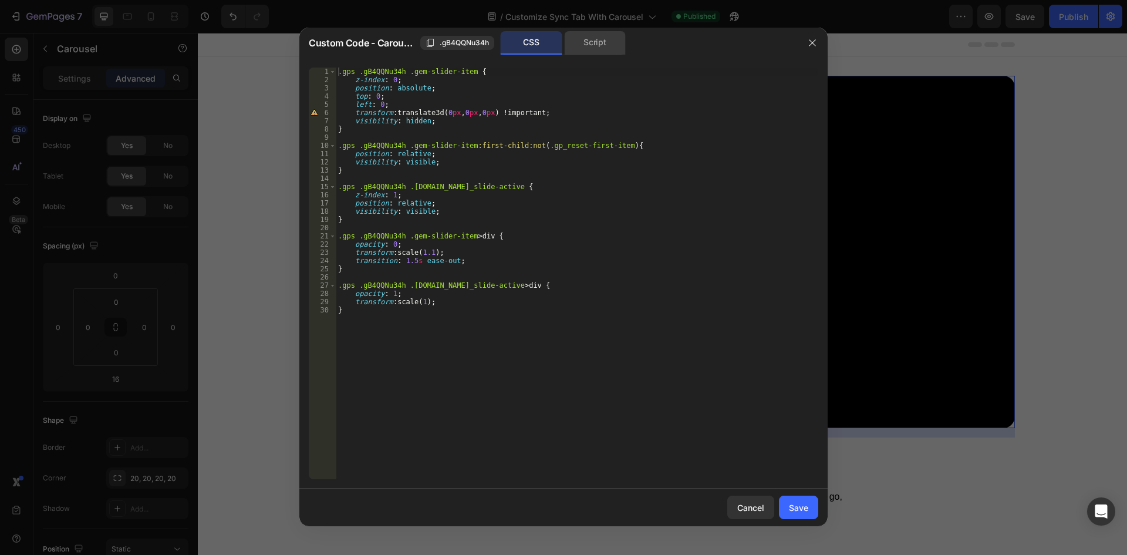
click at [598, 34] on div "Script" at bounding box center [595, 42] width 62 height 23
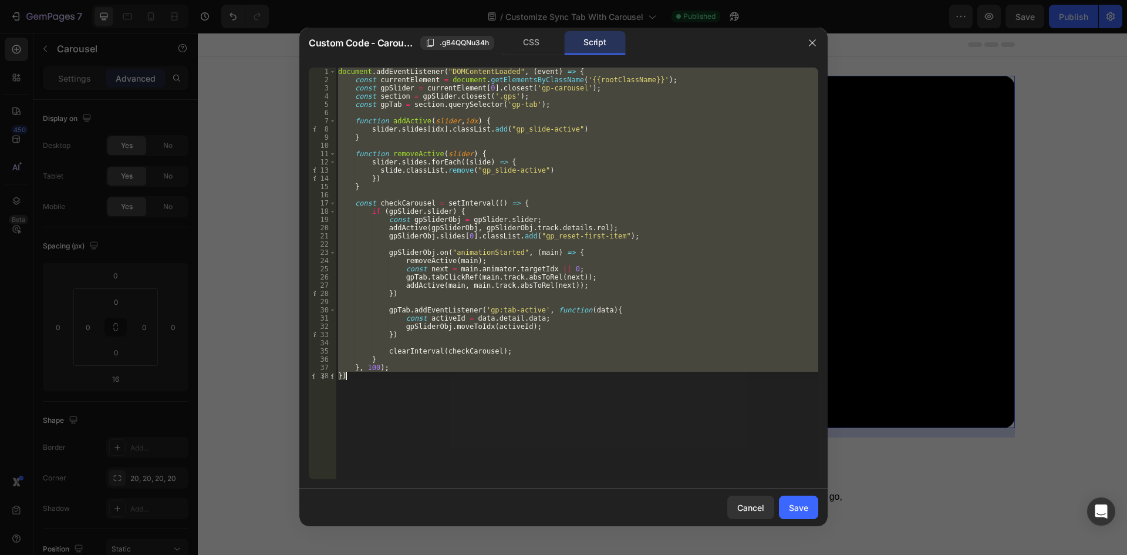
click at [497, 168] on div "document . addEventListener ( "DOMContentLoaded" , ( event ) => { const current…" at bounding box center [577, 274] width 483 height 412
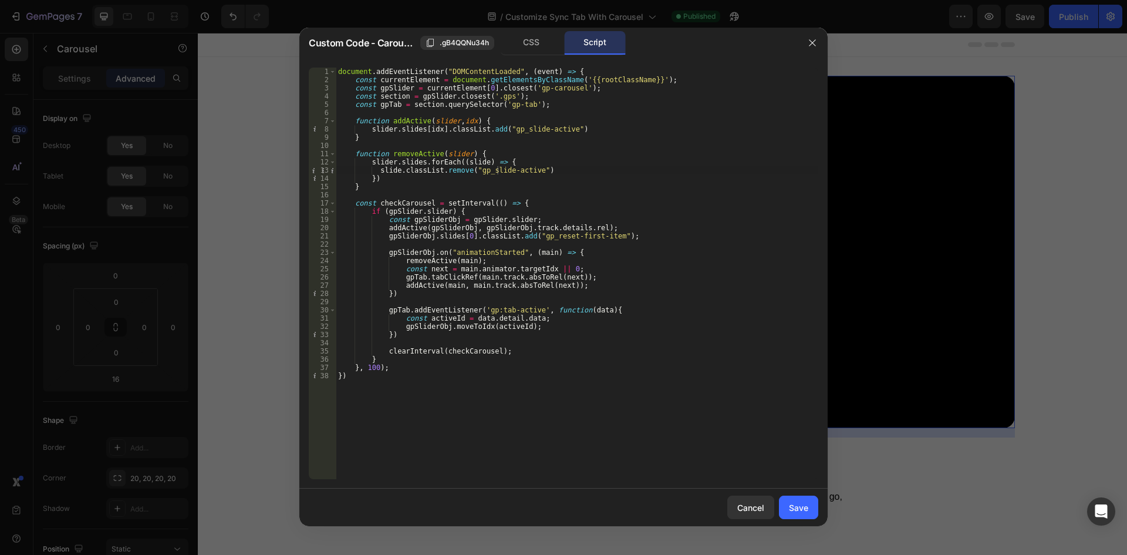
drag, startPoint x: 517, startPoint y: 43, endPoint x: 487, endPoint y: 98, distance: 62.5
click at [517, 43] on div "CSS" at bounding box center [532, 42] width 62 height 23
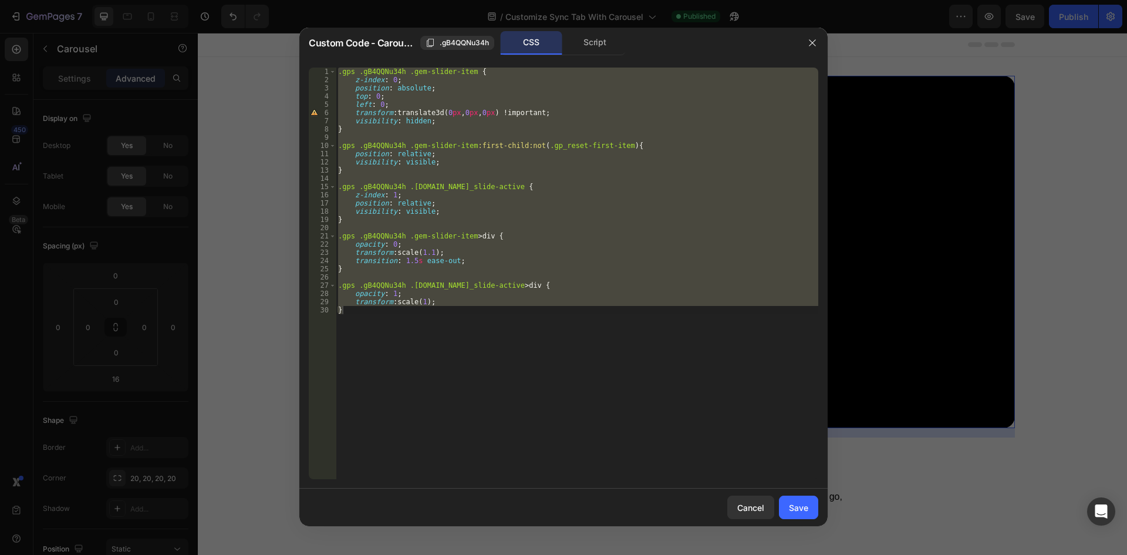
click at [409, 259] on div ".gps .gB4QQNu34h .gem-slider-item { z-index : 0 ; position : absolute ; top : 0…" at bounding box center [577, 274] width 483 height 412
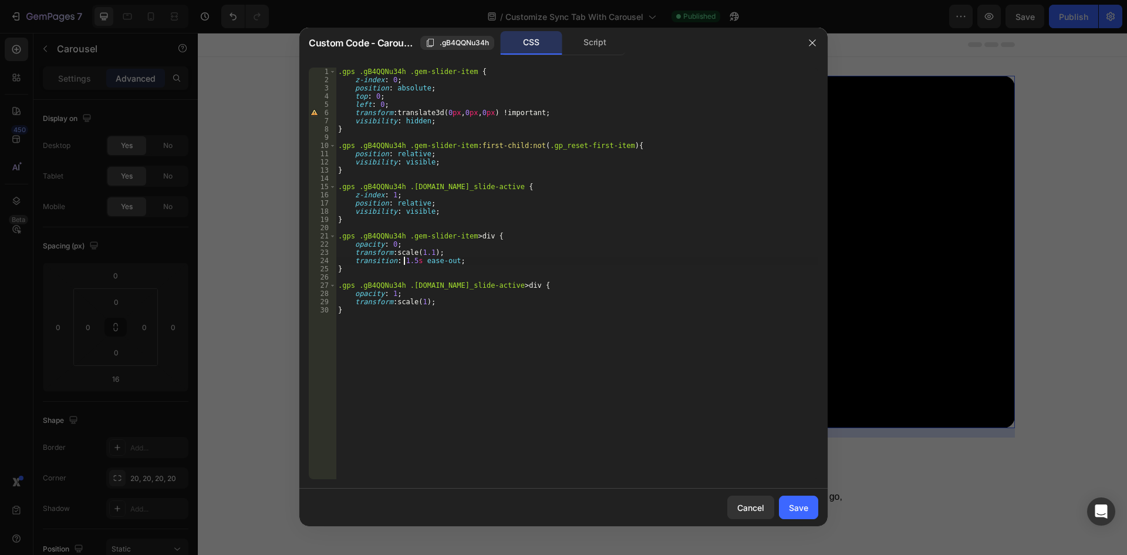
scroll to position [0, 5]
click at [412, 258] on div ".gps .gB4QQNu34h .gem-slider-item { z-index : 0 ; position : absolute ; top : 0…" at bounding box center [577, 282] width 483 height 428
type textarea "transition: 0.5s ease-out;"
click at [809, 513] on button "Save" at bounding box center [798, 507] width 39 height 23
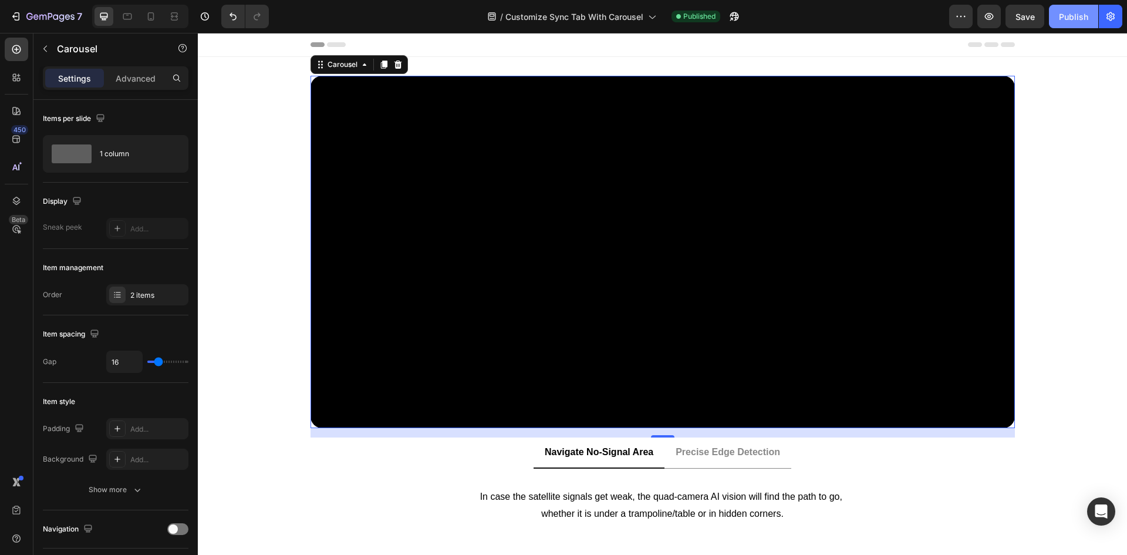
click at [1090, 14] on button "Publish" at bounding box center [1073, 16] width 49 height 23
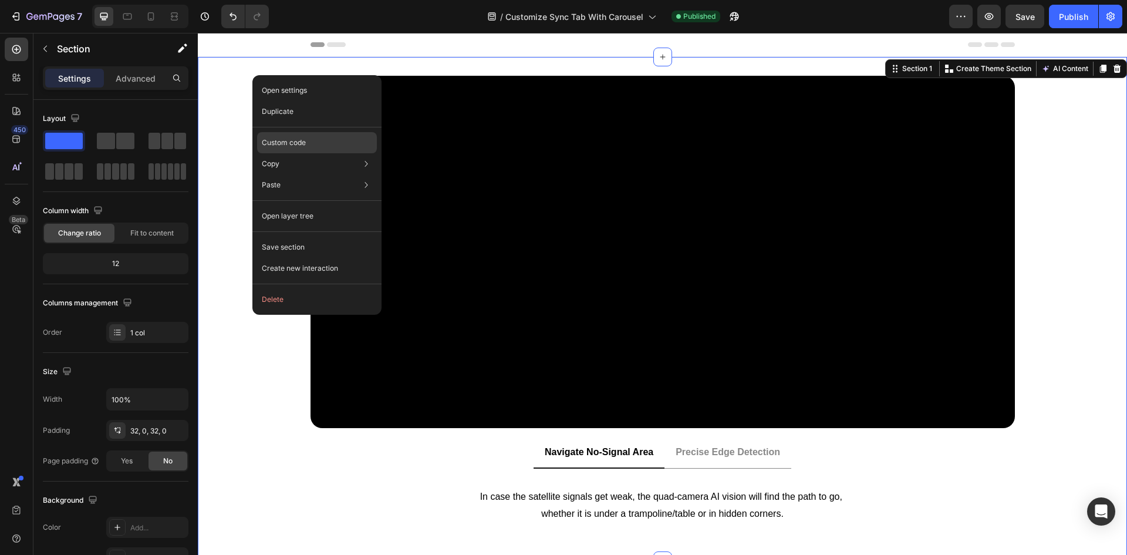
click at [289, 143] on p "Custom code" at bounding box center [284, 142] width 44 height 11
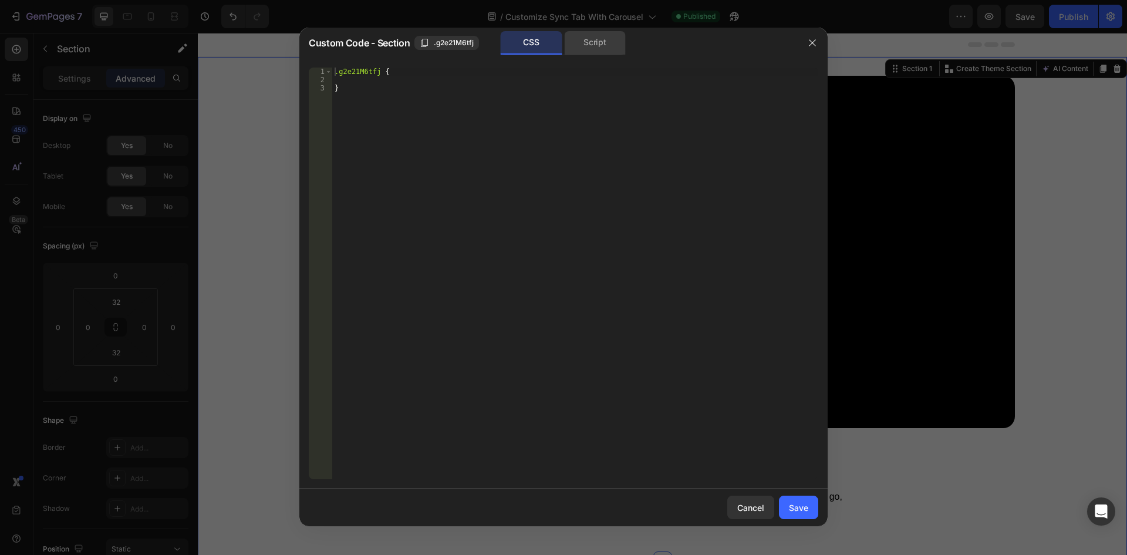
click at [608, 43] on div "Script" at bounding box center [595, 42] width 62 height 23
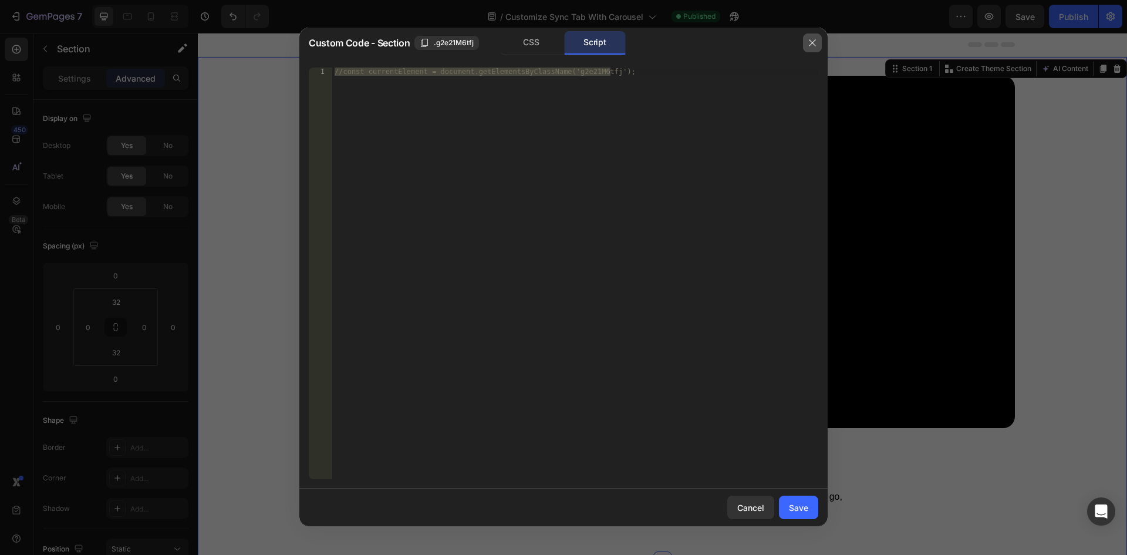
click at [812, 41] on icon "button" at bounding box center [812, 42] width 9 height 9
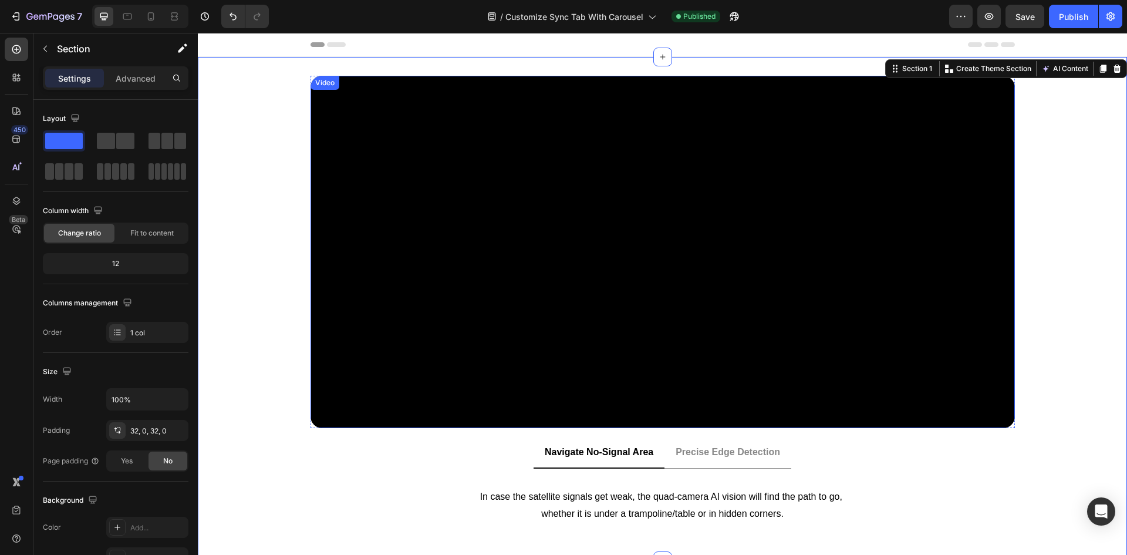
click at [321, 90] on div "Video" at bounding box center [663, 252] width 705 height 352
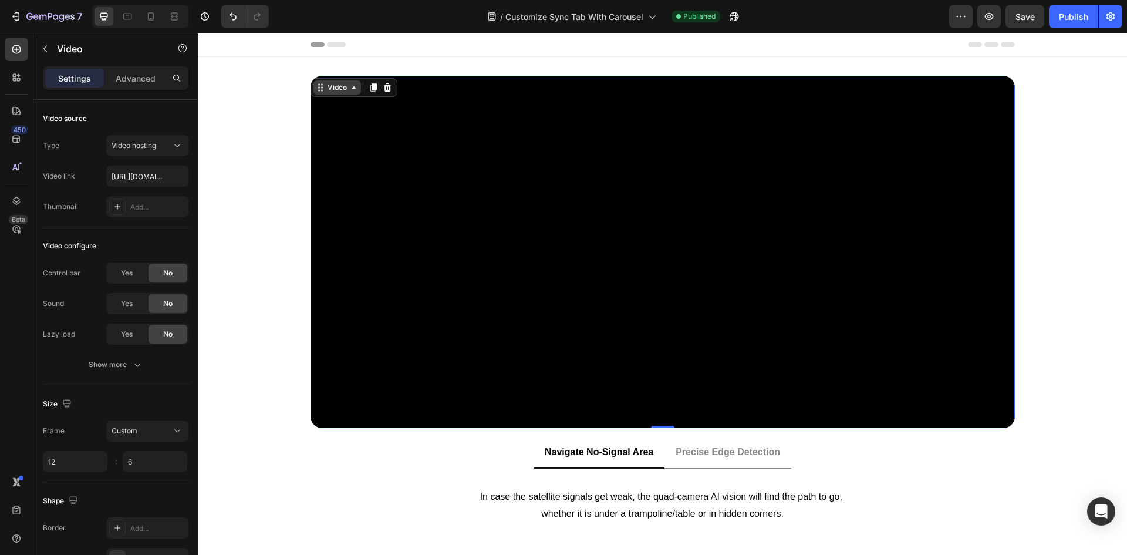
click at [325, 88] on div "Video" at bounding box center [337, 87] width 24 height 11
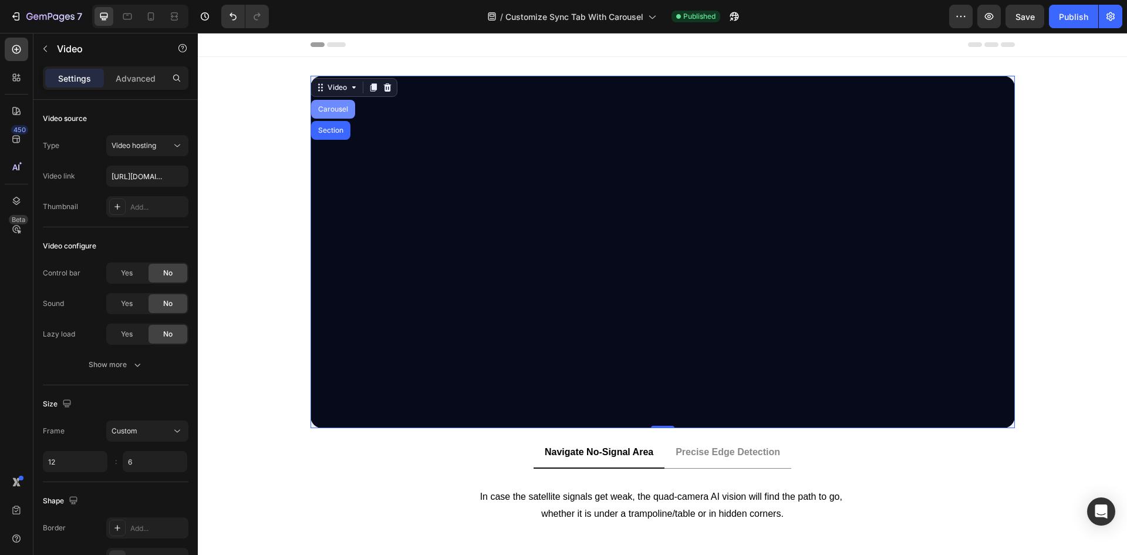
click at [318, 103] on div "Carousel" at bounding box center [333, 109] width 44 height 19
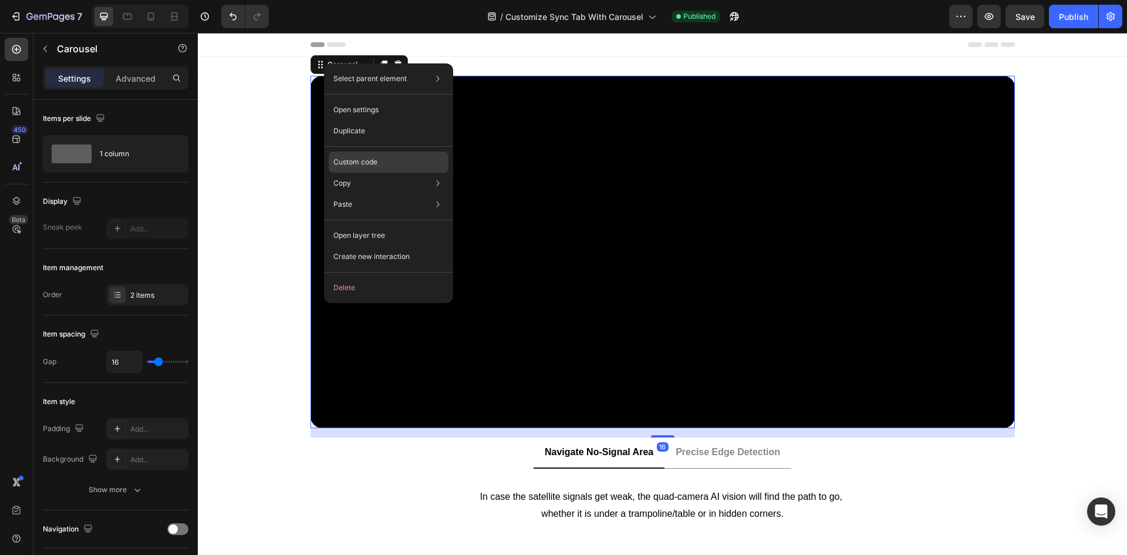
click at [348, 158] on p "Custom code" at bounding box center [355, 162] width 44 height 11
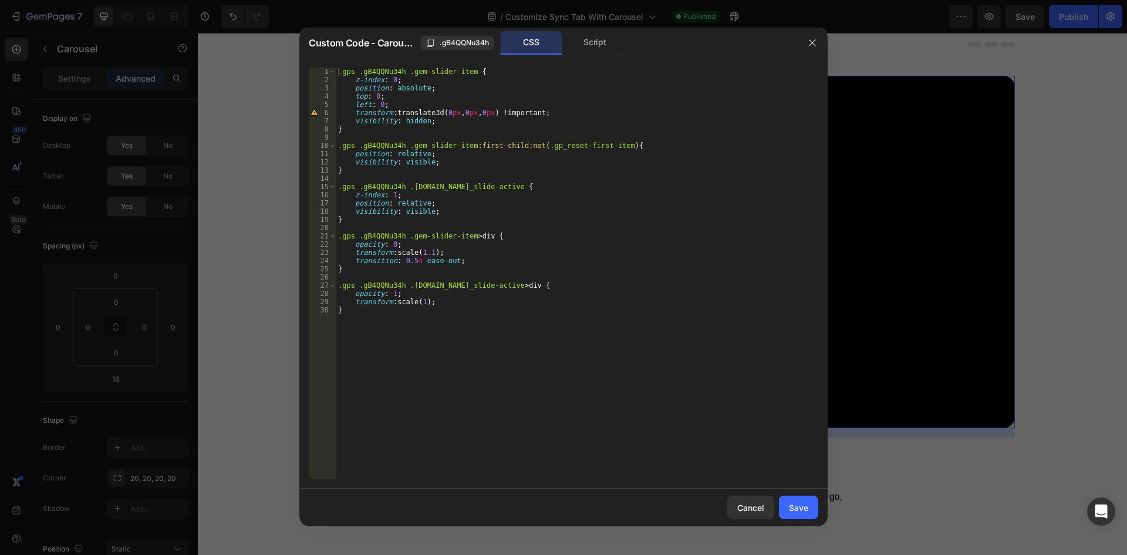
click at [413, 121] on div ".gps .gB4QQNu34h .gem-slider-item { z-index : 0 ; position : absolute ; top : 0…" at bounding box center [577, 282] width 483 height 428
drag, startPoint x: 451, startPoint y: 250, endPoint x: 277, endPoint y: 252, distance: 174.4
click at [277, 252] on div "Custom Code - Carousel .gB4QQNu34h CSS Script visibility: hidden; 1 2 3 4 5 6 7…" at bounding box center [563, 277] width 1127 height 555
type textarea "transform: scale(1.1);"
drag, startPoint x: 434, startPoint y: 292, endPoint x: 272, endPoint y: 294, distance: 161.5
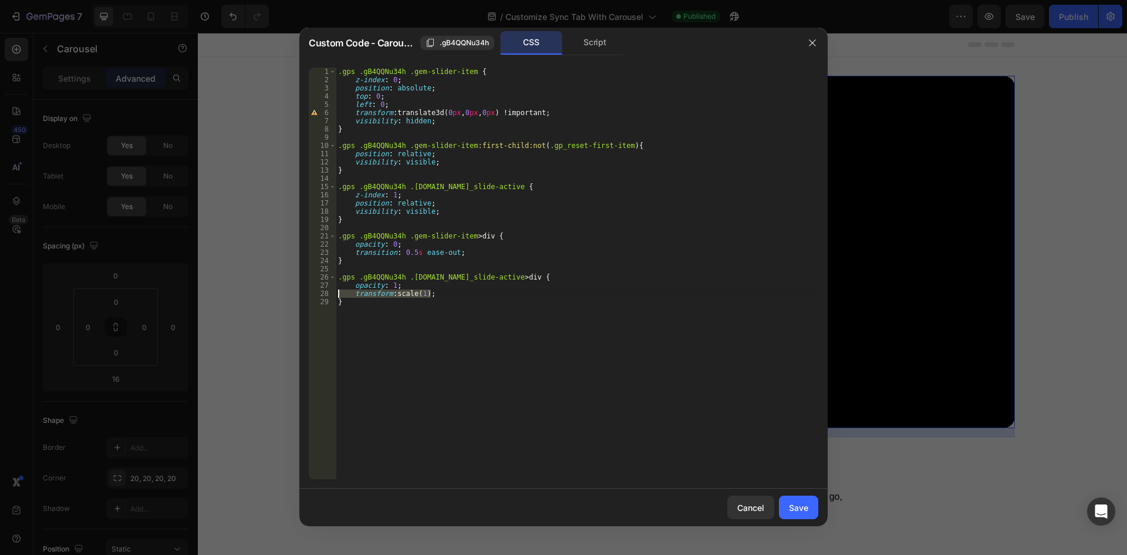
click at [272, 294] on div "Custom Code - Carousel .gB4QQNu34h CSS Script opacity: 0; 1 2 3 4 5 6 7 8 9 10 …" at bounding box center [563, 277] width 1127 height 555
type textarea "transform: scale(1);"
type textarea "opacity: 1;"
click at [798, 508] on div "Save" at bounding box center [798, 507] width 19 height 12
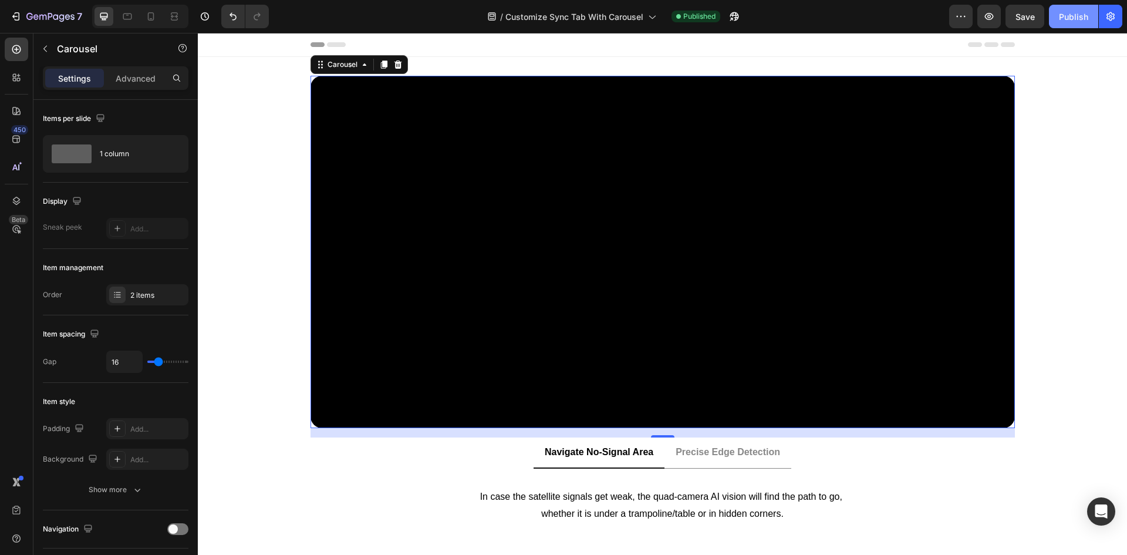
click at [1060, 18] on div "Publish" at bounding box center [1073, 17] width 29 height 12
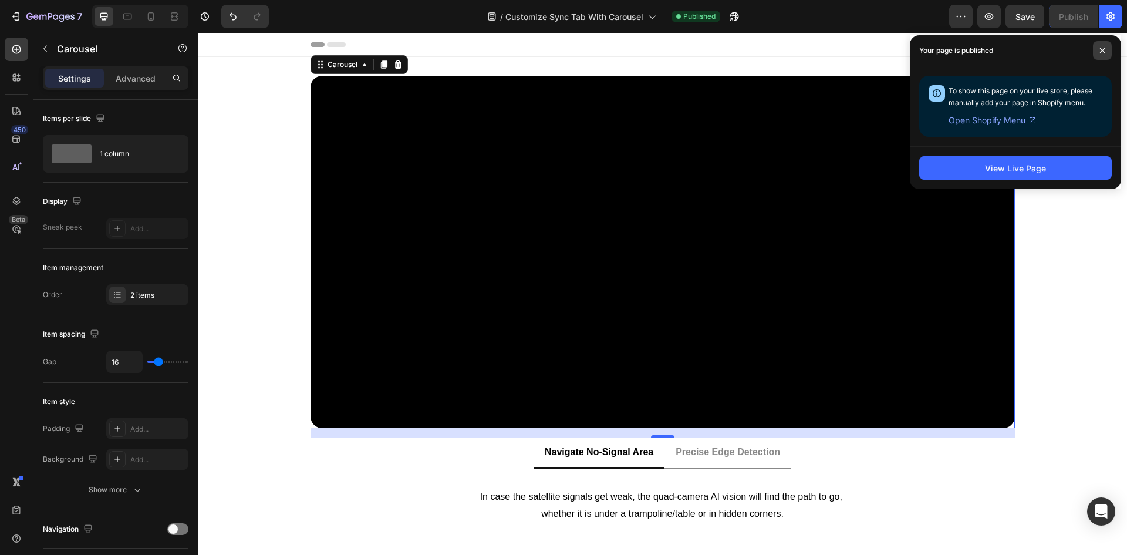
click at [1094, 49] on span at bounding box center [1102, 50] width 19 height 19
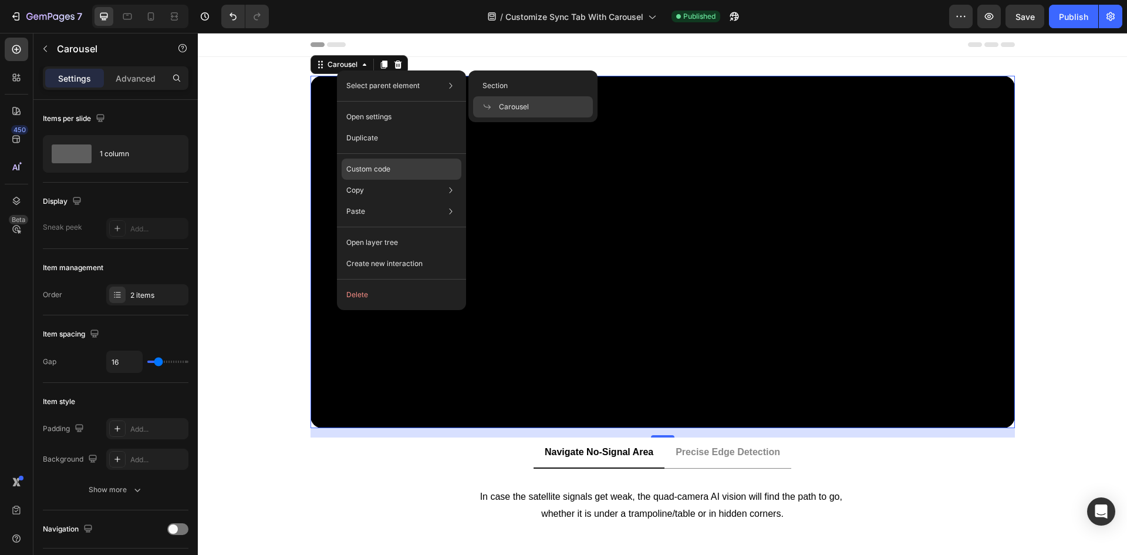
click at [380, 201] on div "Custom code" at bounding box center [402, 211] width 120 height 21
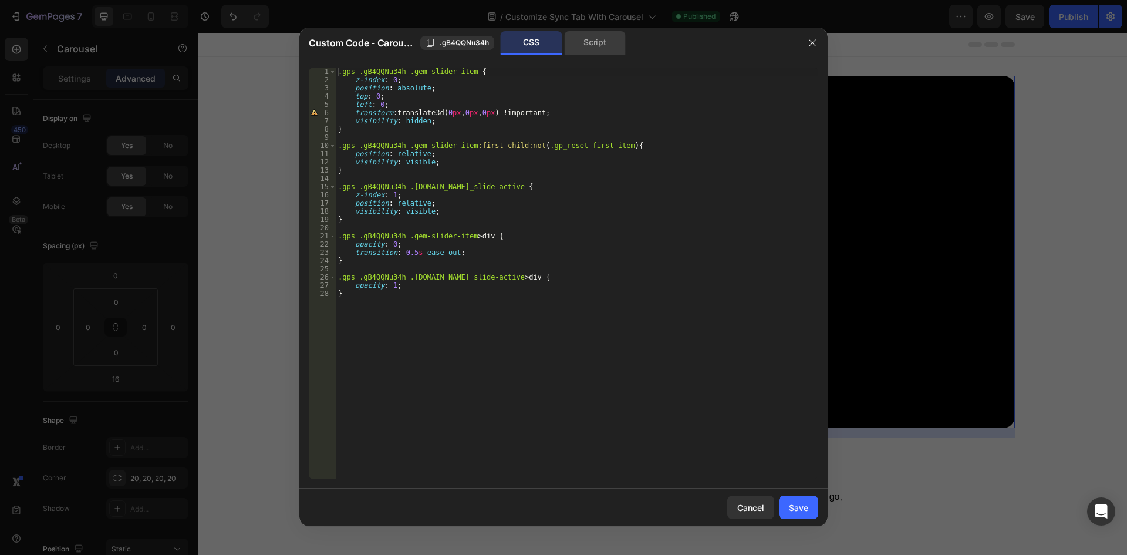
click at [614, 47] on div "Script" at bounding box center [595, 42] width 62 height 23
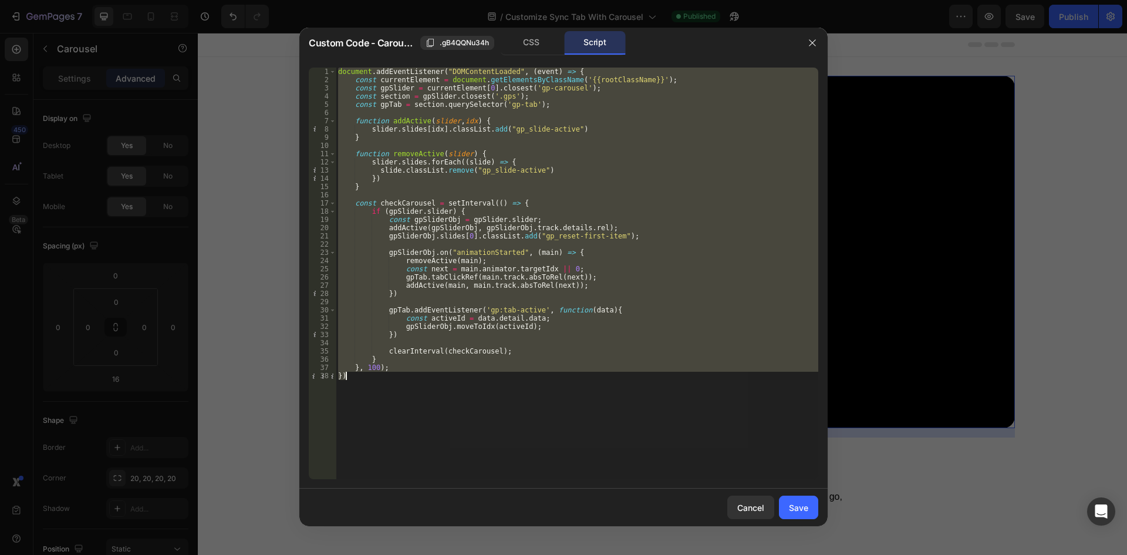
click at [410, 179] on div "document . addEventListener ( "DOMContentLoaded" , ( event ) => { const current…" at bounding box center [577, 274] width 483 height 412
drag, startPoint x: 355, startPoint y: 376, endPoint x: 332, endPoint y: 75, distance: 301.5
click at [332, 75] on div "}) 1 2 3 4 5 6 7 8 9 10 11 12 13 14 15 16 17 18 19 20 21 22 23 24 25 26 27 28 2…" at bounding box center [564, 274] width 510 height 412
click at [538, 138] on div "document . addEventListener ( "DOMContentLoaded" , ( event ) => { const current…" at bounding box center [577, 274] width 483 height 412
paste textarea
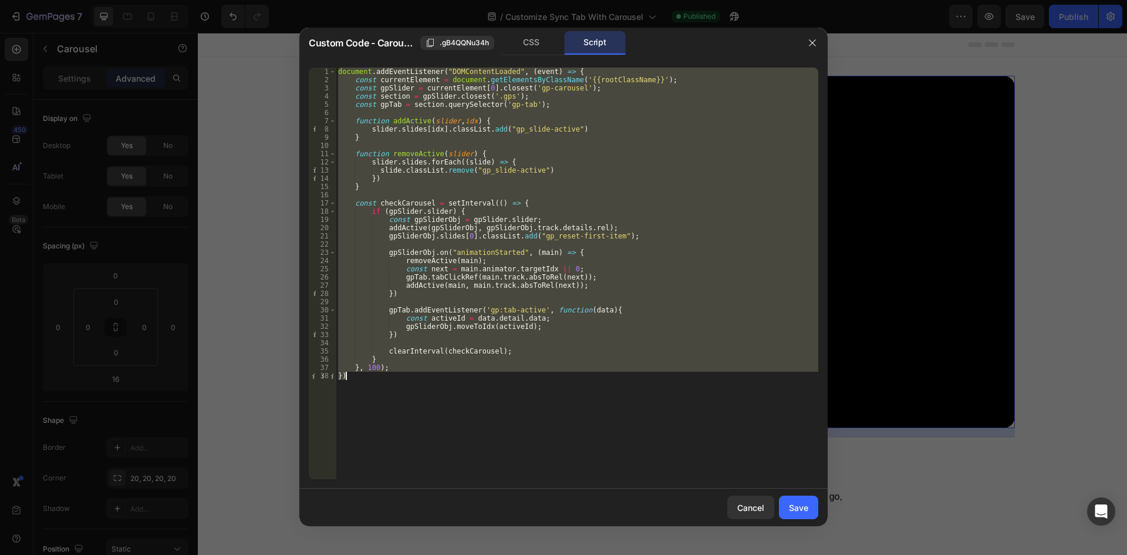
type textarea "})"
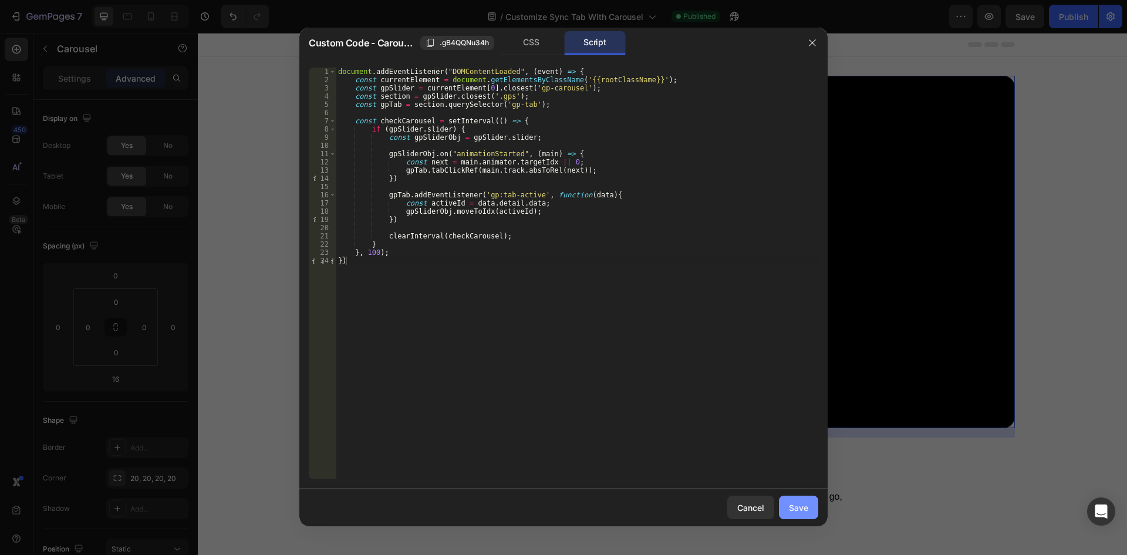
click at [804, 507] on div "Save" at bounding box center [798, 507] width 19 height 12
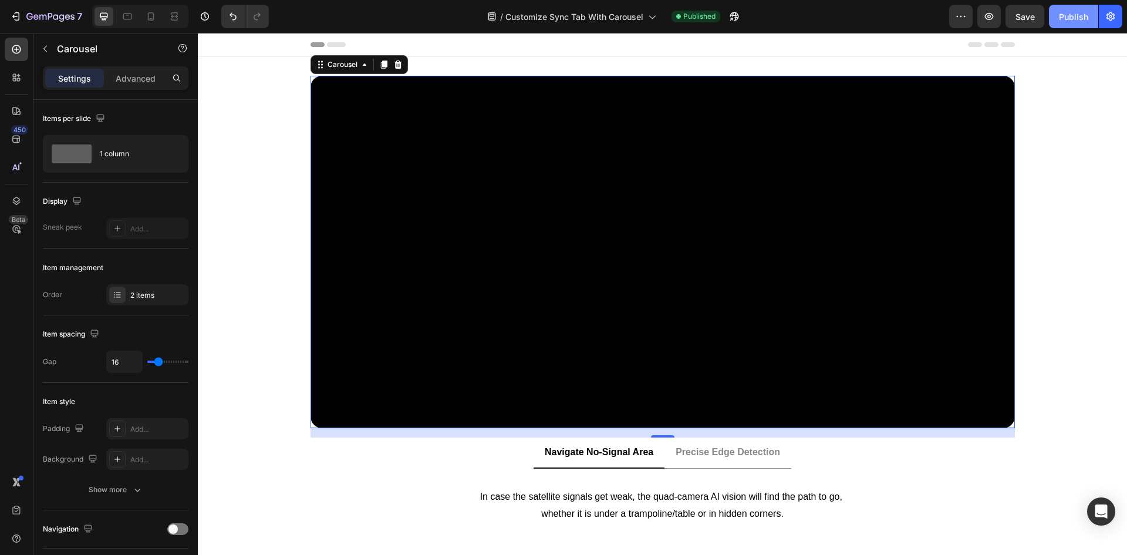
click at [1075, 16] on div "Publish" at bounding box center [1073, 17] width 29 height 12
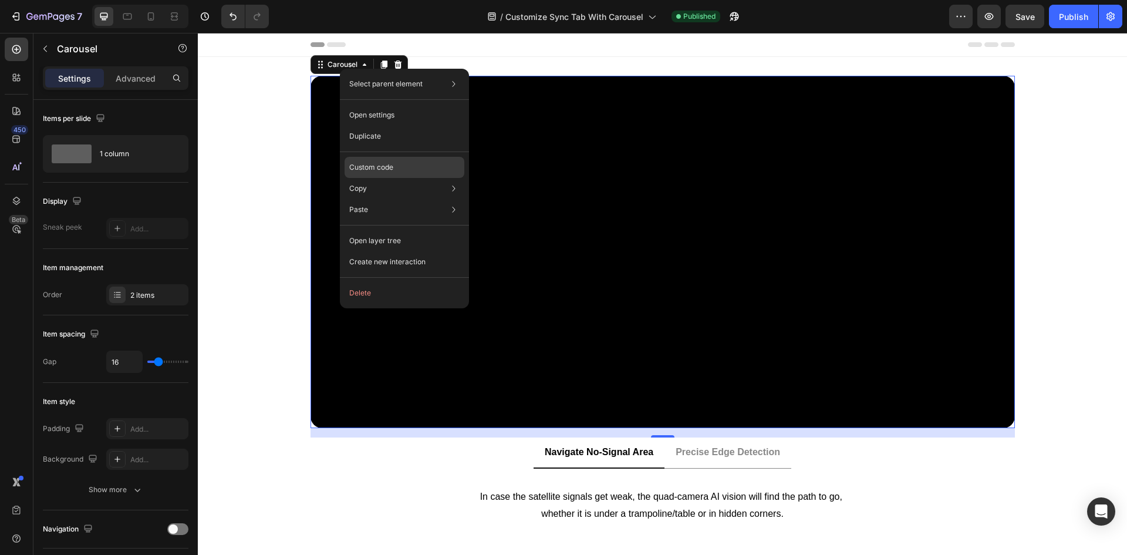
click at [382, 199] on div "Custom code" at bounding box center [405, 209] width 120 height 21
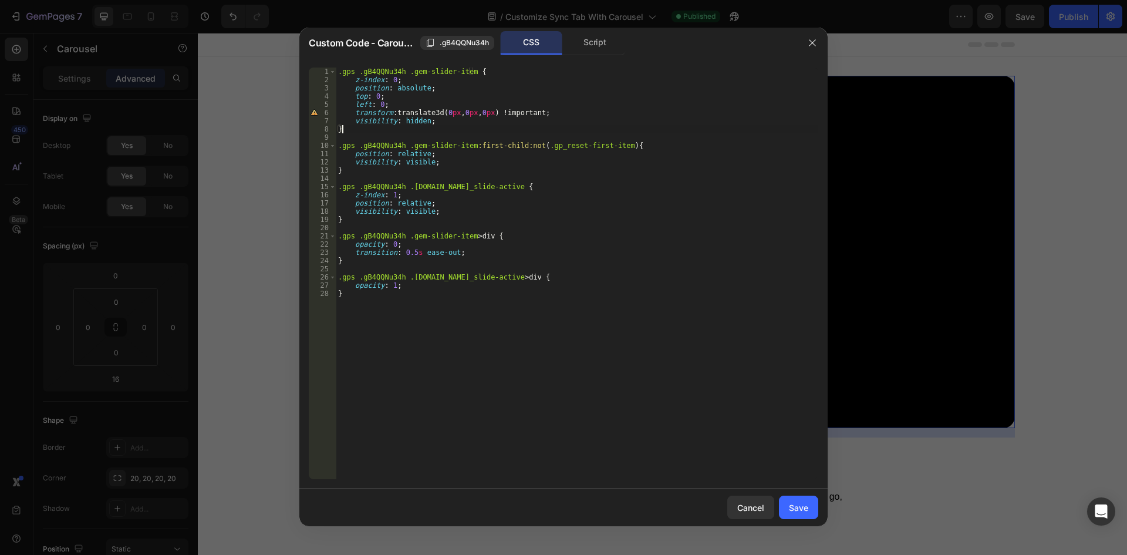
click at [487, 133] on div ".gps .gB4QQNu34h .gem-slider-item { z-index : 0 ; position : absolute ; top : 0…" at bounding box center [577, 282] width 483 height 428
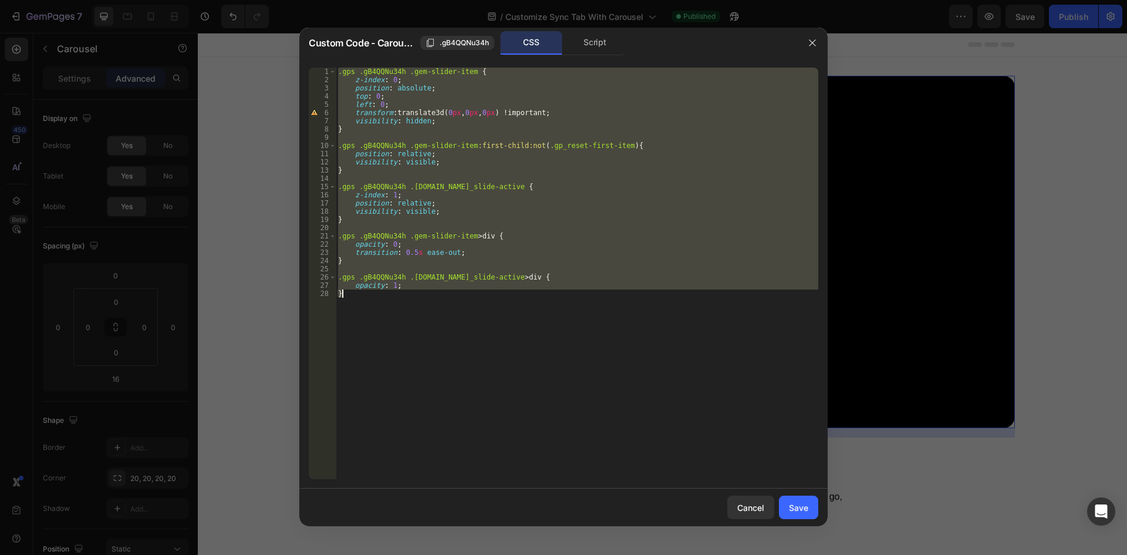
type textarea "/* opacity: 1;*/ /*}*/"
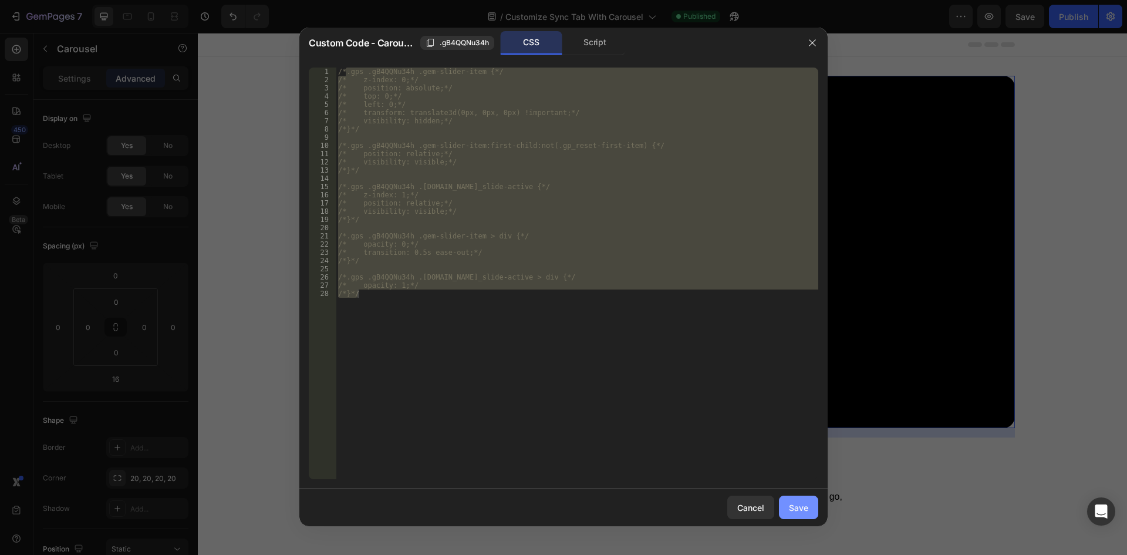
drag, startPoint x: 801, startPoint y: 516, endPoint x: 835, endPoint y: 68, distance: 449.3
click at [801, 516] on button "Save" at bounding box center [798, 507] width 39 height 23
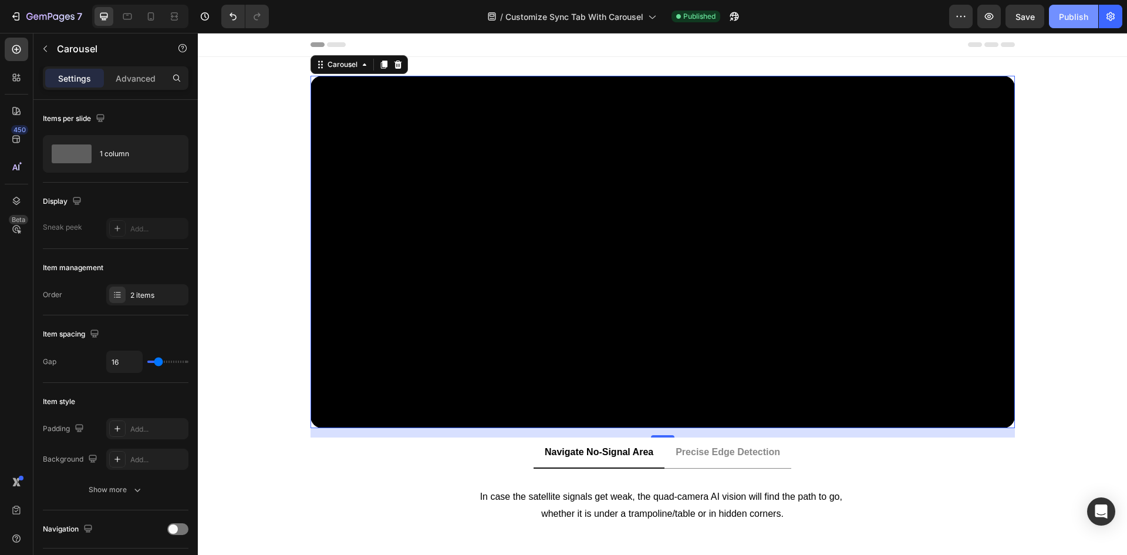
click at [1071, 12] on div "Publish" at bounding box center [1073, 17] width 29 height 12
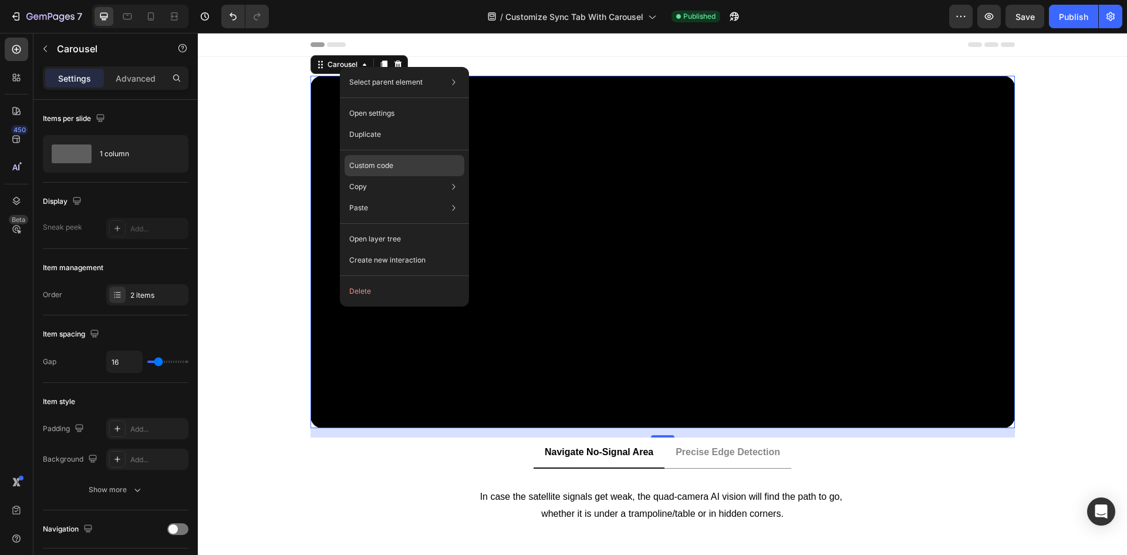
click at [379, 163] on p "Custom code" at bounding box center [371, 165] width 44 height 11
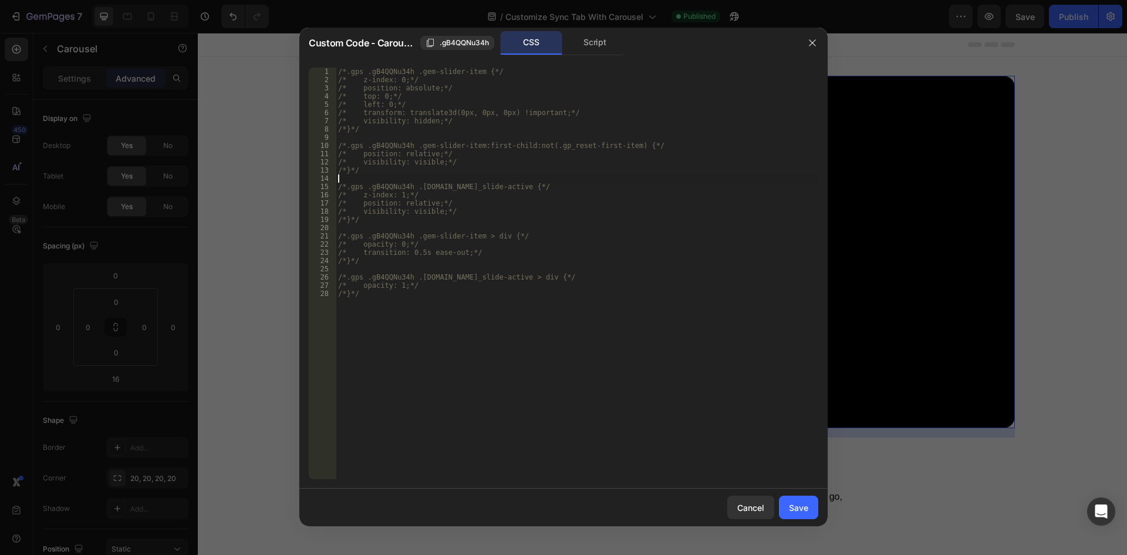
click at [569, 181] on div "/*.gps .gB4QQNu34h .gem-slider-item {*/ /* z-index: 0;*/ /* position: absolute;…" at bounding box center [577, 282] width 483 height 428
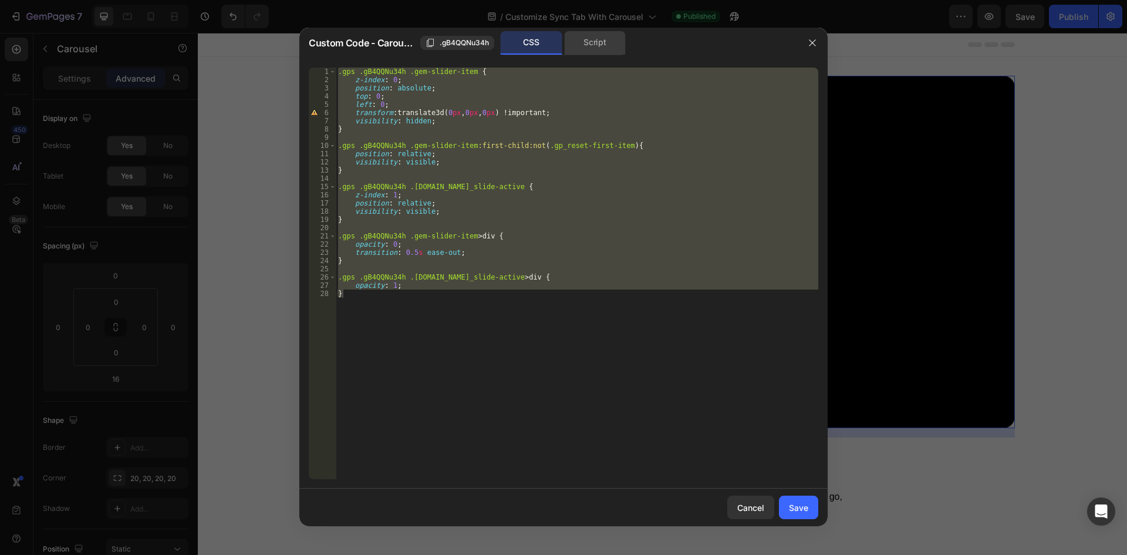
click at [589, 48] on div "Script" at bounding box center [595, 42] width 62 height 23
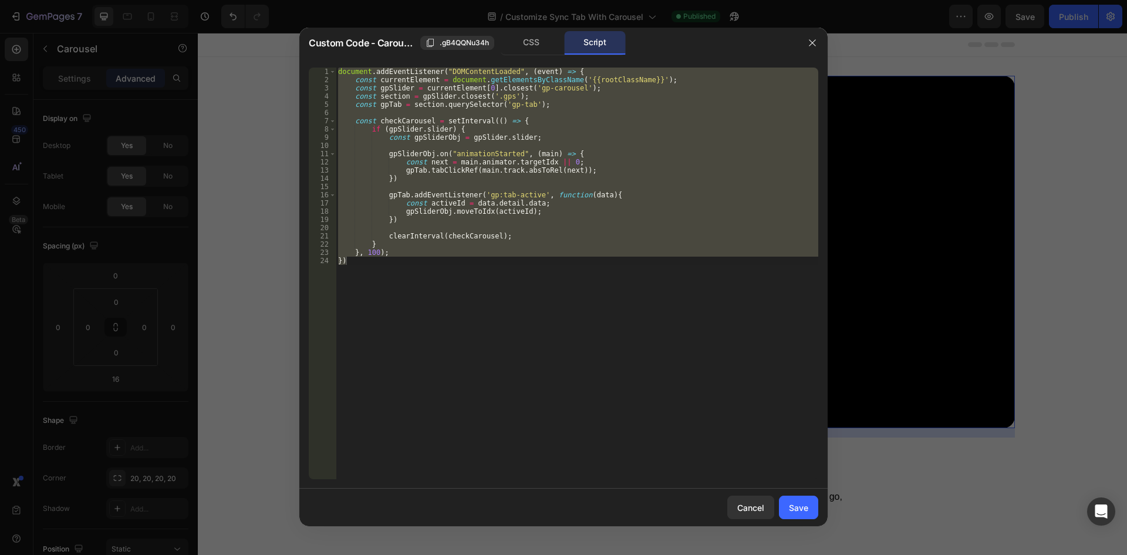
click at [540, 169] on div "document . addEventListener ( "DOMContentLoaded" , ( event ) => { const current…" at bounding box center [577, 274] width 483 height 412
paste textarea
type textarea "})"
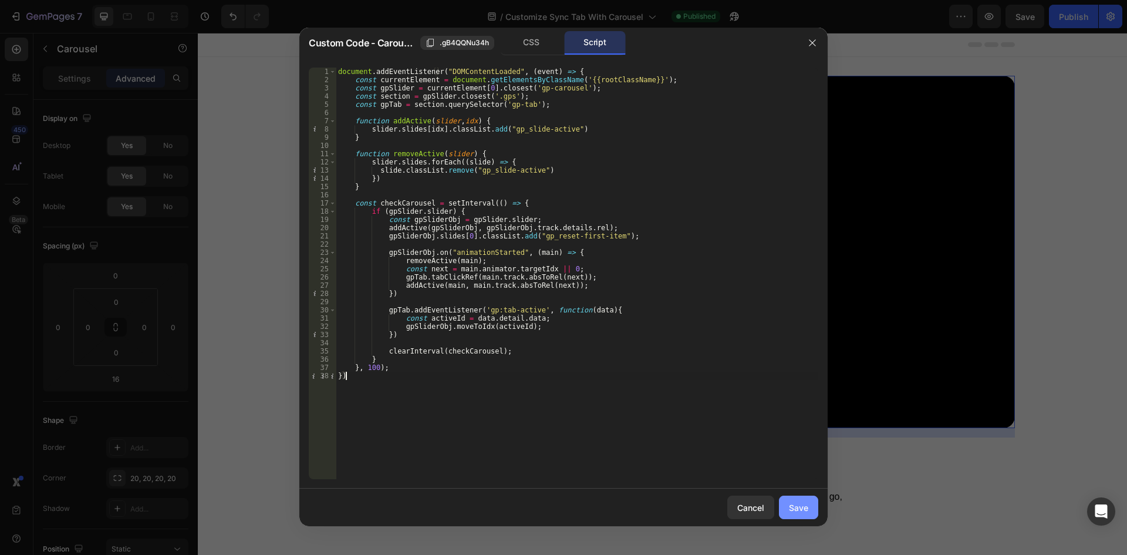
click at [800, 513] on div "Save" at bounding box center [798, 507] width 19 height 12
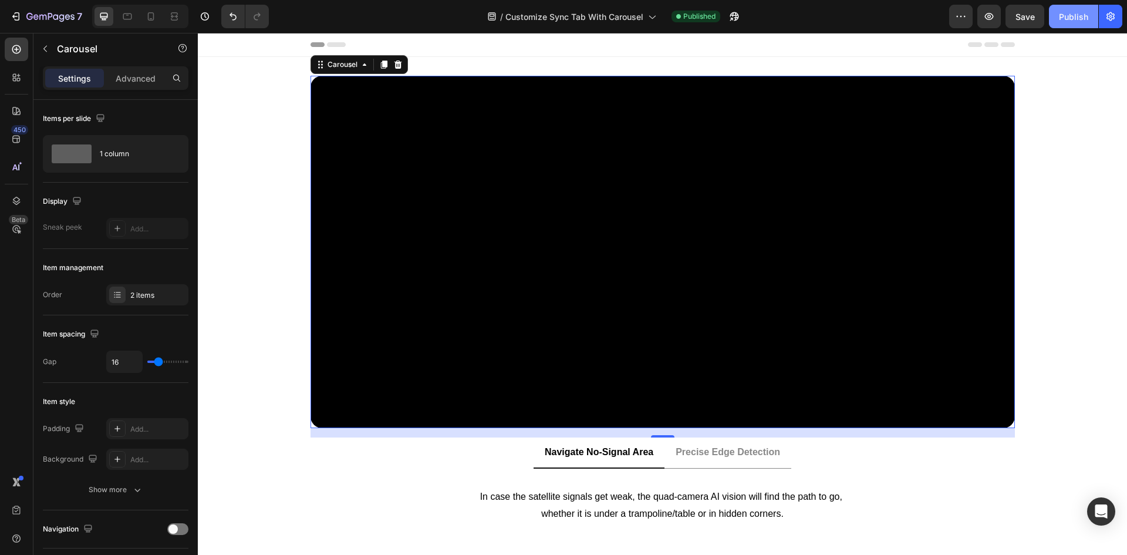
click at [1080, 19] on div "Publish" at bounding box center [1073, 17] width 29 height 12
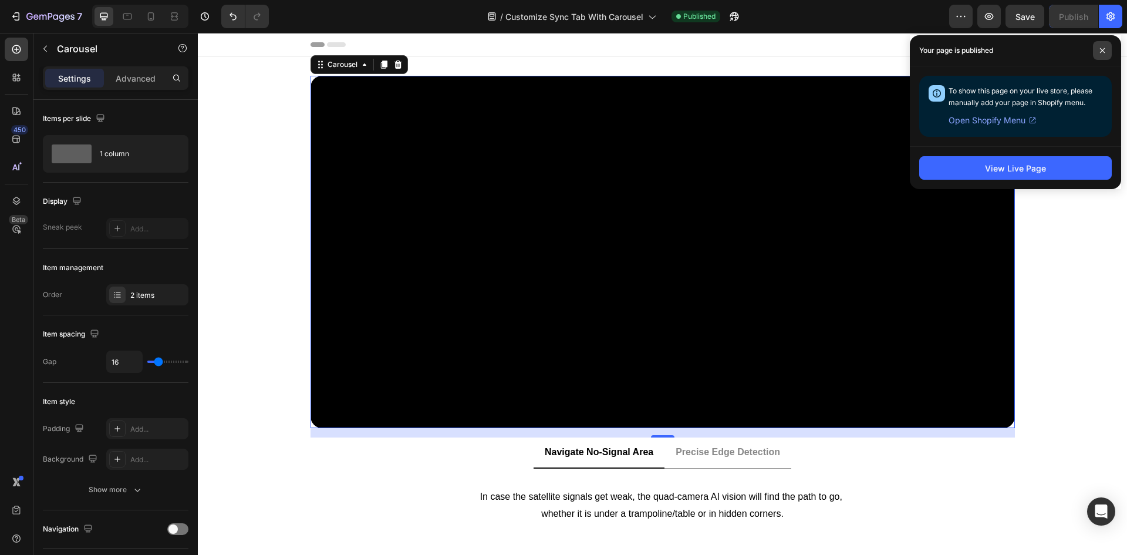
click at [1106, 53] on span at bounding box center [1102, 50] width 19 height 19
